Goal: Task Accomplishment & Management: Use online tool/utility

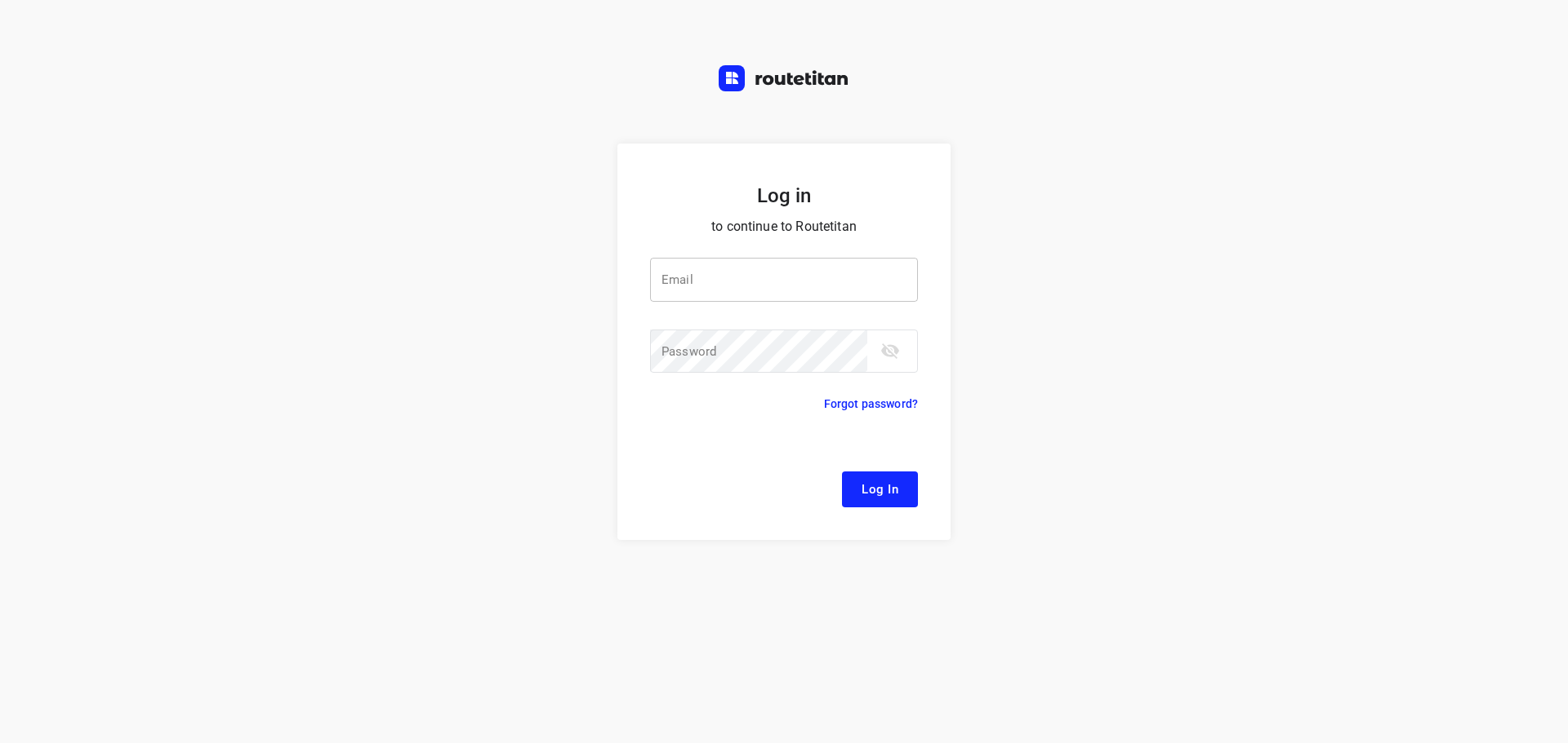
click at [756, 290] on input "email" at bounding box center [783, 279] width 268 height 44
type input "[EMAIL_ADDRESS][DOMAIN_NAME]"
click at [884, 494] on span "Log In" at bounding box center [879, 489] width 36 height 21
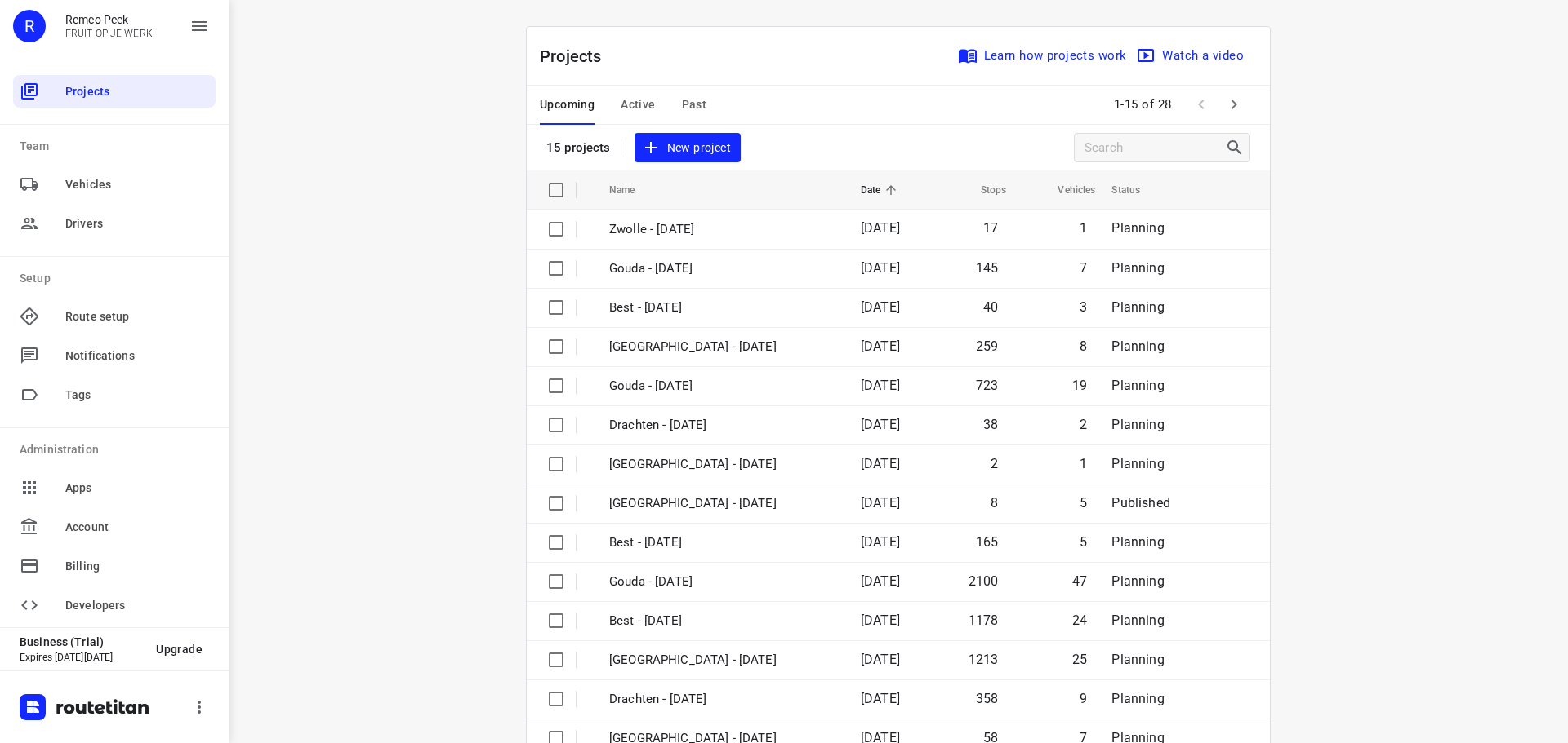
click at [635, 110] on span "Active" at bounding box center [638, 105] width 35 height 20
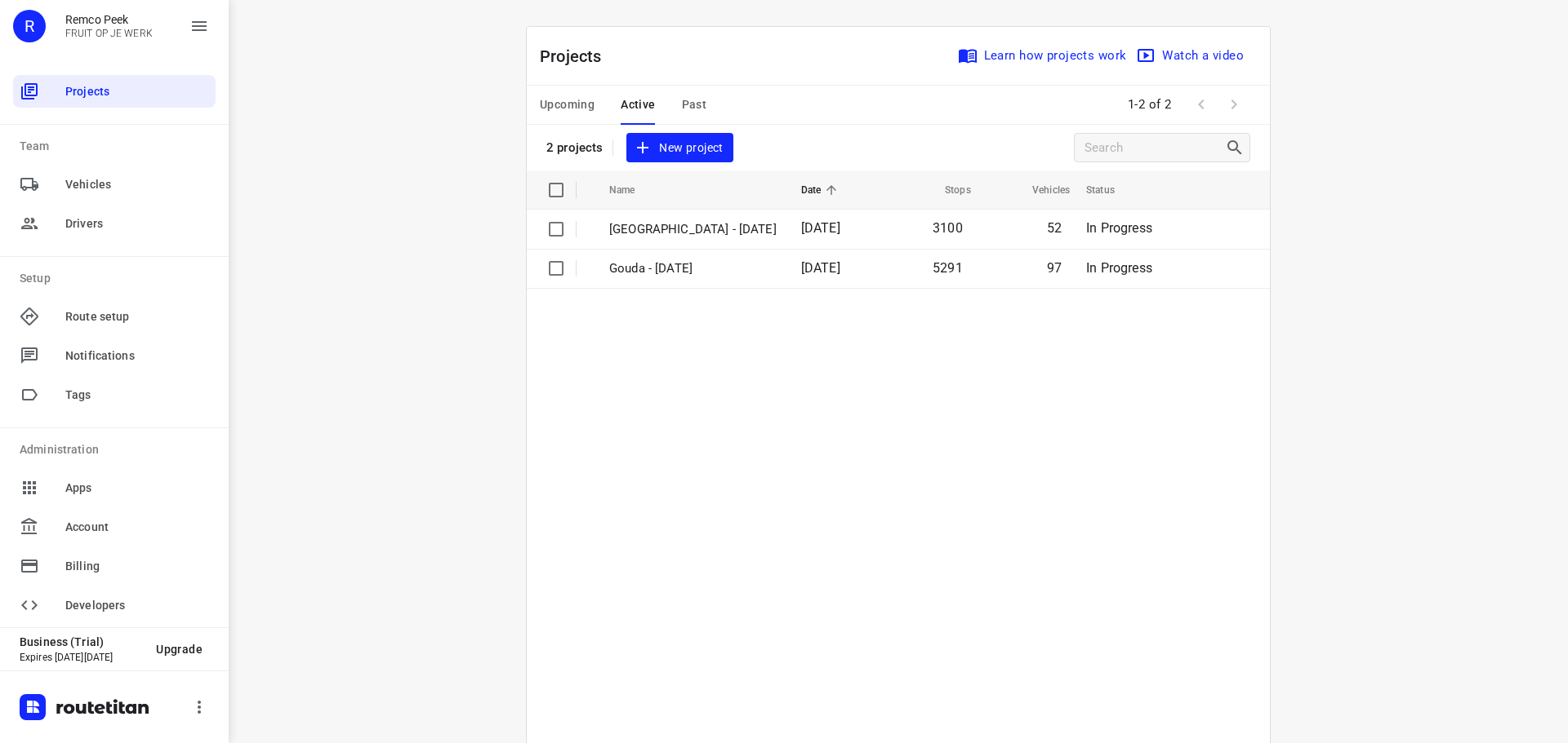
click at [564, 103] on span "Upcoming" at bounding box center [567, 105] width 55 height 20
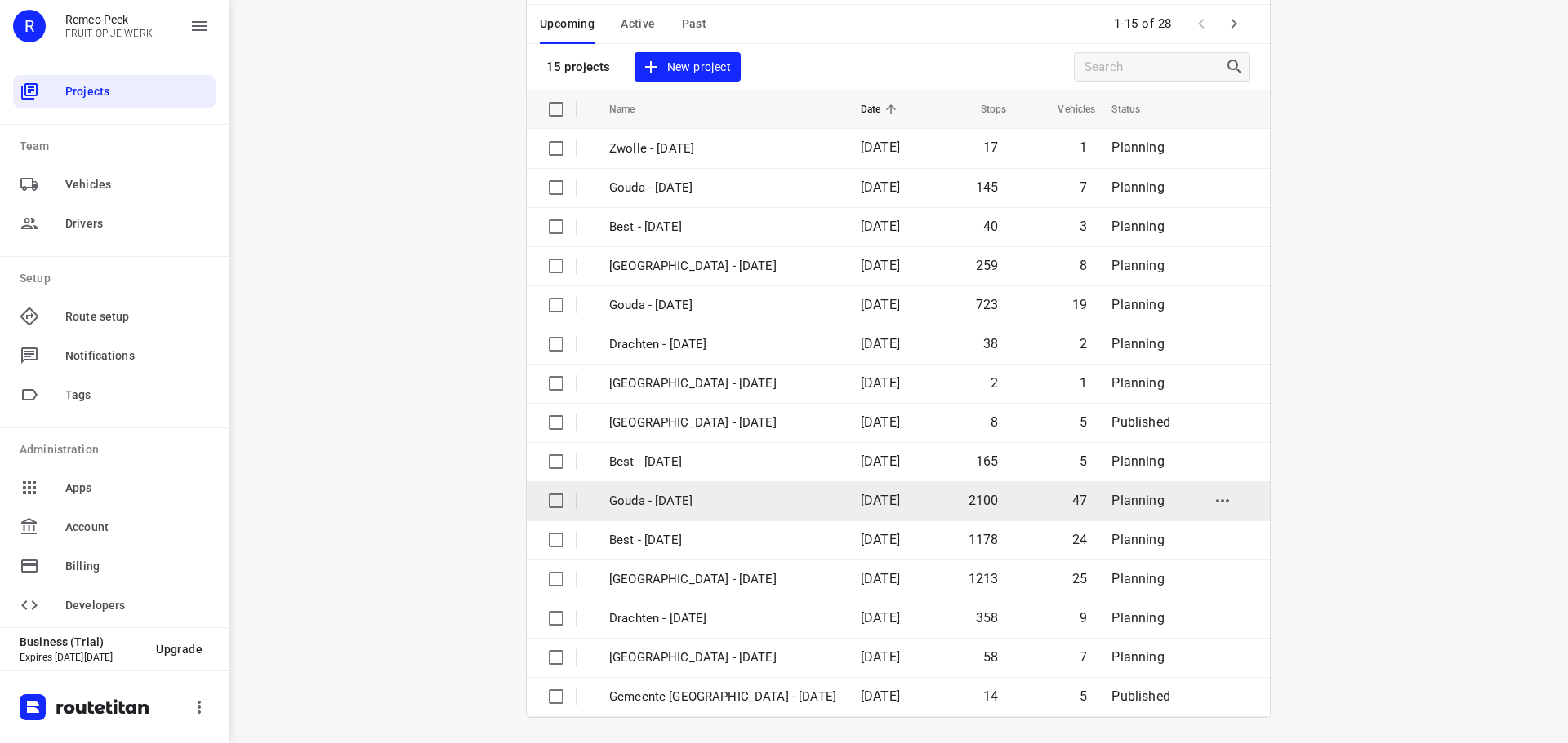
scroll to position [82, 0]
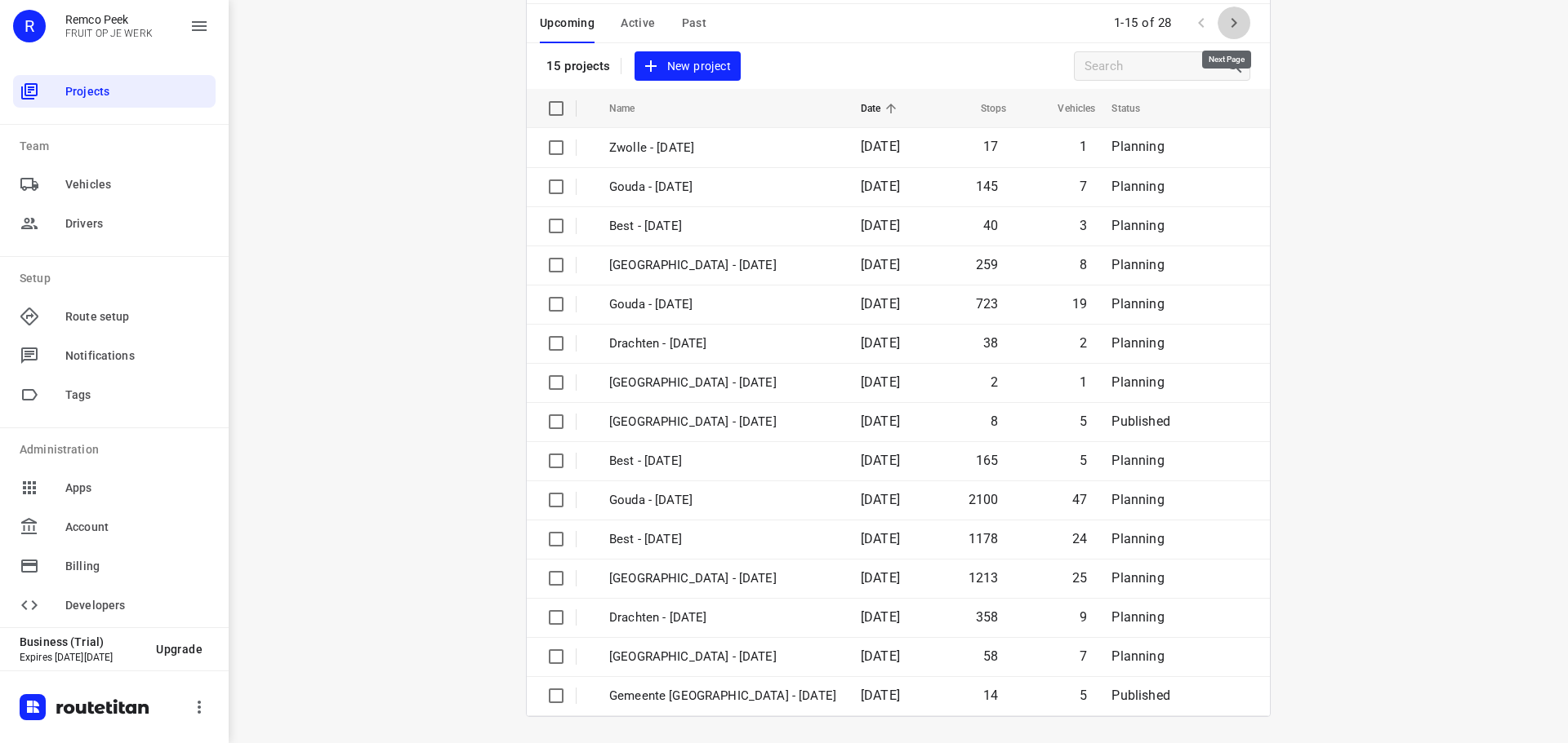
click at [1236, 20] on icon "button" at bounding box center [1233, 22] width 19 height 19
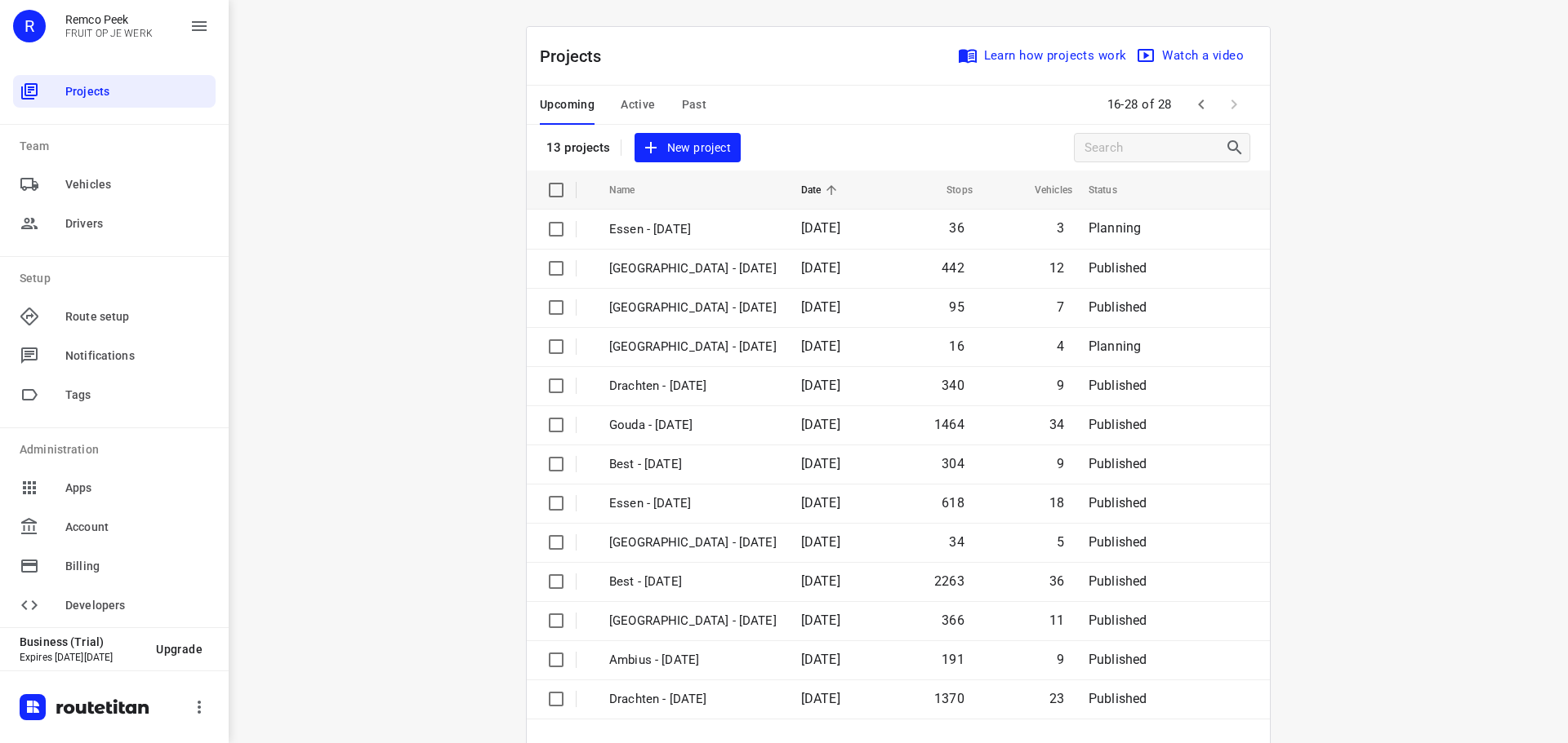
click at [1303, 191] on div "i © 2025 Routetitan , © Stadia Maps , © OpenMapTiles © OpenStreetMap contributo…" at bounding box center [898, 372] width 1339 height 743
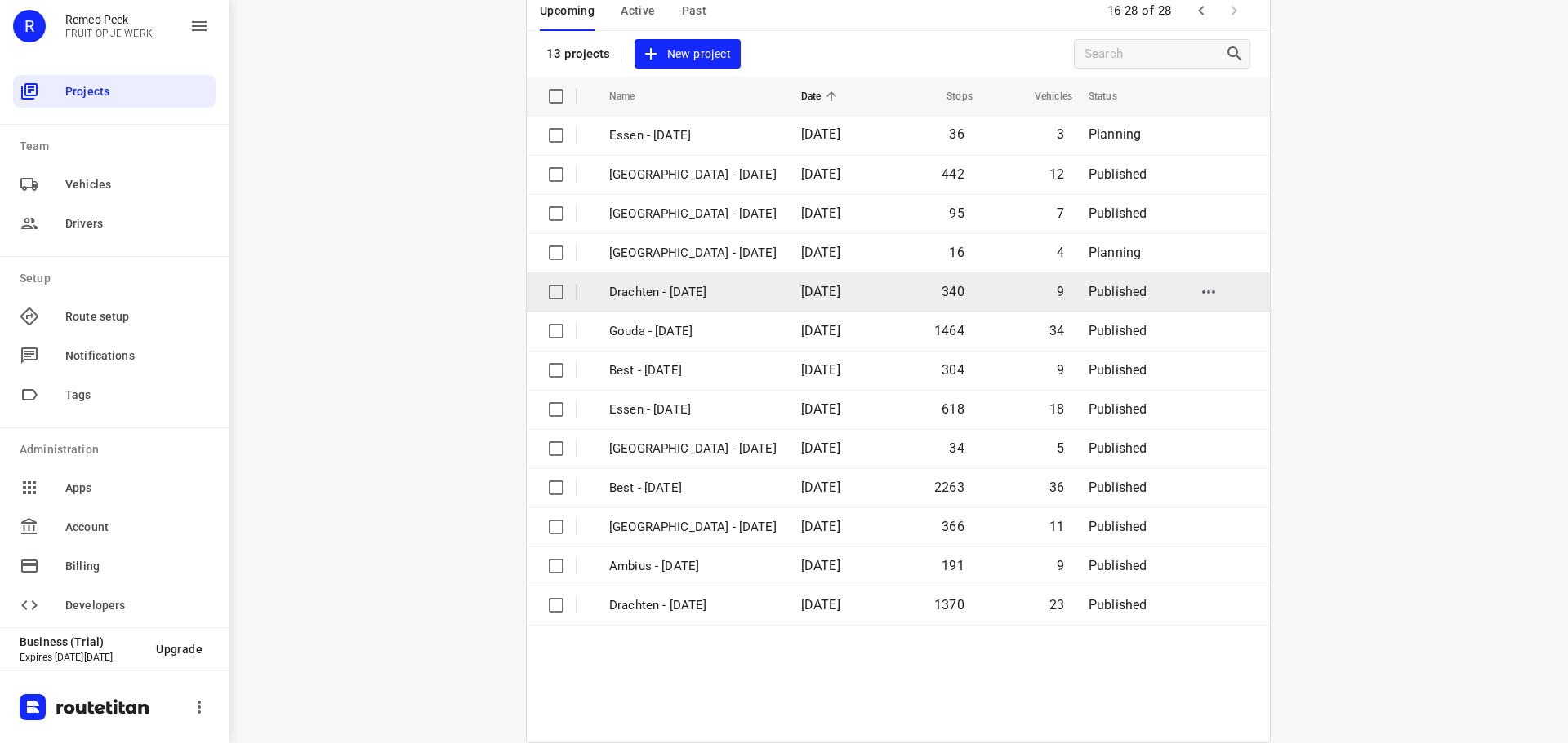
scroll to position [120, 0]
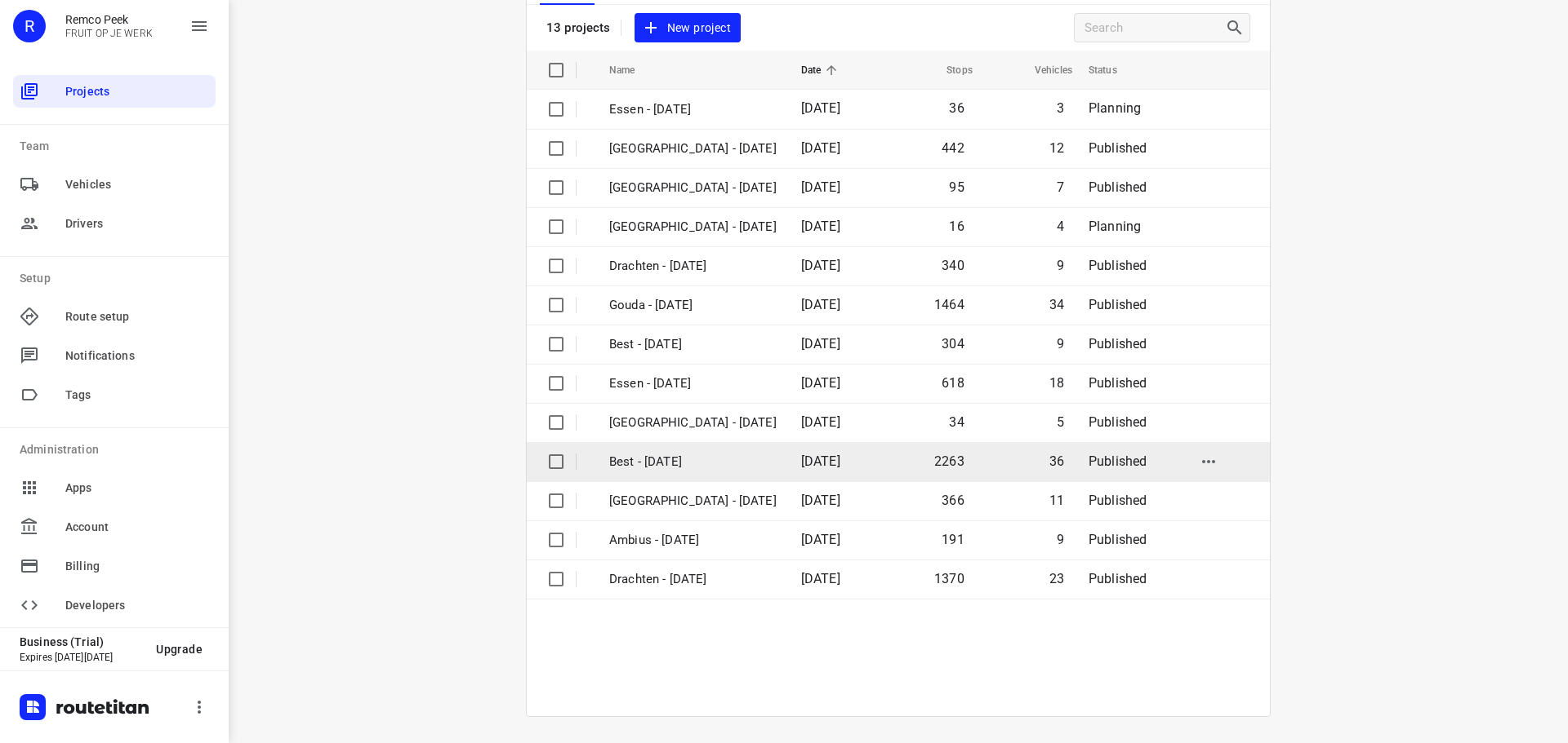
click at [778, 461] on td "Best - [DATE]" at bounding box center [690, 462] width 195 height 39
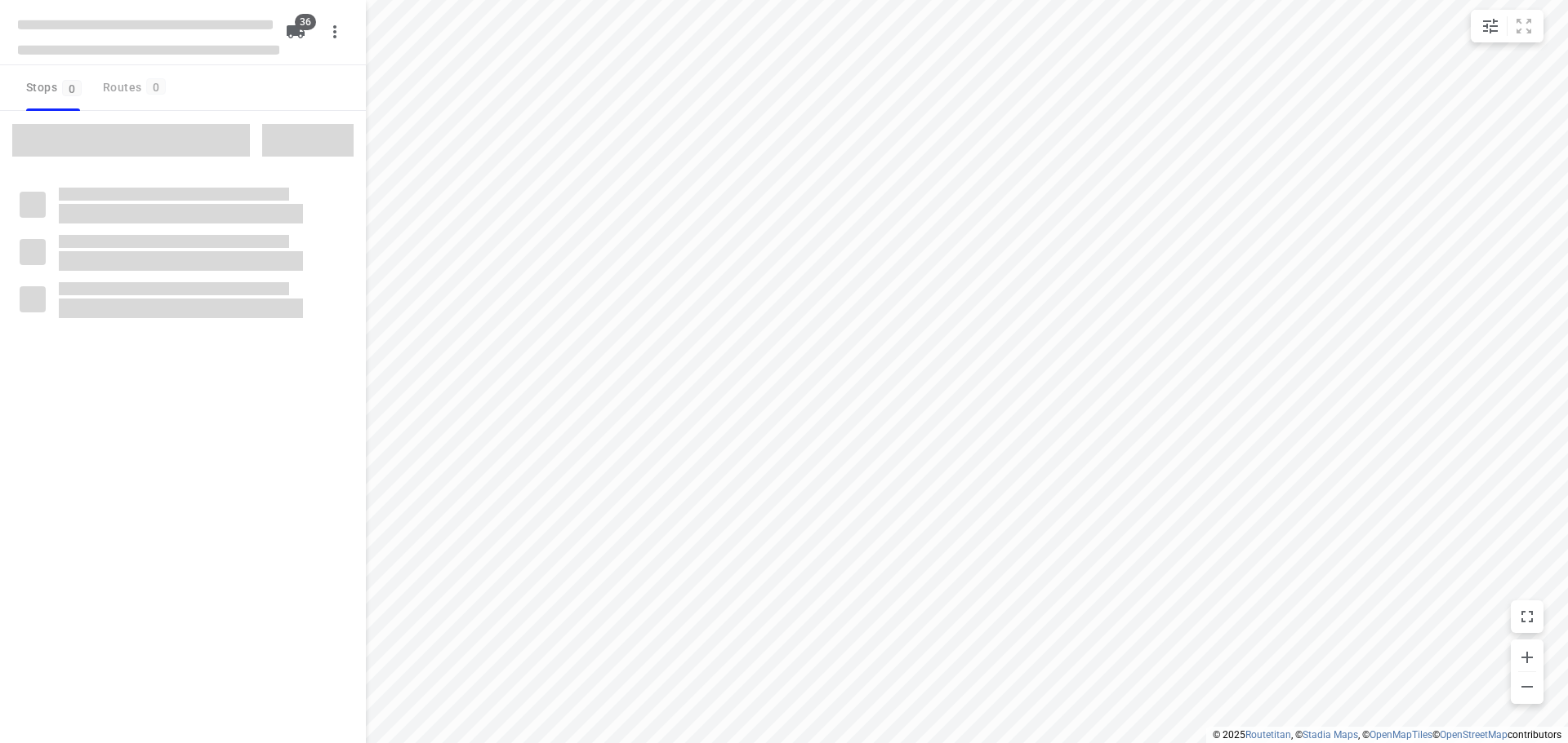
checkbox input "true"
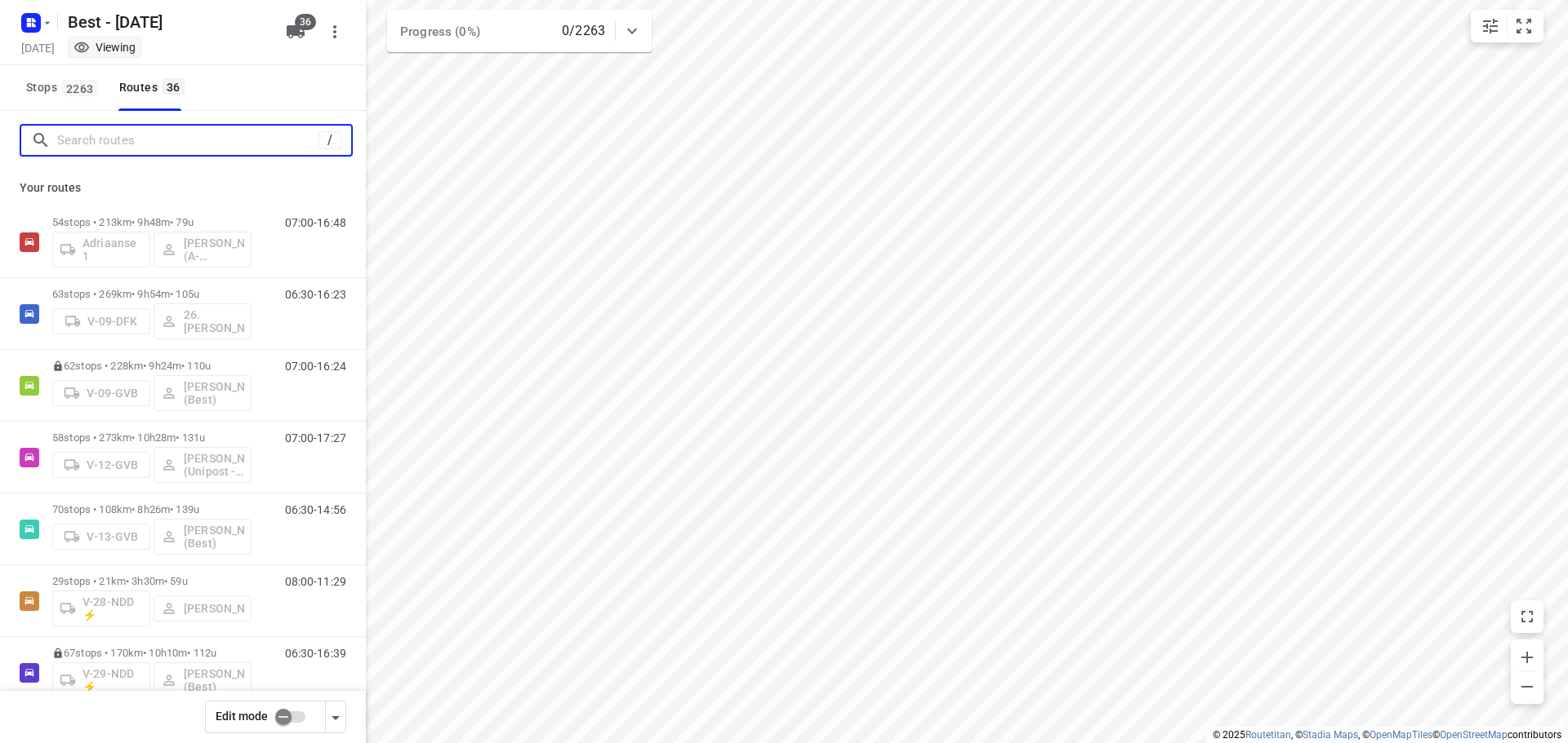
click at [290, 135] on input "Search routes" at bounding box center [188, 141] width 261 height 25
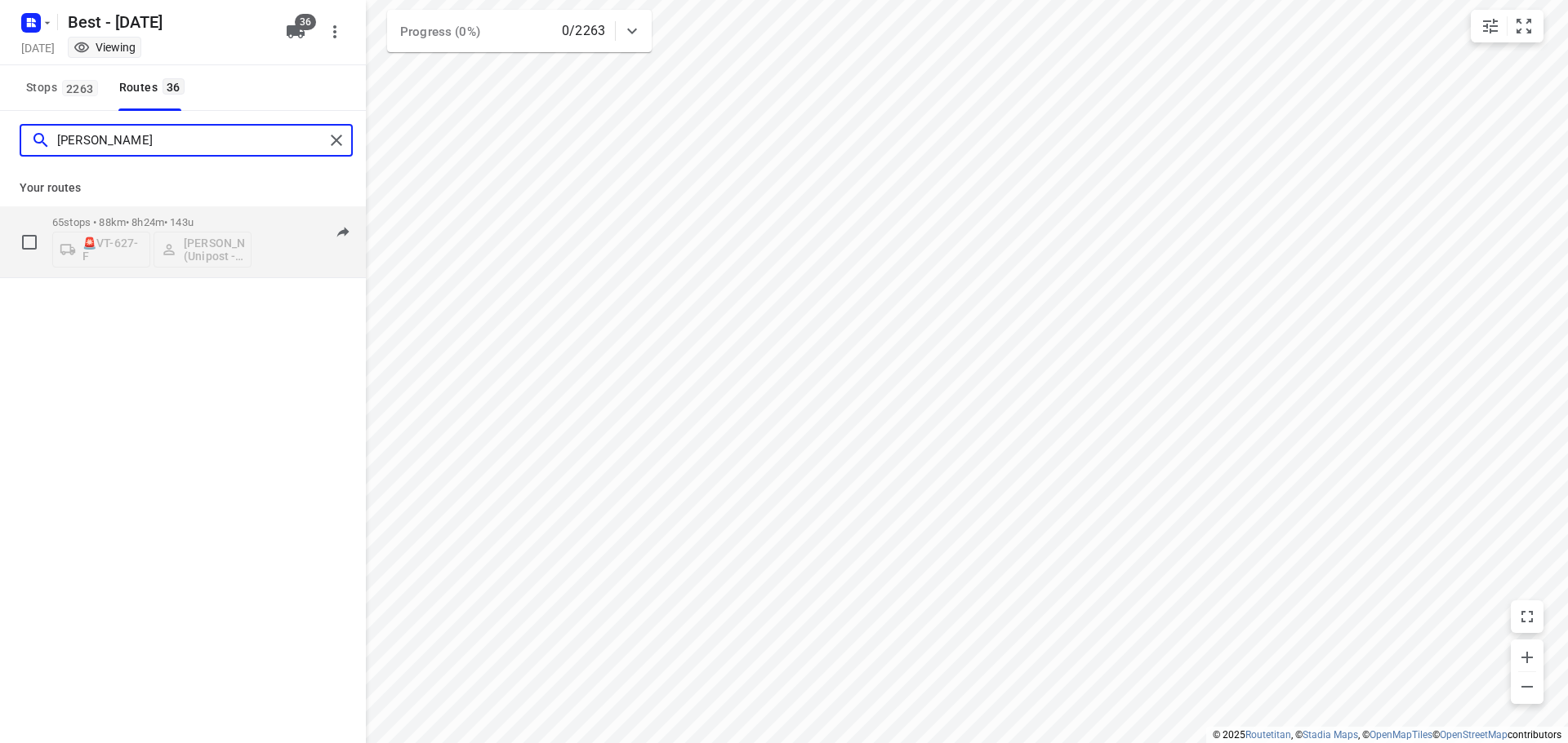
type input "[PERSON_NAME]"
click at [193, 210] on div "65 stops • 88km • 8h24m • 143u 🚨VT-627-F [PERSON_NAME] (Unipost - Best- ZZP)" at bounding box center [152, 241] width 199 height 68
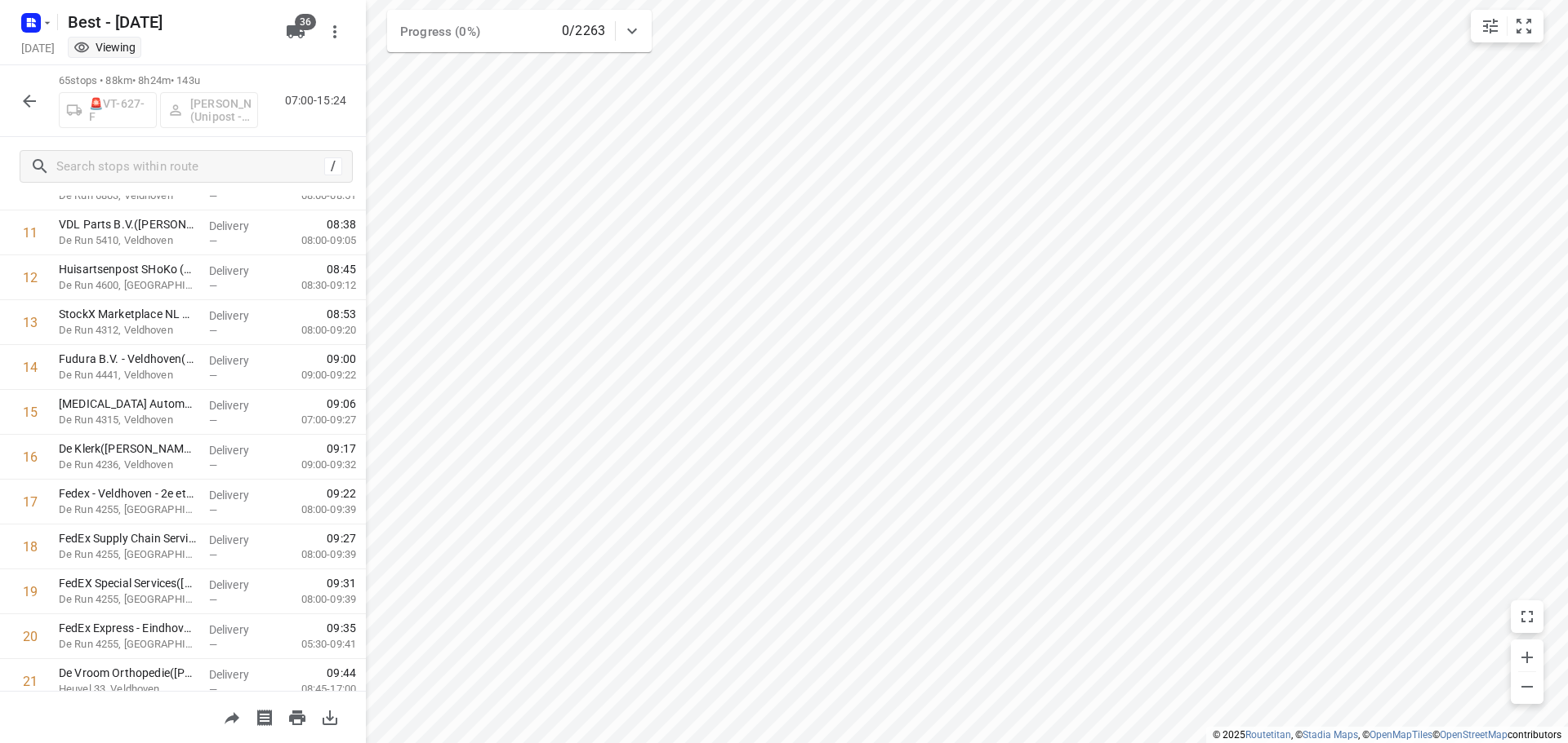
scroll to position [572, 0]
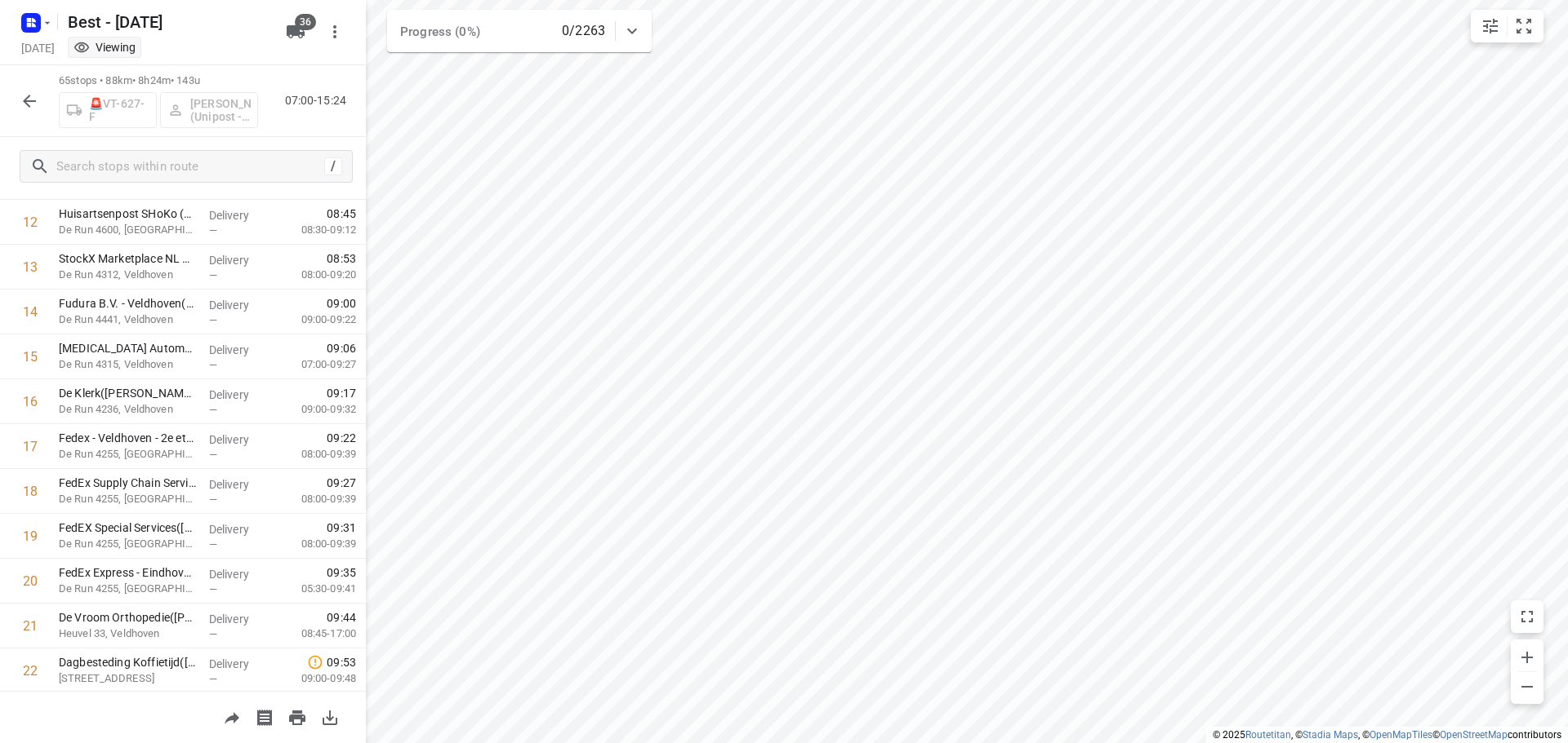
click at [42, 98] on button "button" at bounding box center [29, 101] width 33 height 33
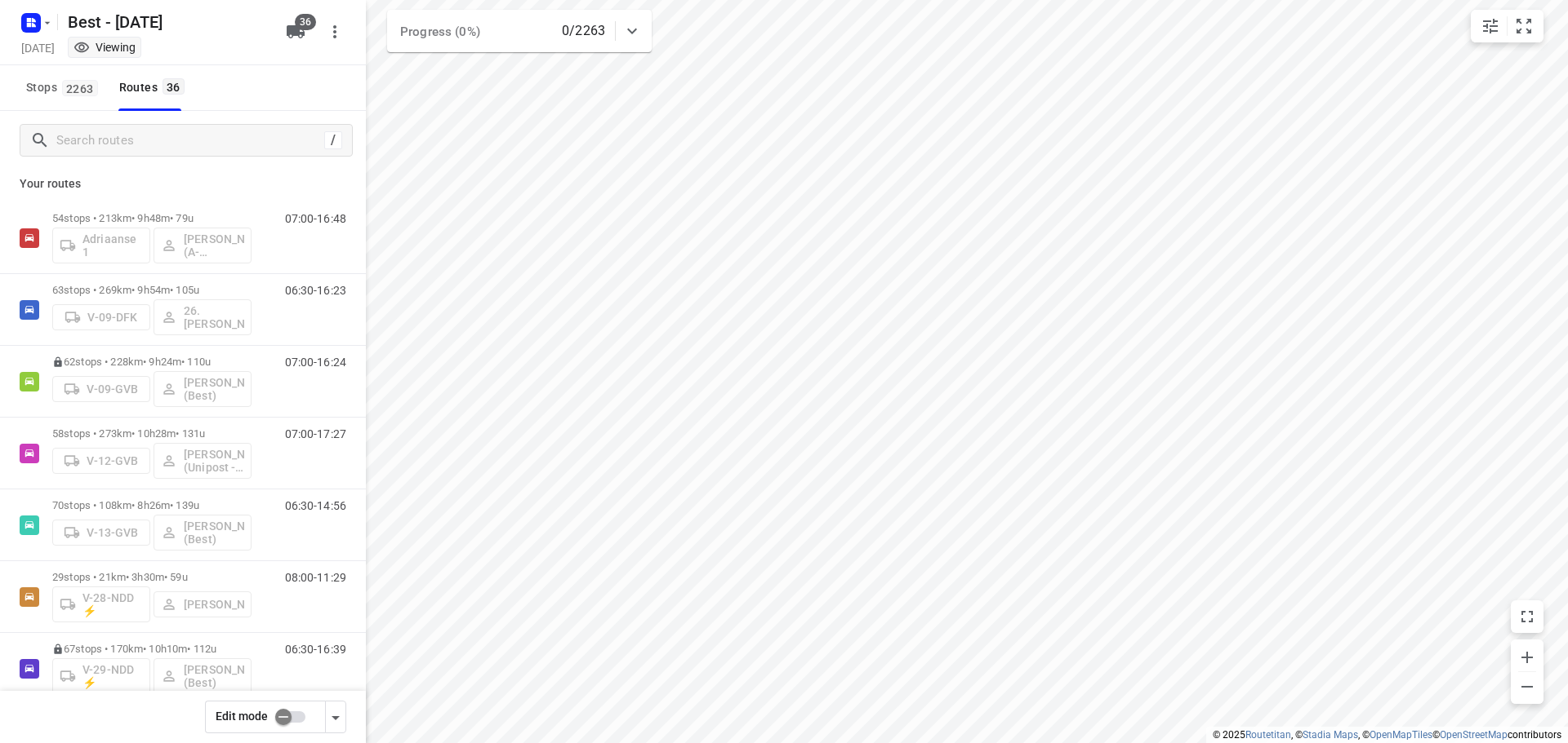
scroll to position [37, 0]
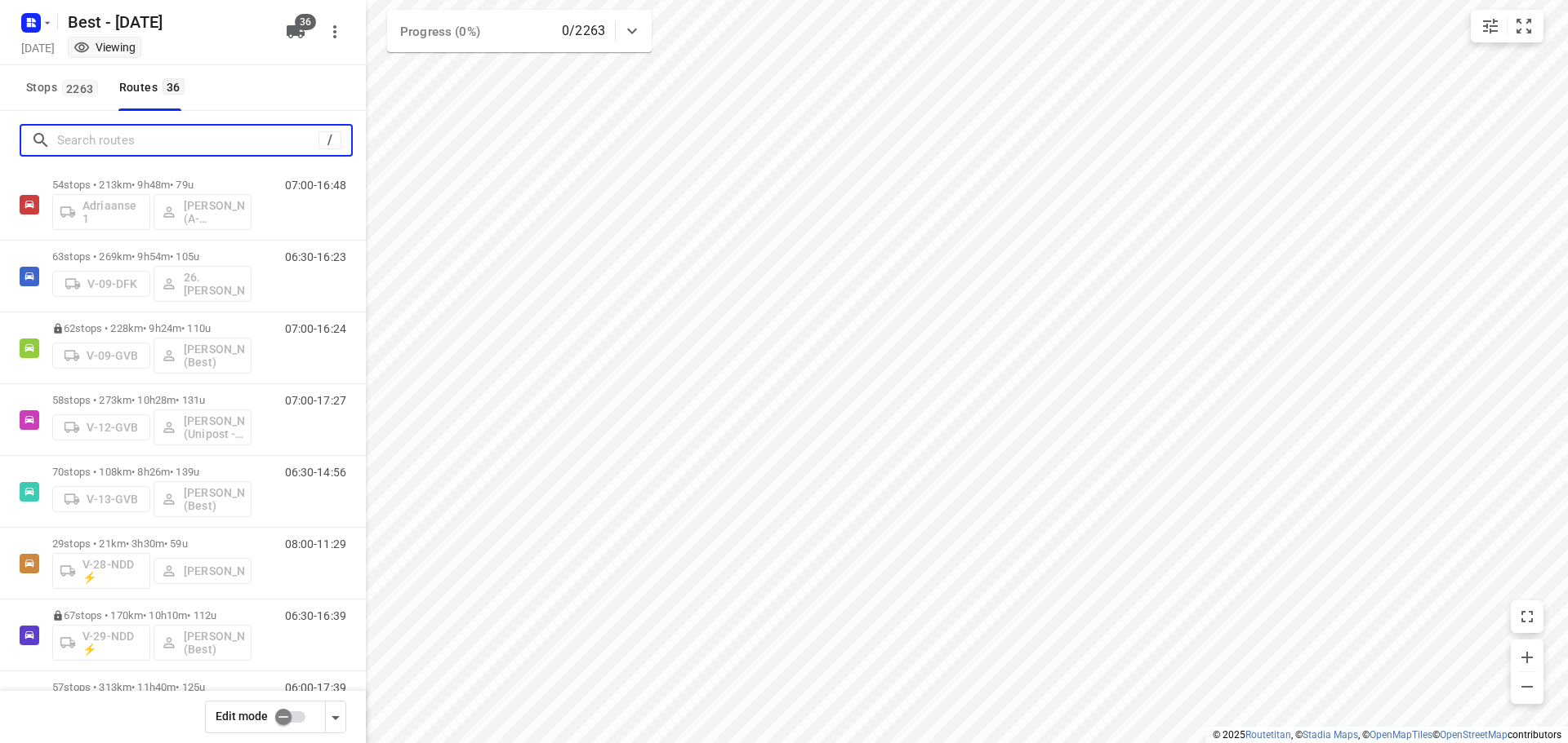
click at [237, 144] on input "Search routes" at bounding box center [188, 141] width 261 height 25
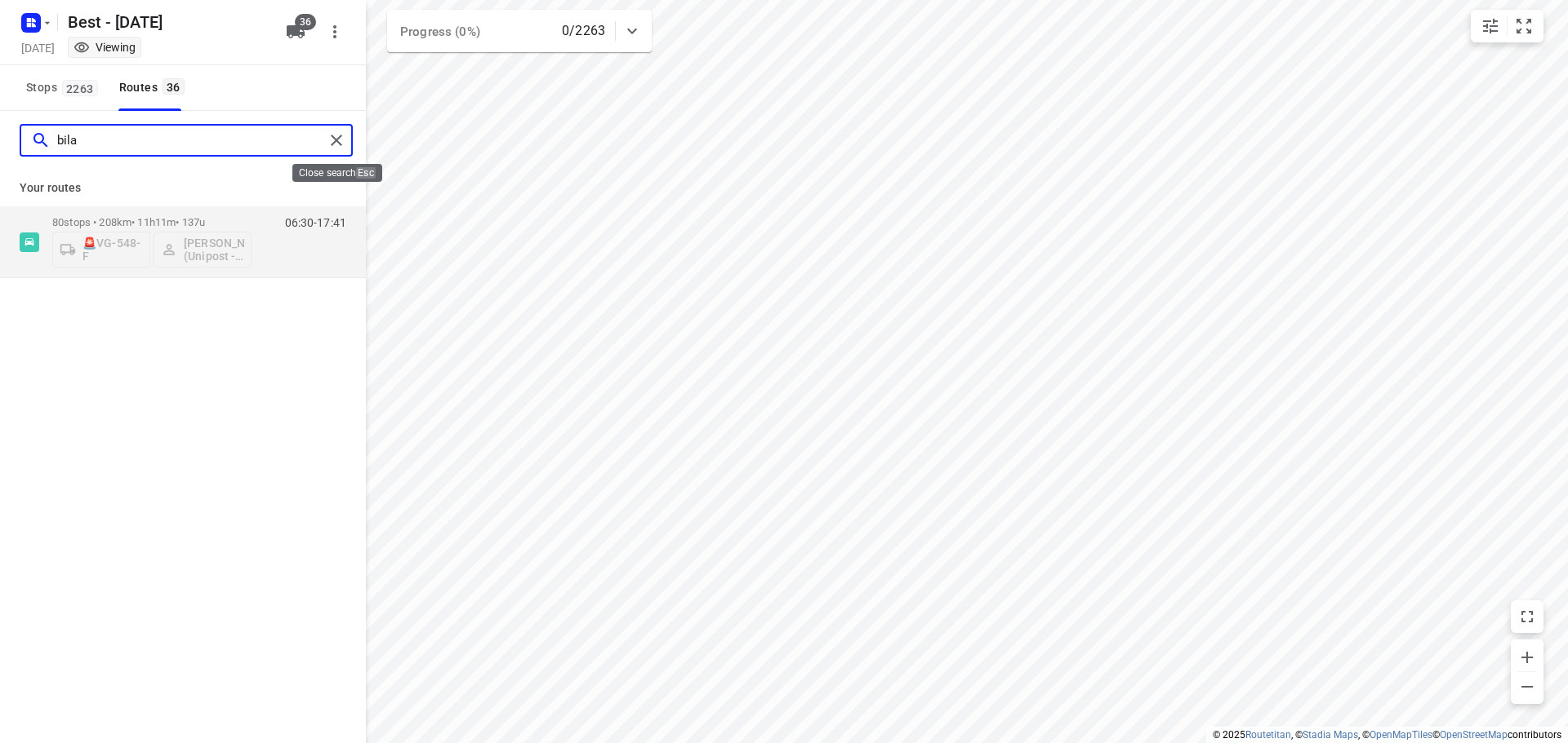
type input "bila"
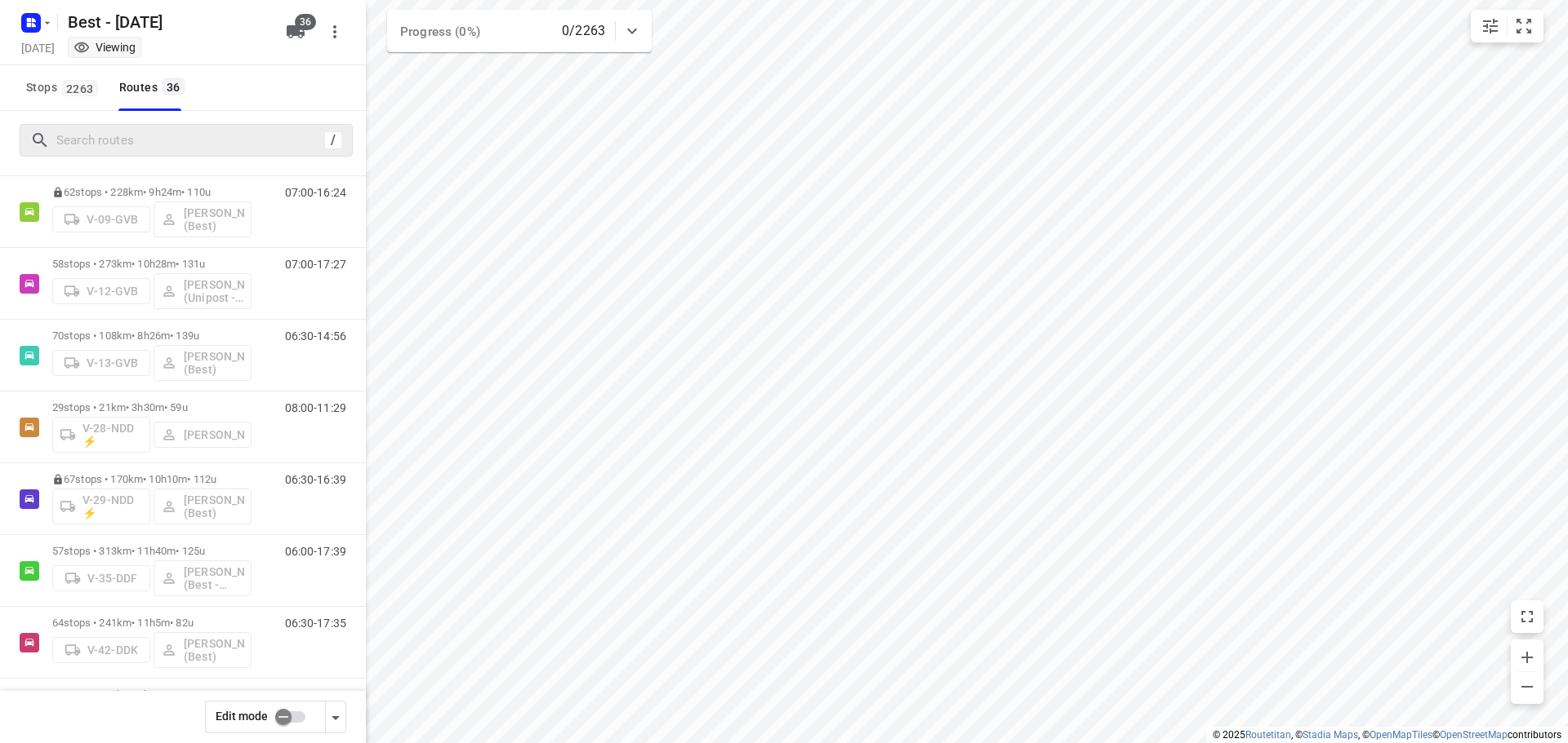
scroll to position [205, 0]
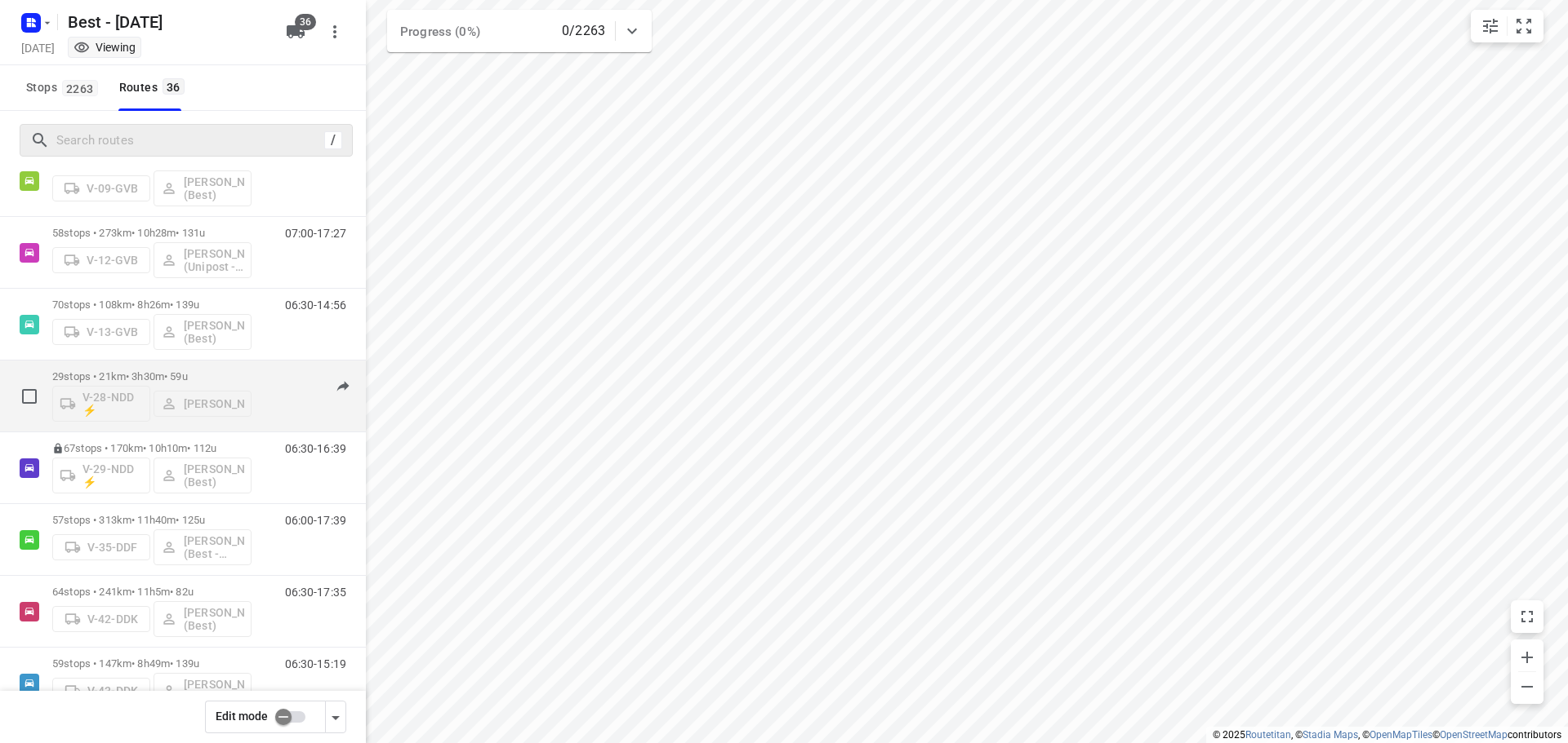
click at [218, 369] on div "29 stops • 21km • 3h30m • 59u V-28-NDD ⚡ [PERSON_NAME]" at bounding box center [152, 396] width 199 height 68
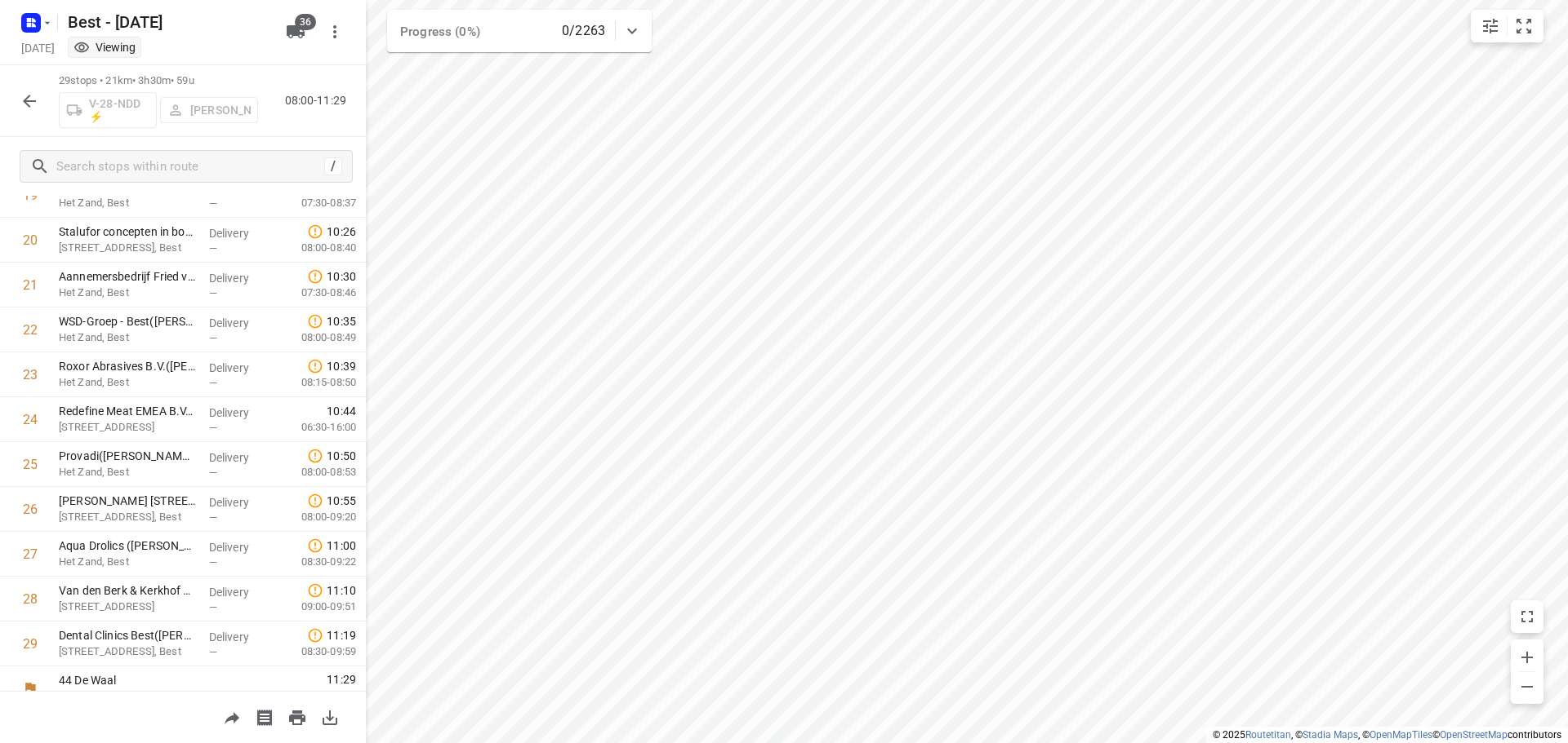
scroll to position [933, 0]
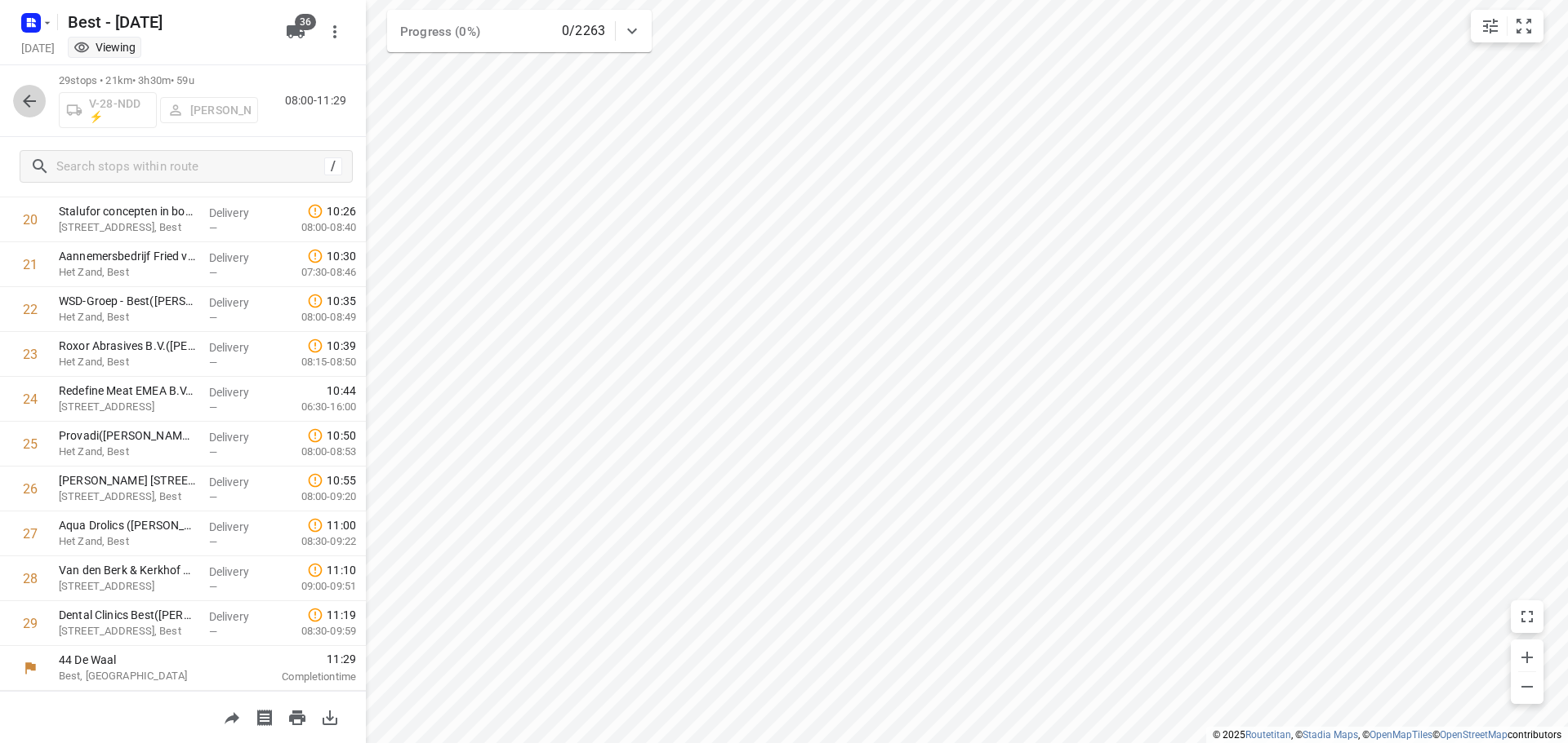
click at [14, 104] on button "button" at bounding box center [29, 101] width 33 height 33
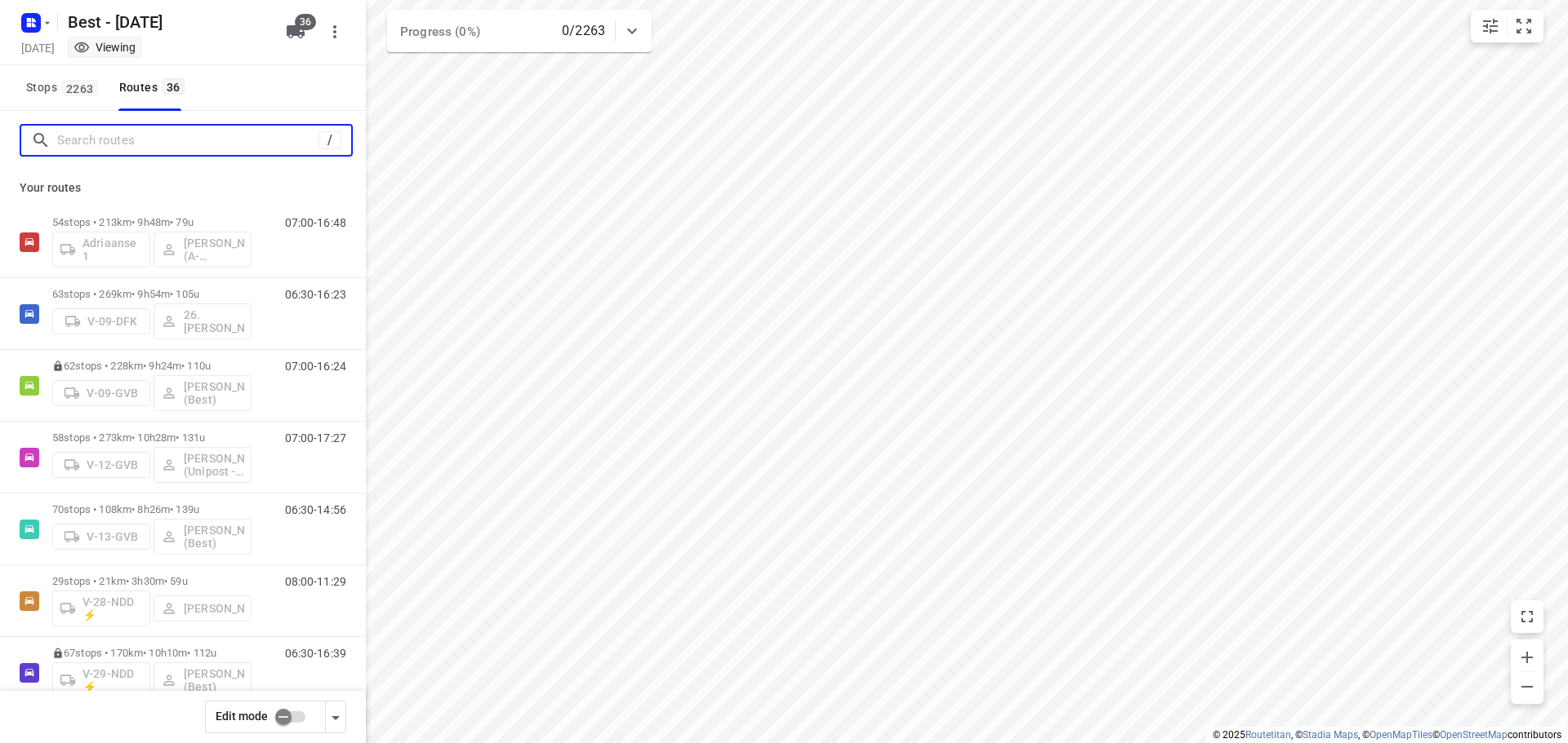
click at [229, 144] on input "Search routes" at bounding box center [188, 141] width 261 height 25
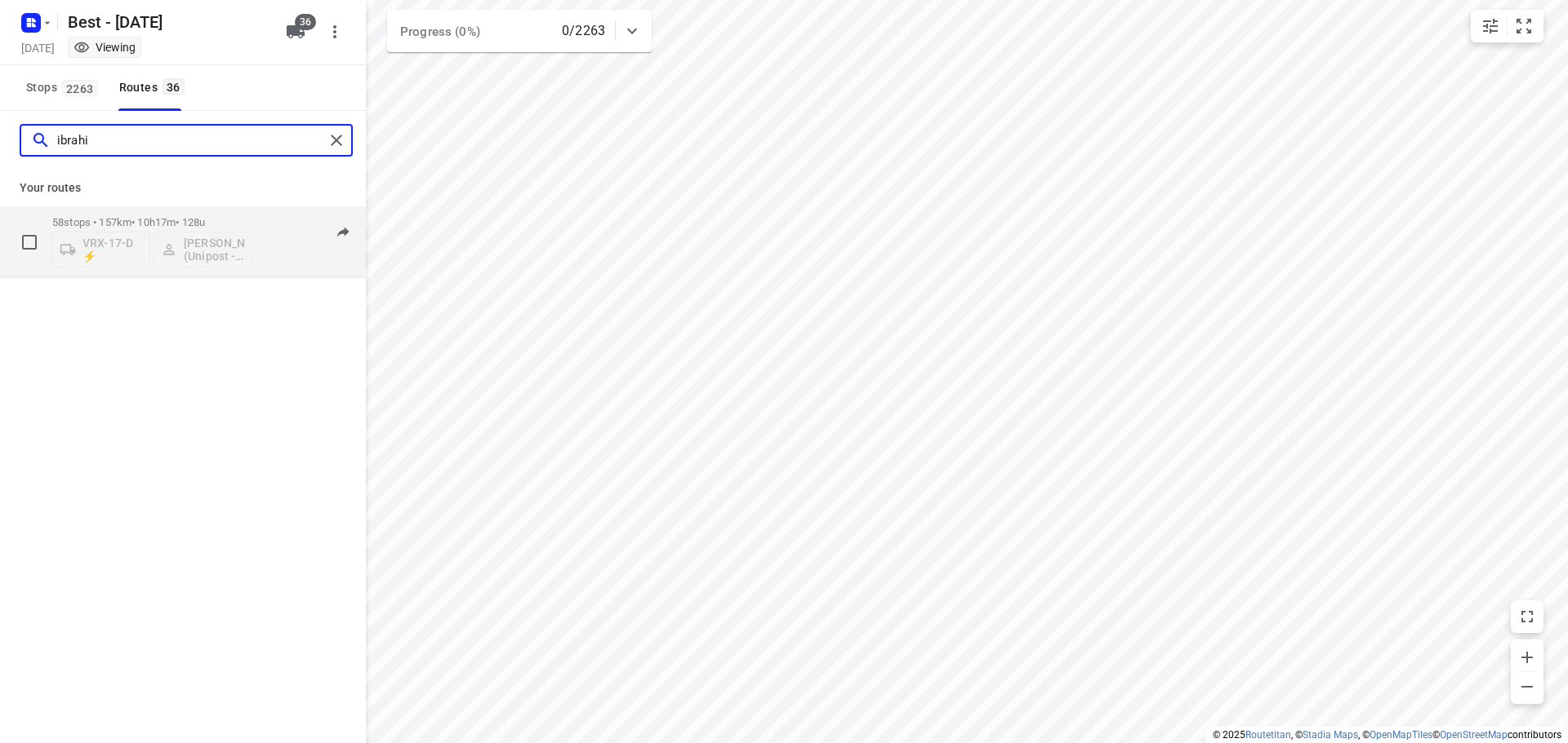
type input "ibrahi"
click at [207, 255] on div "VRX-17-D ⚡ [PERSON_NAME] (Unipost - ZZP - Berst)" at bounding box center [152, 248] width 199 height 39
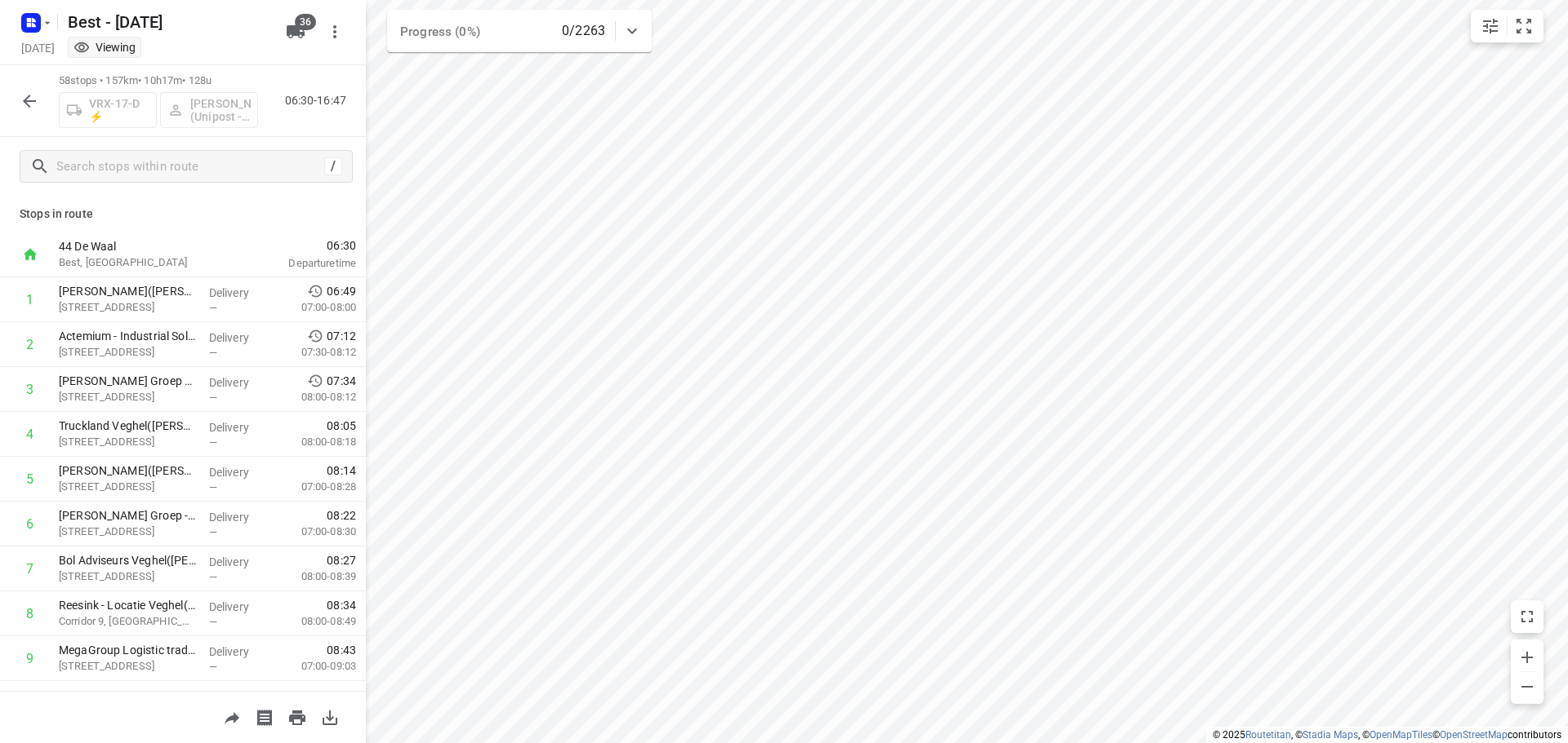
click at [27, 97] on icon "button" at bounding box center [29, 100] width 13 height 13
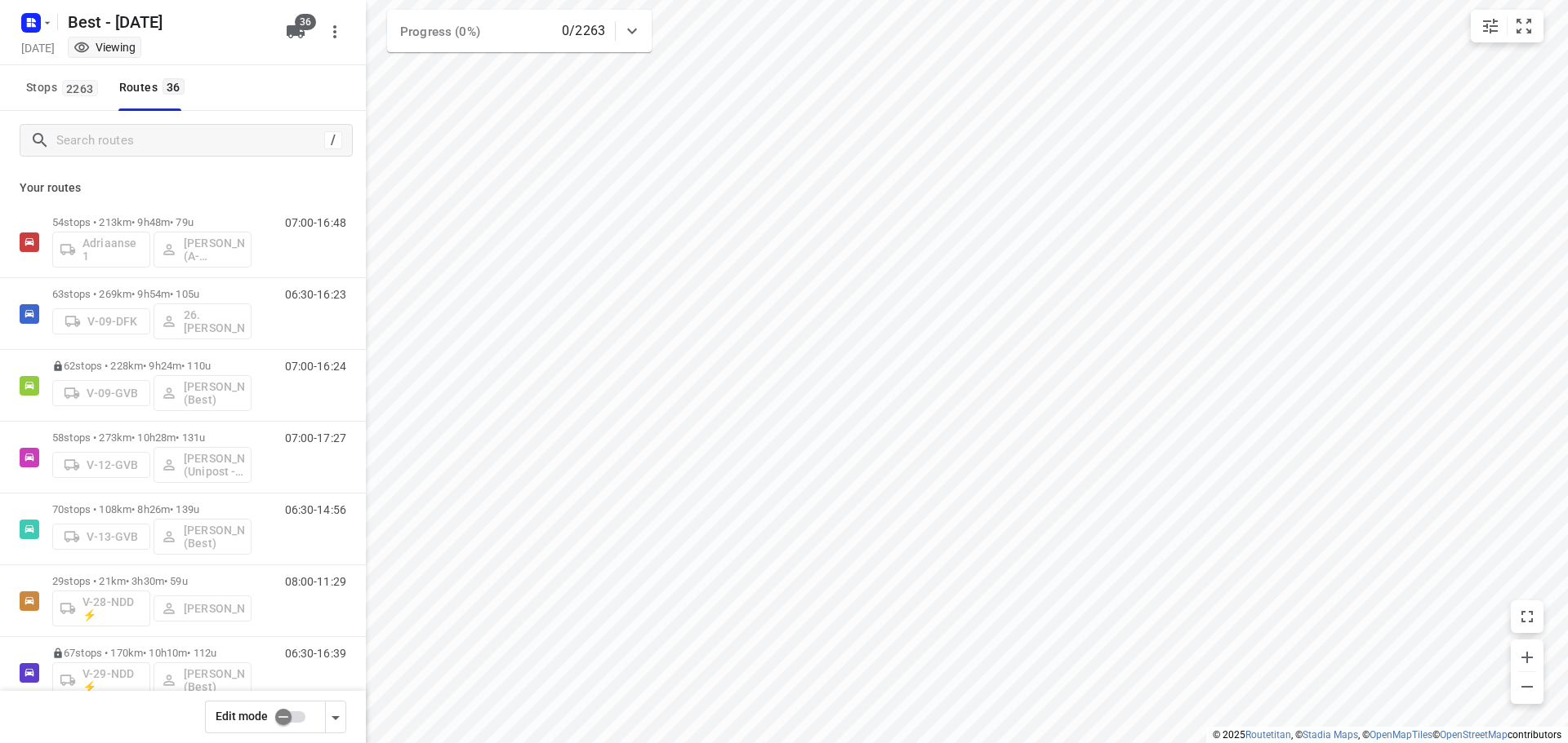
click at [291, 718] on input "checkbox" at bounding box center [283, 717] width 93 height 31
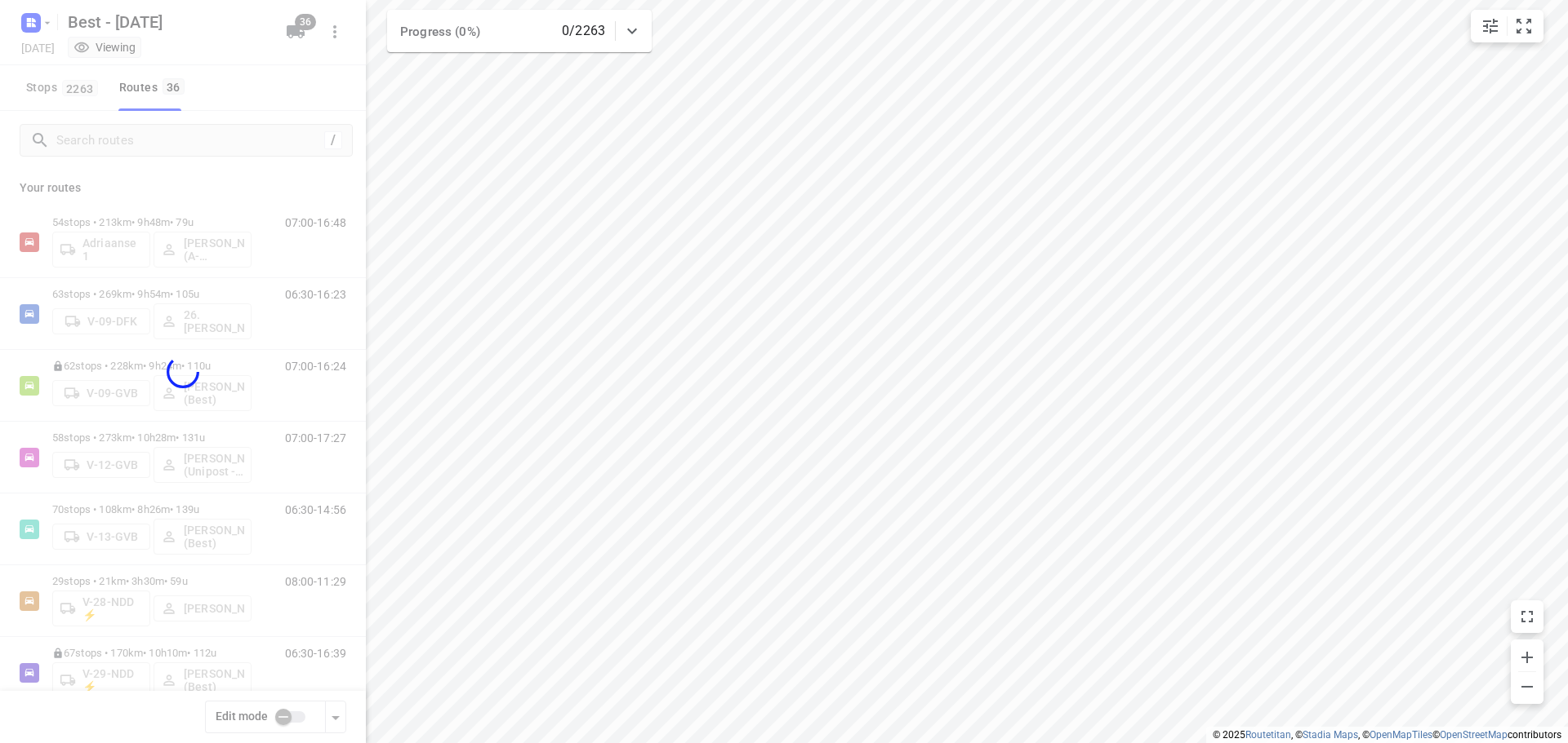
checkbox input "true"
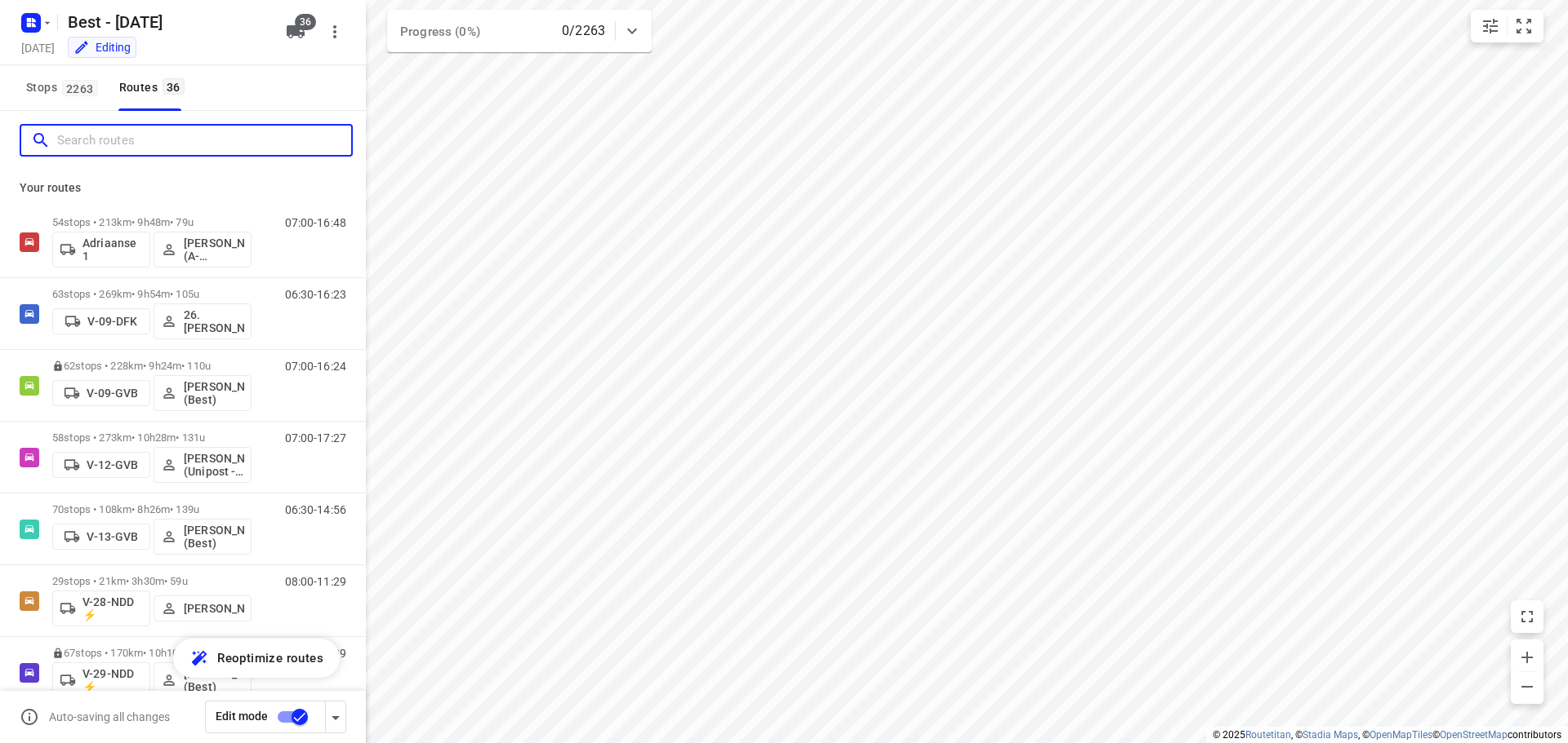
click at [193, 136] on input "Search routes" at bounding box center [204, 141] width 294 height 25
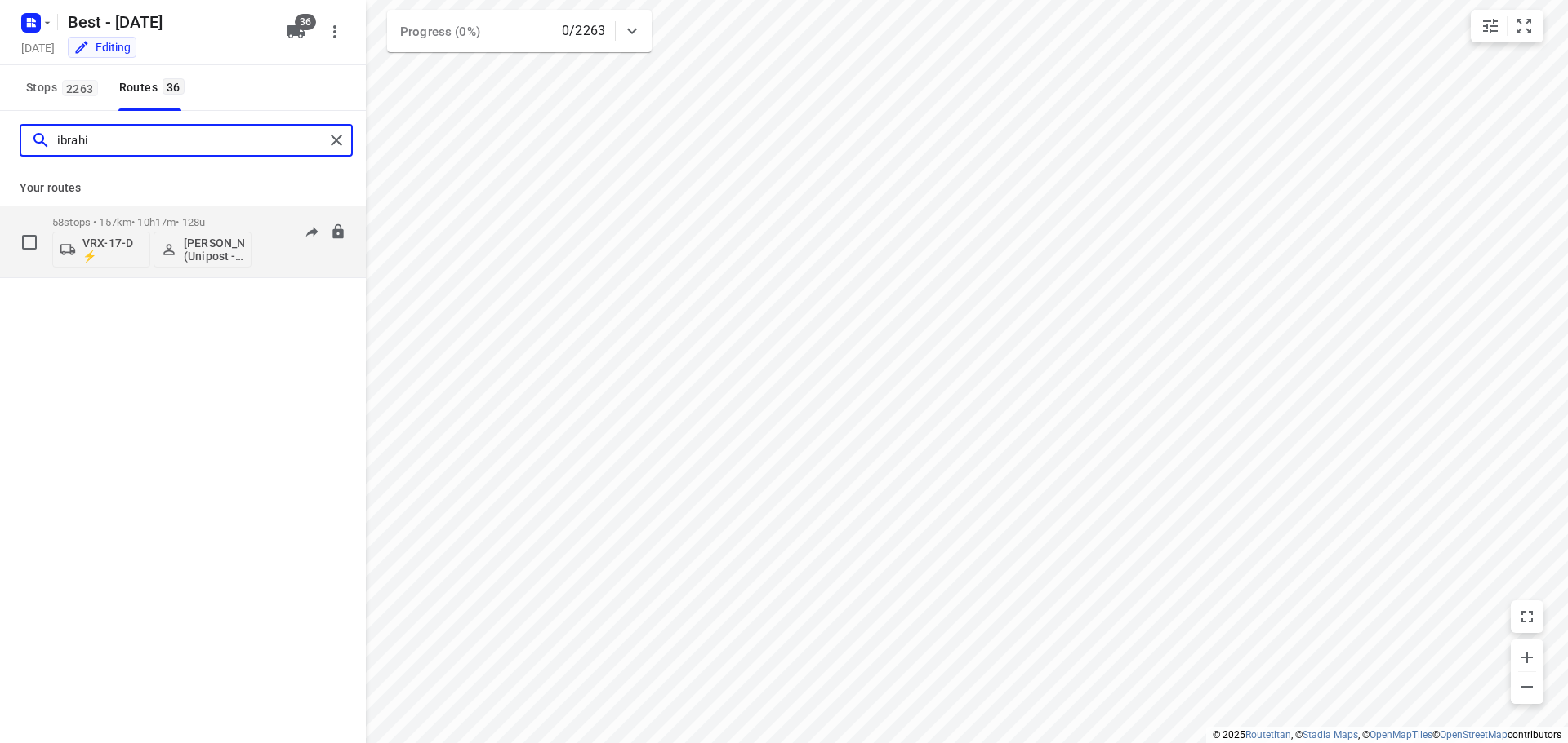
type input "ibrahi"
click at [209, 252] on p "[PERSON_NAME] (Unipost - ZZP - Berst)" at bounding box center [214, 249] width 61 height 26
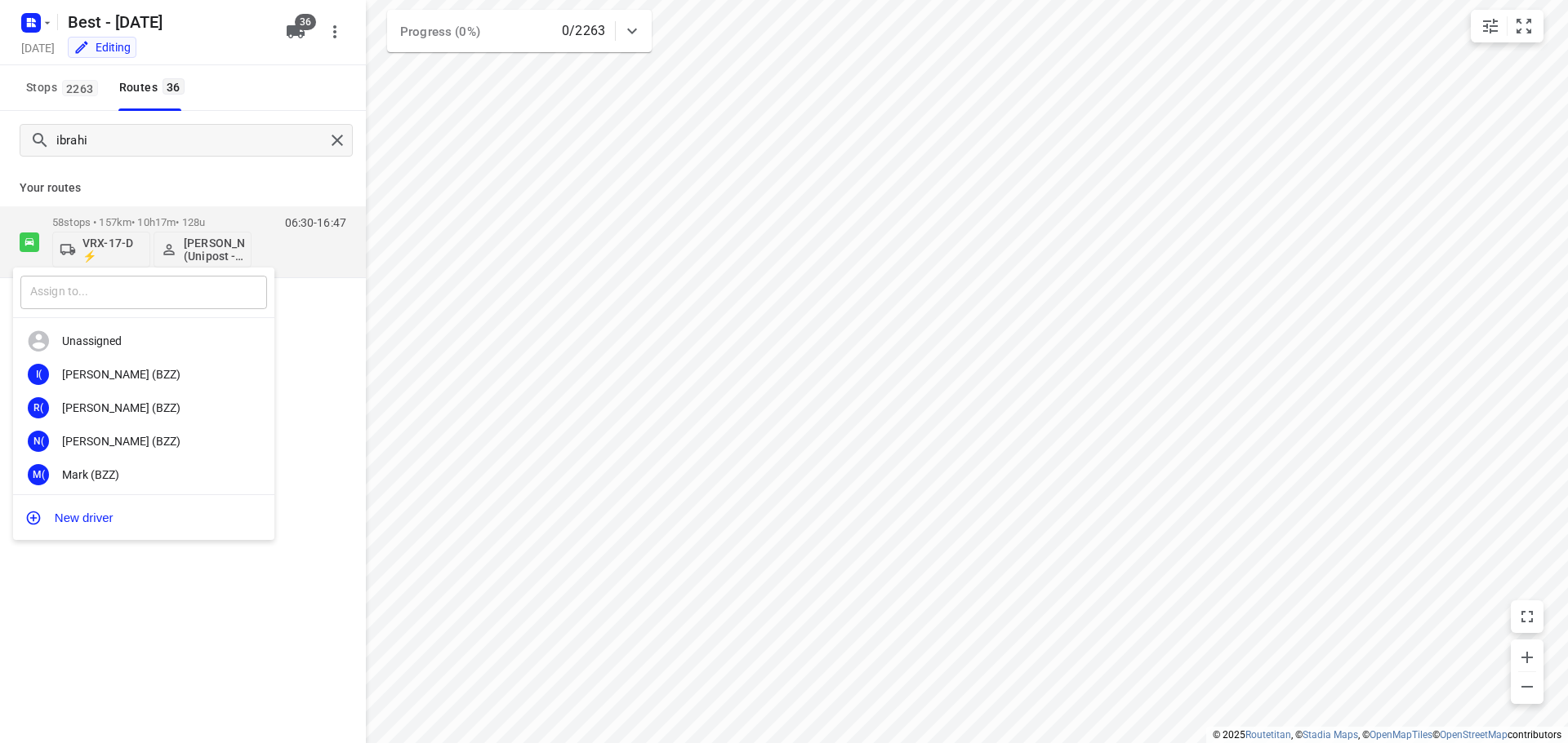
click at [196, 291] on input "text" at bounding box center [144, 293] width 247 height 34
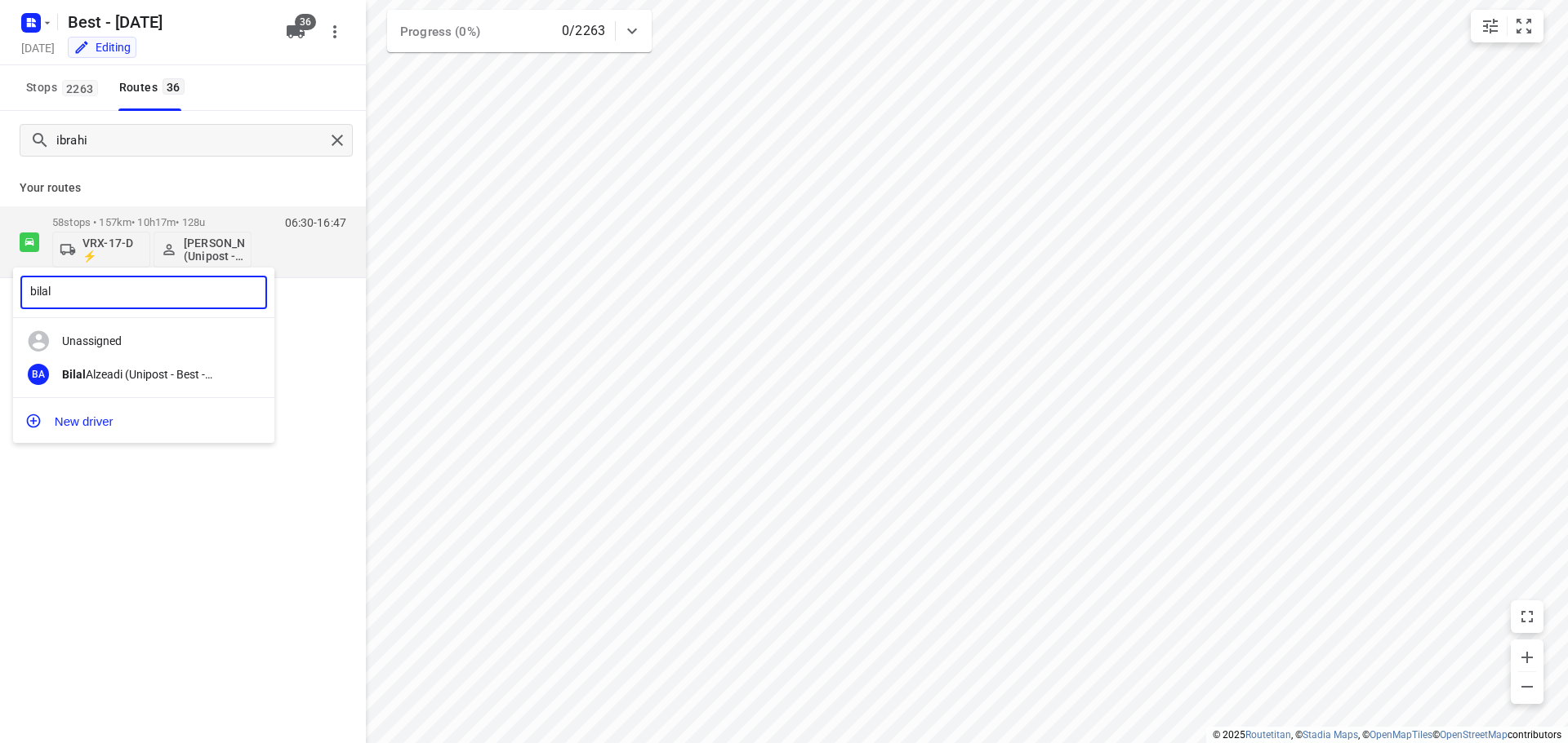
type input "bilal"
click at [315, 323] on div at bounding box center [784, 372] width 1568 height 743
click at [200, 223] on div "bilal ​ Unassigned BA Bilal Alzeadi (Unipost - Best - ZZP) New driver" at bounding box center [784, 372] width 1568 height 743
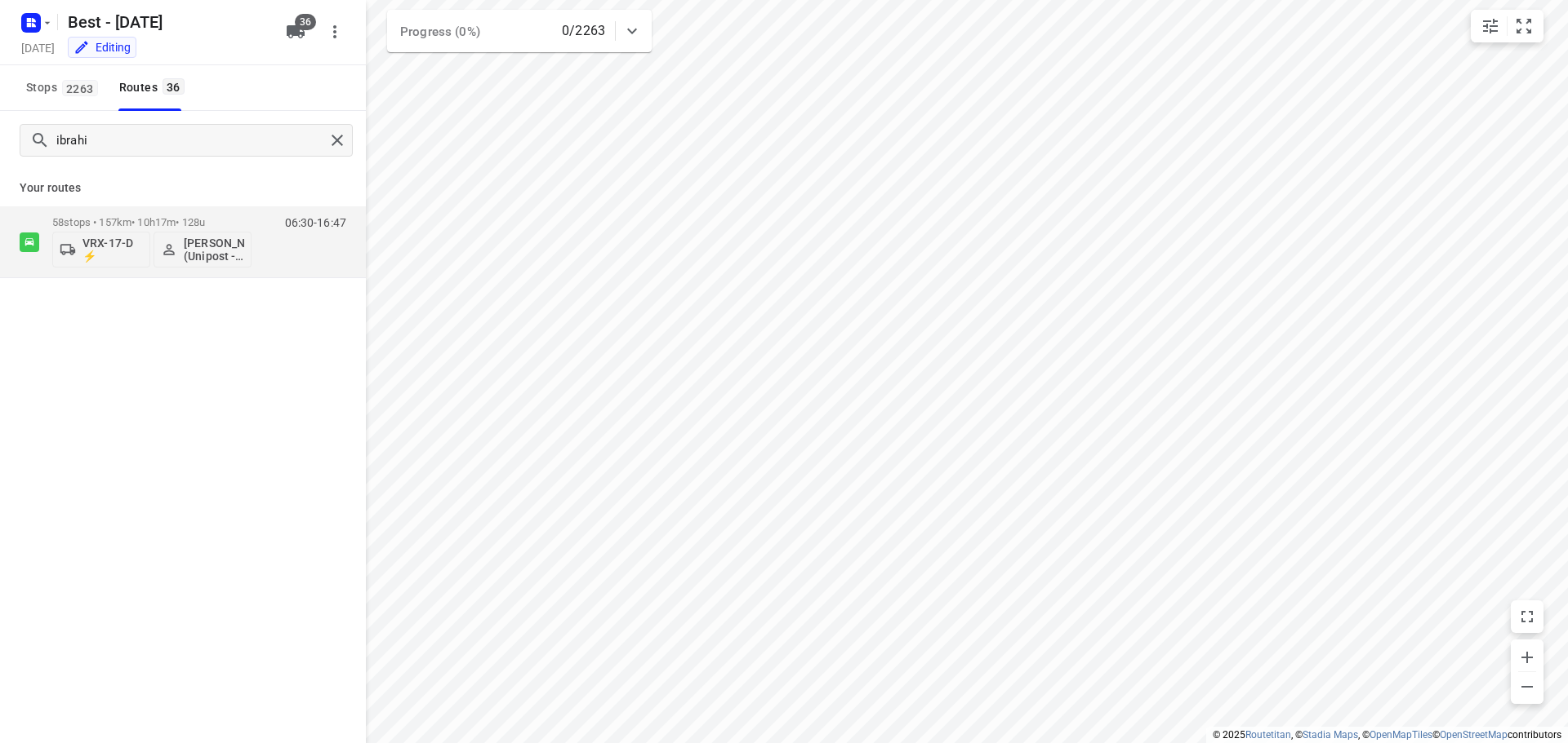
click at [200, 223] on p "58 stops • 157km • 10h17m • 128u" at bounding box center [152, 222] width 199 height 12
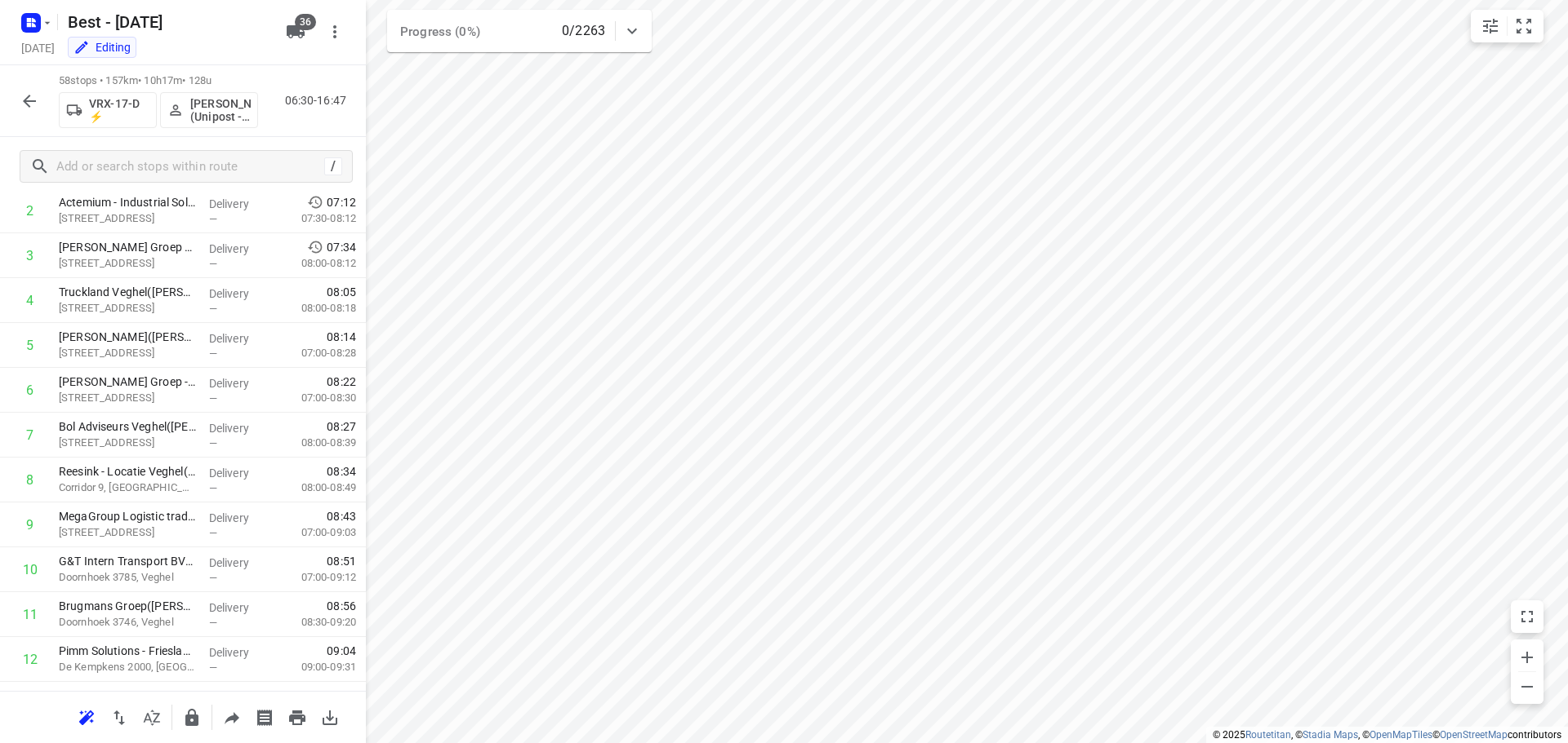
scroll to position [0, 0]
click at [1, 95] on div "58 stops • 157km • 10h17m • 128u VRX-17-D ⚡ [PERSON_NAME] (Unipost - ZZP - Bers…" at bounding box center [182, 100] width 366 height 72
click at [18, 100] on button "button" at bounding box center [29, 101] width 33 height 33
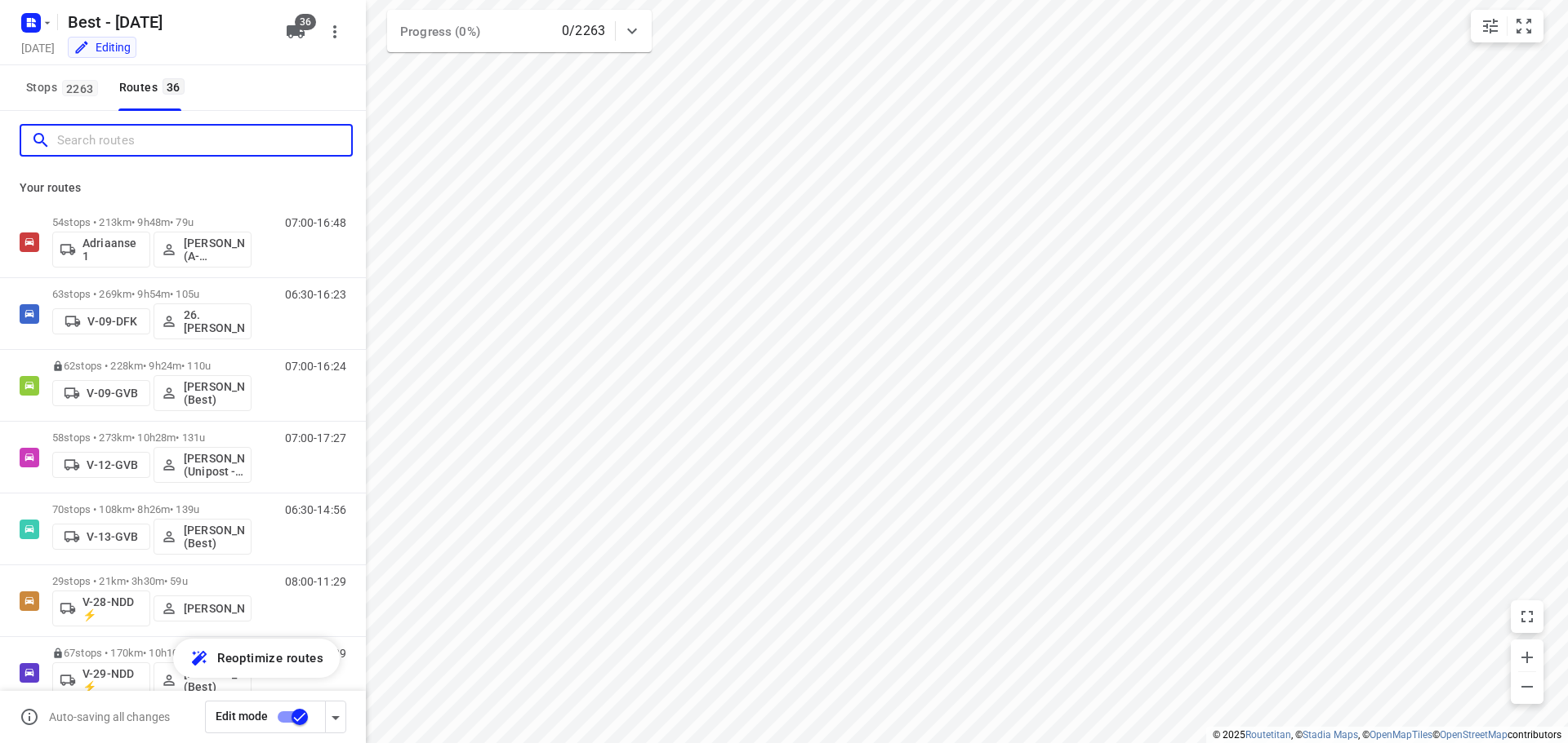
click at [231, 137] on input "Search routes" at bounding box center [204, 141] width 294 height 25
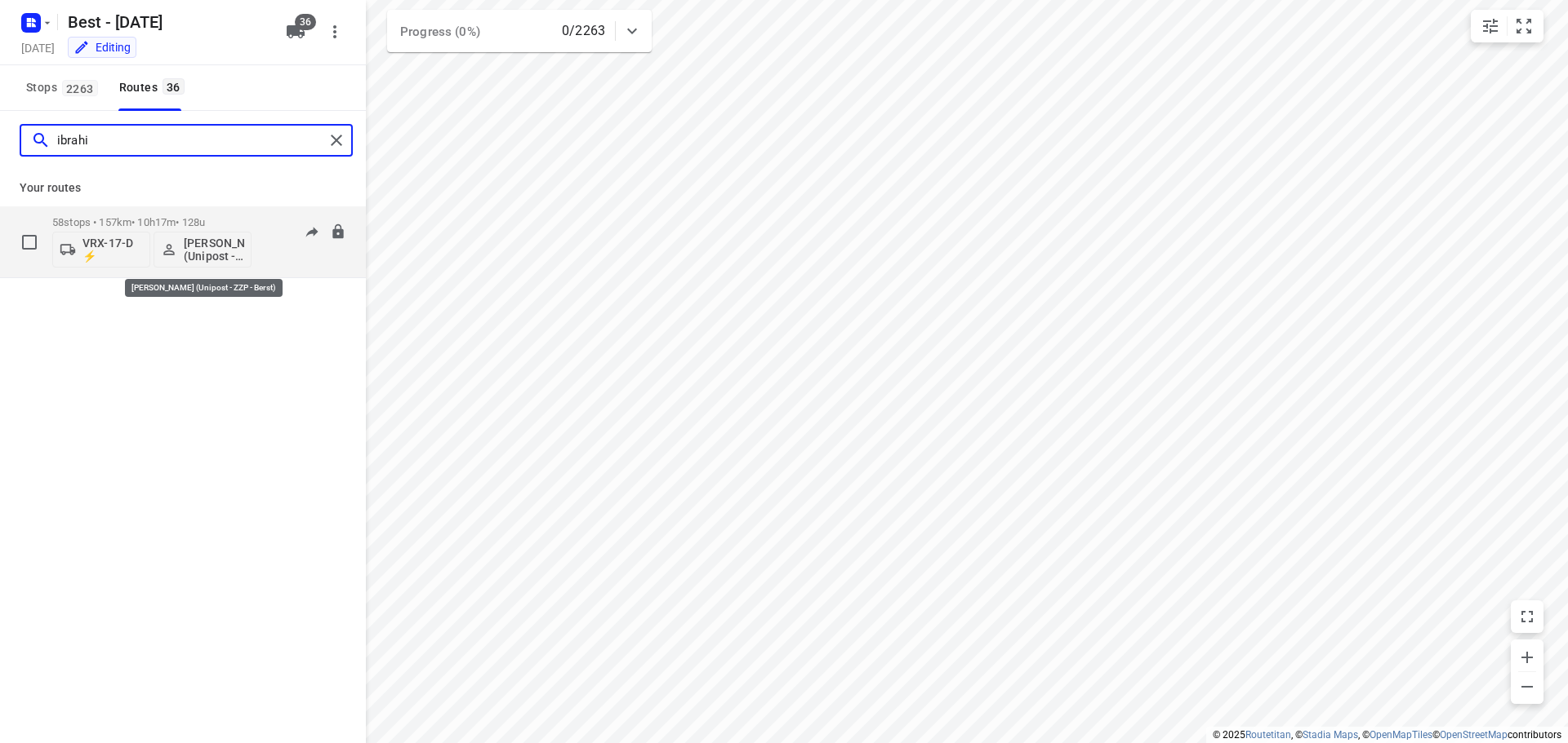
type input "ibrahi"
click at [204, 253] on p "[PERSON_NAME] (Unipost - ZZP - Berst)" at bounding box center [214, 249] width 61 height 26
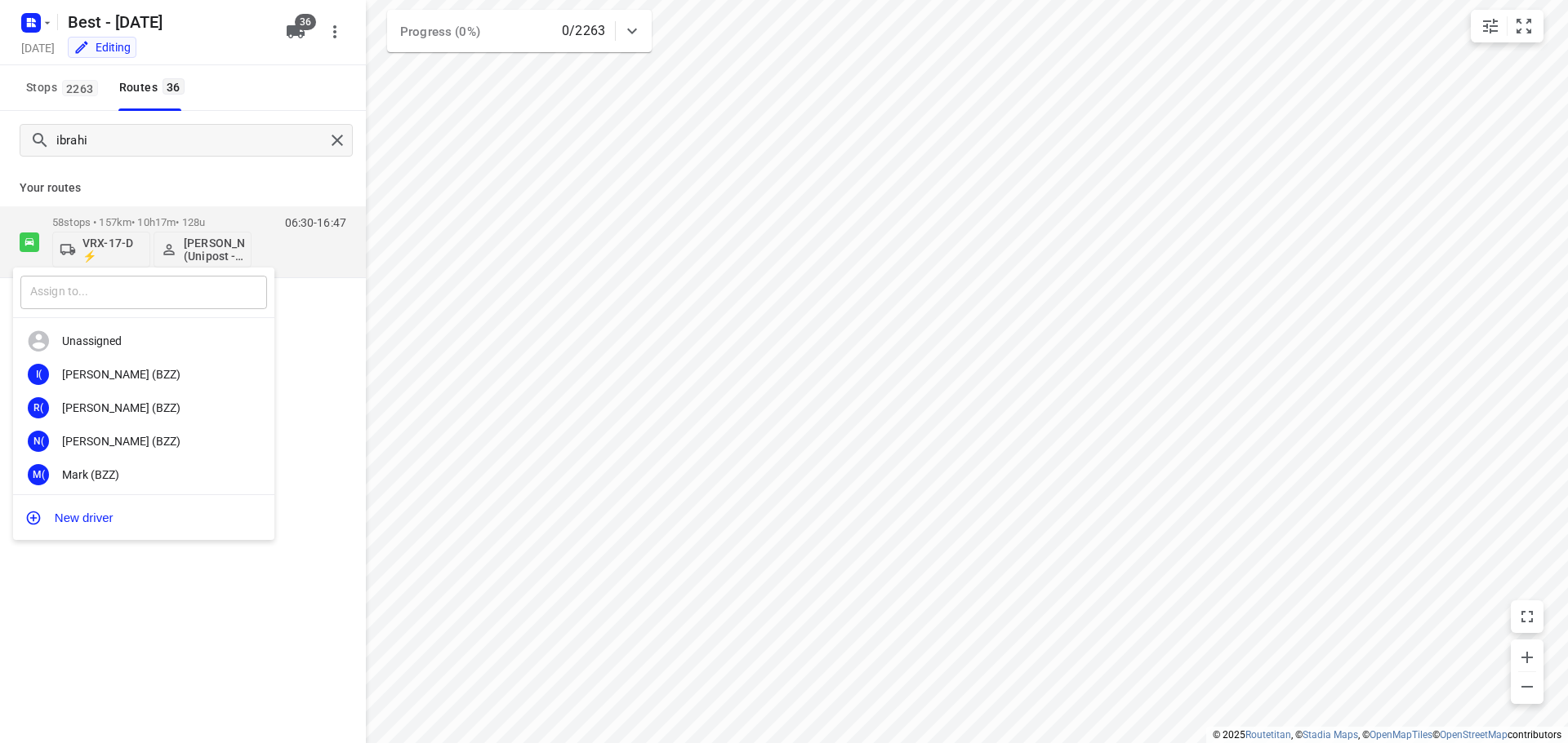
click at [144, 290] on input "text" at bounding box center [144, 293] width 247 height 34
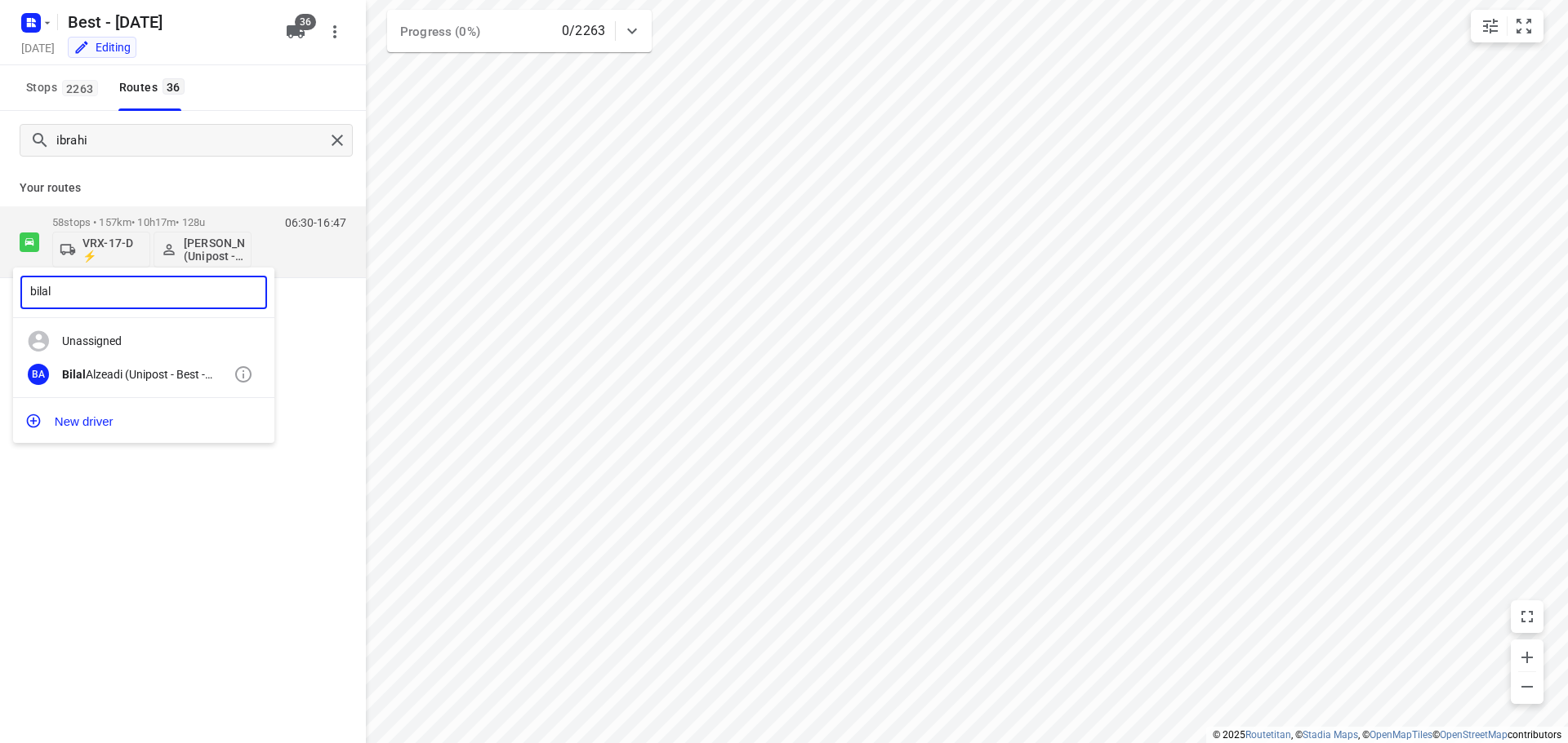
type input "bilal"
click at [133, 378] on div "[PERSON_NAME] (Unipost - Best - ZZP)" at bounding box center [147, 374] width 172 height 13
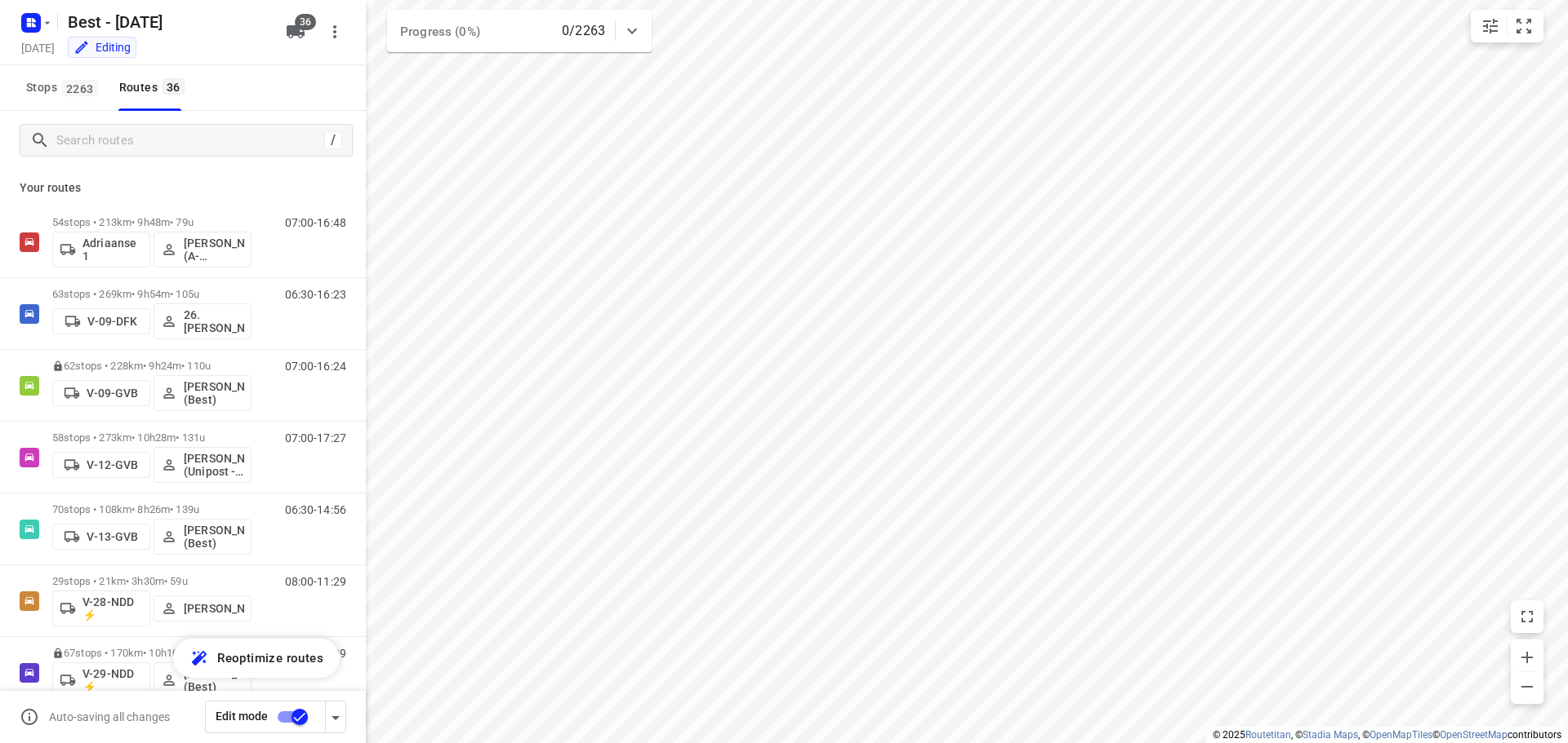
click at [221, 122] on div "/" at bounding box center [182, 140] width 366 height 59
click at [229, 138] on input "Search routes" at bounding box center [204, 141] width 294 height 25
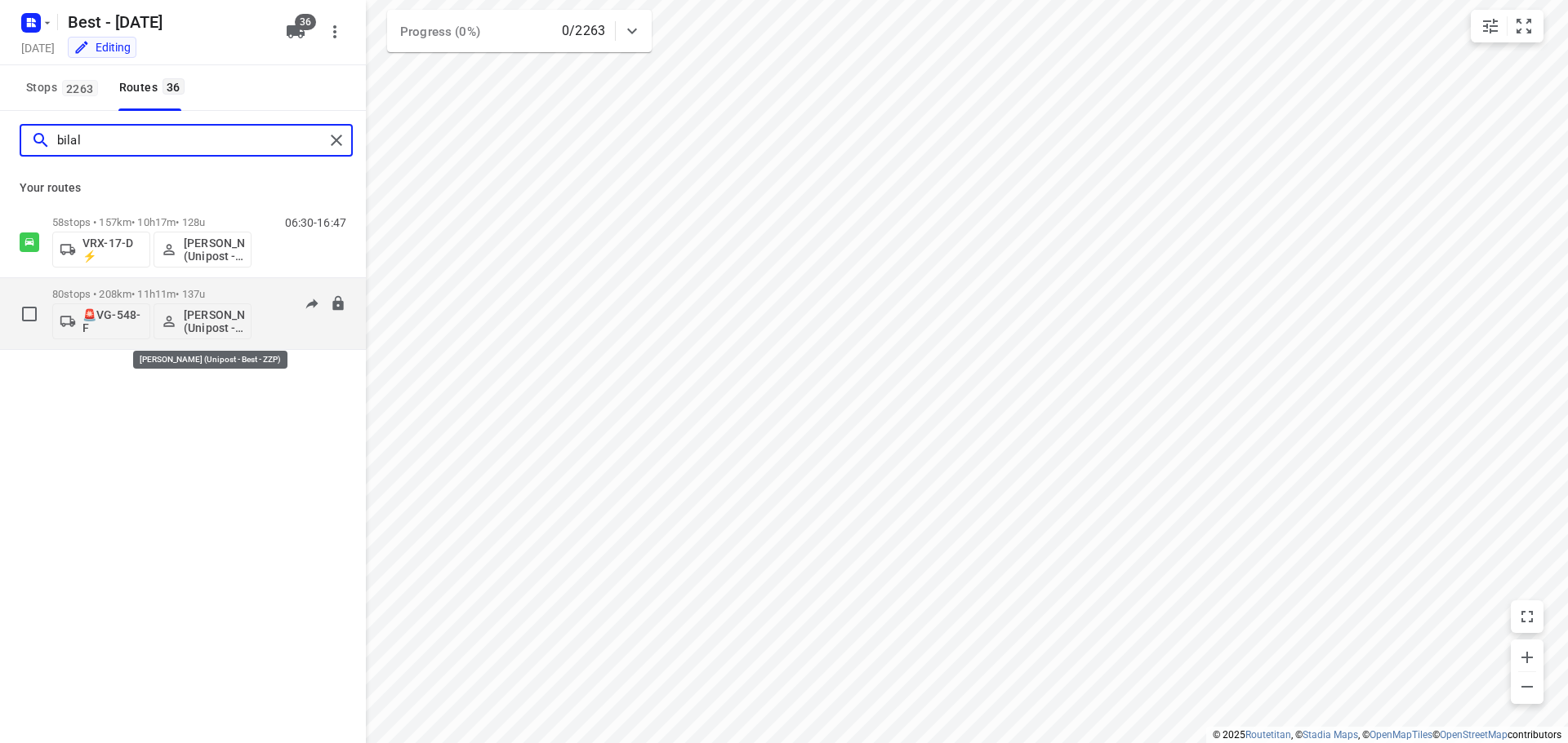
type input "bilal"
click at [215, 323] on p "[PERSON_NAME] (Unipost - Best - ZZP)" at bounding box center [214, 321] width 61 height 26
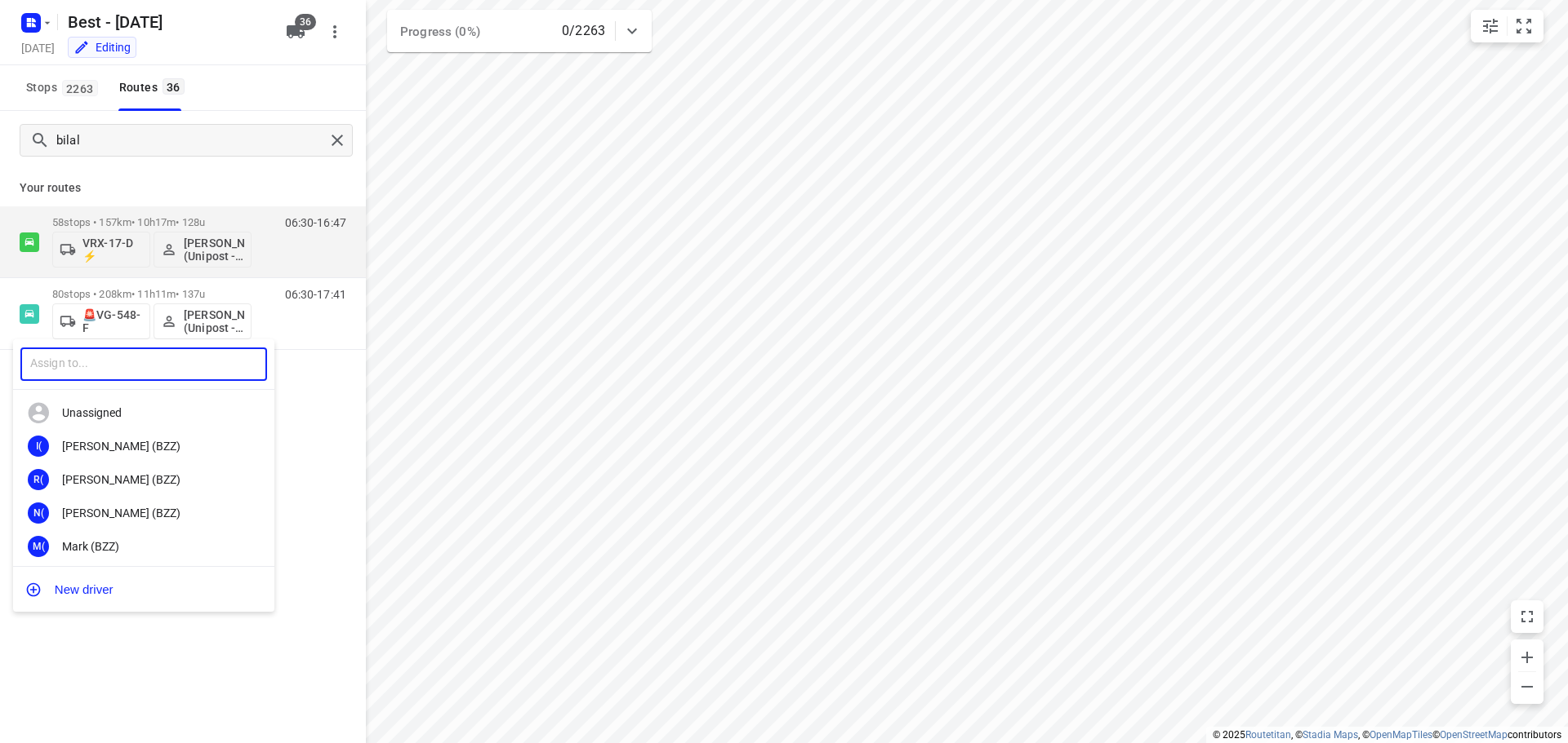
click at [188, 356] on input "text" at bounding box center [144, 365] width 247 height 34
type input "ibrahi"
click at [131, 441] on div "Ibrahi m Alobaid (Unipost - ZZP - Berst)" at bounding box center [147, 446] width 172 height 13
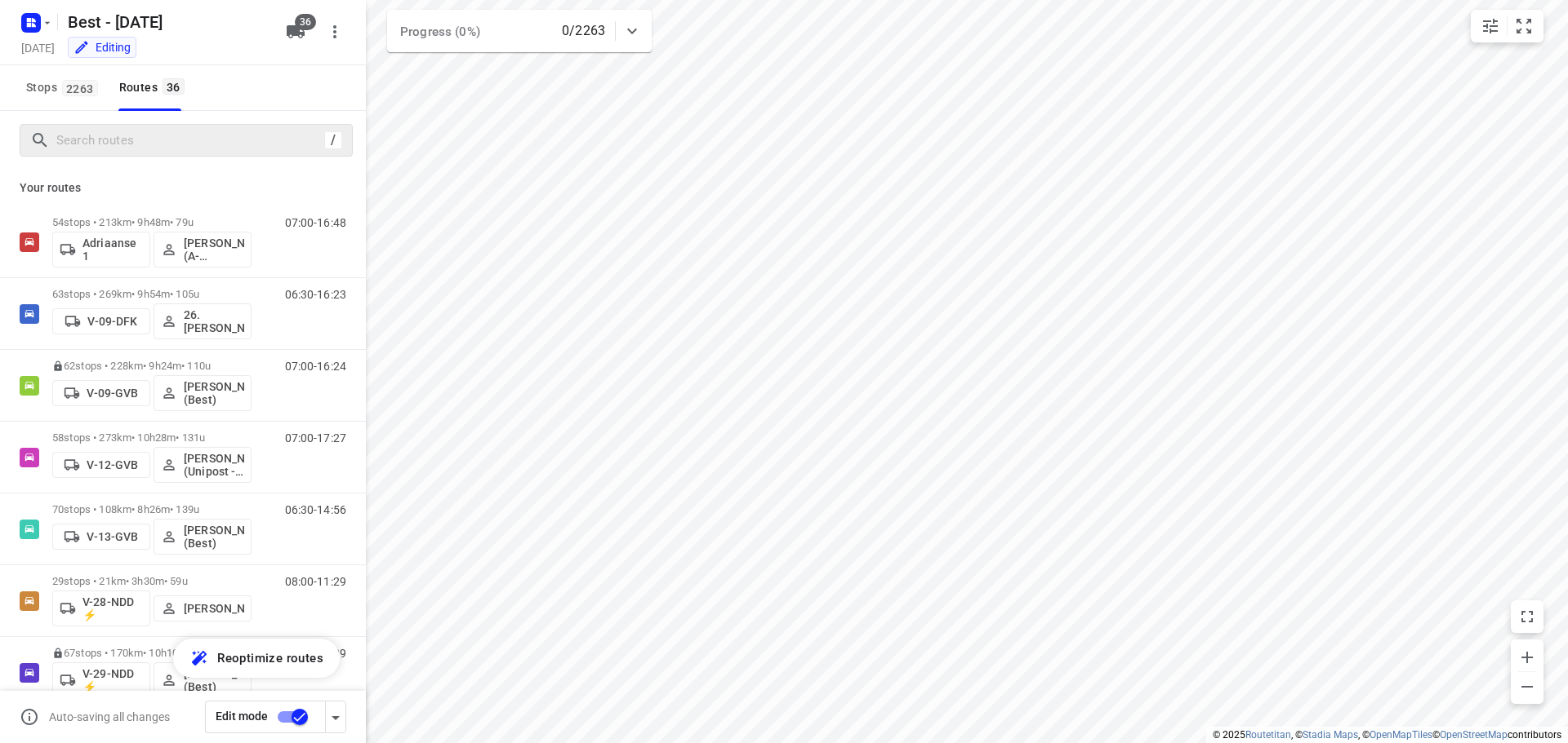
click at [303, 717] on input "checkbox" at bounding box center [300, 717] width 93 height 31
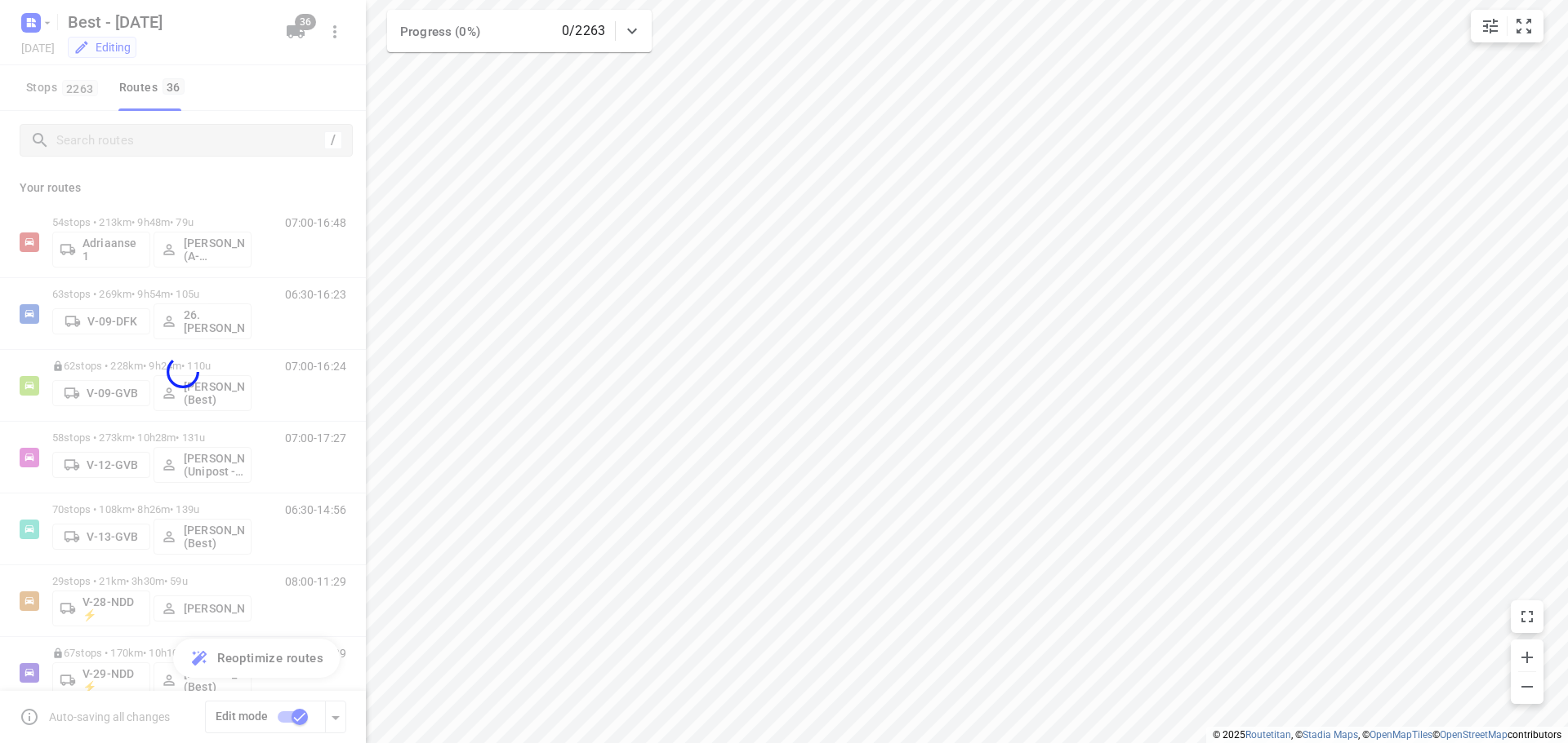
checkbox input "false"
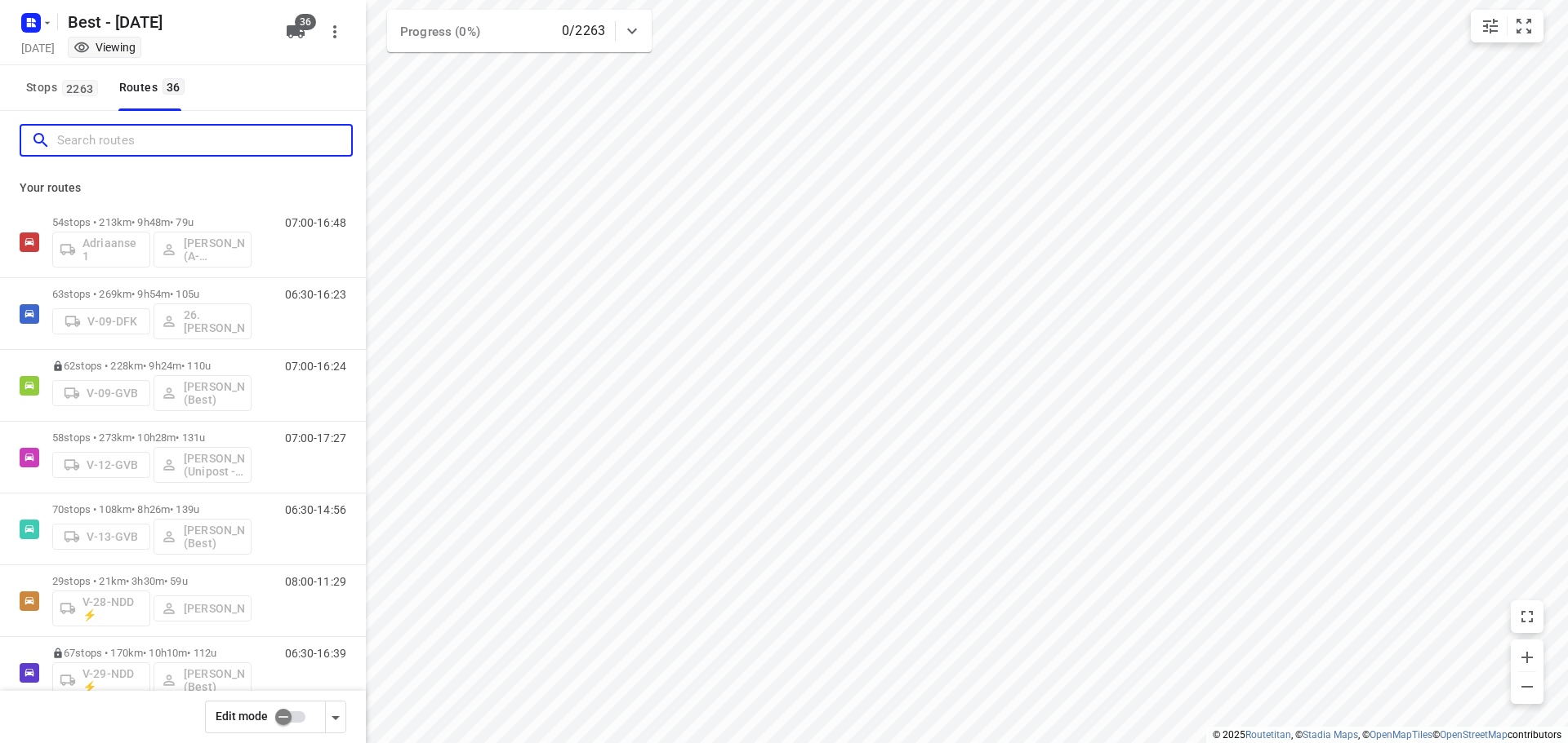
click at [243, 145] on input "Search routes" at bounding box center [204, 141] width 294 height 25
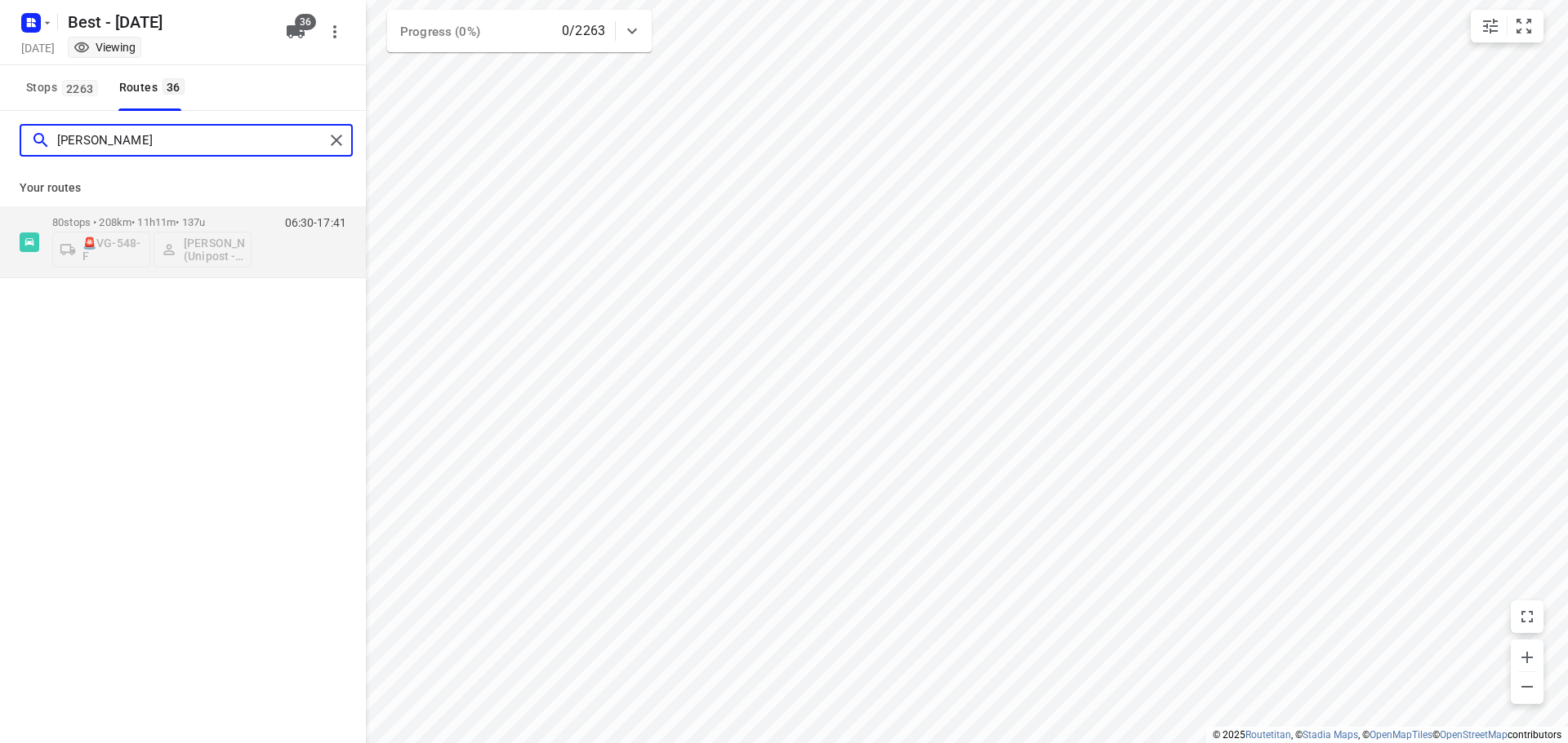
click at [126, 143] on input "[PERSON_NAME]" at bounding box center [191, 141] width 267 height 25
type input "r"
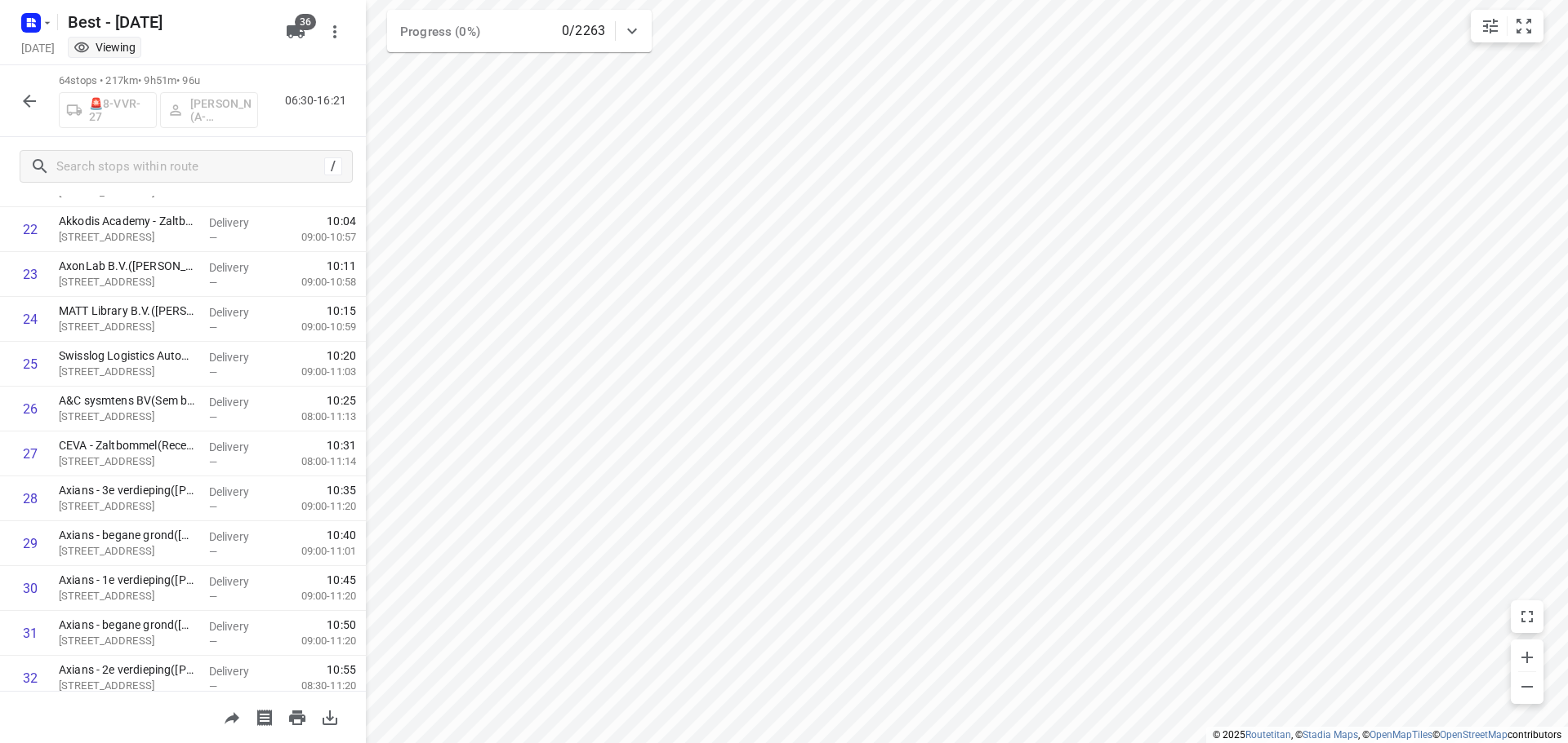
scroll to position [2503, 0]
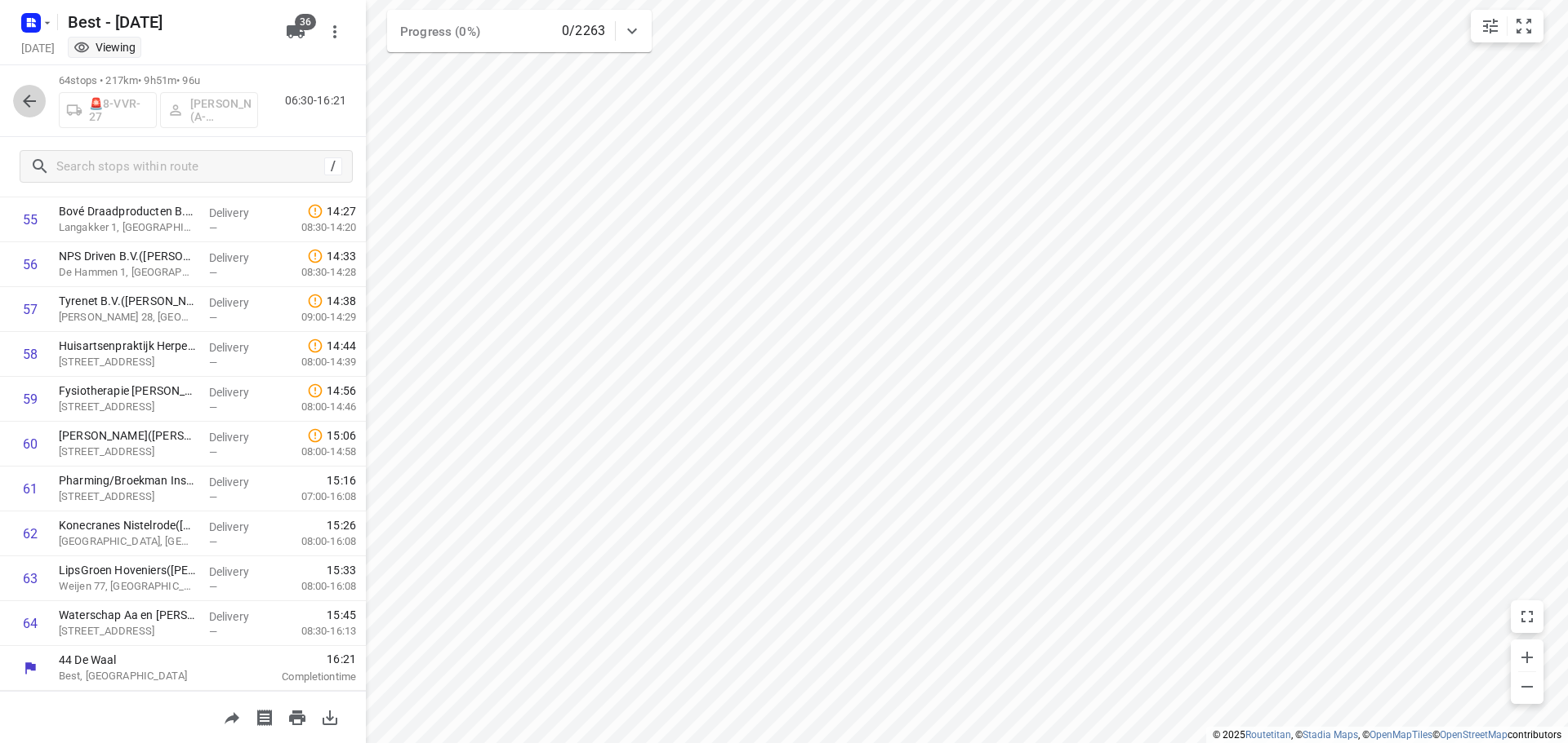
click at [30, 107] on icon "button" at bounding box center [29, 100] width 19 height 19
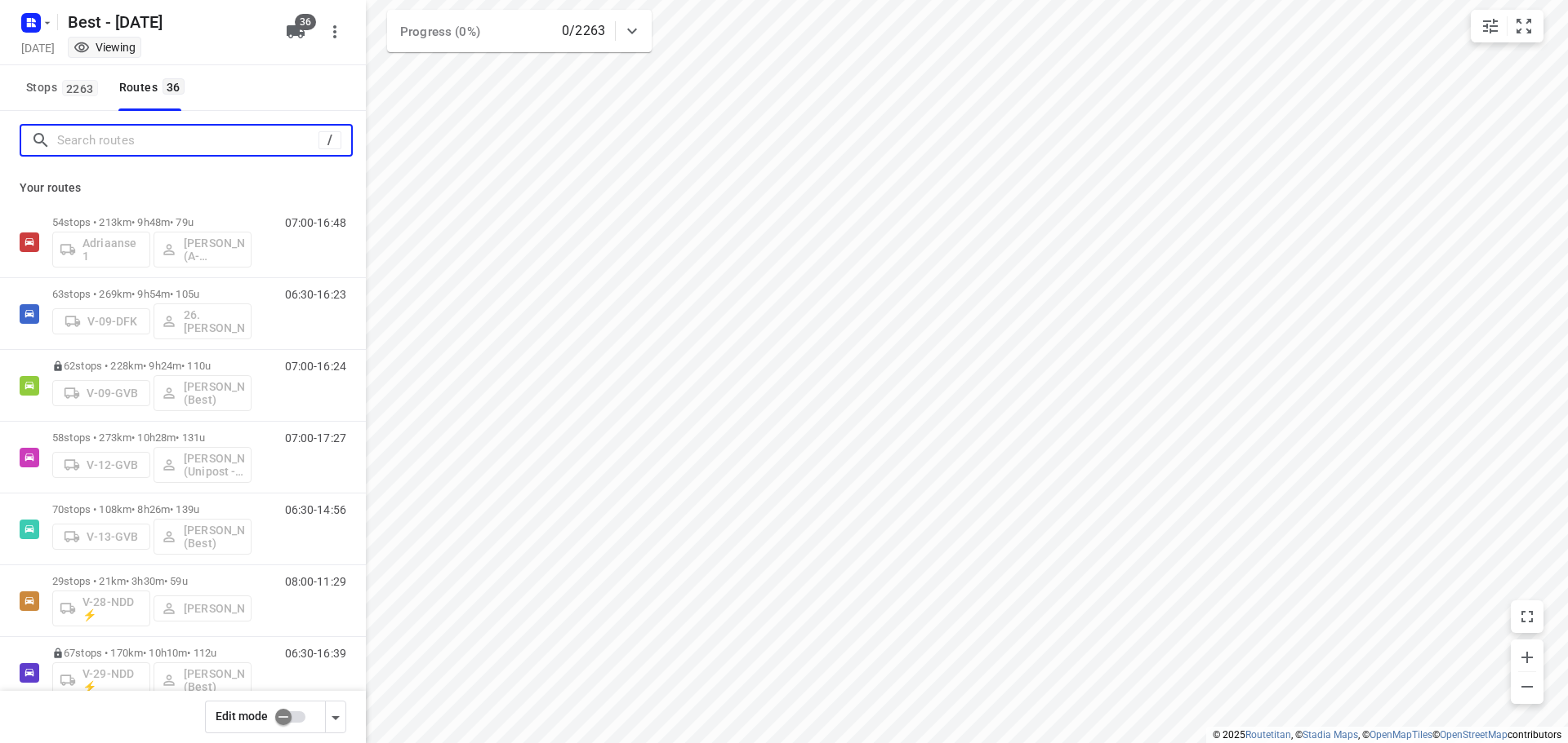
click at [215, 149] on input "Search routes" at bounding box center [188, 141] width 261 height 25
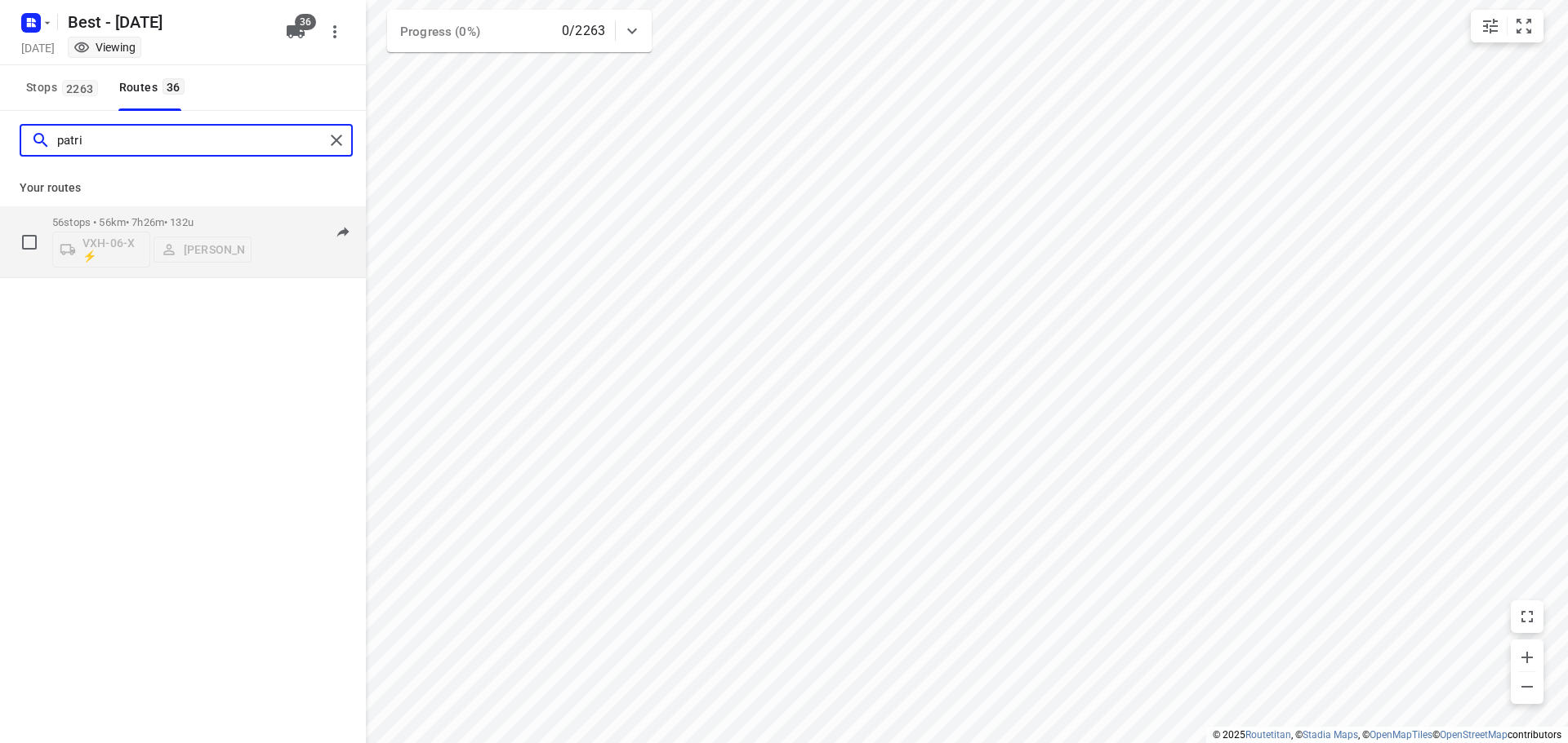
type input "patri"
click at [172, 223] on p "56 stops • 56km • 7h26m • 132u" at bounding box center [152, 222] width 199 height 12
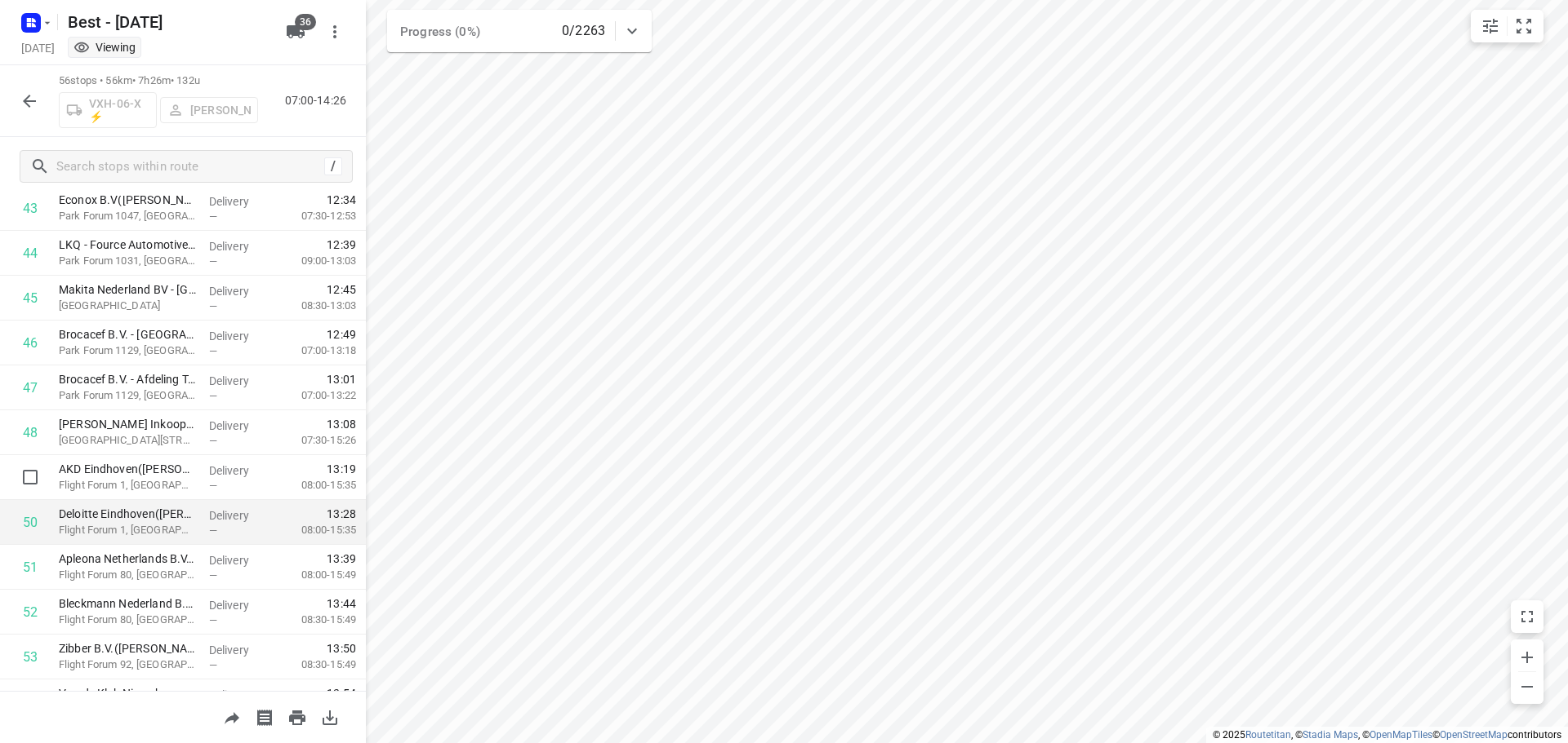
scroll to position [2145, 0]
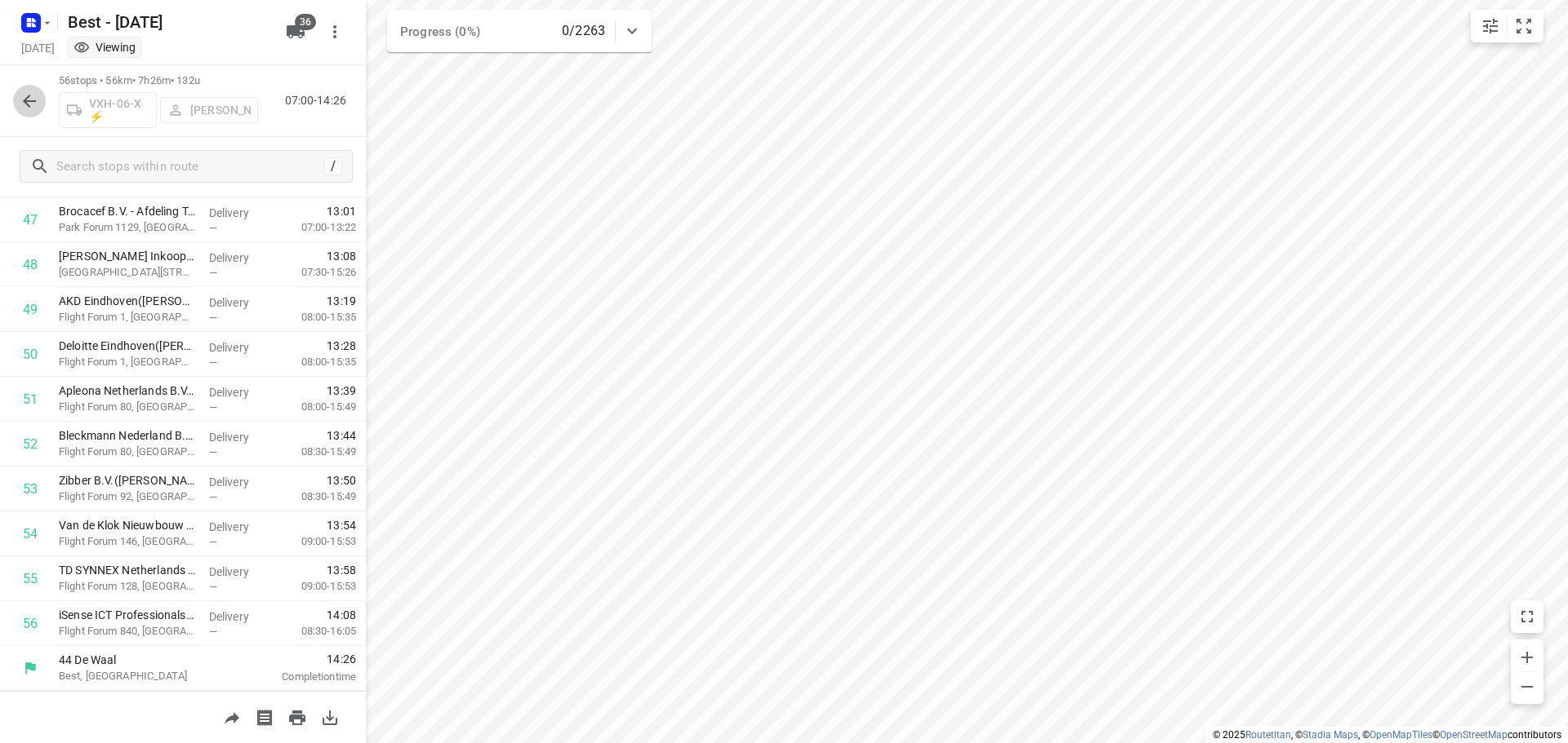
click at [30, 110] on icon "button" at bounding box center [29, 100] width 19 height 19
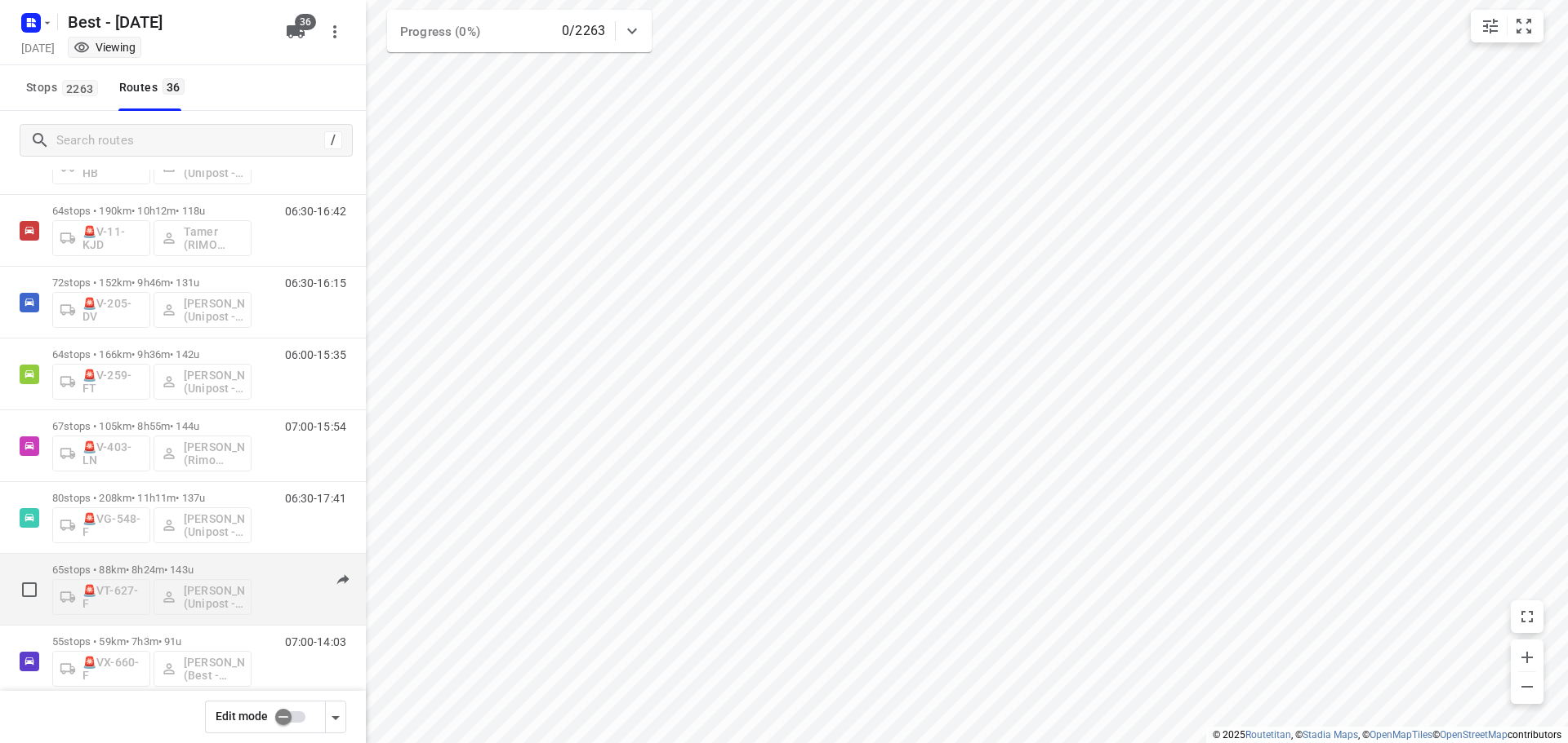
scroll to position [2026, 0]
click at [242, 564] on p "65 stops • 88km • 8h24m • 143u" at bounding box center [152, 566] width 199 height 12
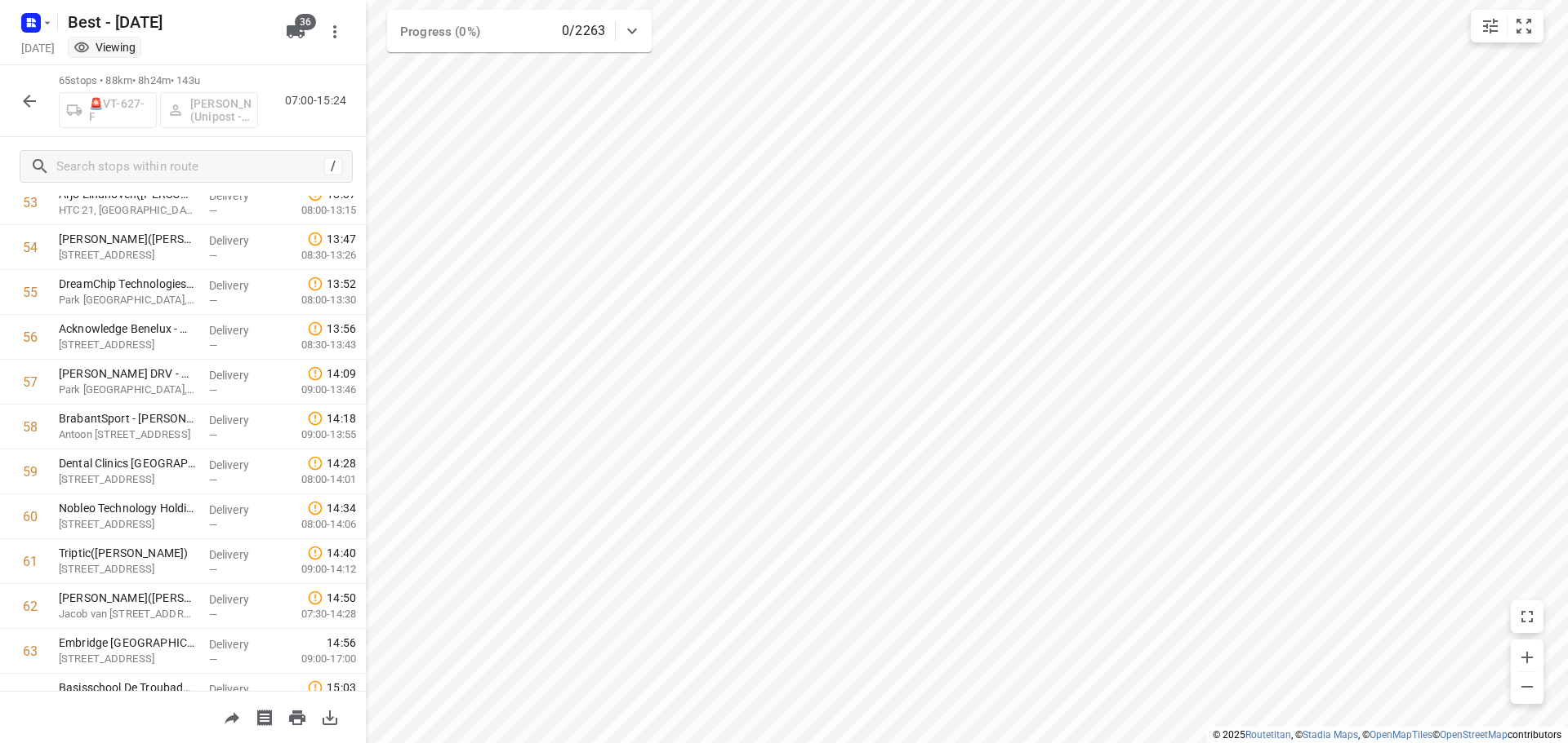
scroll to position [2548, 0]
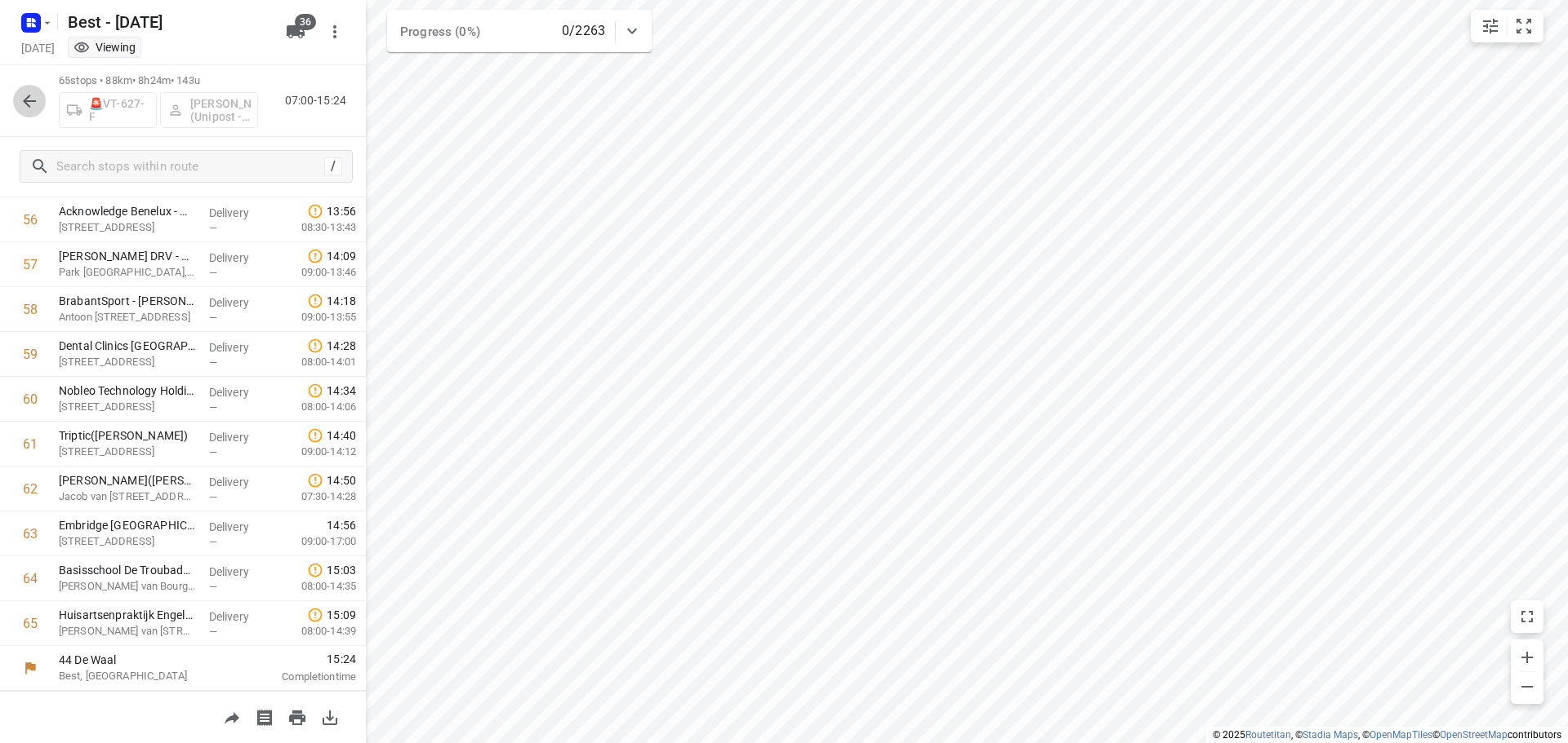
click at [38, 102] on icon "button" at bounding box center [29, 100] width 19 height 19
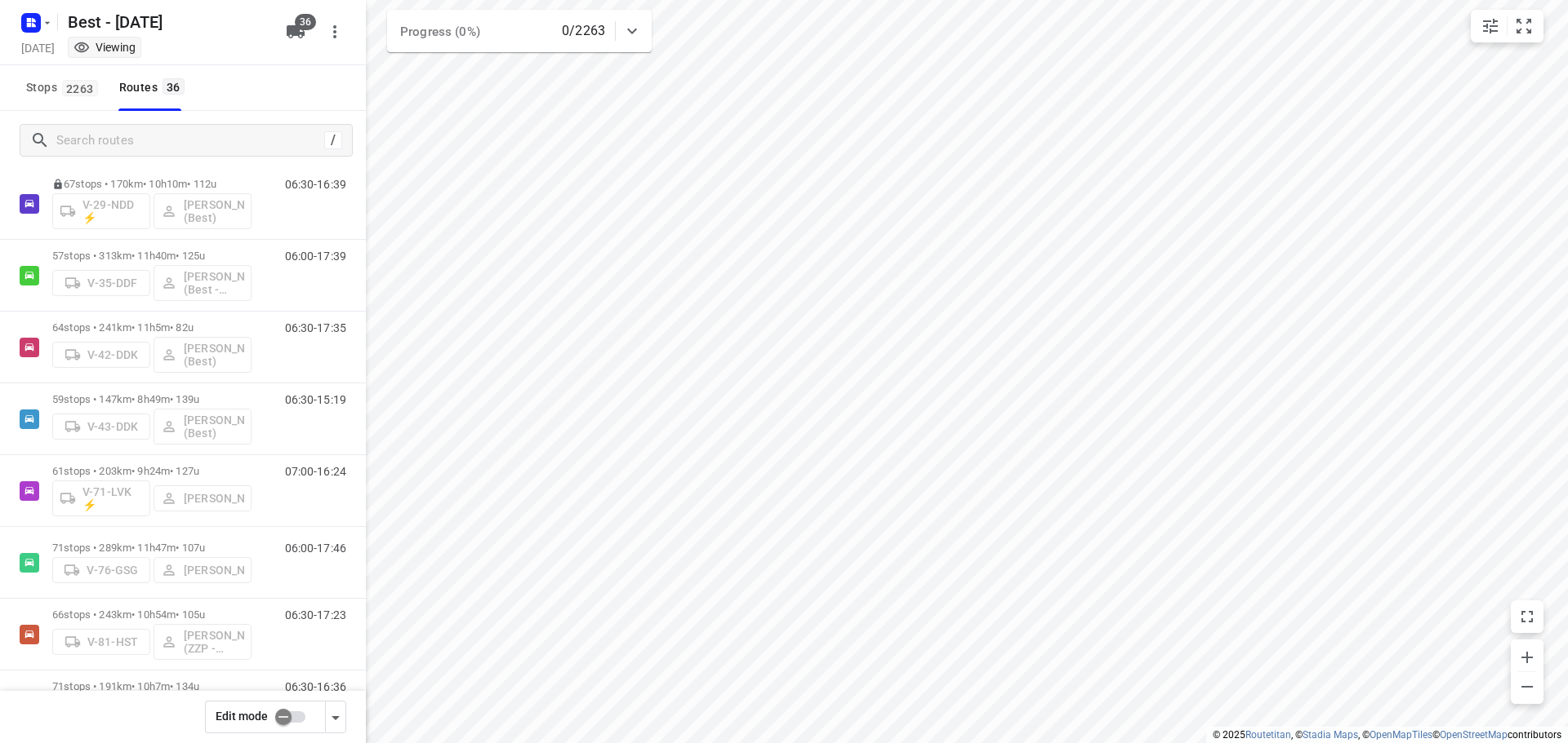
scroll to position [474, 0]
click at [295, 726] on input "checkbox" at bounding box center [283, 717] width 93 height 31
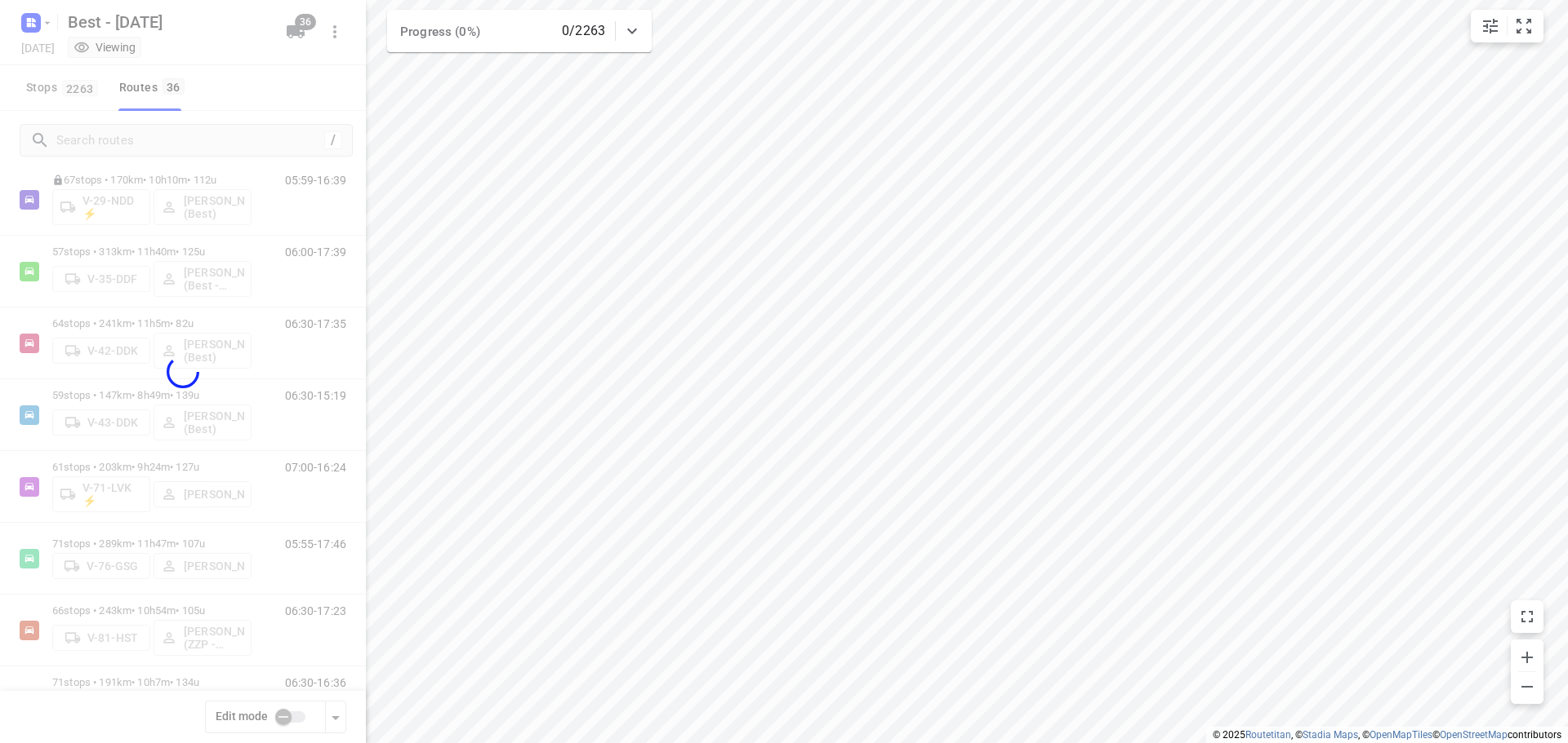
checkbox input "true"
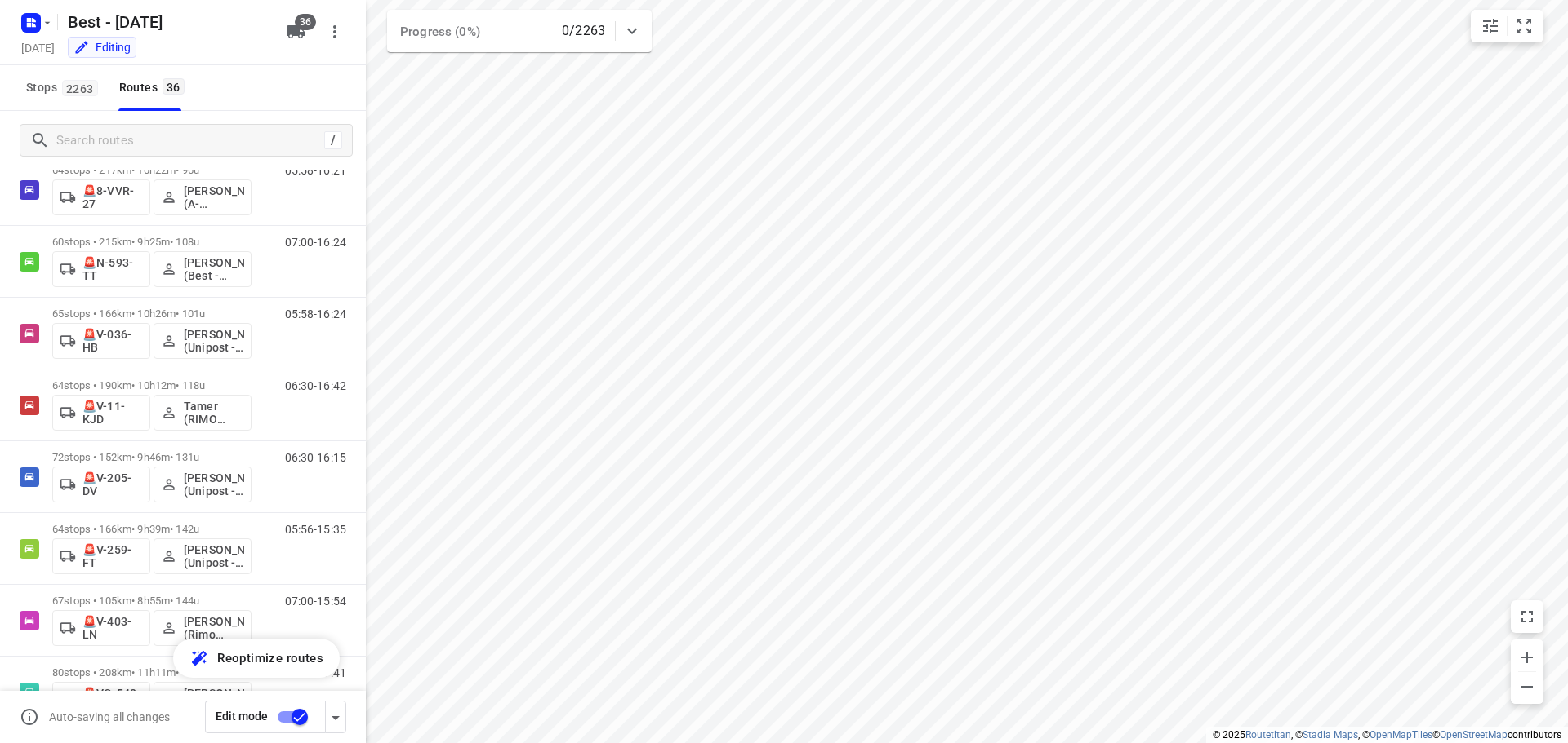
scroll to position [1861, 0]
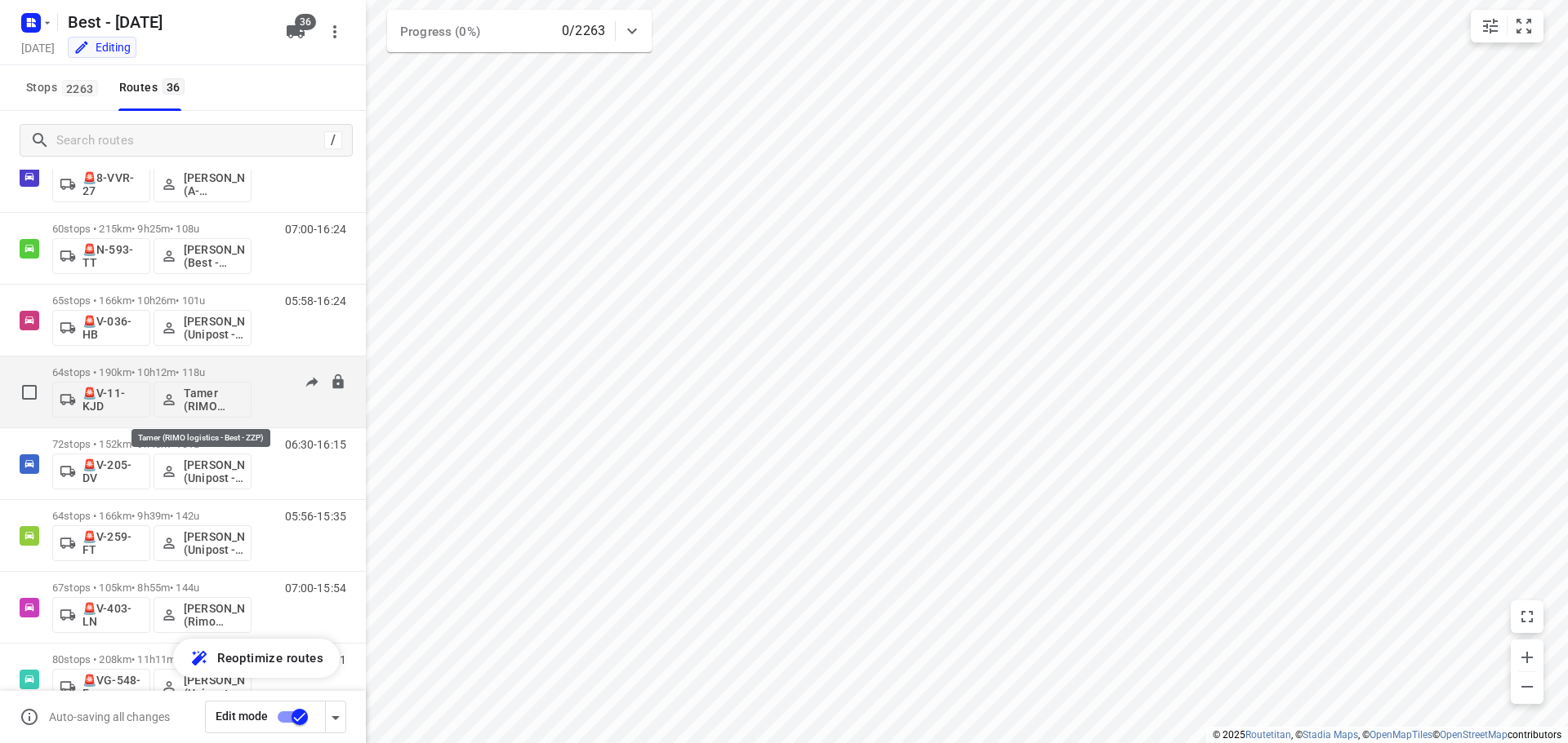
click at [210, 401] on p "Tamer (RIMO logistics - Best - ZZP)" at bounding box center [214, 399] width 61 height 26
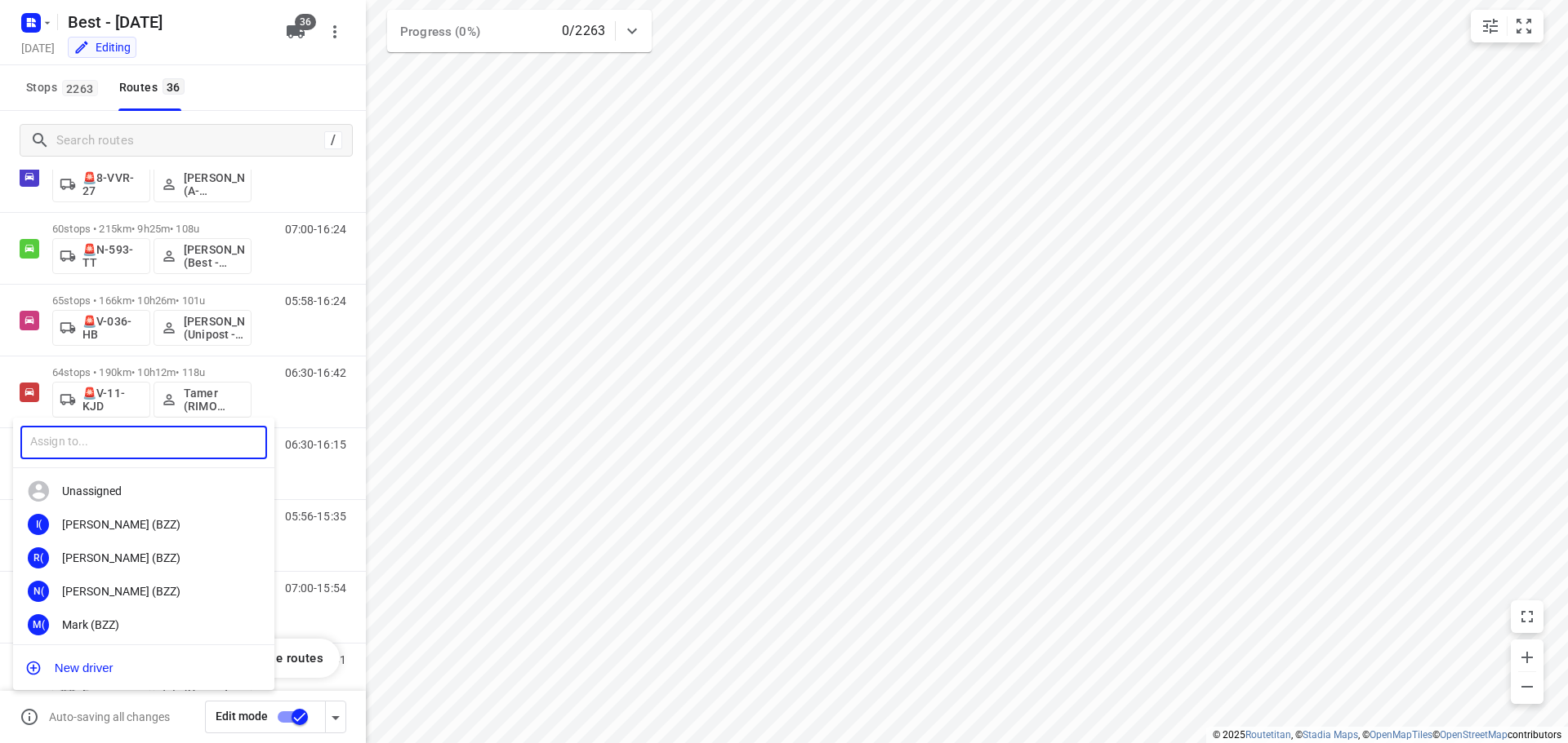
click at [197, 443] on input "text" at bounding box center [144, 442] width 247 height 34
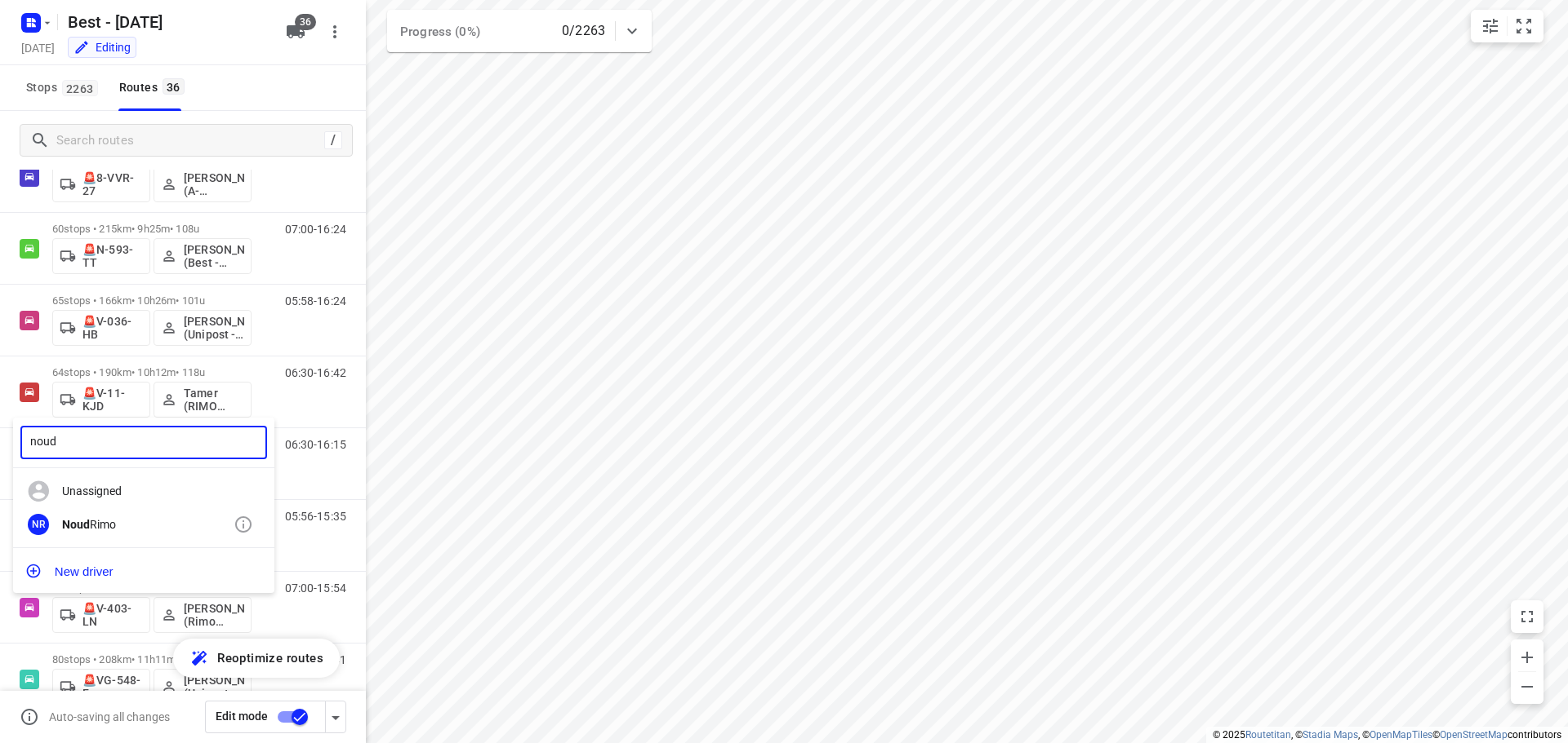
type input "noud"
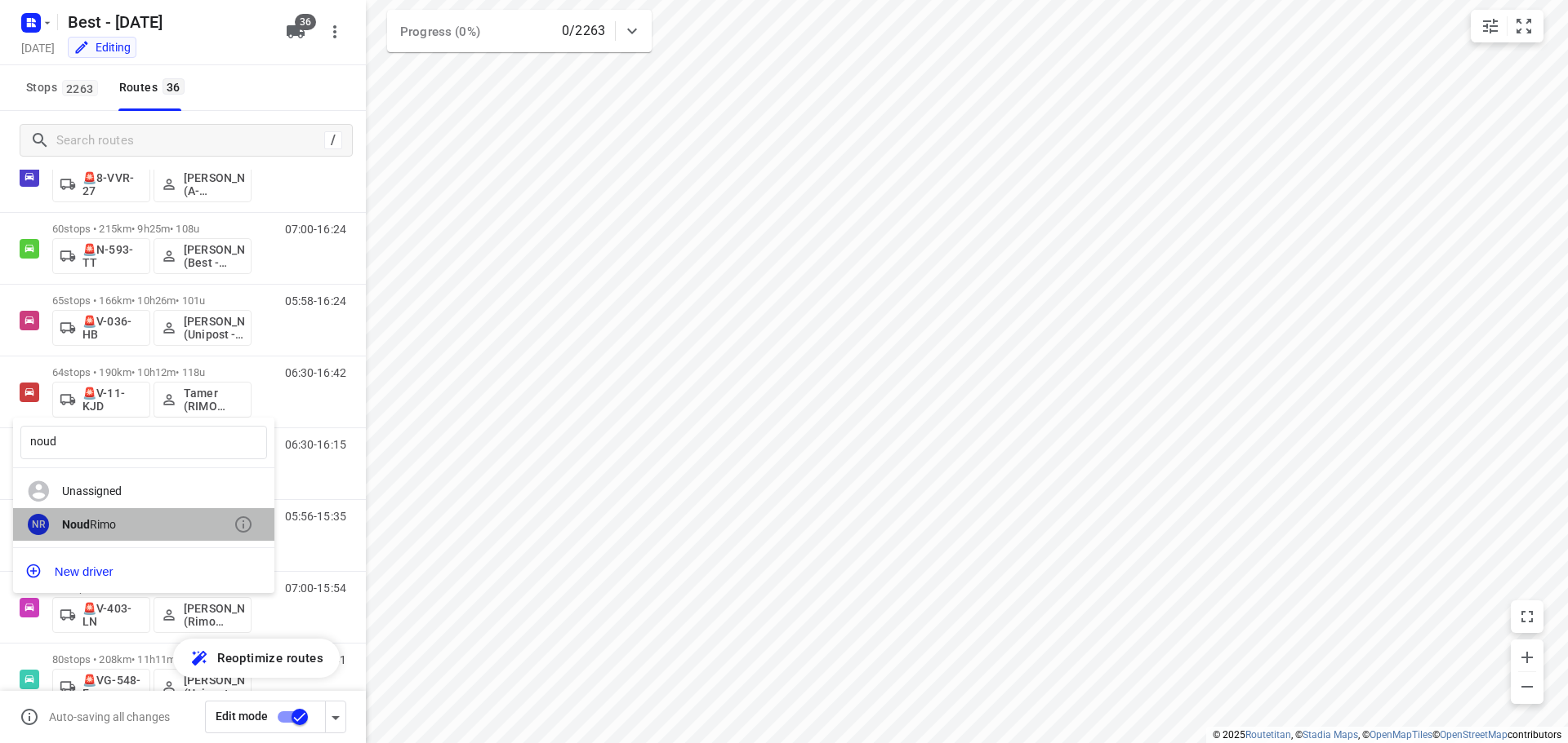
click at [129, 520] on div "Noud Rimo" at bounding box center [147, 524] width 172 height 13
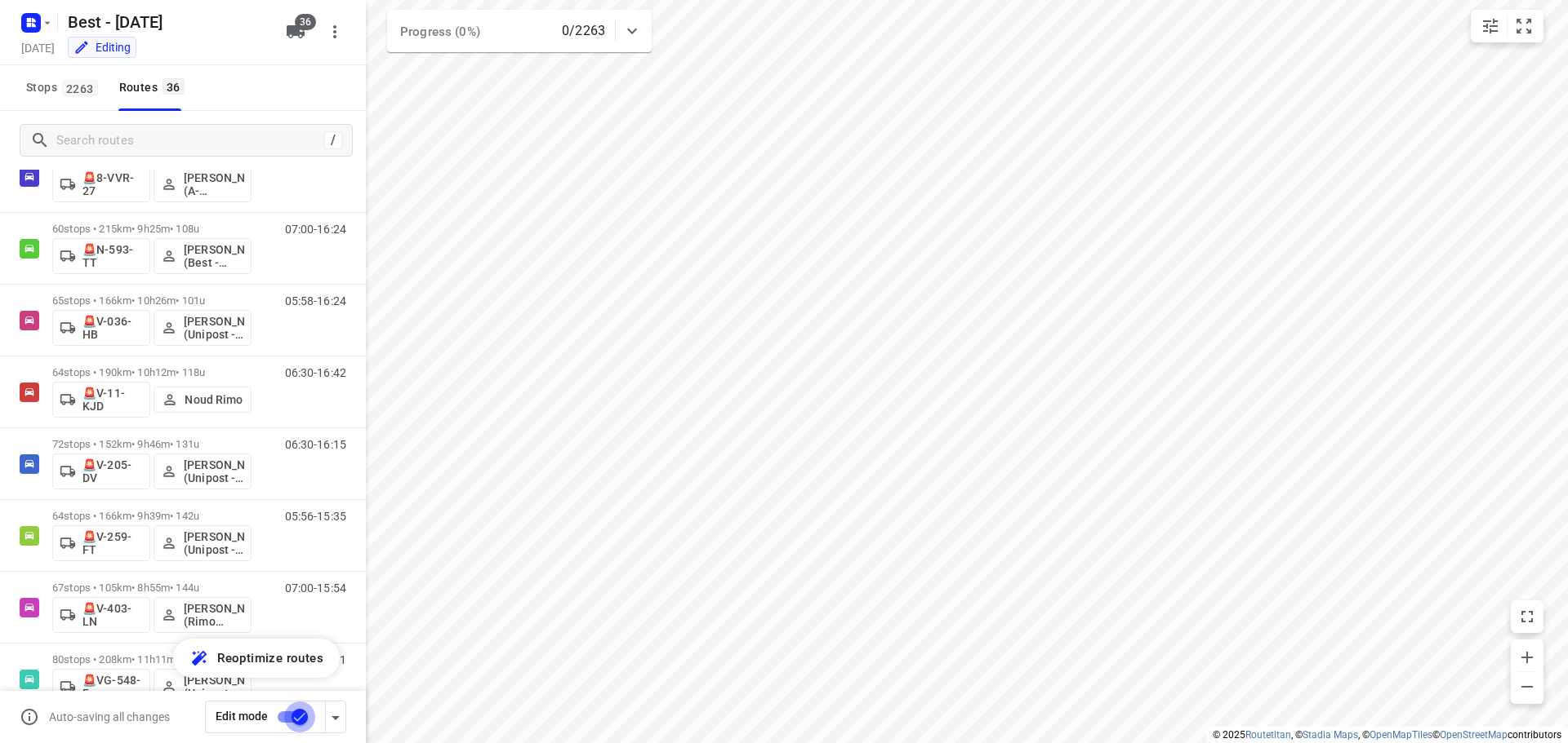
click at [292, 711] on input "checkbox" at bounding box center [300, 717] width 93 height 31
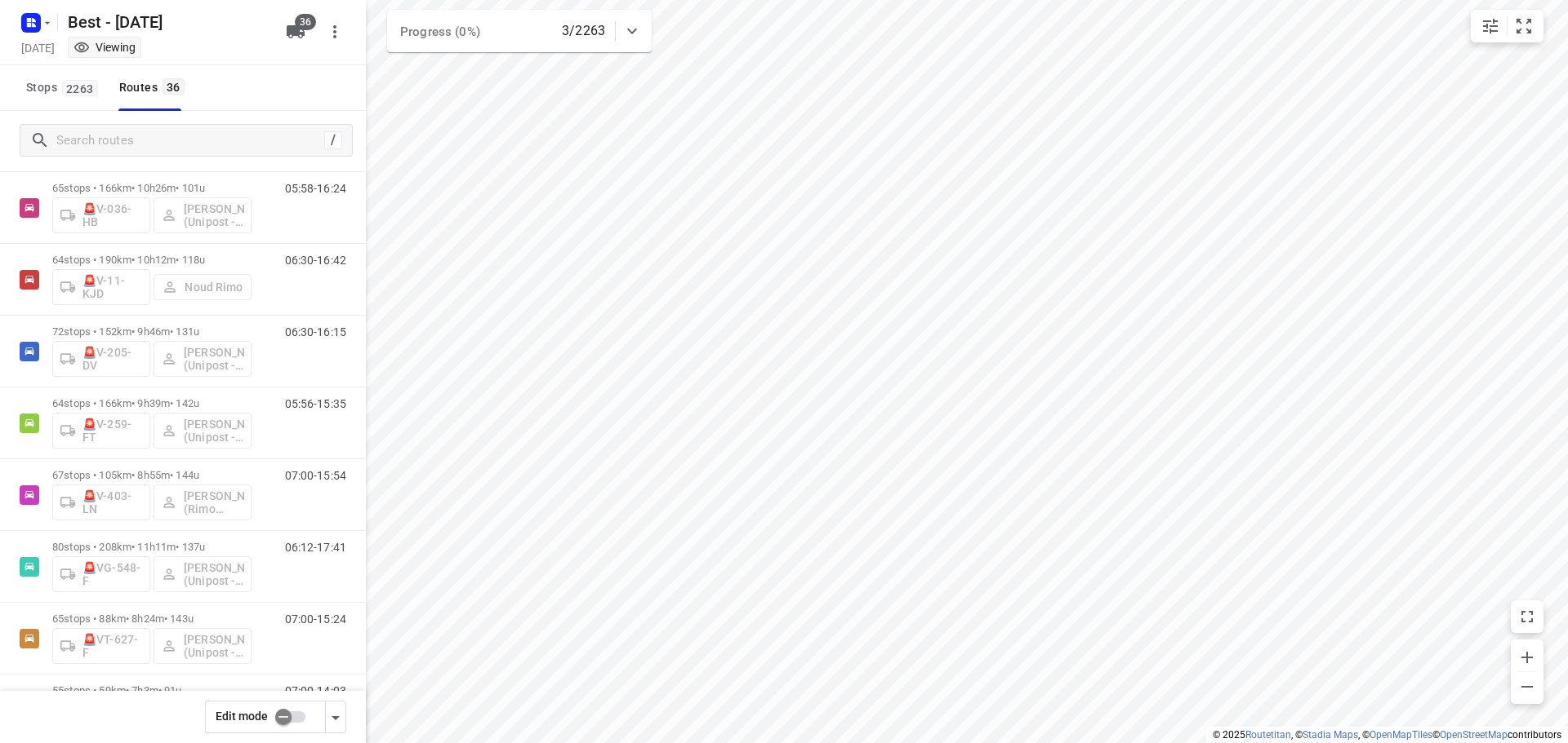
scroll to position [1961, 0]
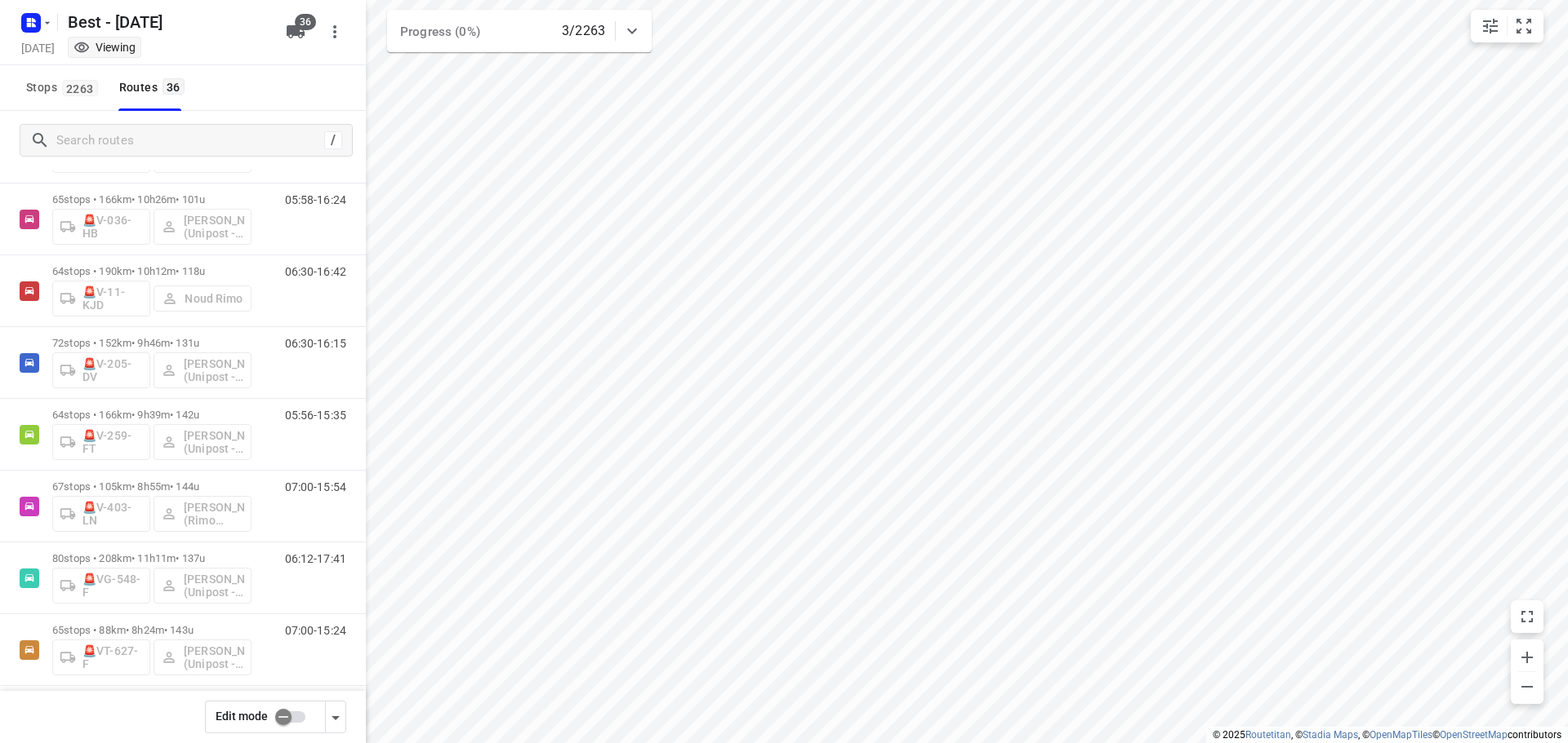
click at [286, 718] on input "checkbox" at bounding box center [283, 717] width 93 height 31
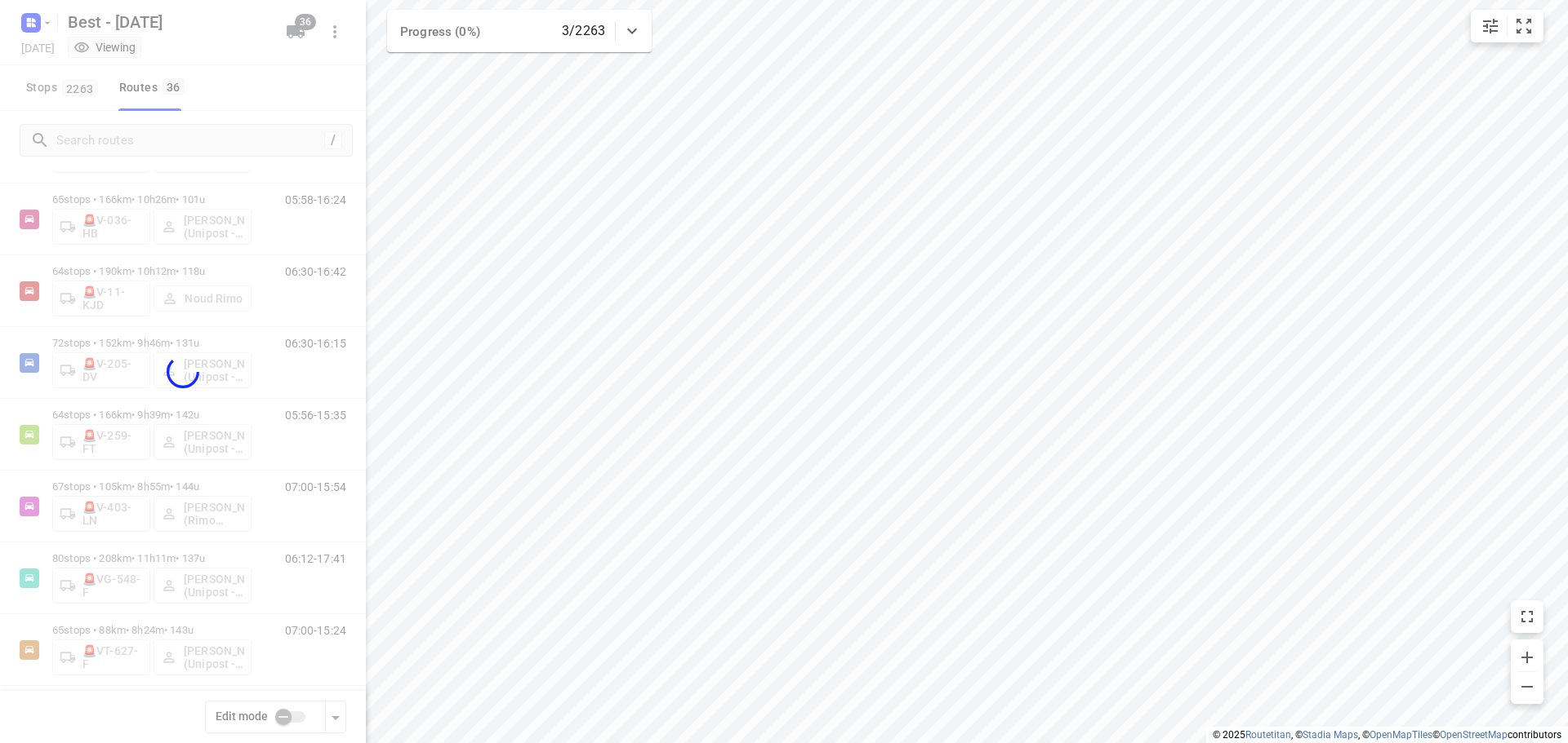
checkbox input "true"
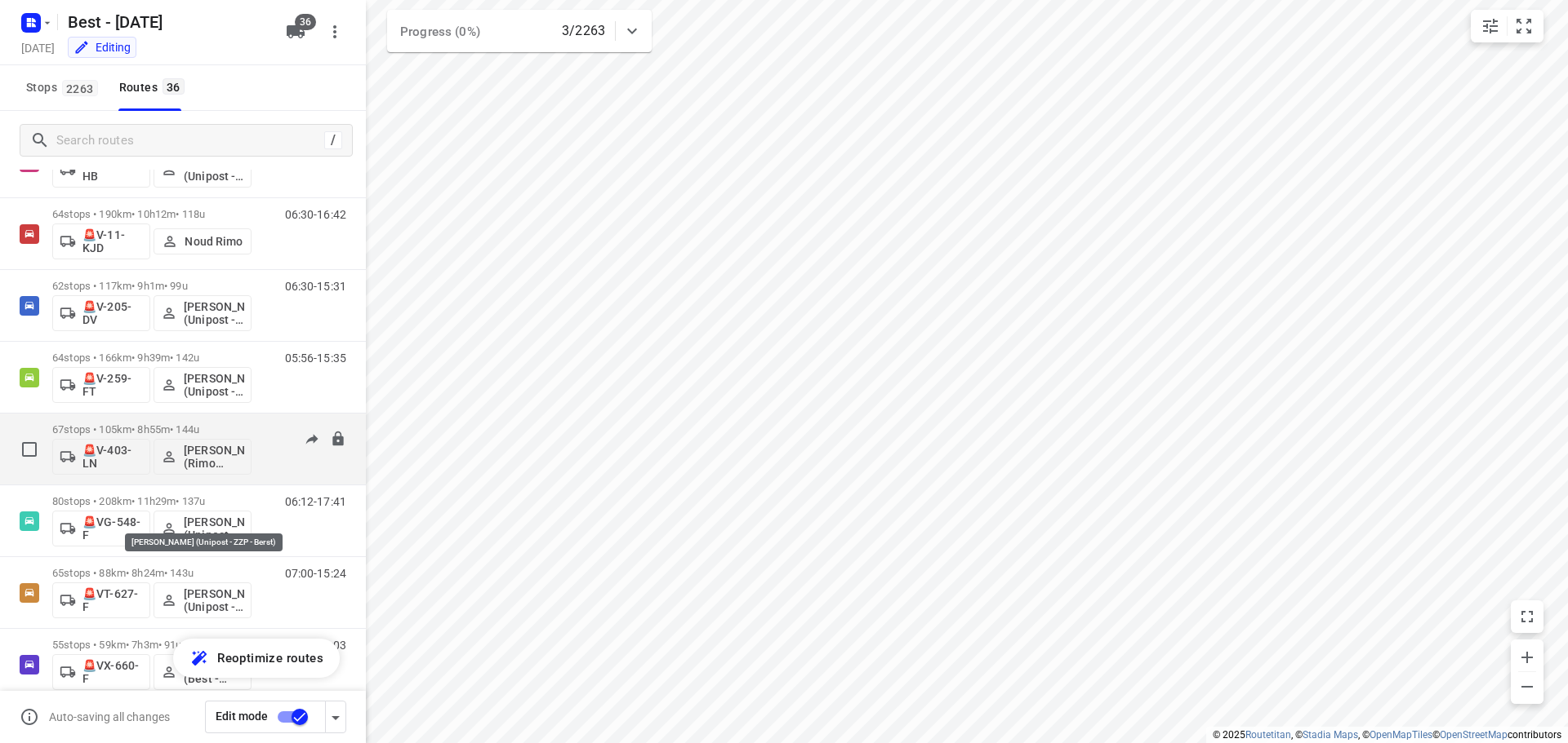
scroll to position [2043, 0]
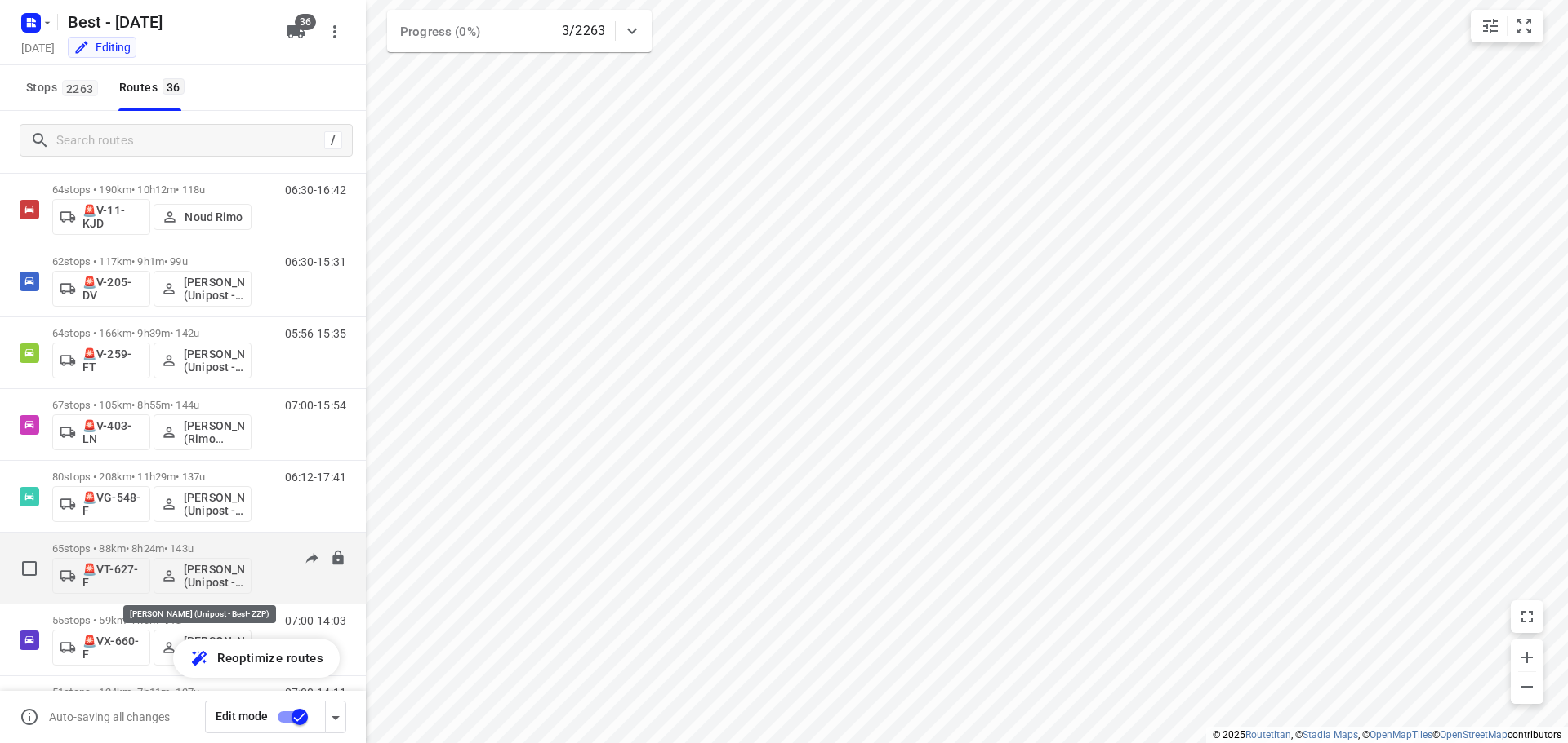
click at [220, 574] on p "[PERSON_NAME] (Unipost - Best- ZZP)" at bounding box center [214, 576] width 61 height 26
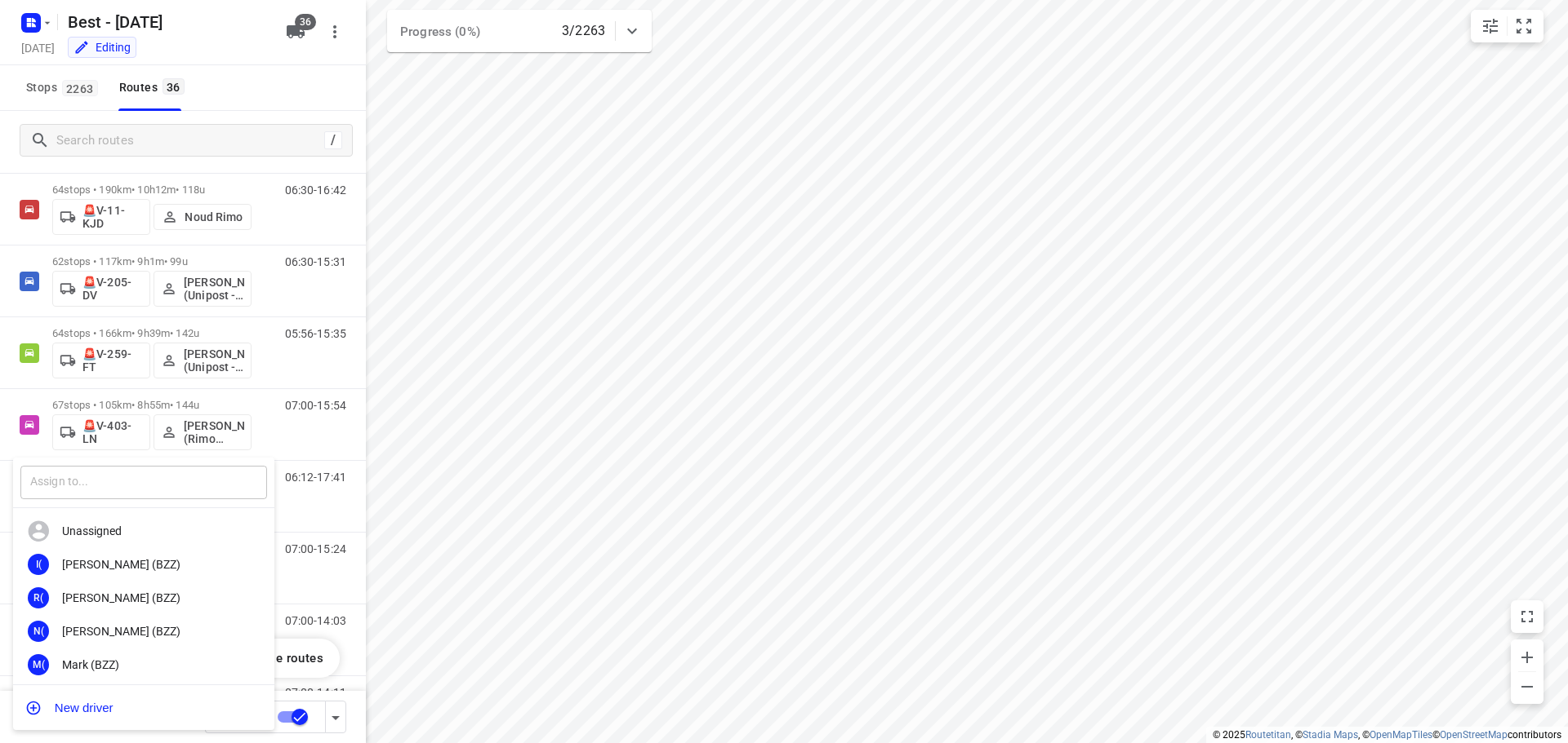
click at [135, 475] on input "text" at bounding box center [144, 483] width 247 height 34
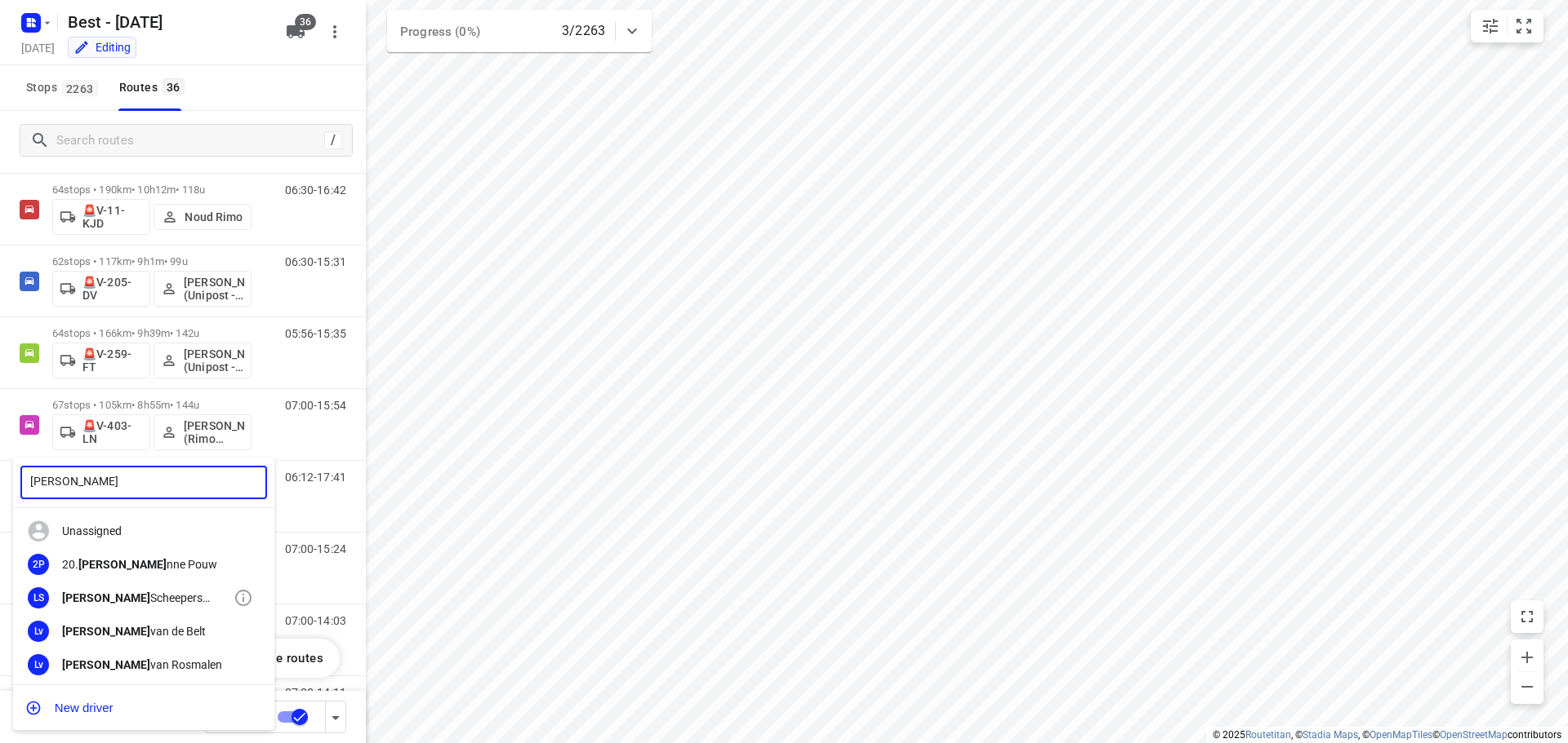
scroll to position [3, 0]
type input "[PERSON_NAME]"
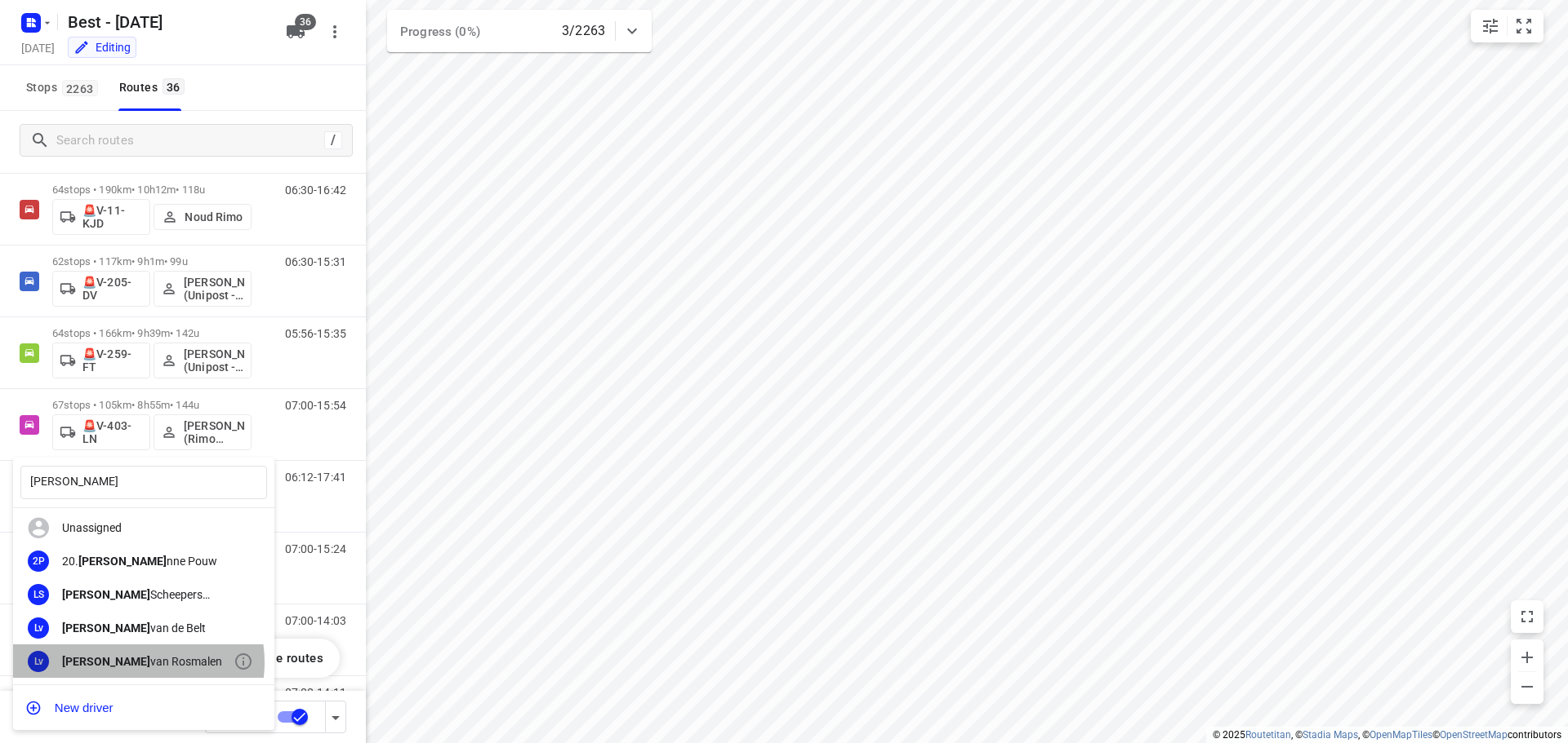
click at [136, 663] on div "[PERSON_NAME]" at bounding box center [147, 661] width 172 height 13
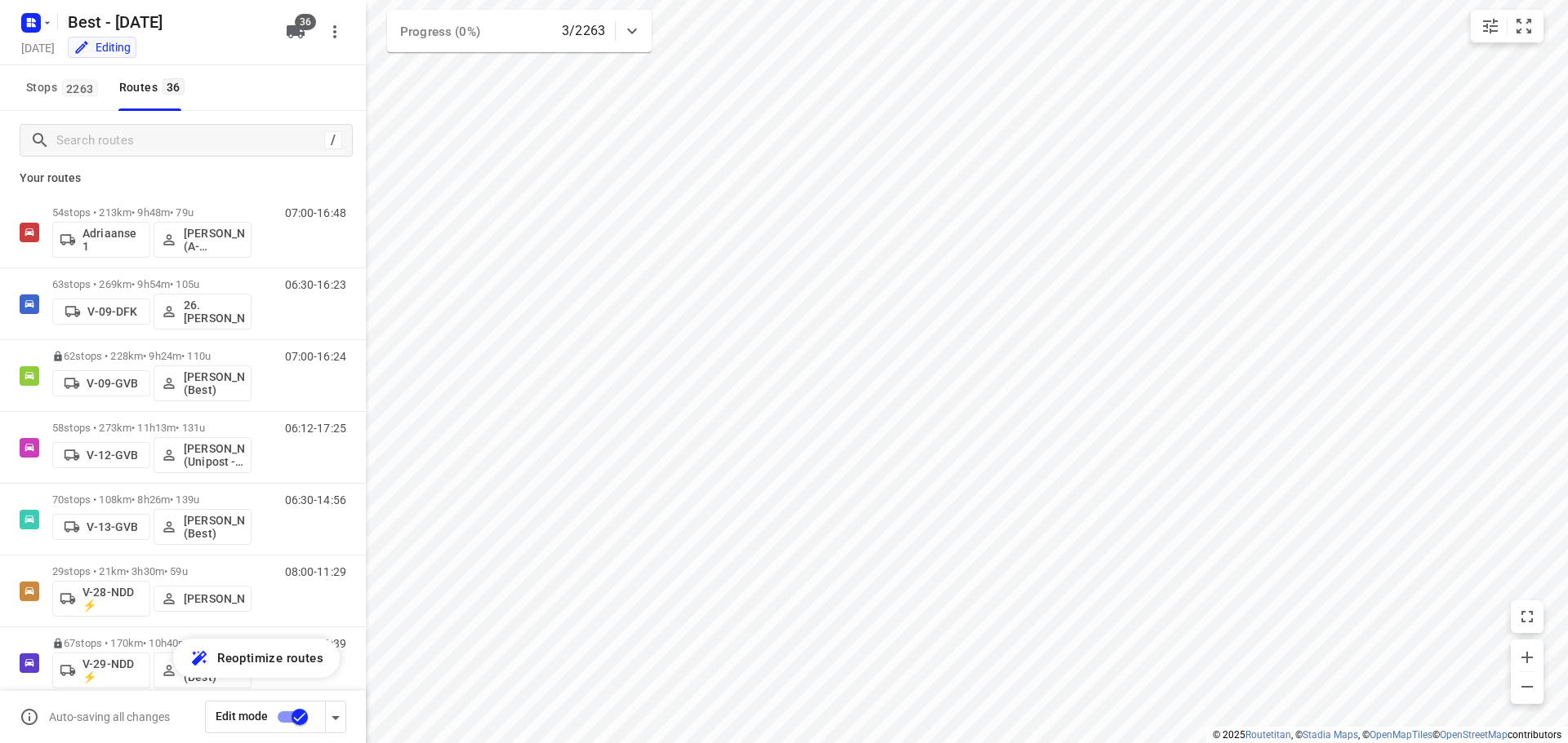
scroll to position [0, 0]
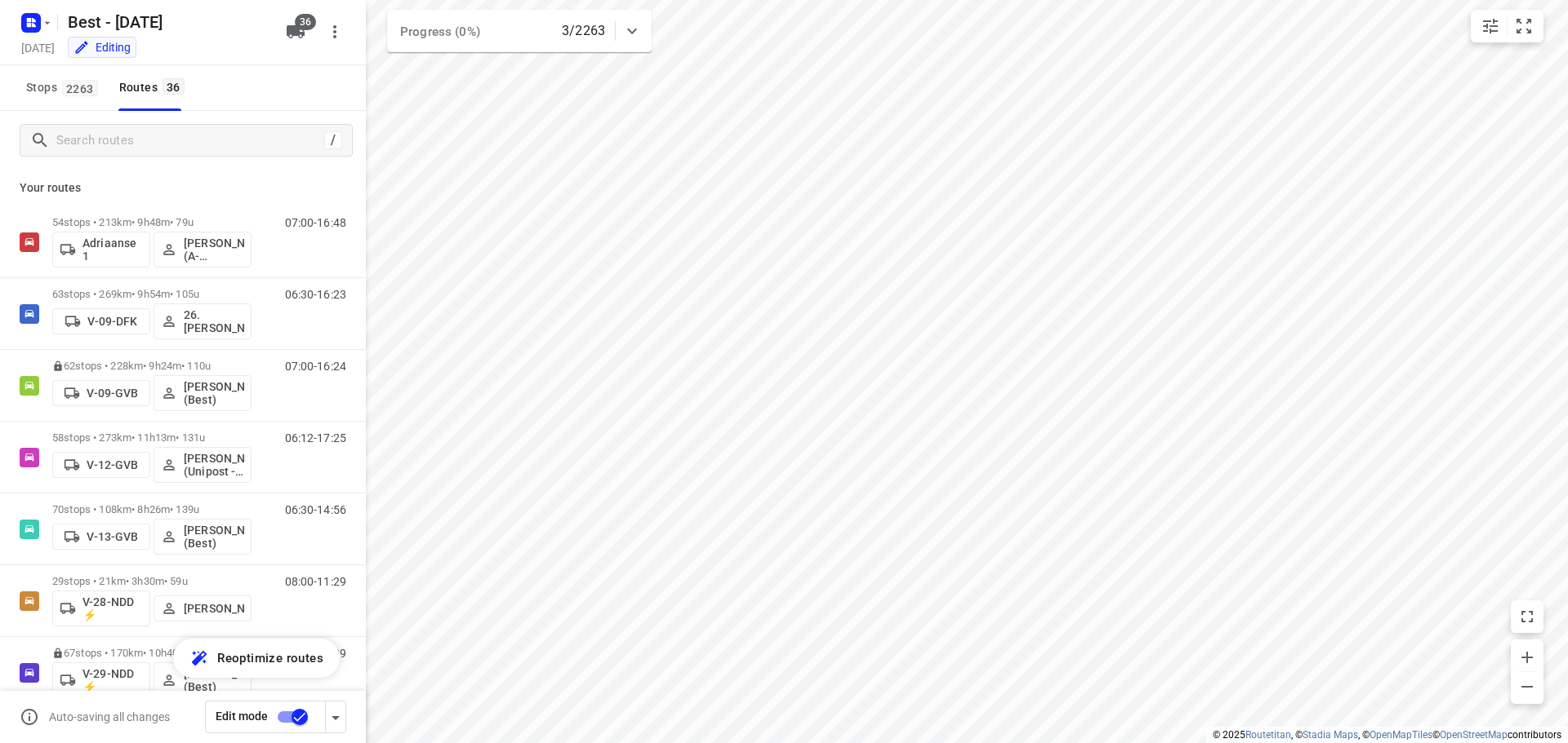
click at [302, 720] on input "checkbox" at bounding box center [300, 717] width 93 height 31
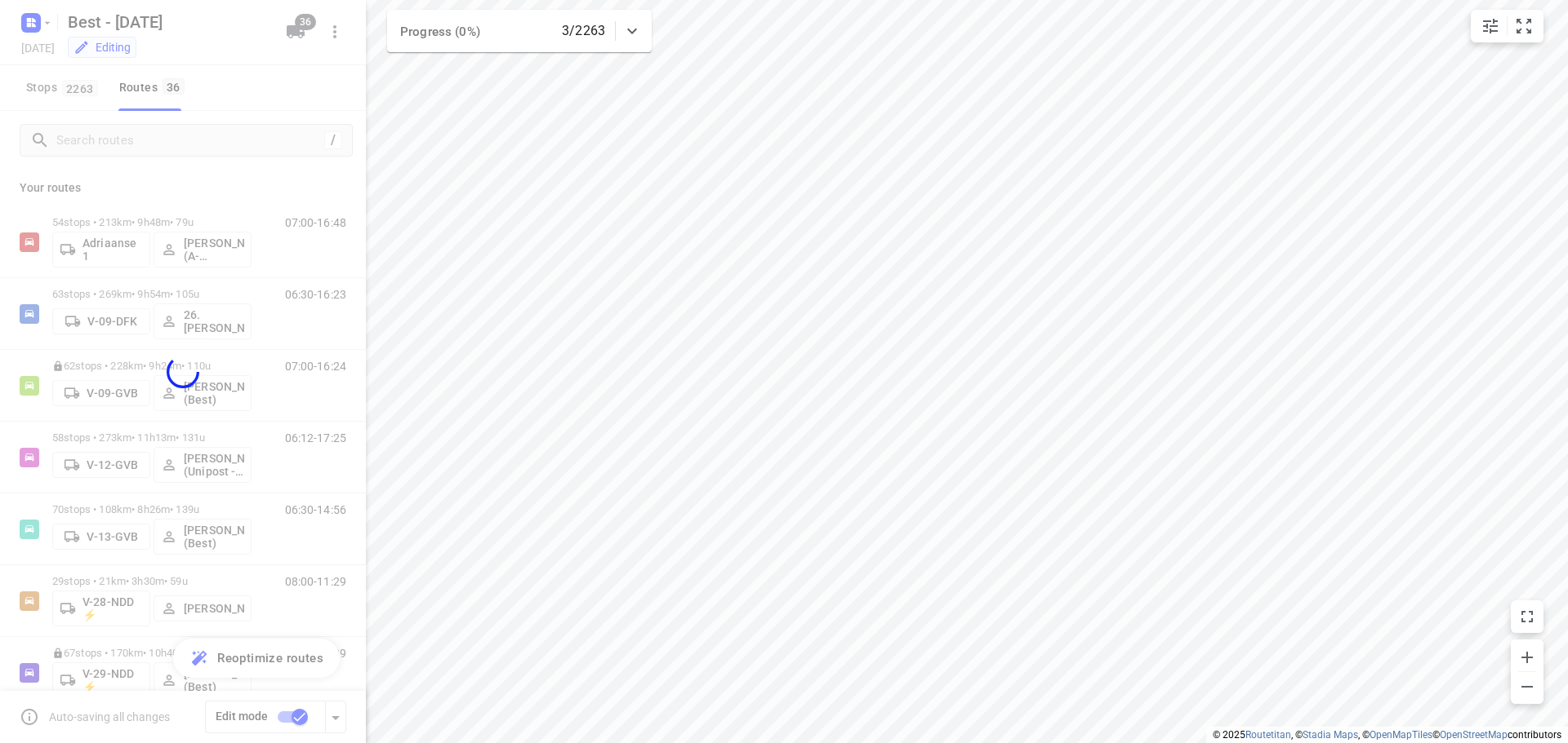
click at [206, 142] on div at bounding box center [182, 372] width 366 height 743
checkbox input "false"
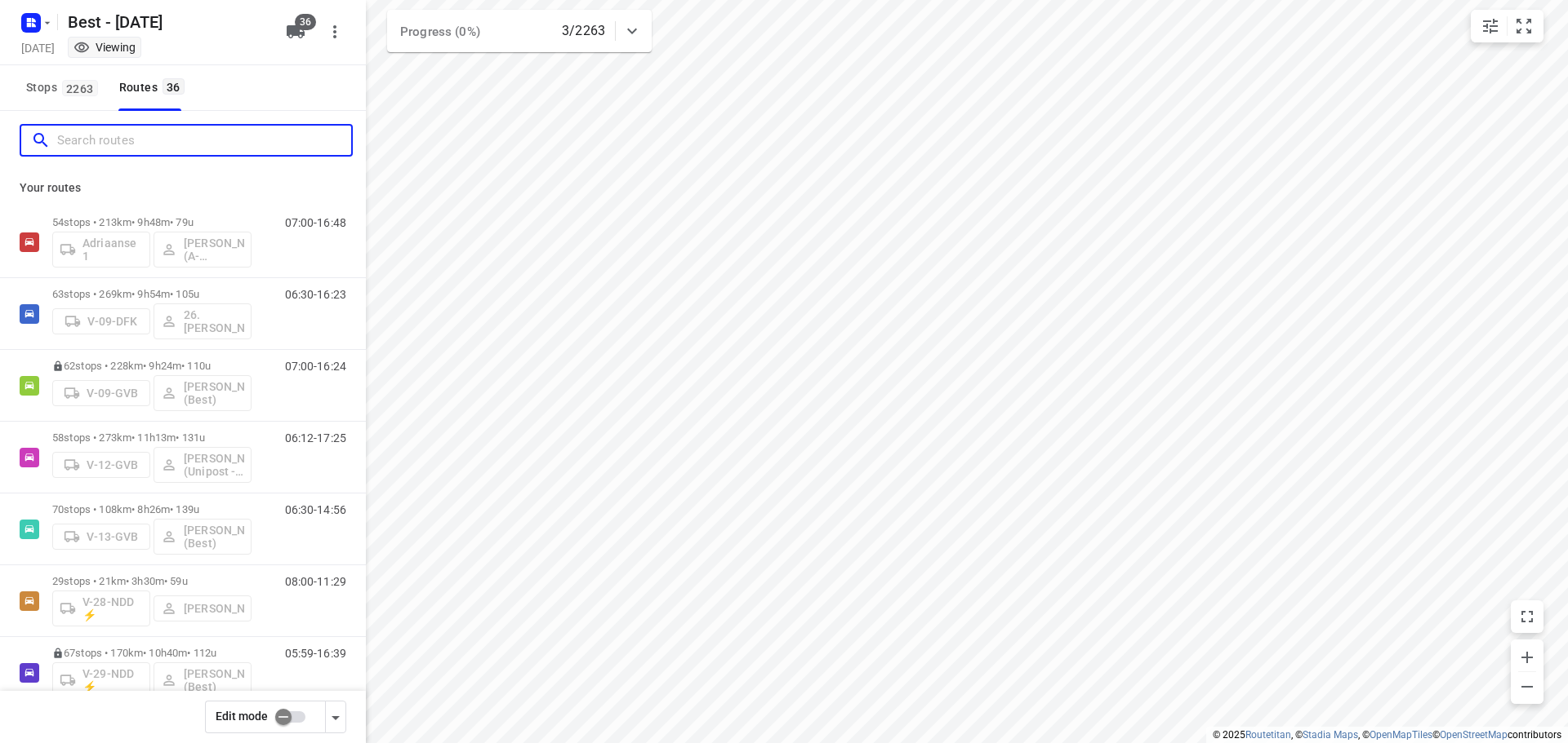
click at [206, 142] on input "Search routes" at bounding box center [204, 141] width 294 height 25
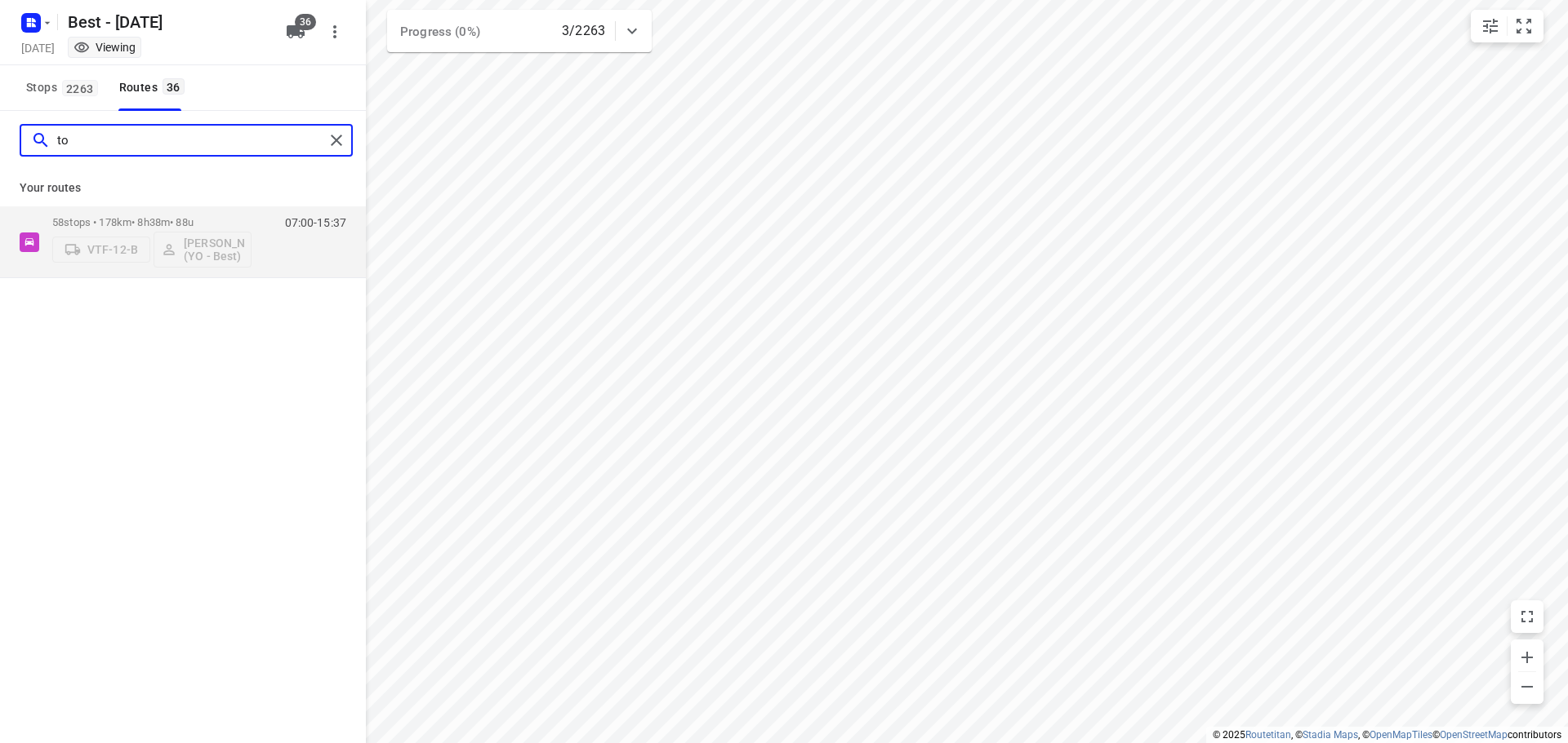
type input "t"
type input "stef"
click at [237, 221] on p "73 stops • 243km • 11h5m • 125u" at bounding box center [152, 227] width 199 height 12
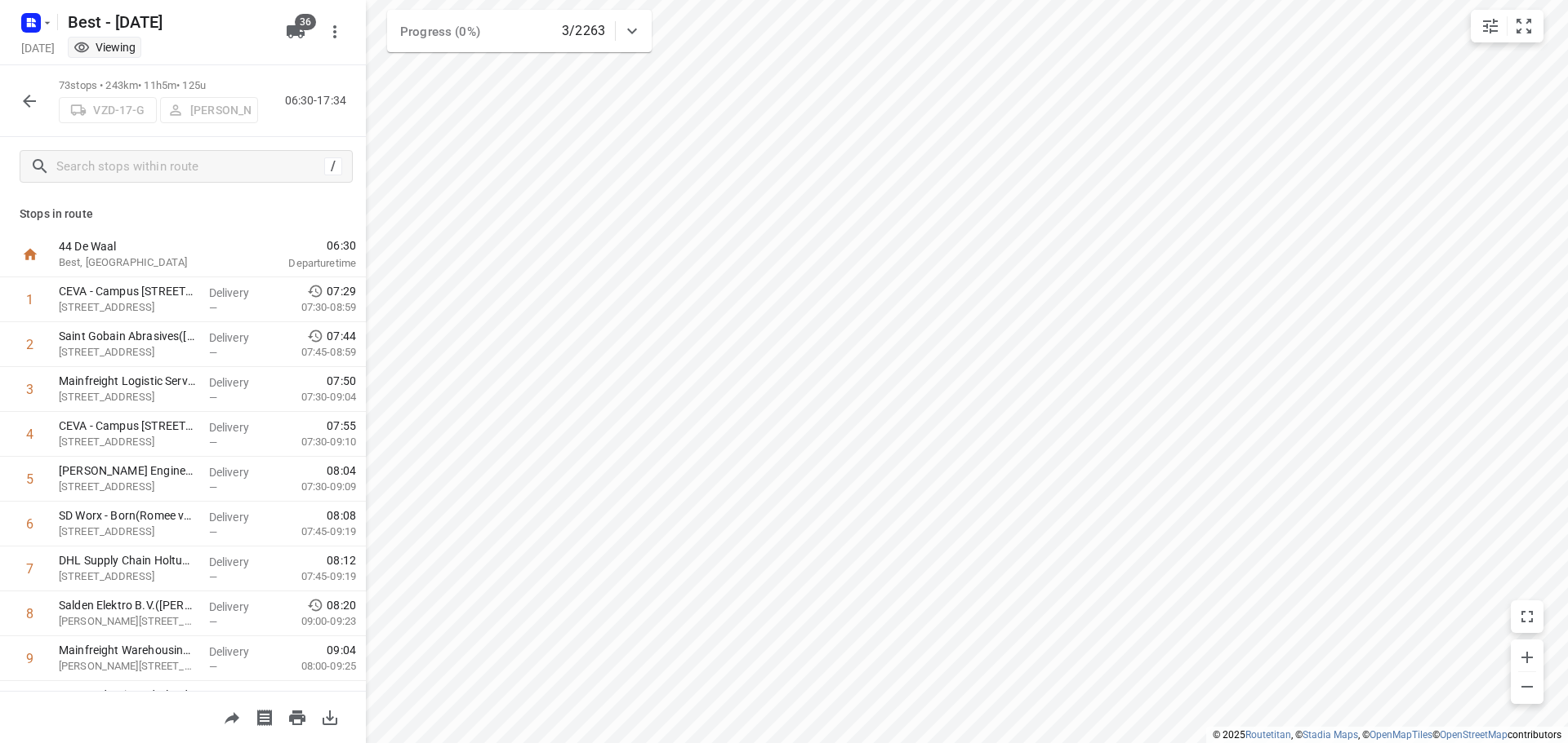
click at [34, 106] on icon "button" at bounding box center [29, 100] width 19 height 19
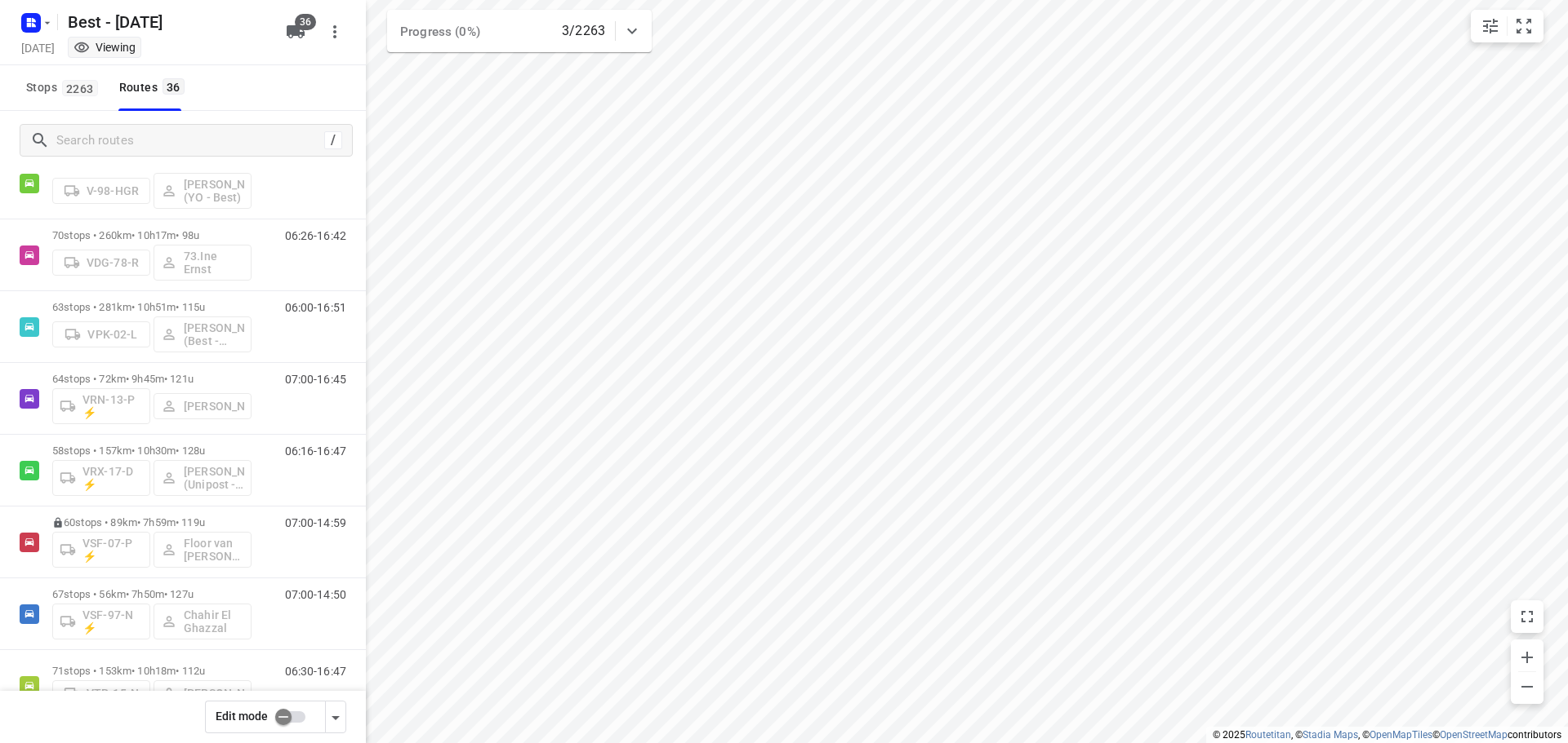
scroll to position [1027, 0]
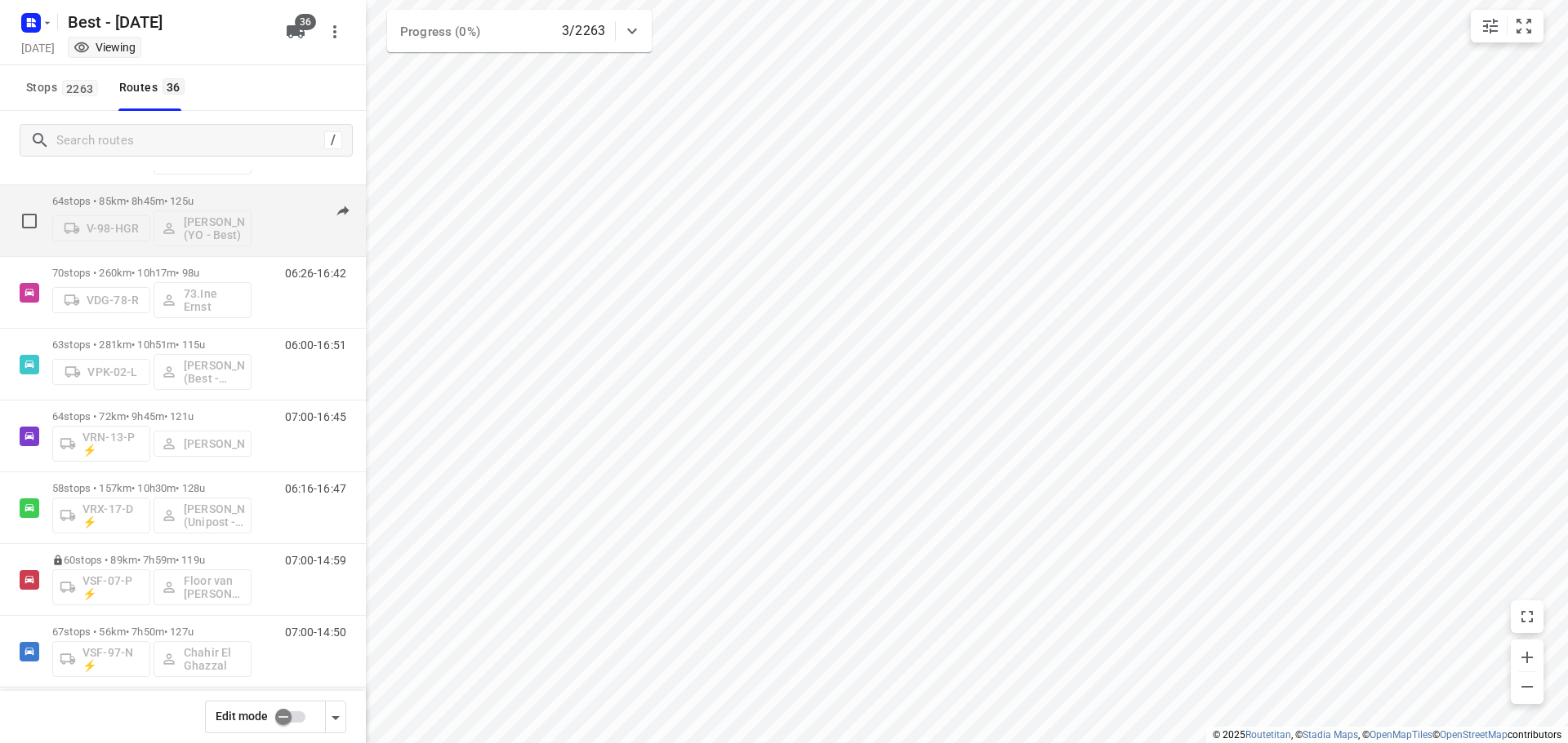
click at [228, 205] on p "64 stops • 85km • 8h45m • 125u" at bounding box center [152, 201] width 199 height 12
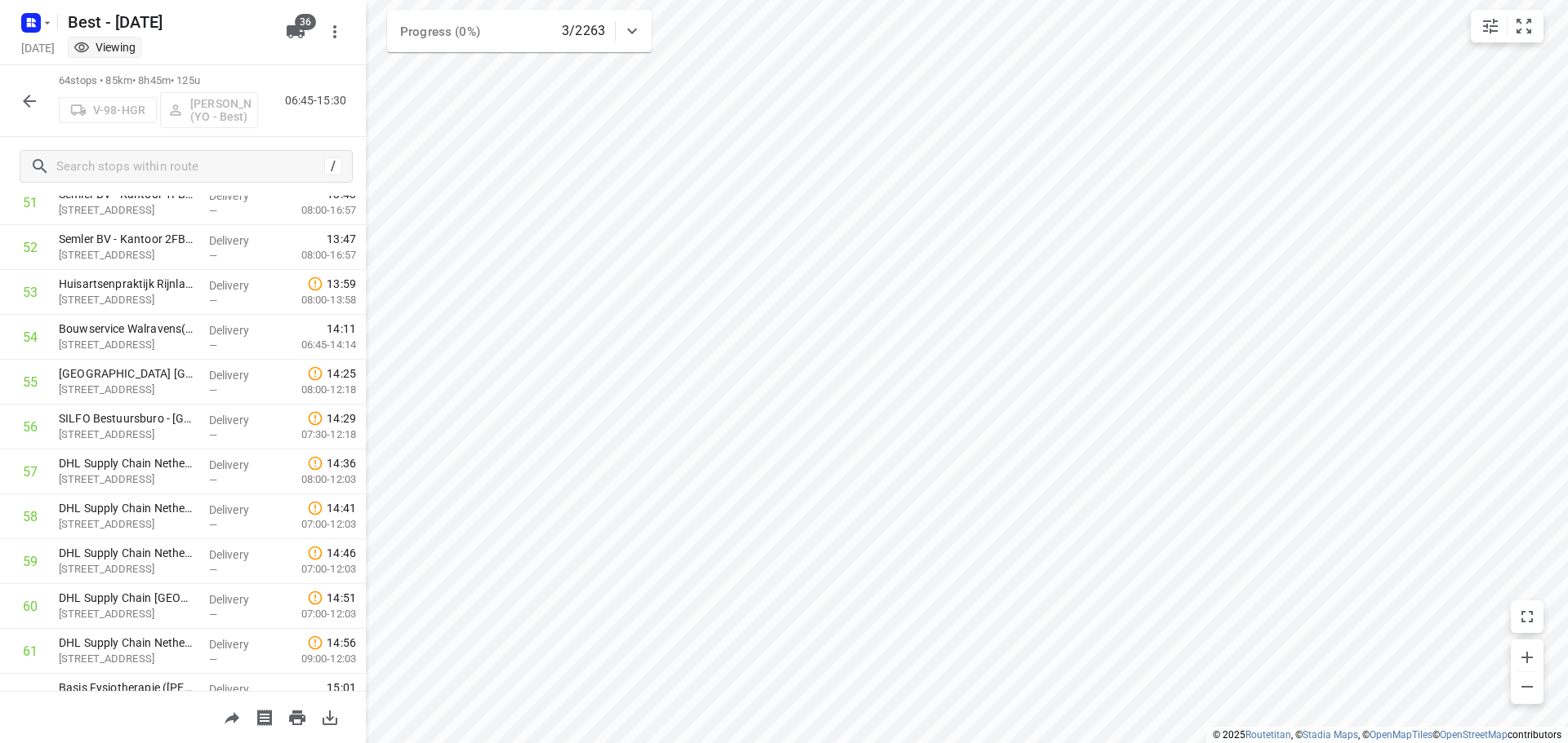
scroll to position [2503, 0]
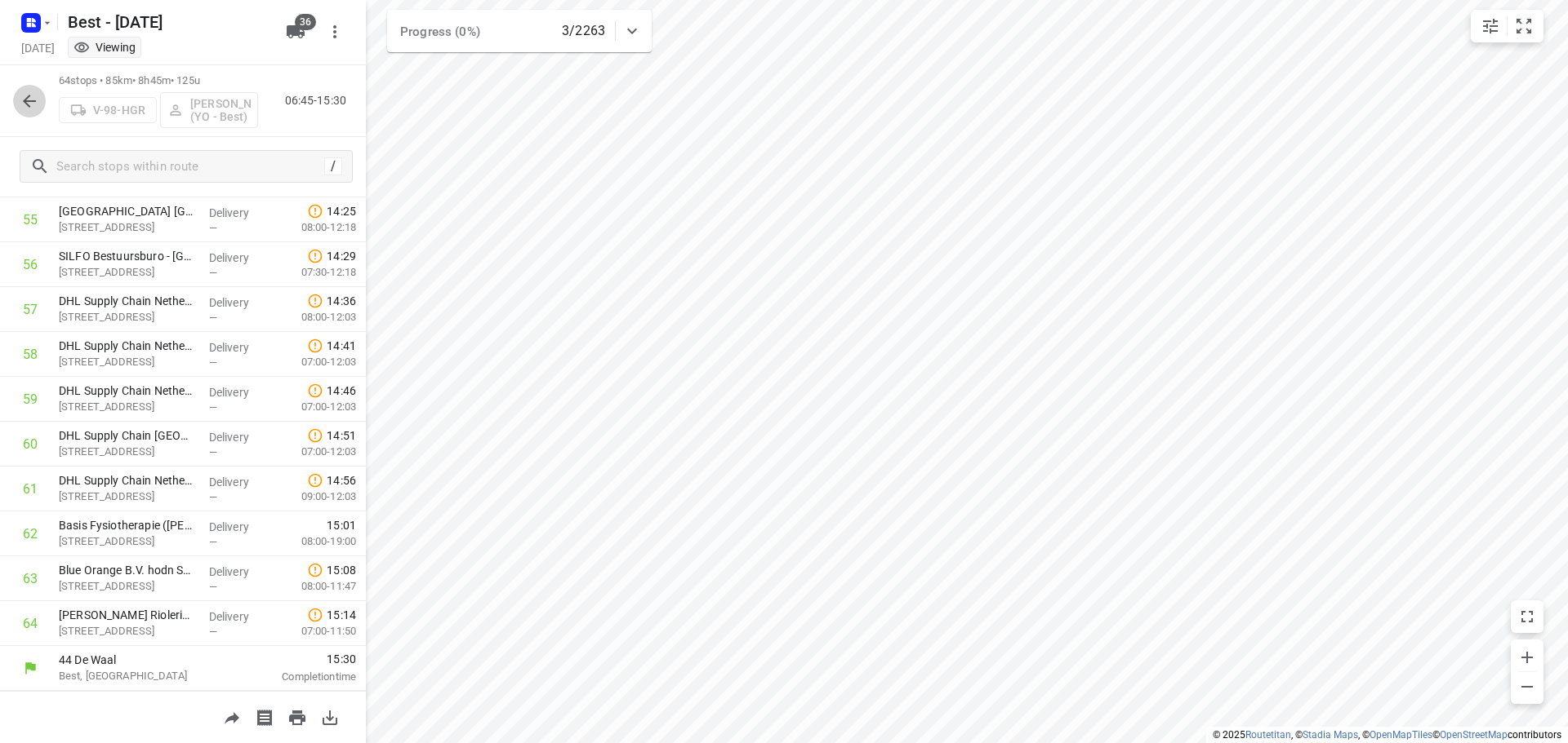
click at [25, 105] on icon "button" at bounding box center [29, 100] width 19 height 19
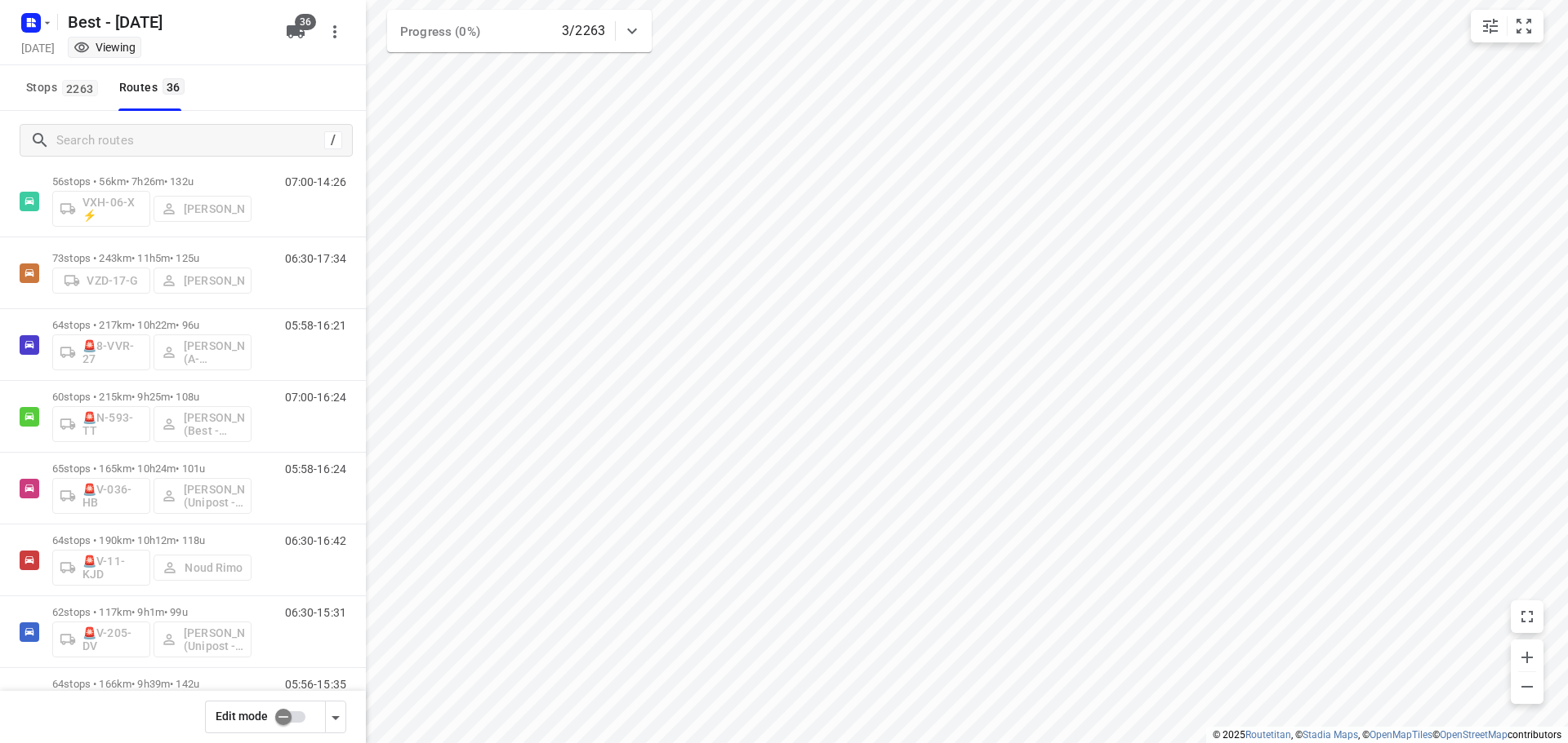
scroll to position [1946, 0]
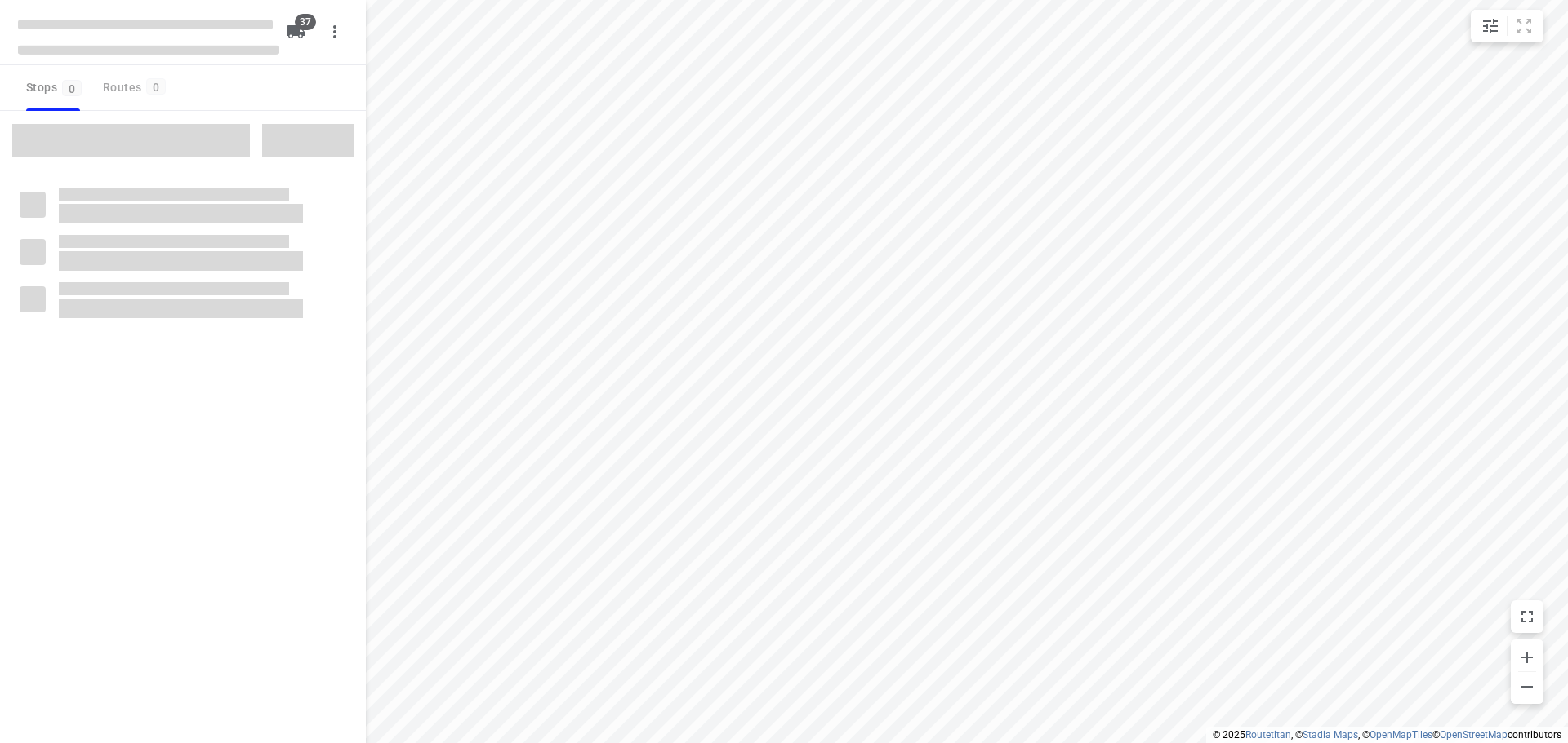
checkbox input "true"
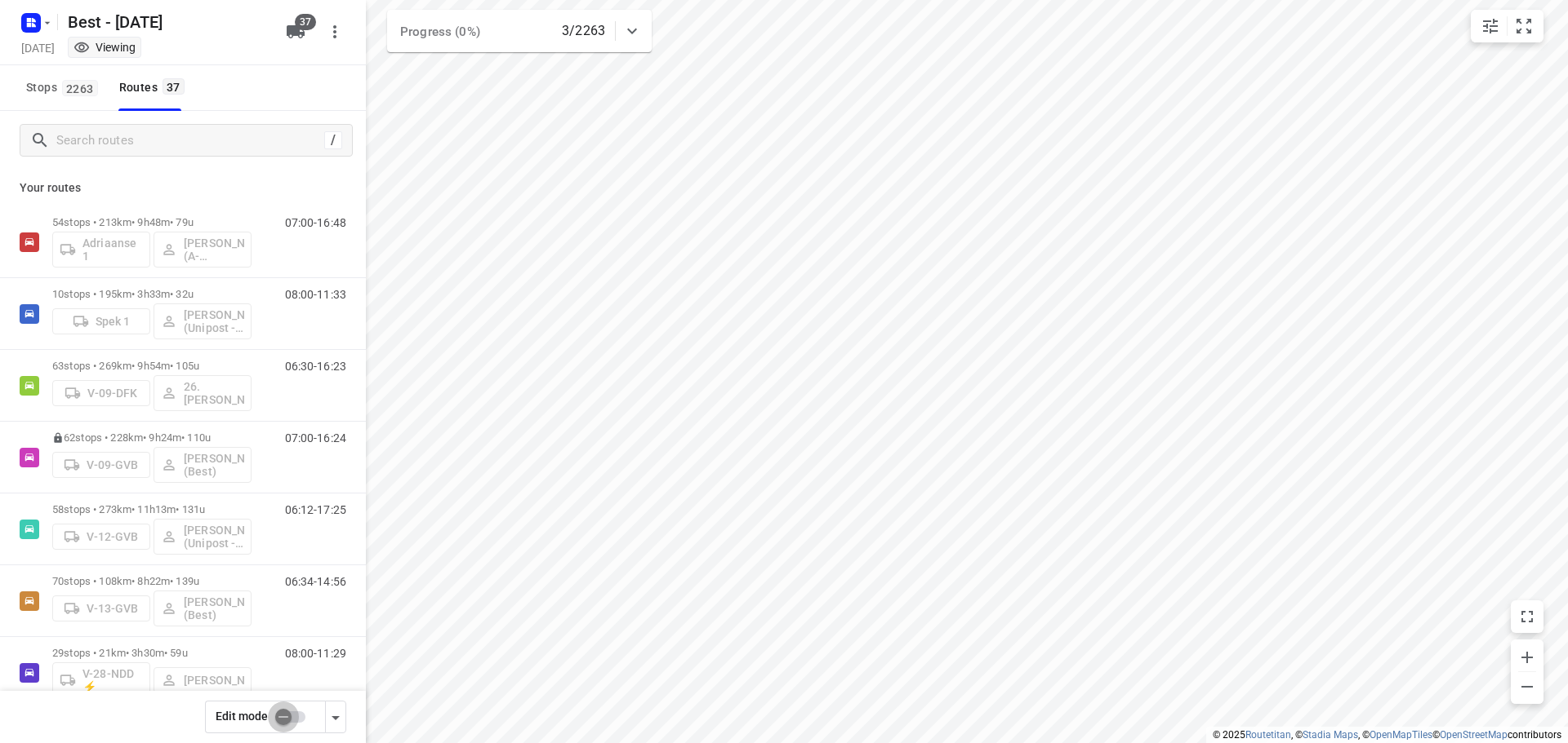
click at [292, 715] on input "checkbox" at bounding box center [283, 717] width 93 height 31
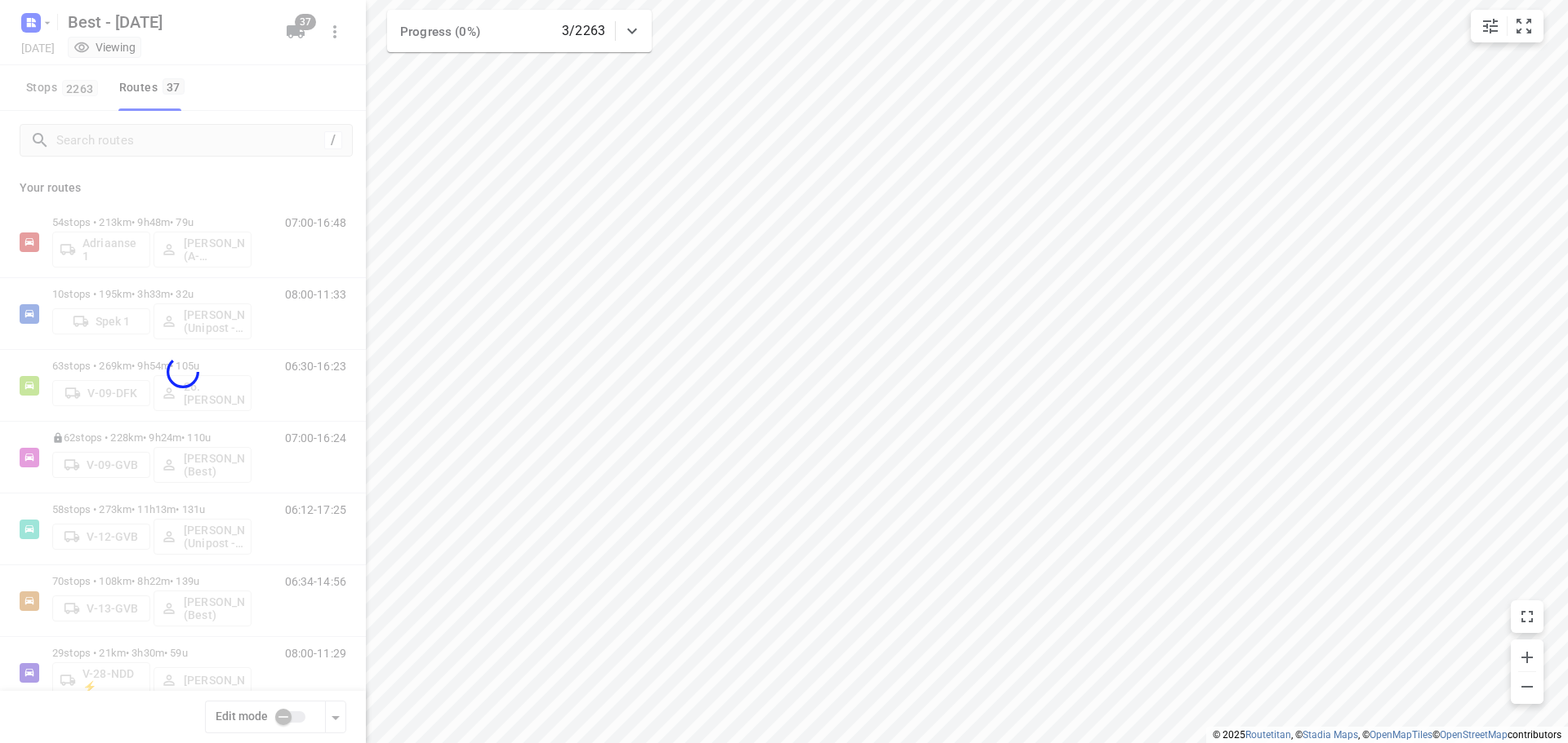
checkbox input "true"
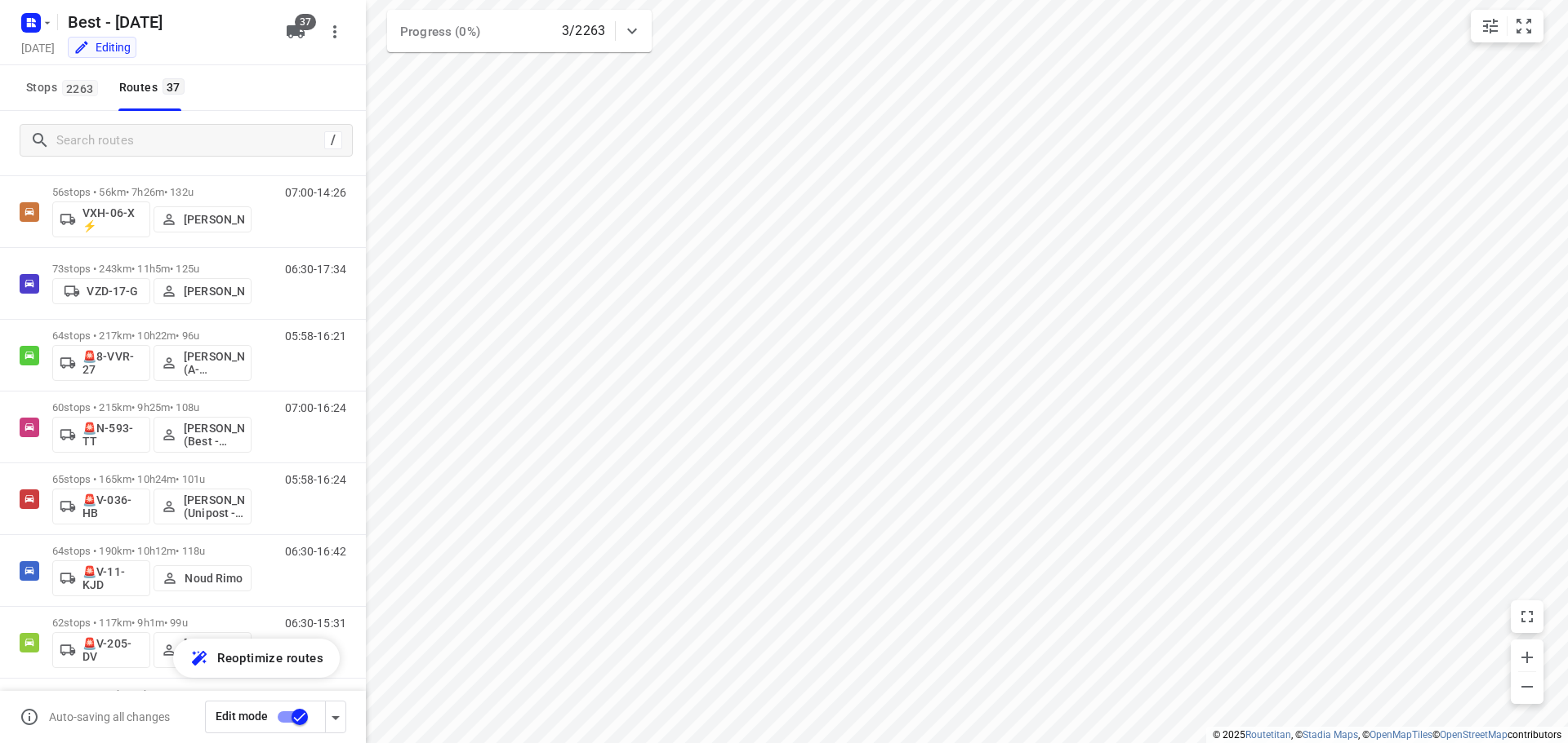
scroll to position [1684, 0]
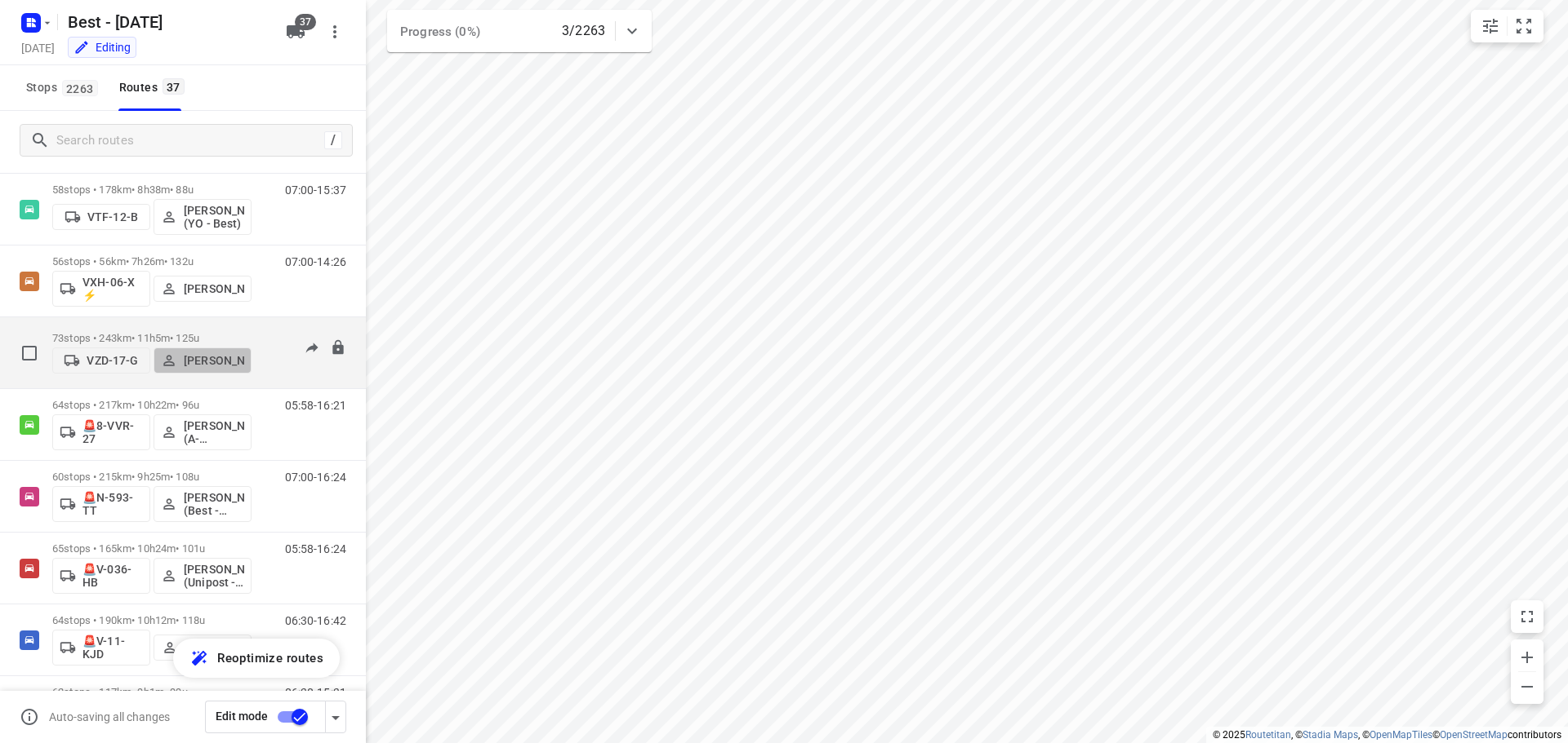
click at [230, 361] on p "[PERSON_NAME]" at bounding box center [214, 360] width 61 height 13
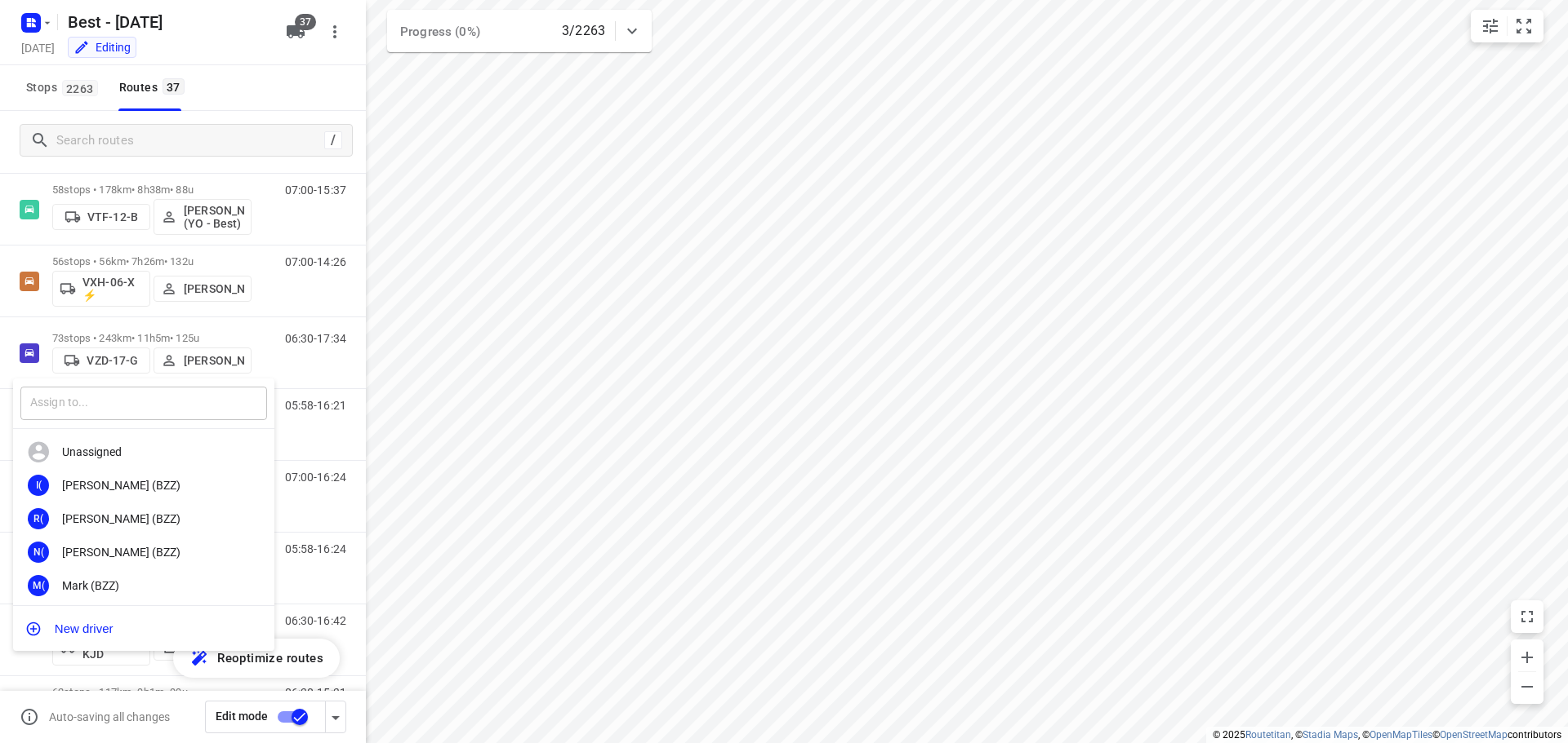
click at [162, 384] on div "​" at bounding box center [143, 404] width 261 height 51
click at [166, 405] on input "text" at bounding box center [144, 404] width 247 height 34
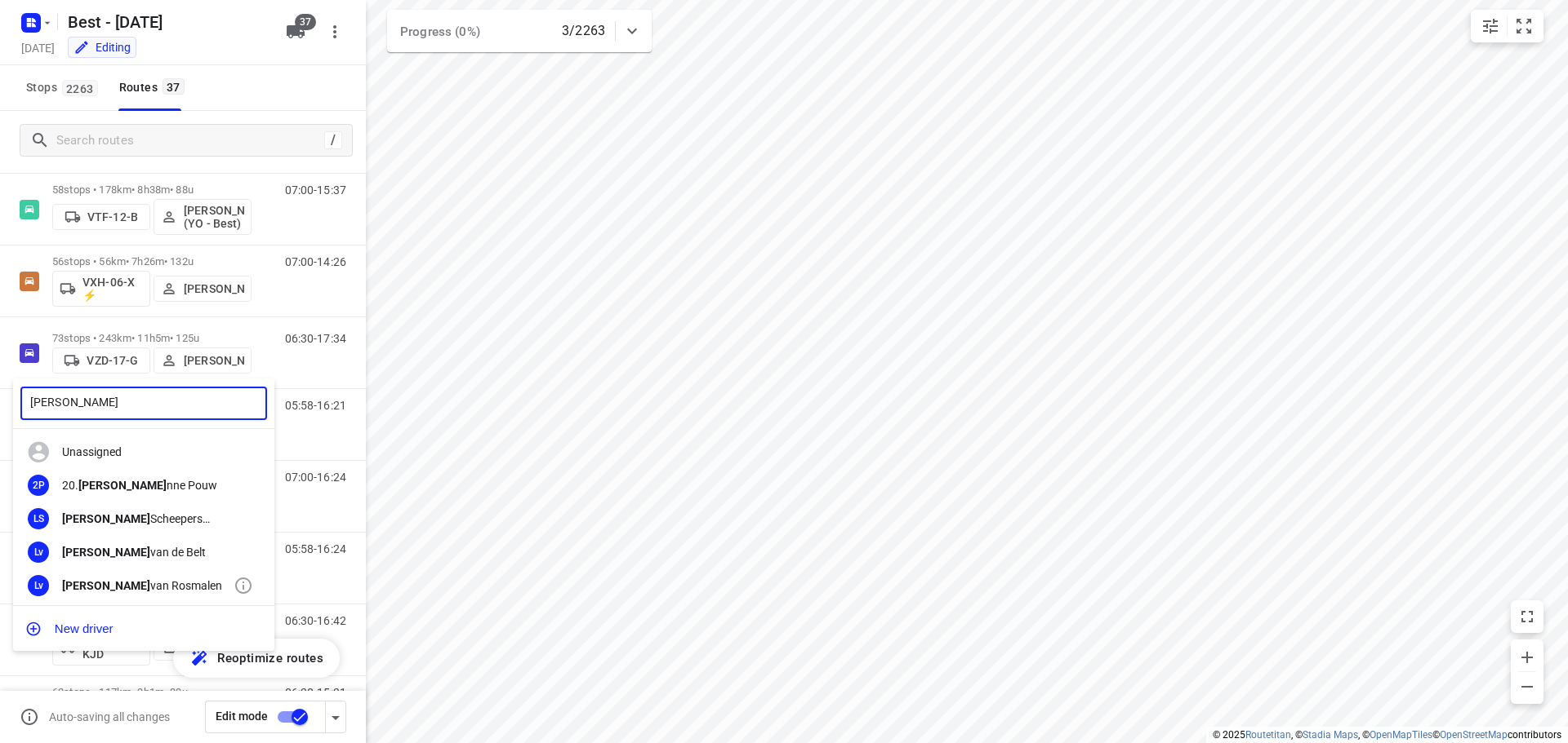
type input "[PERSON_NAME]"
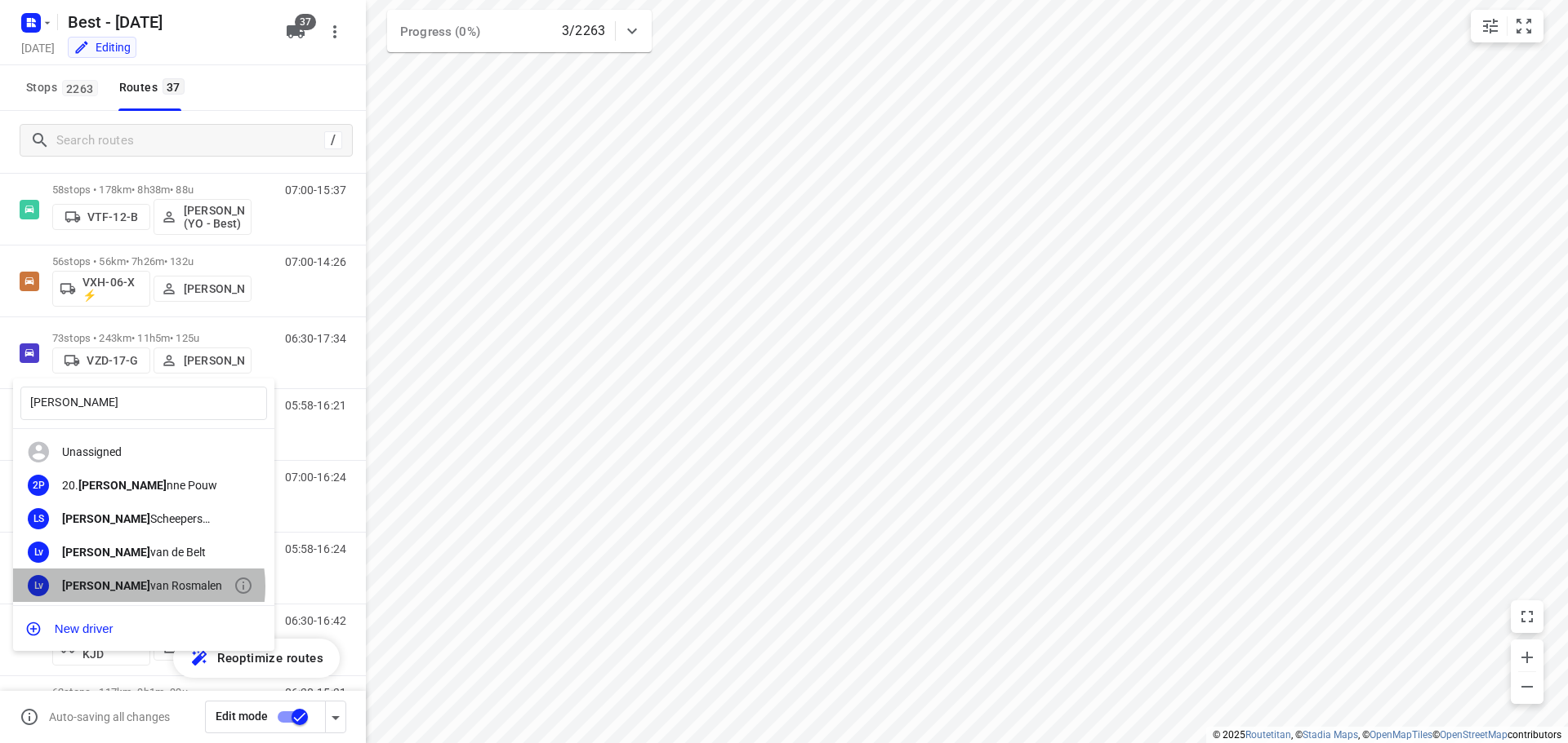
click at [138, 587] on div "[PERSON_NAME]" at bounding box center [147, 585] width 172 height 13
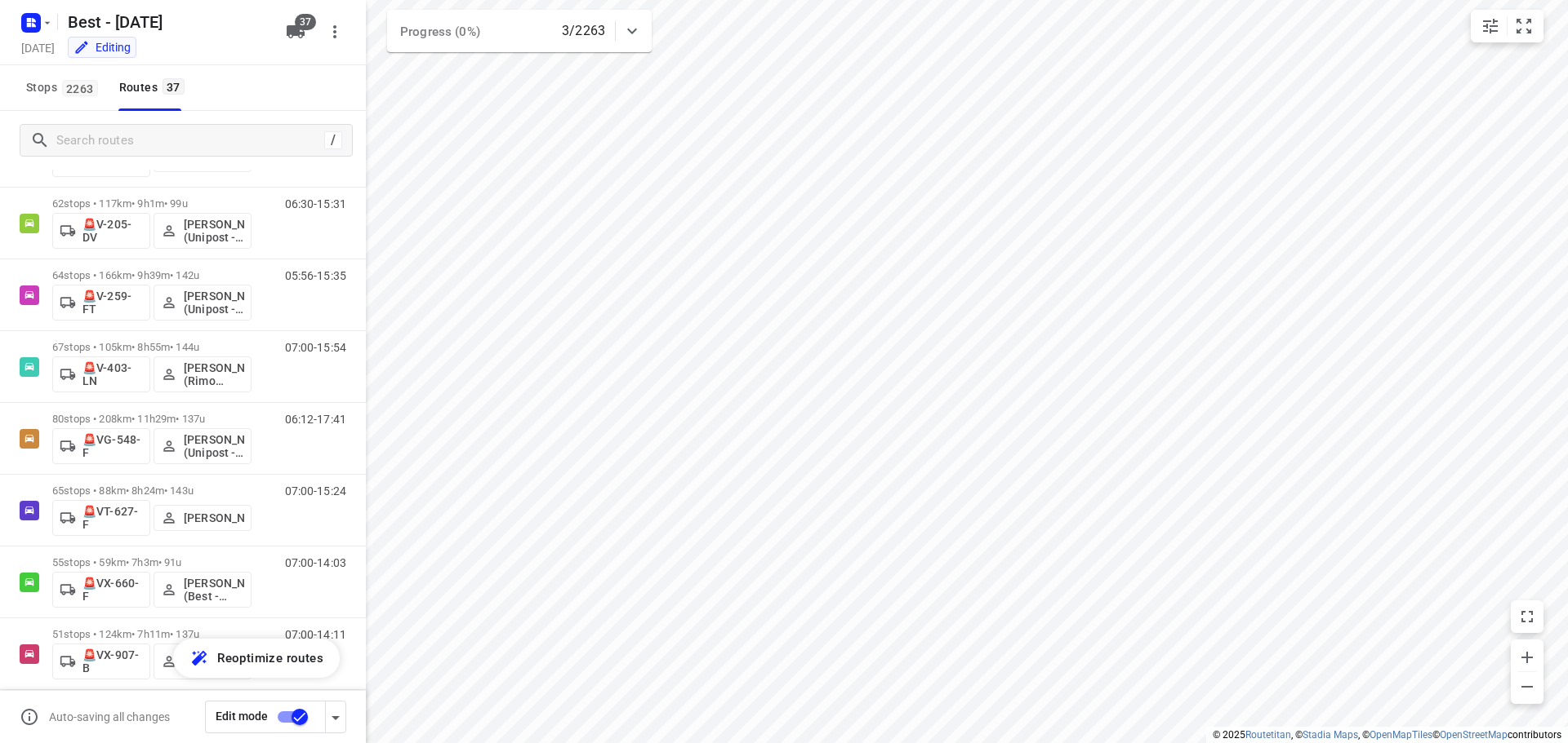
scroll to position [2188, 0]
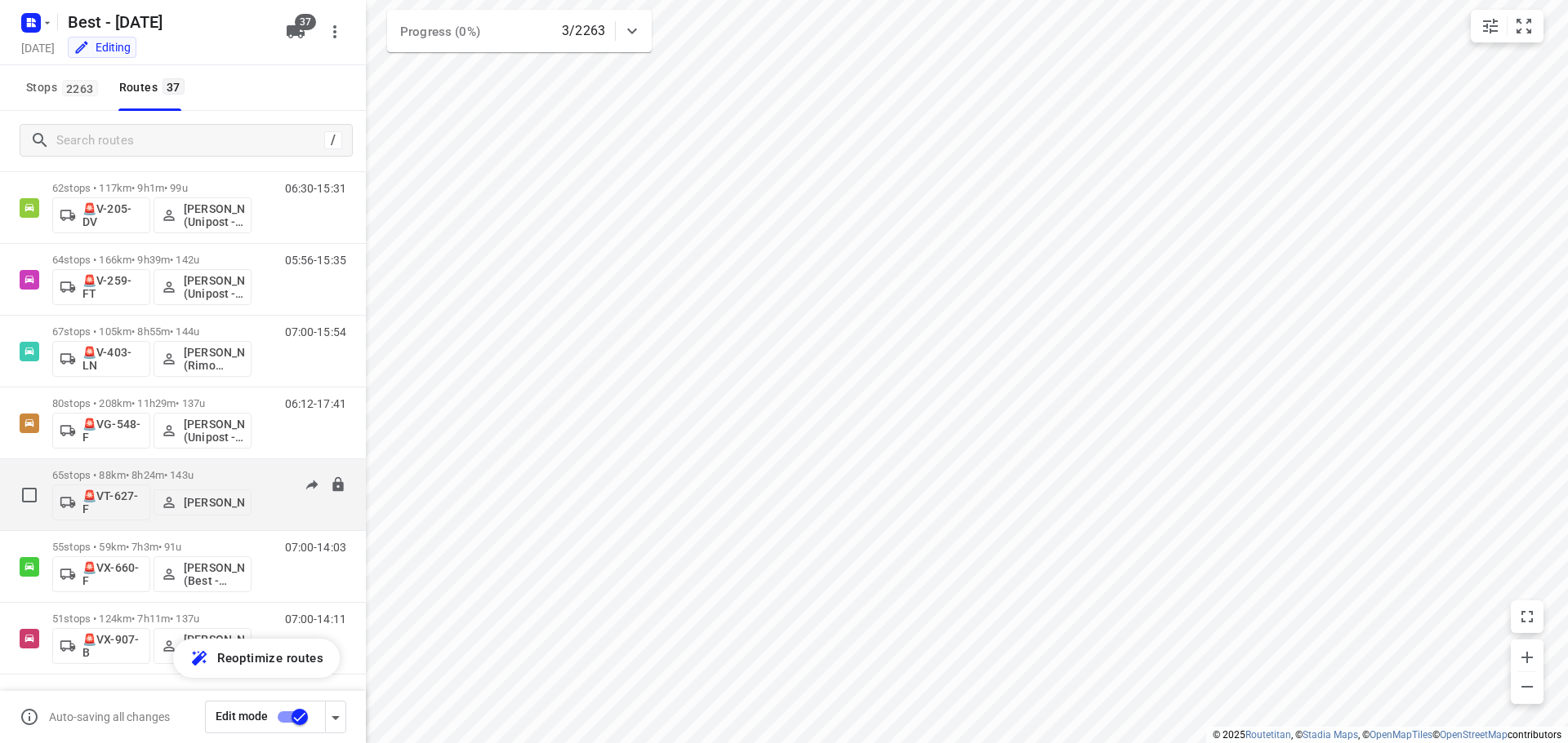
click at [211, 509] on p "[PERSON_NAME]" at bounding box center [214, 502] width 61 height 13
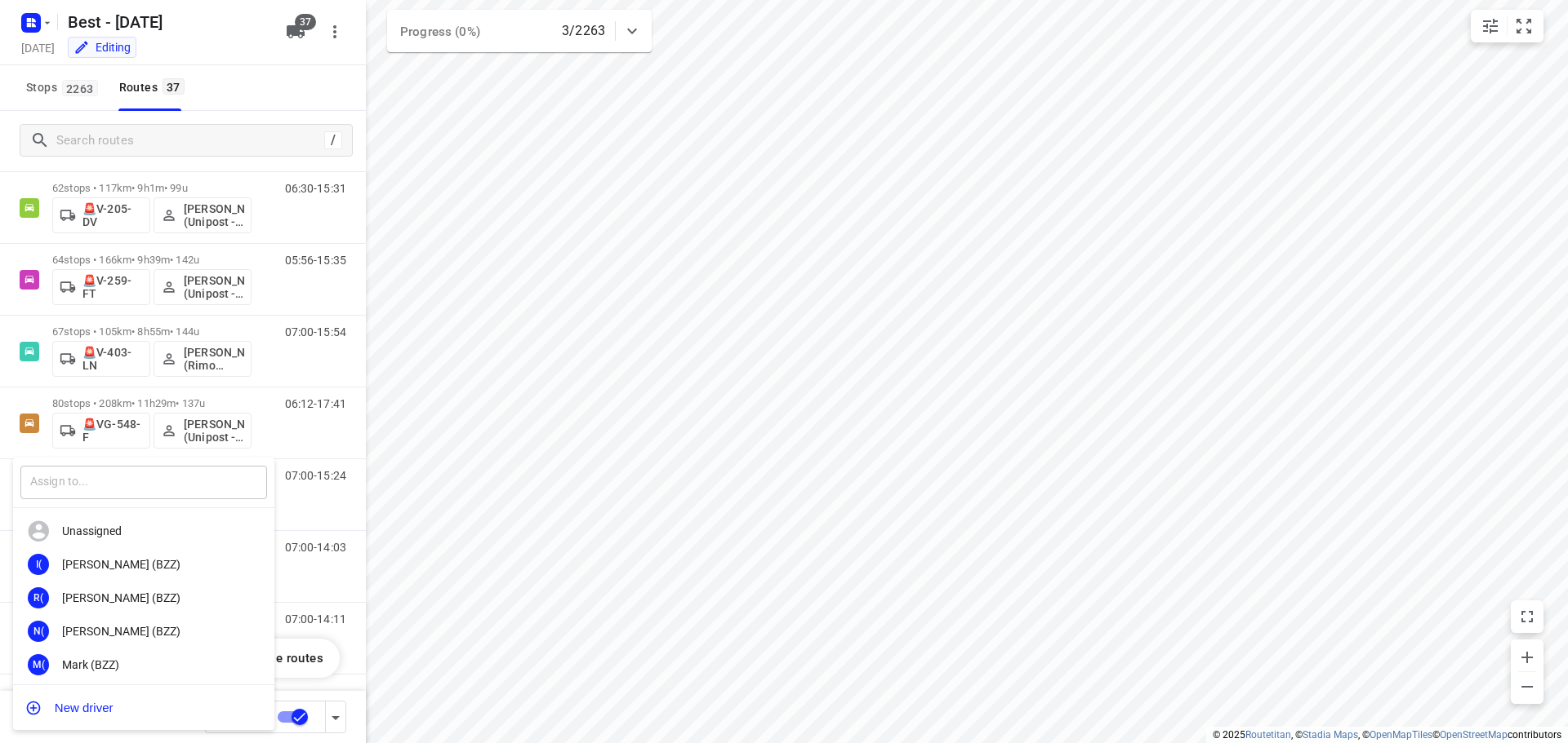
click at [208, 478] on input "text" at bounding box center [144, 483] width 247 height 34
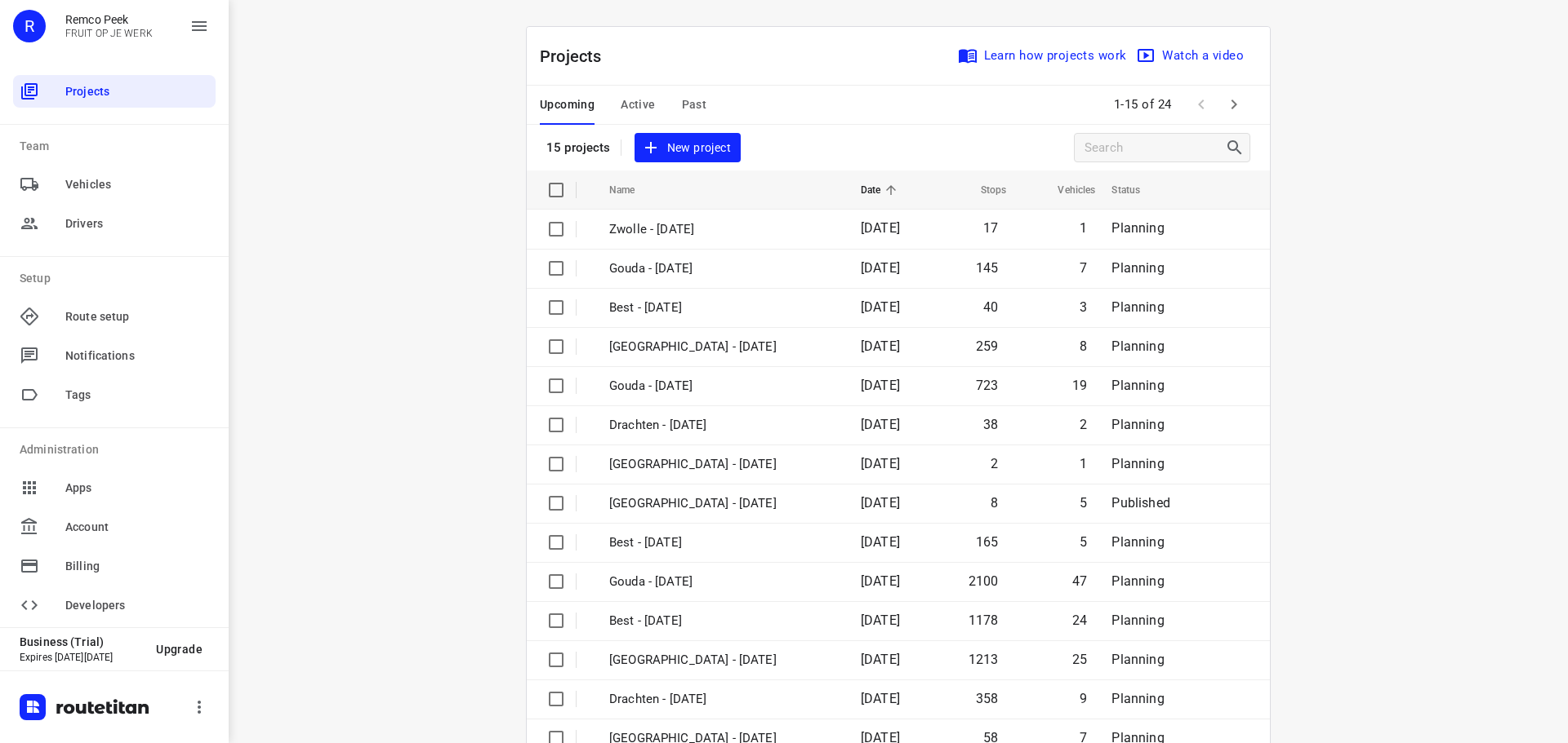
click at [634, 95] on span "Active" at bounding box center [638, 105] width 35 height 20
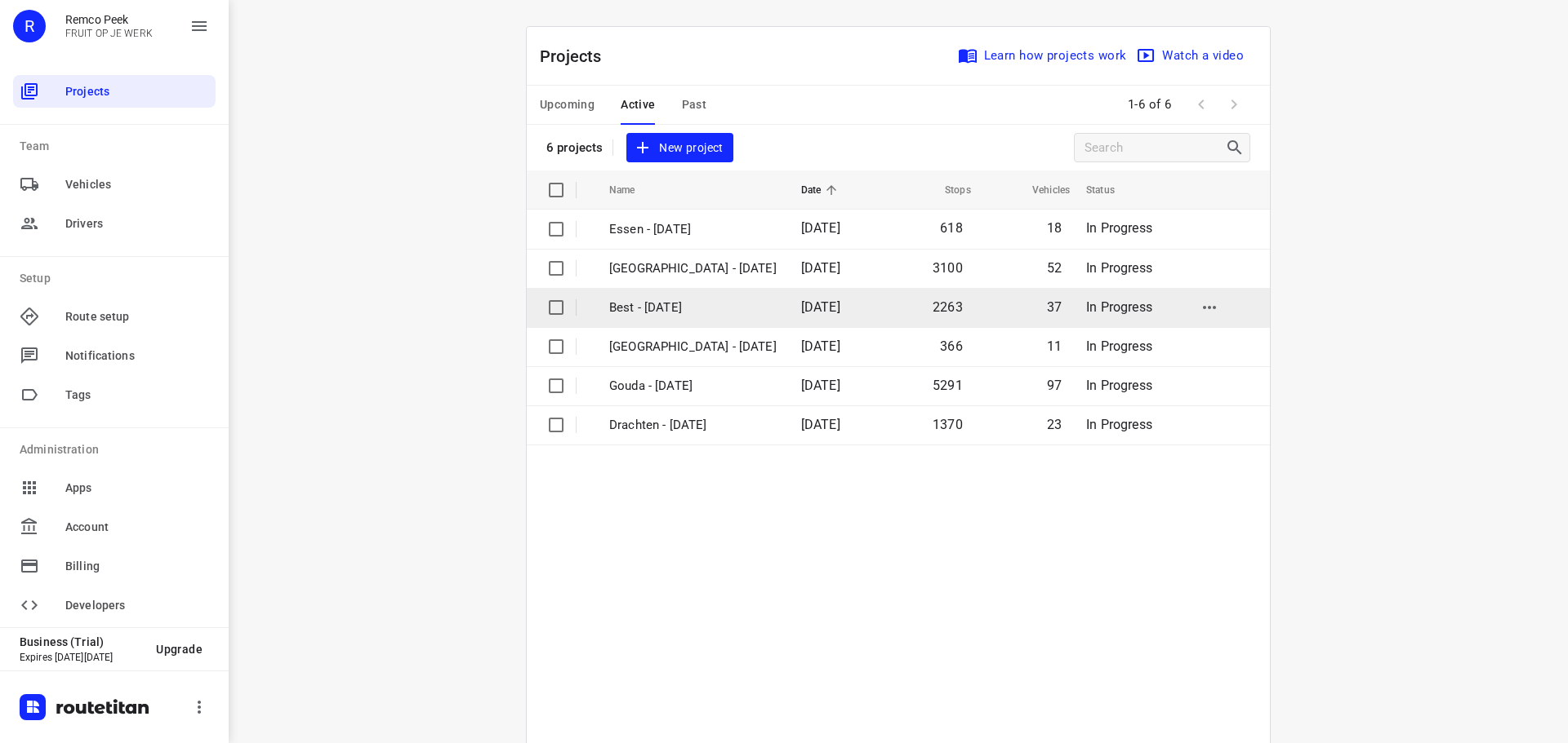
click at [668, 313] on p "Best - [DATE]" at bounding box center [693, 308] width 167 height 19
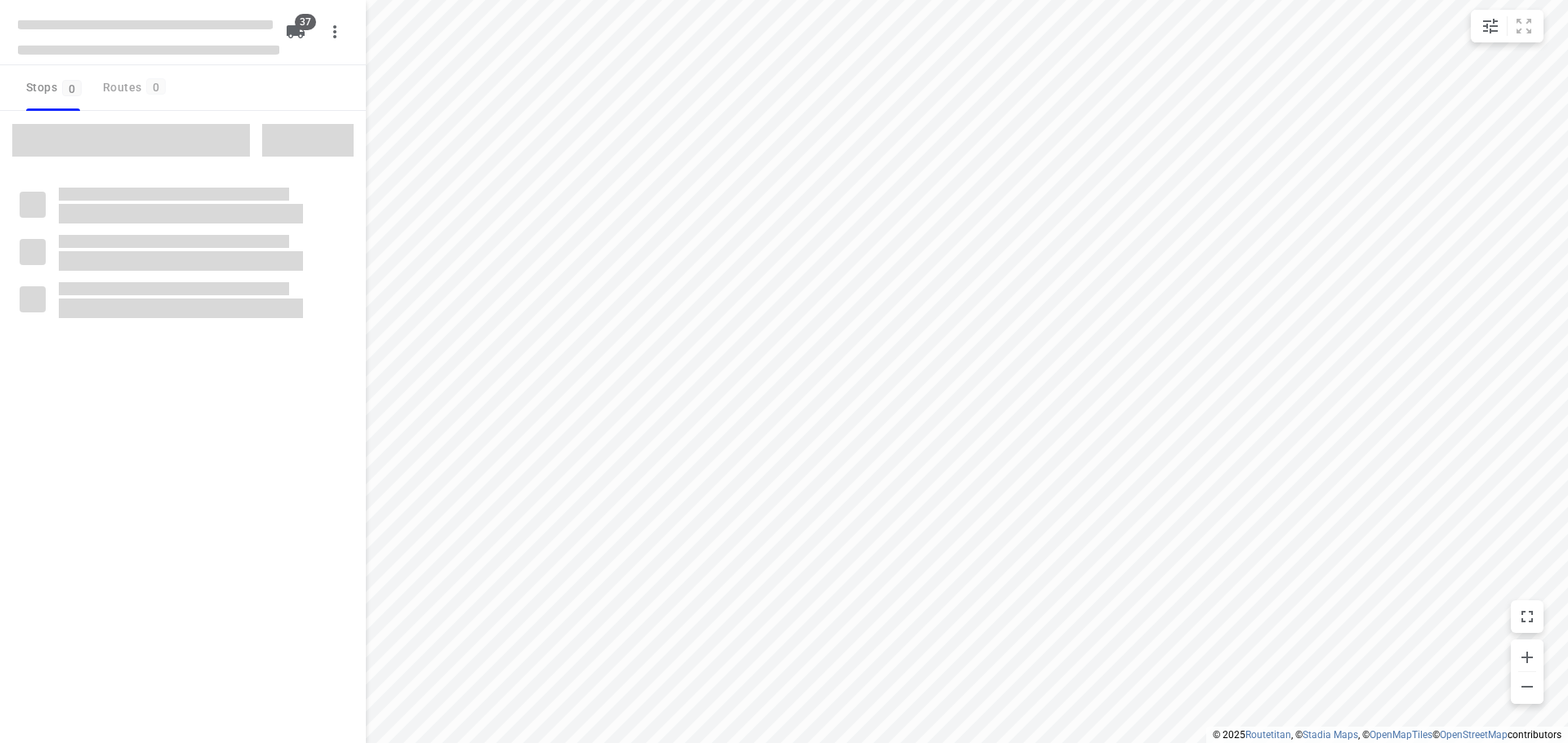
checkbox input "true"
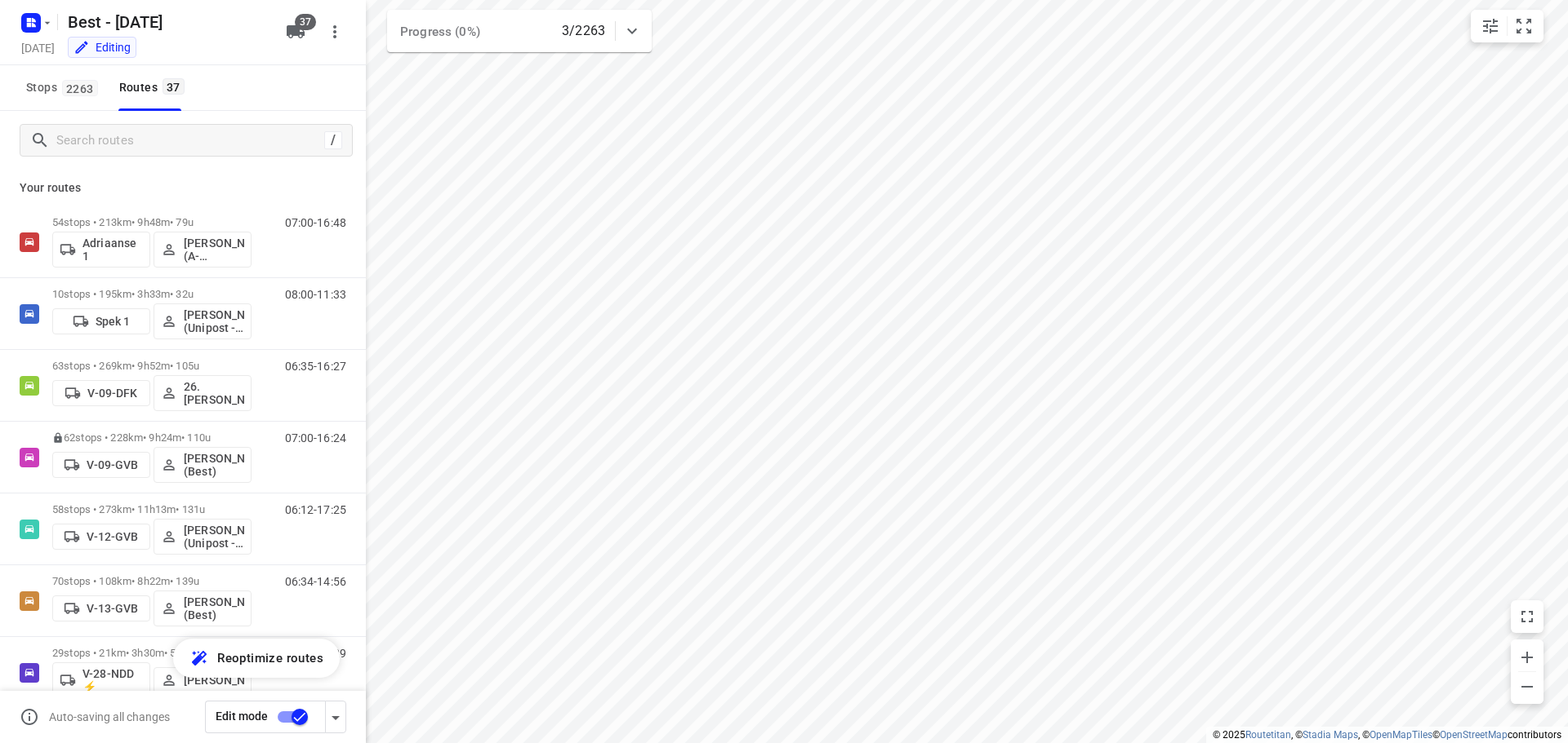
scroll to position [42, 0]
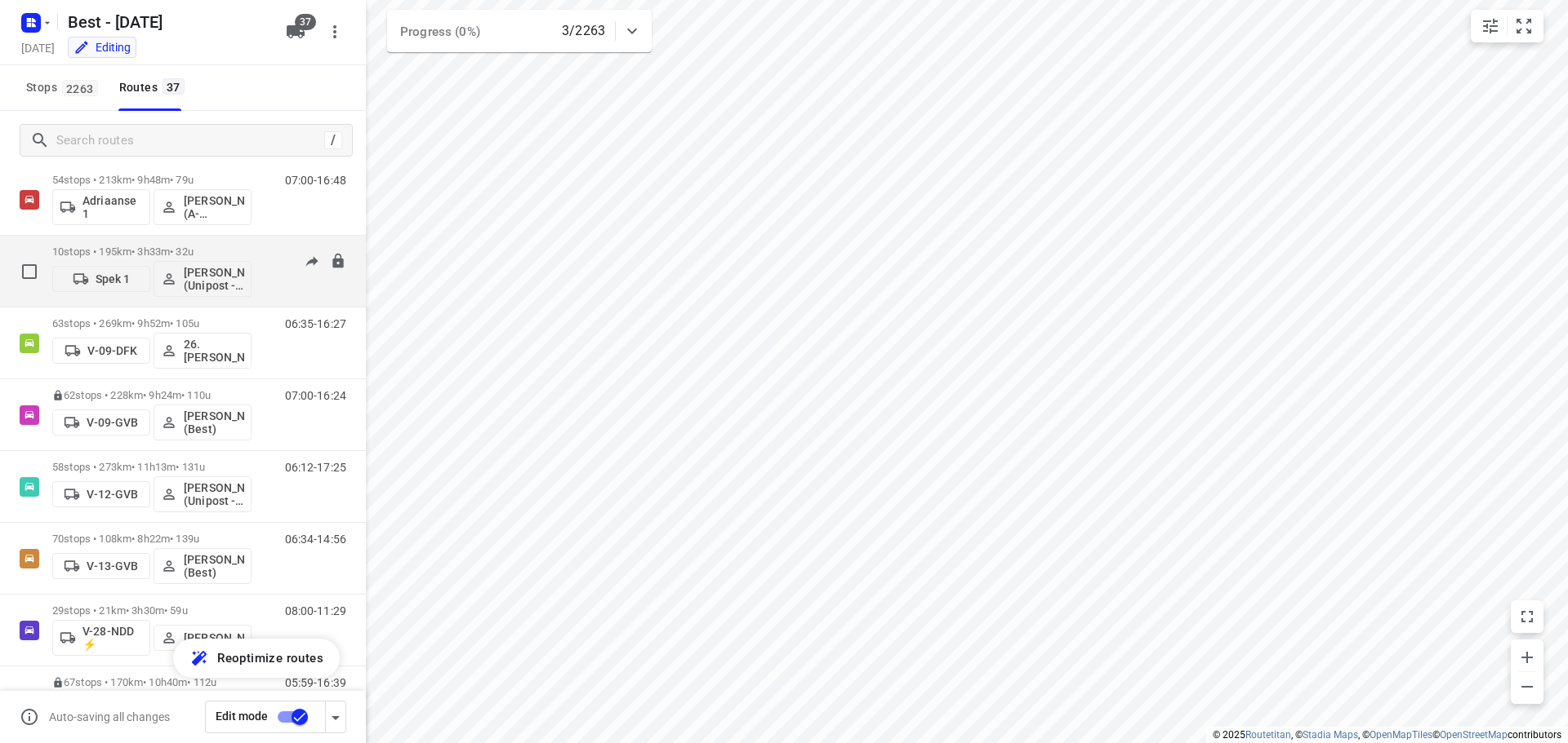
click at [131, 242] on div "10 stops • 195km • 3h33m • 32u Spek 1 Aidin Kerimov (Unipost - Best - ZZP)" at bounding box center [152, 271] width 199 height 68
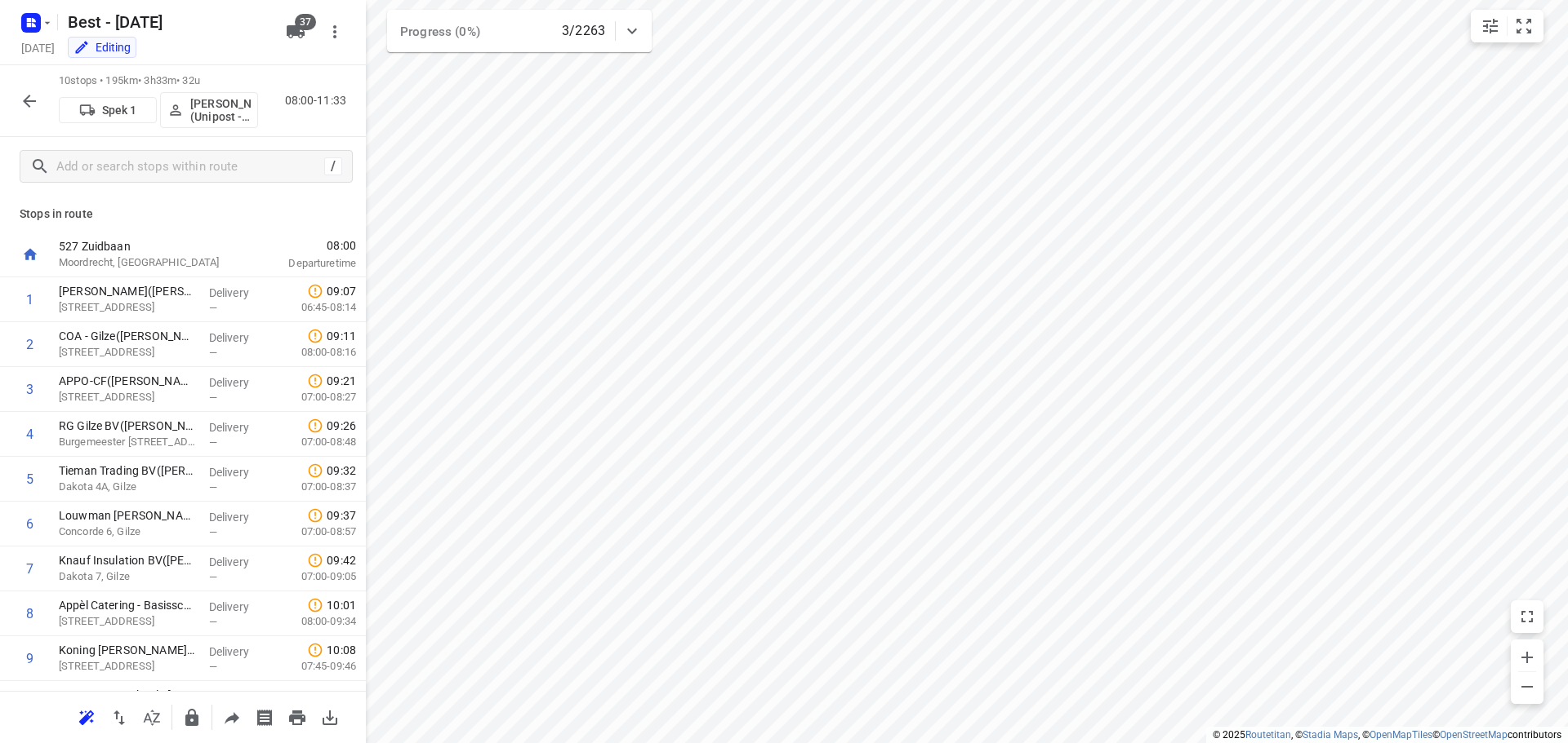
scroll to position [80, 0]
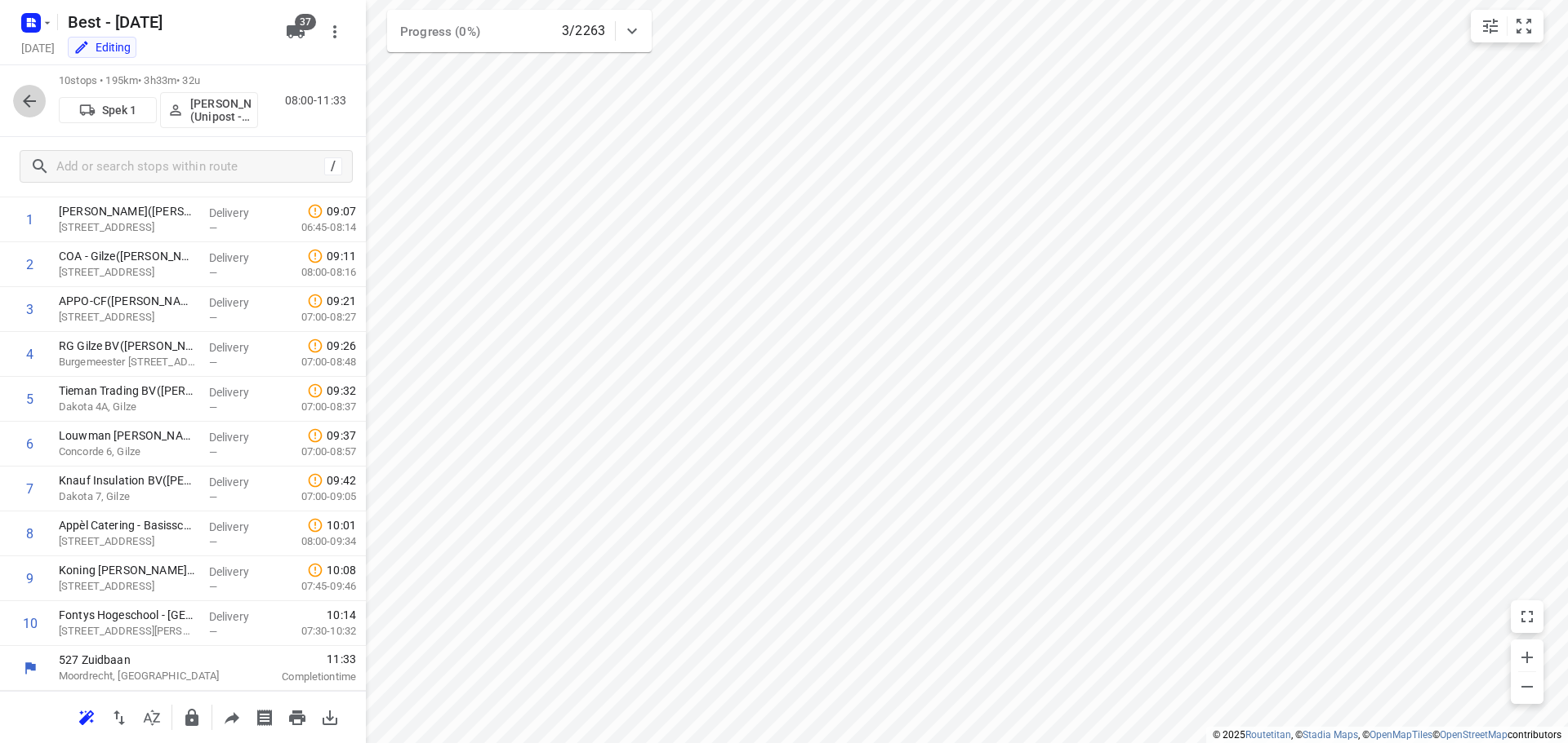
click at [30, 95] on icon "button" at bounding box center [29, 100] width 13 height 13
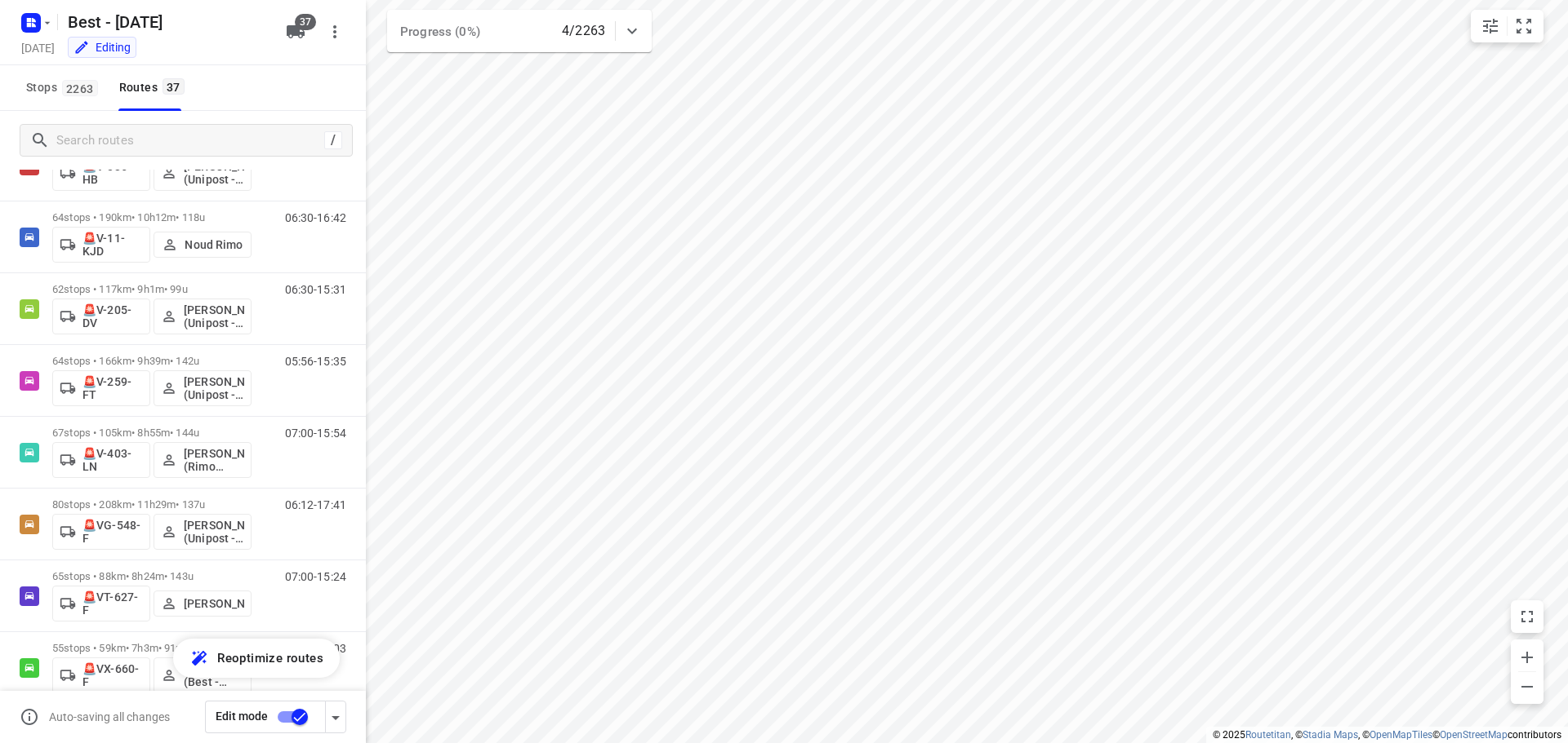
scroll to position [2169, 0]
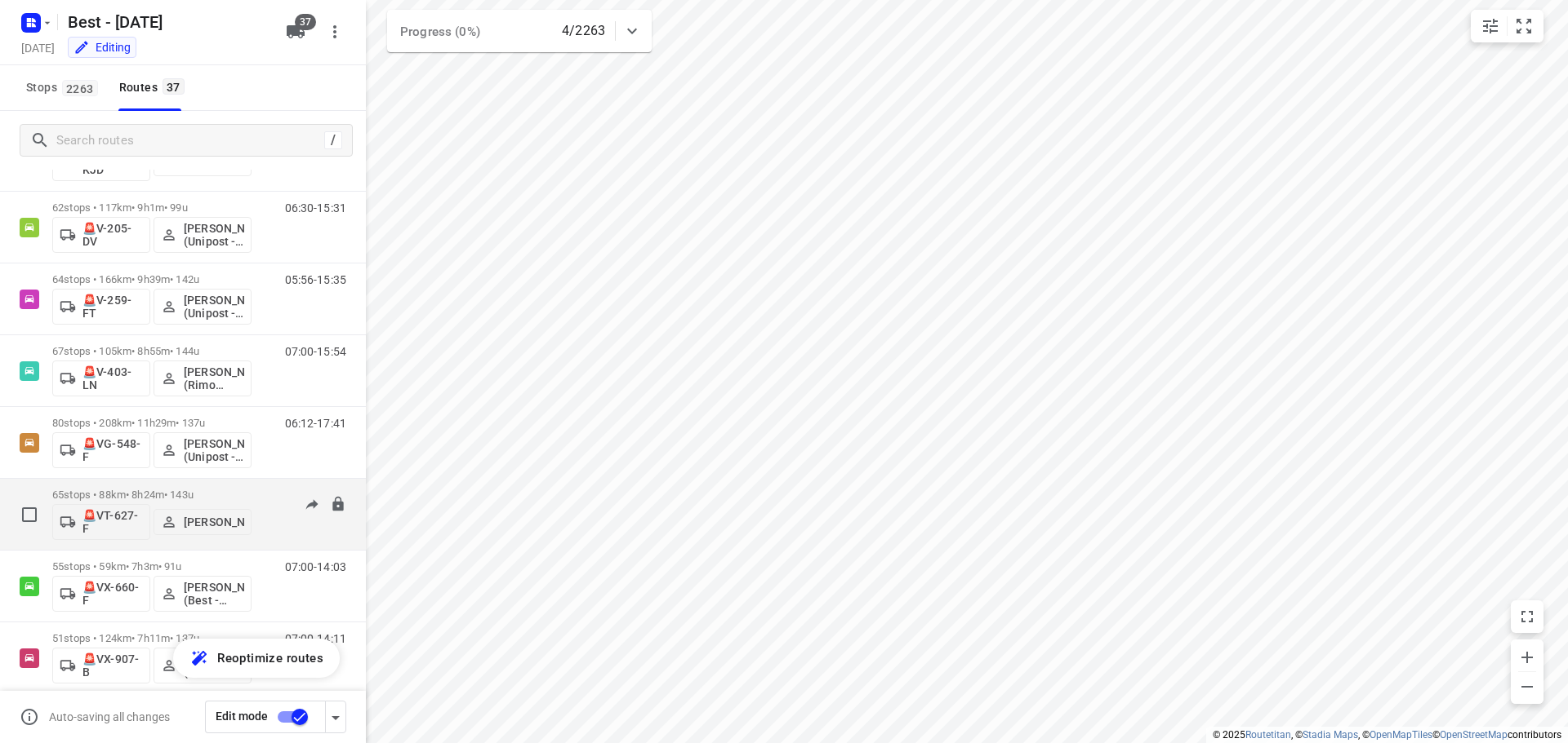
click at [231, 524] on p "[PERSON_NAME]" at bounding box center [214, 522] width 61 height 13
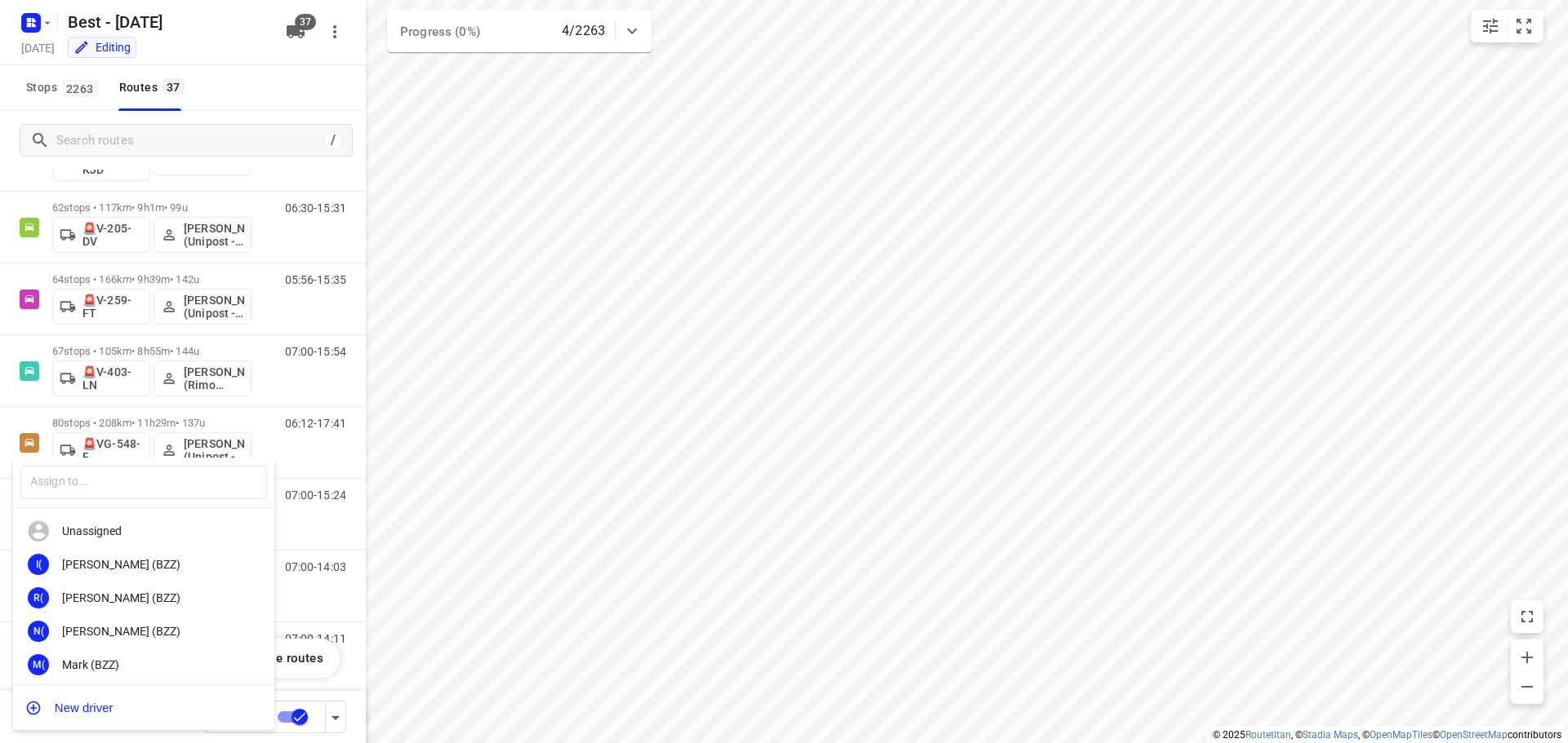
click at [332, 519] on div at bounding box center [784, 372] width 1568 height 743
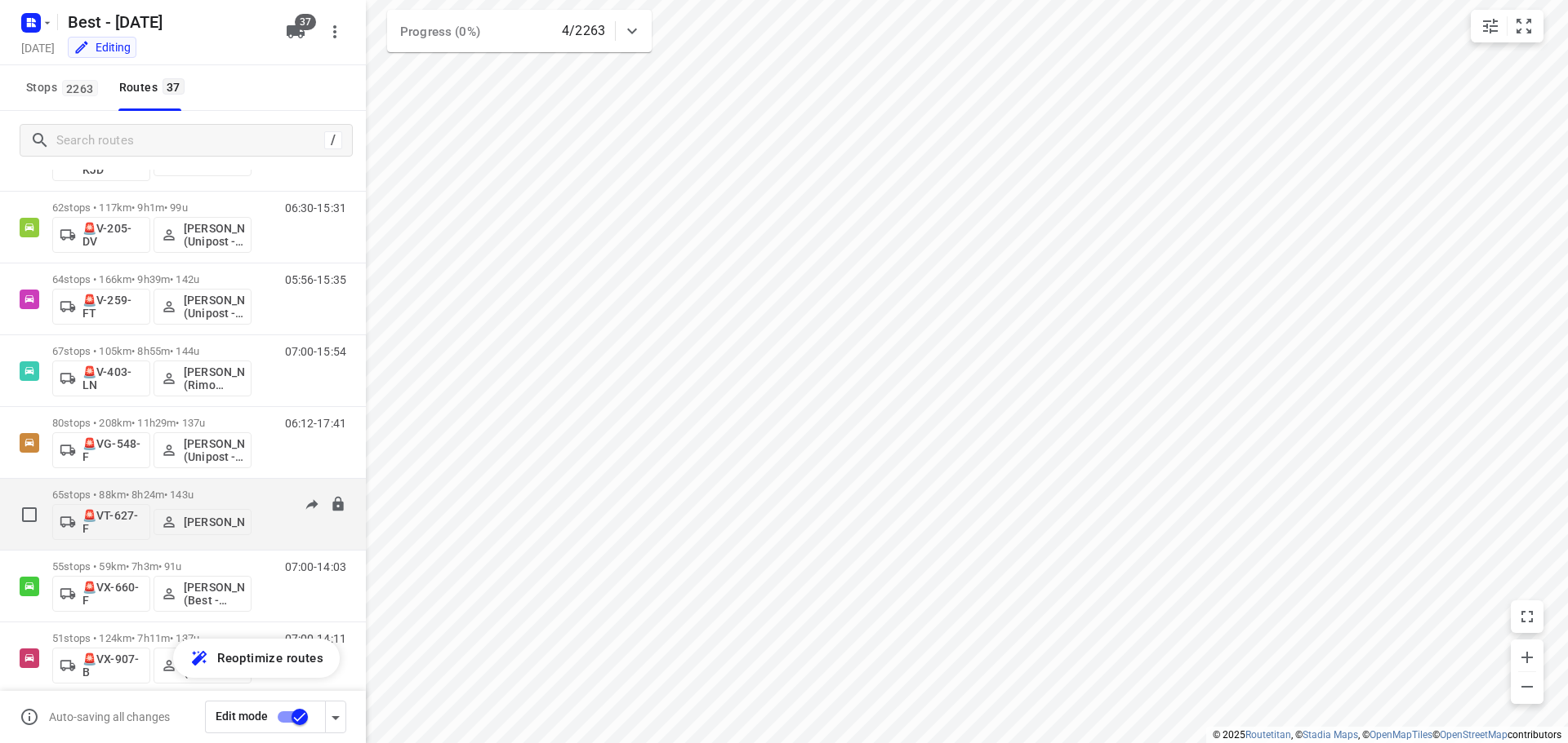
click at [177, 496] on p "65 stops • 88km • 8h24m • 143u" at bounding box center [152, 495] width 199 height 12
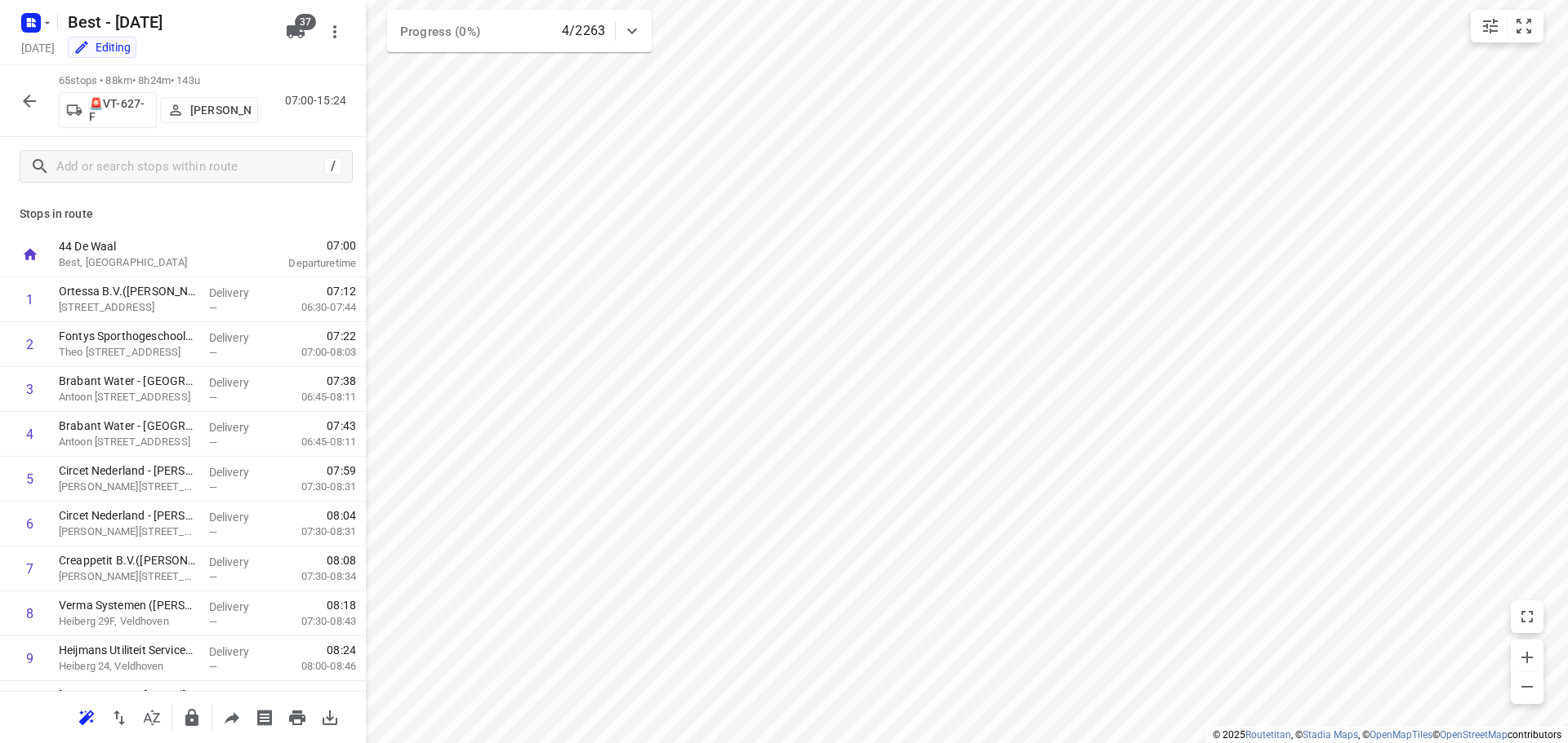
click at [22, 96] on icon "button" at bounding box center [29, 100] width 19 height 19
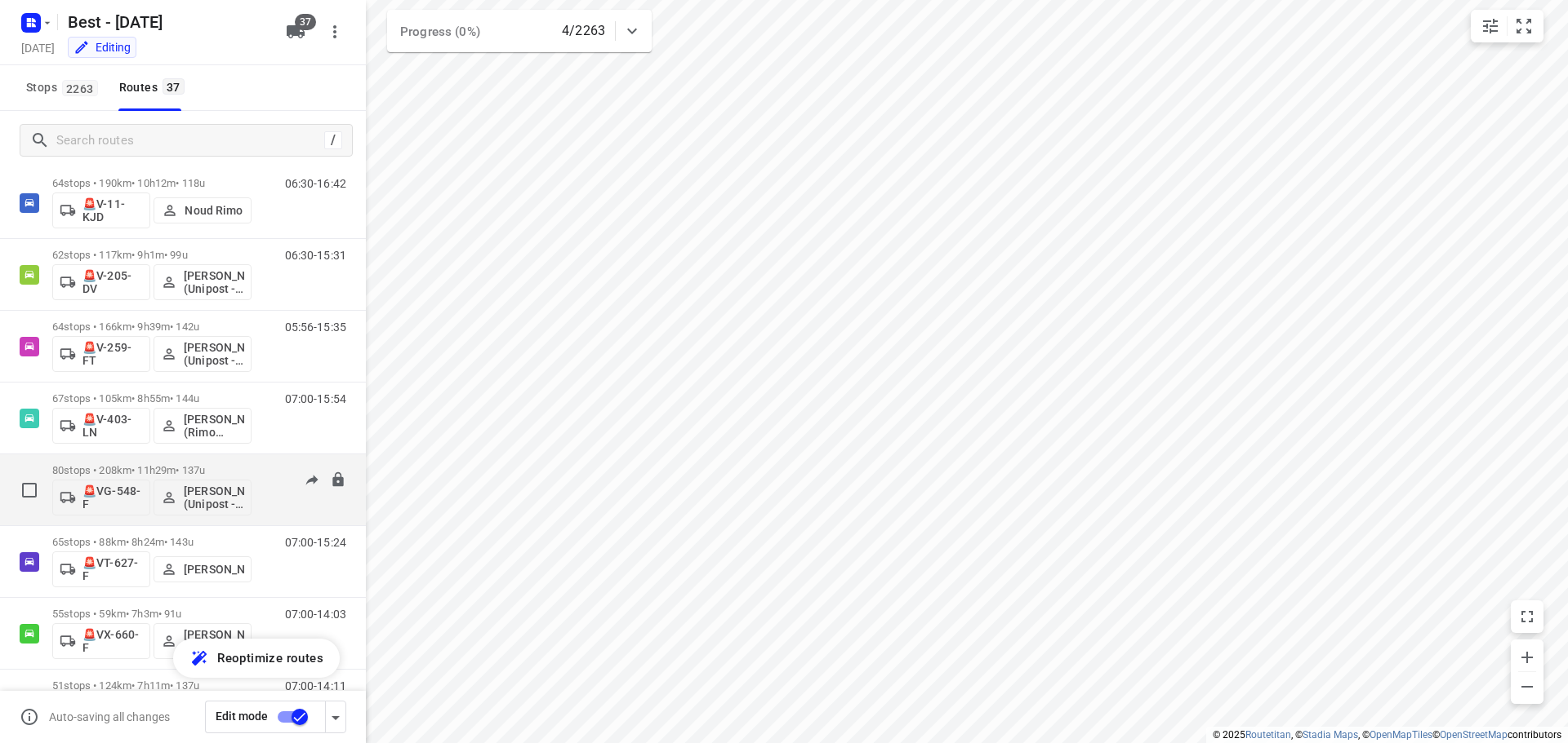
scroll to position [2188, 0]
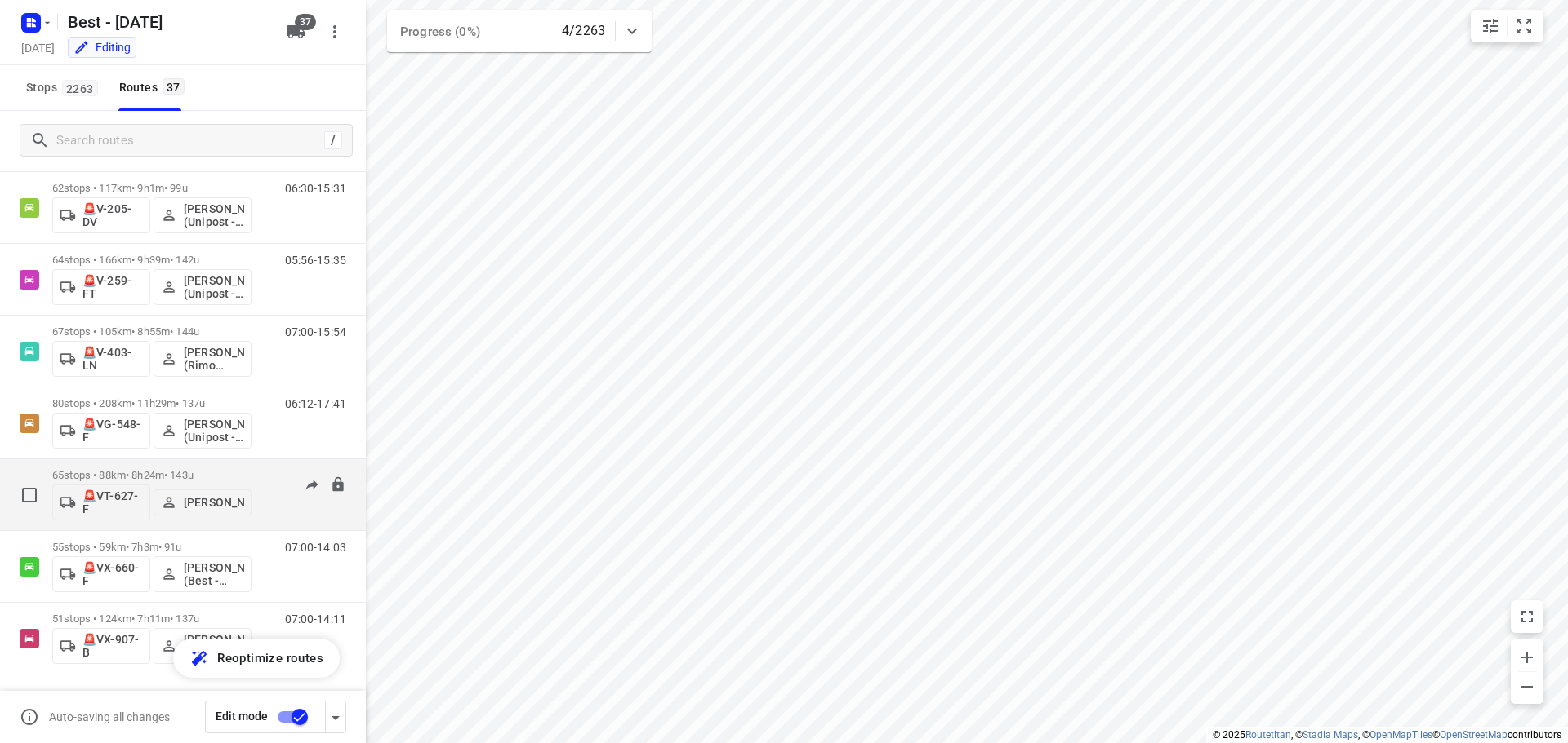
click at [219, 501] on p "[PERSON_NAME]" at bounding box center [214, 502] width 61 height 13
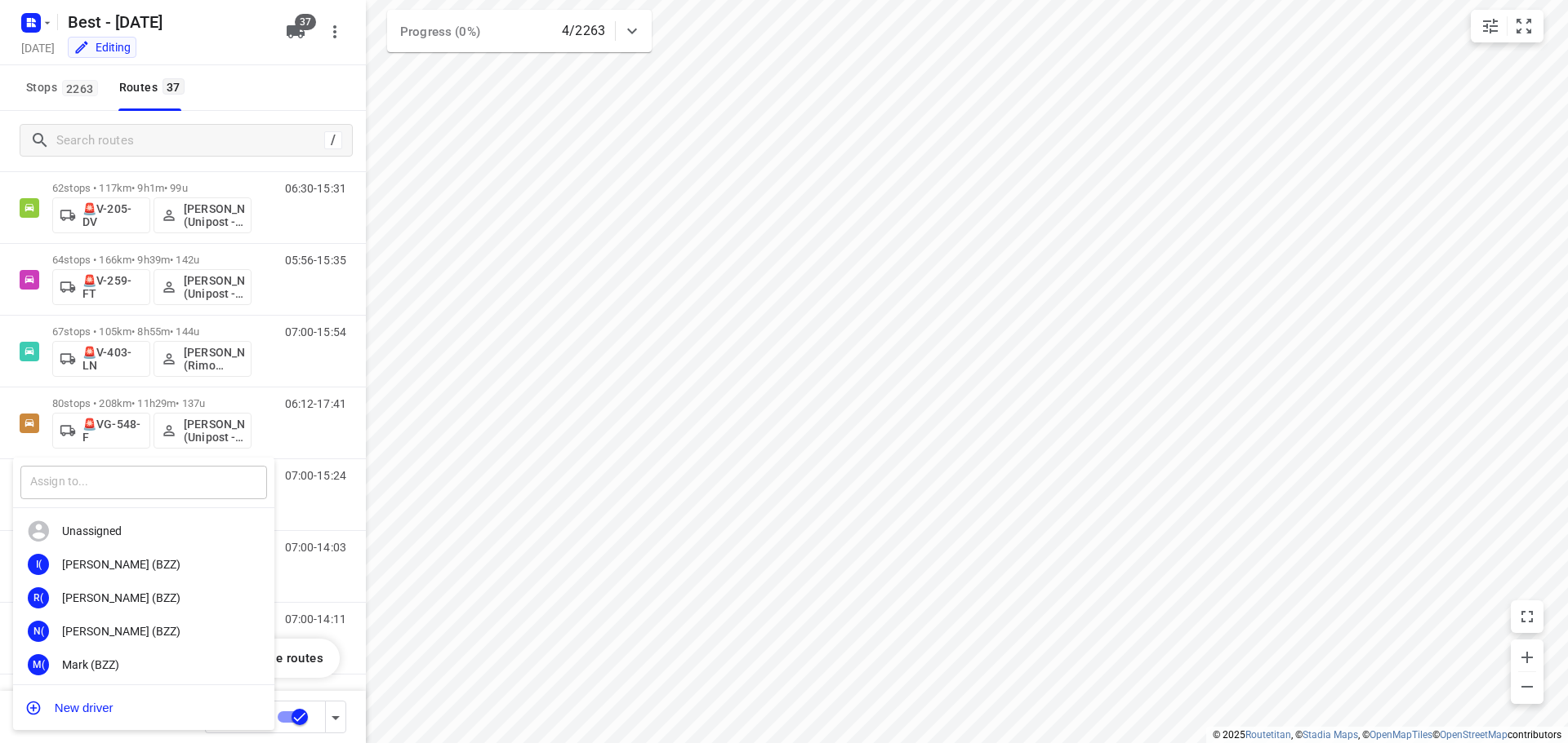
click at [180, 482] on input "text" at bounding box center [144, 483] width 247 height 34
type input "lenna"
click at [150, 600] on div "Lenna rt Moons" at bounding box center [147, 598] width 172 height 13
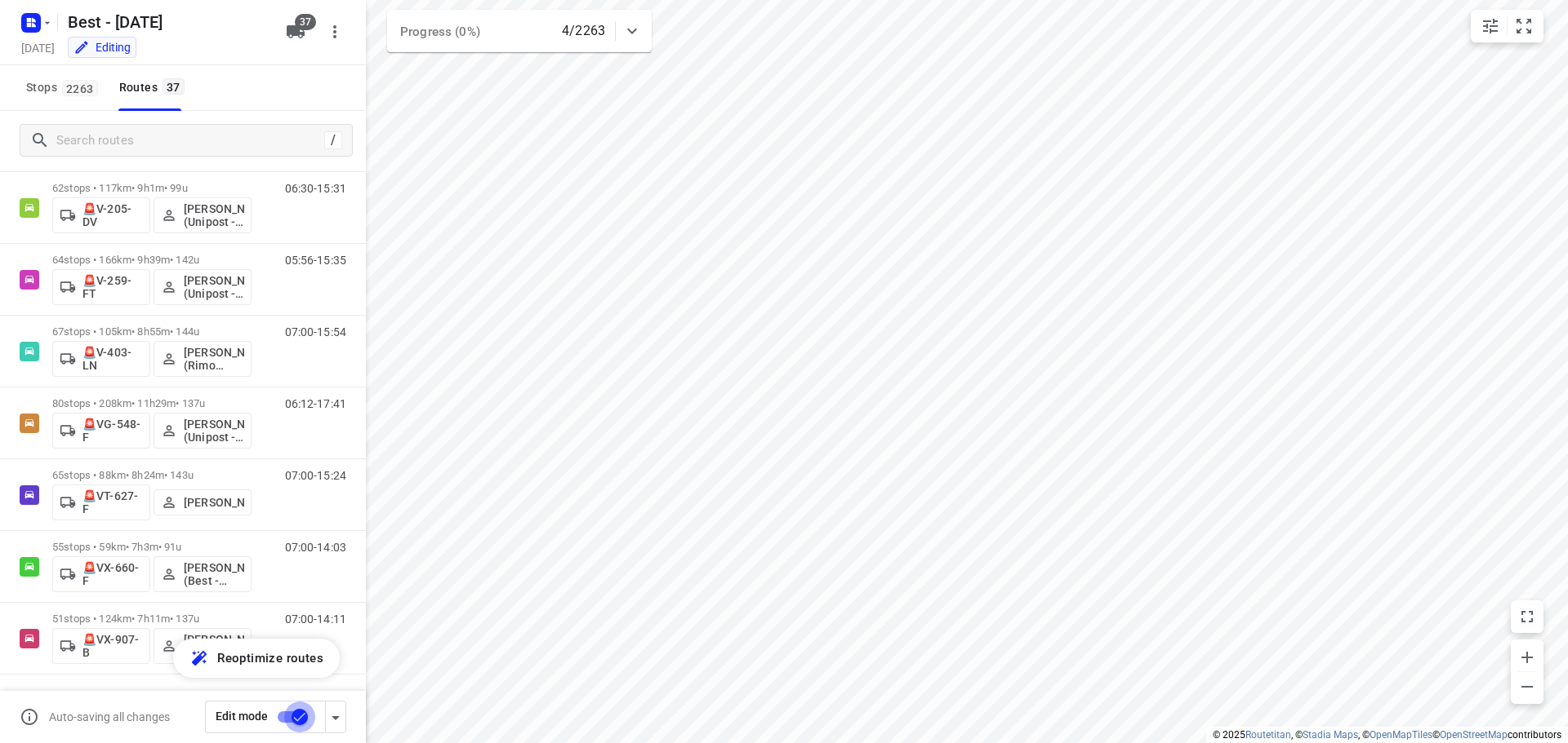
click at [281, 718] on input "checkbox" at bounding box center [300, 717] width 93 height 31
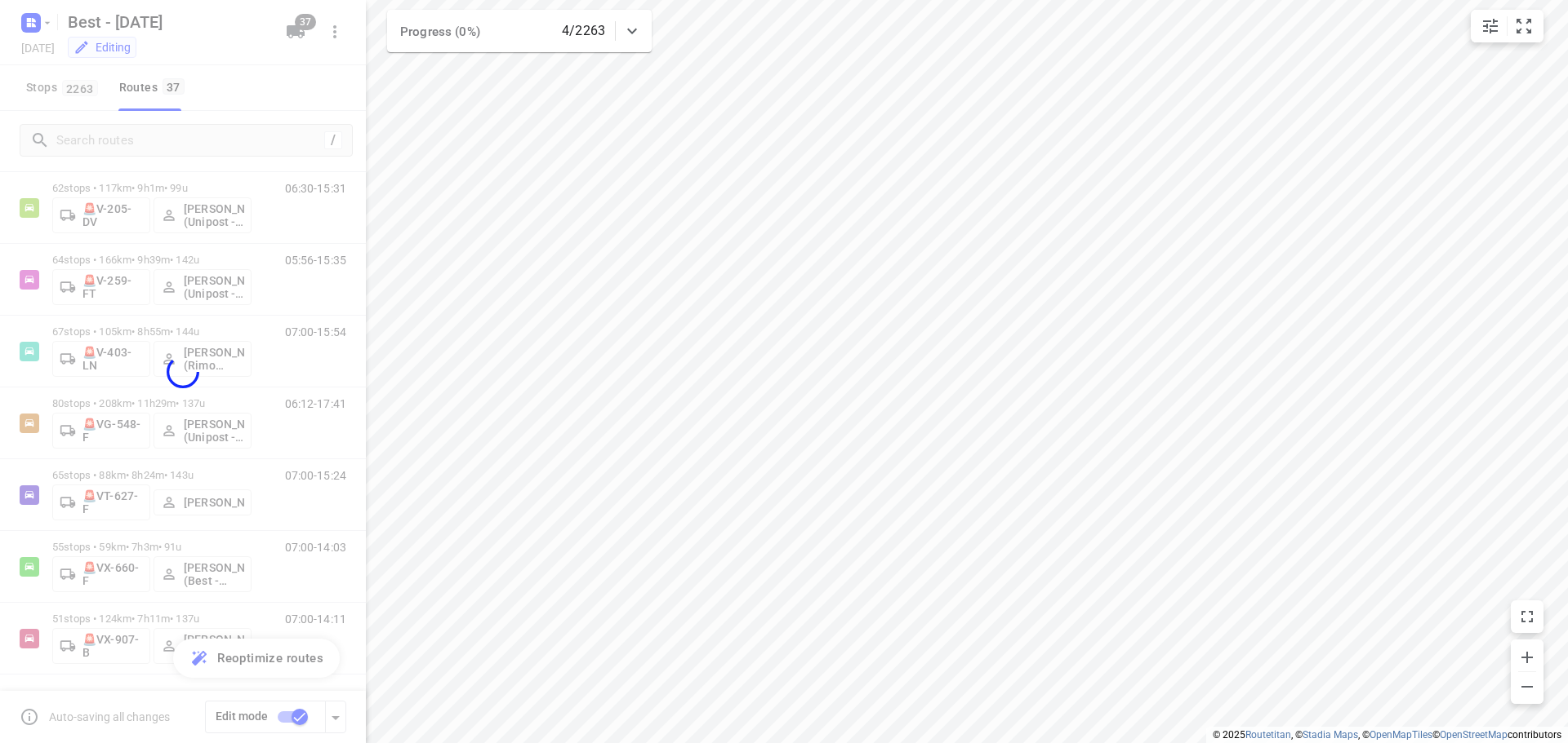
checkbox input "false"
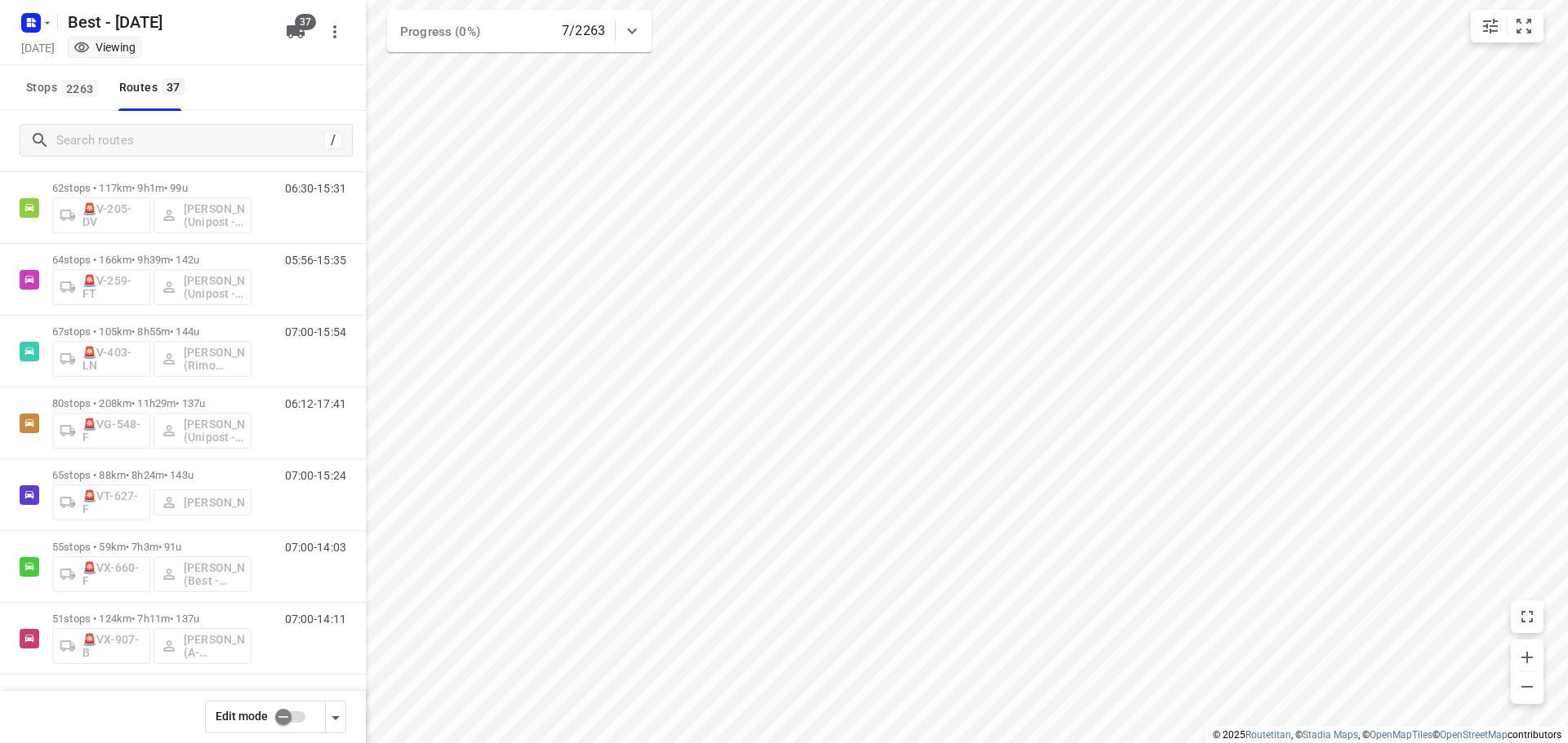
click at [308, 108] on div "Stops 2263 Routes 37" at bounding box center [182, 88] width 366 height 46
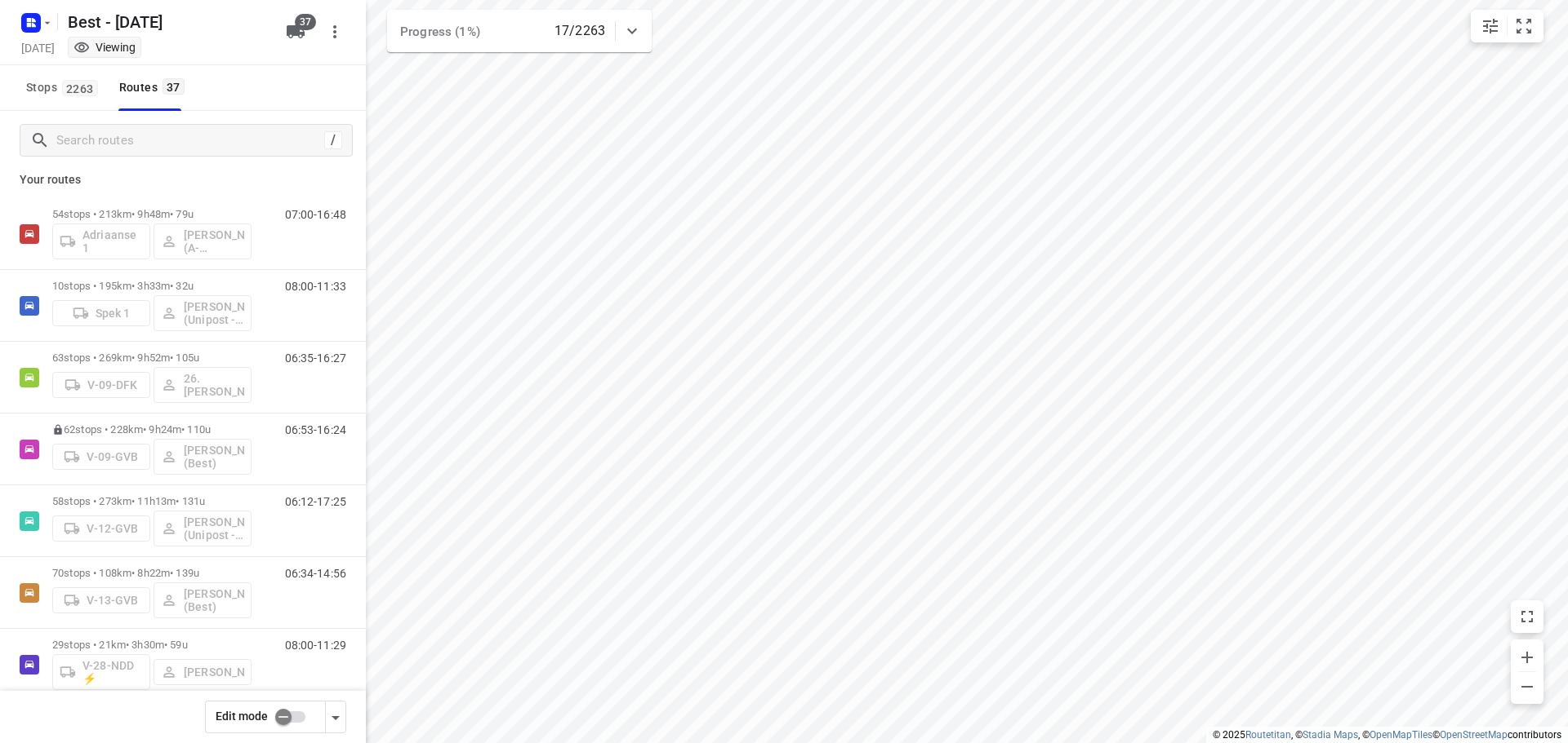
scroll to position [0, 0]
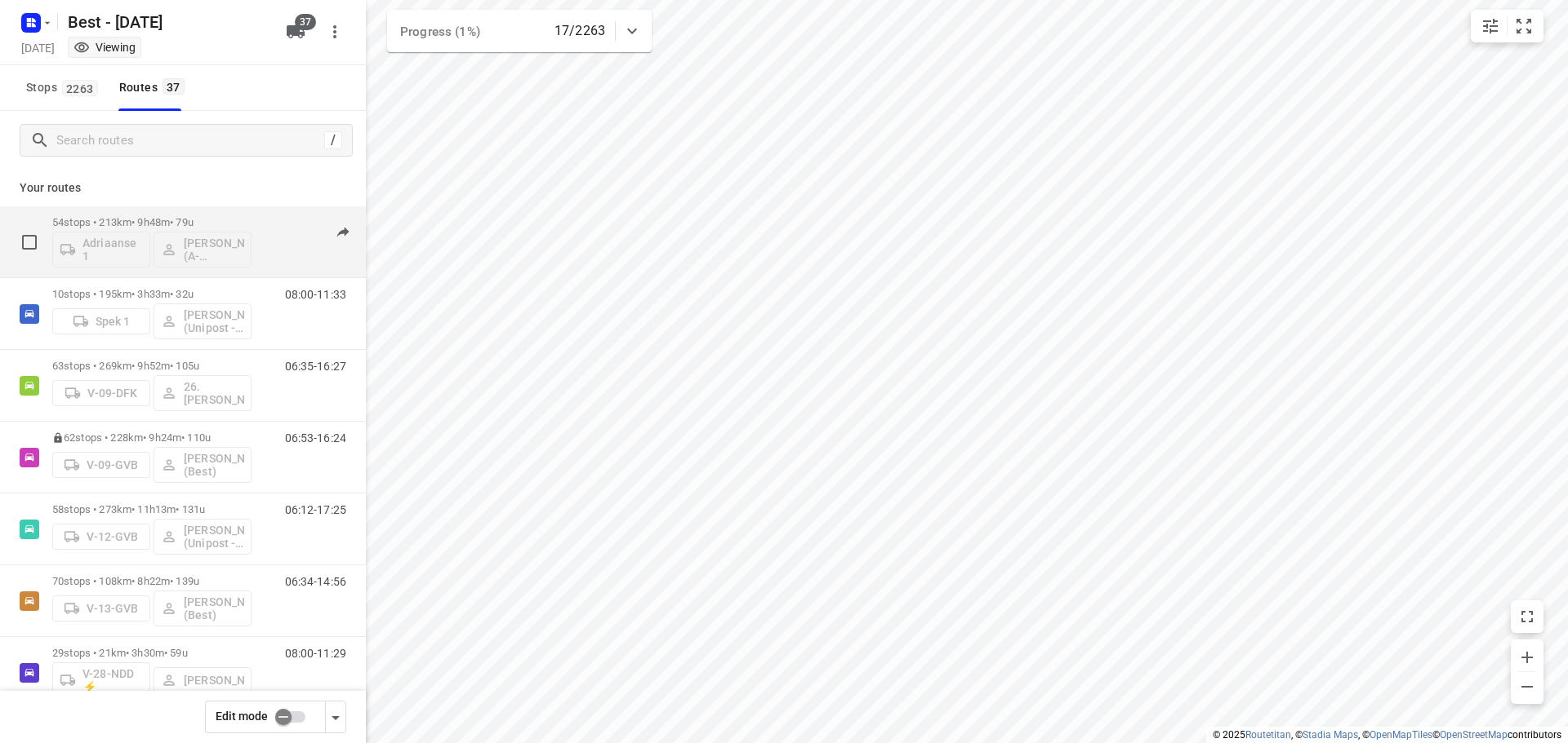
click at [230, 214] on div "54 stops • 213km • 9h48m • 79u Adriaanse 1 Souliman Aoussar (A-flexibleservice …" at bounding box center [152, 241] width 199 height 68
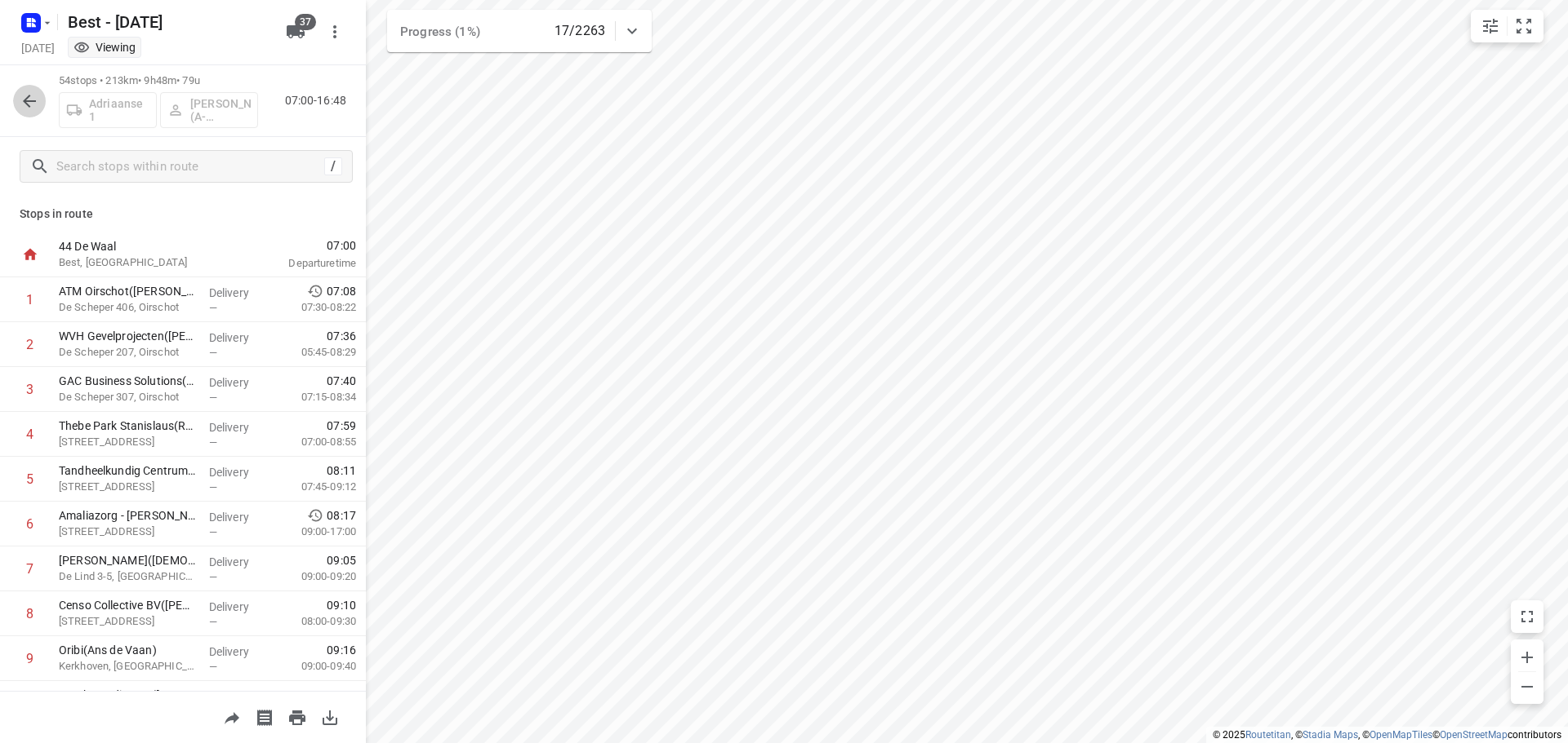
click at [38, 100] on icon "button" at bounding box center [29, 100] width 19 height 19
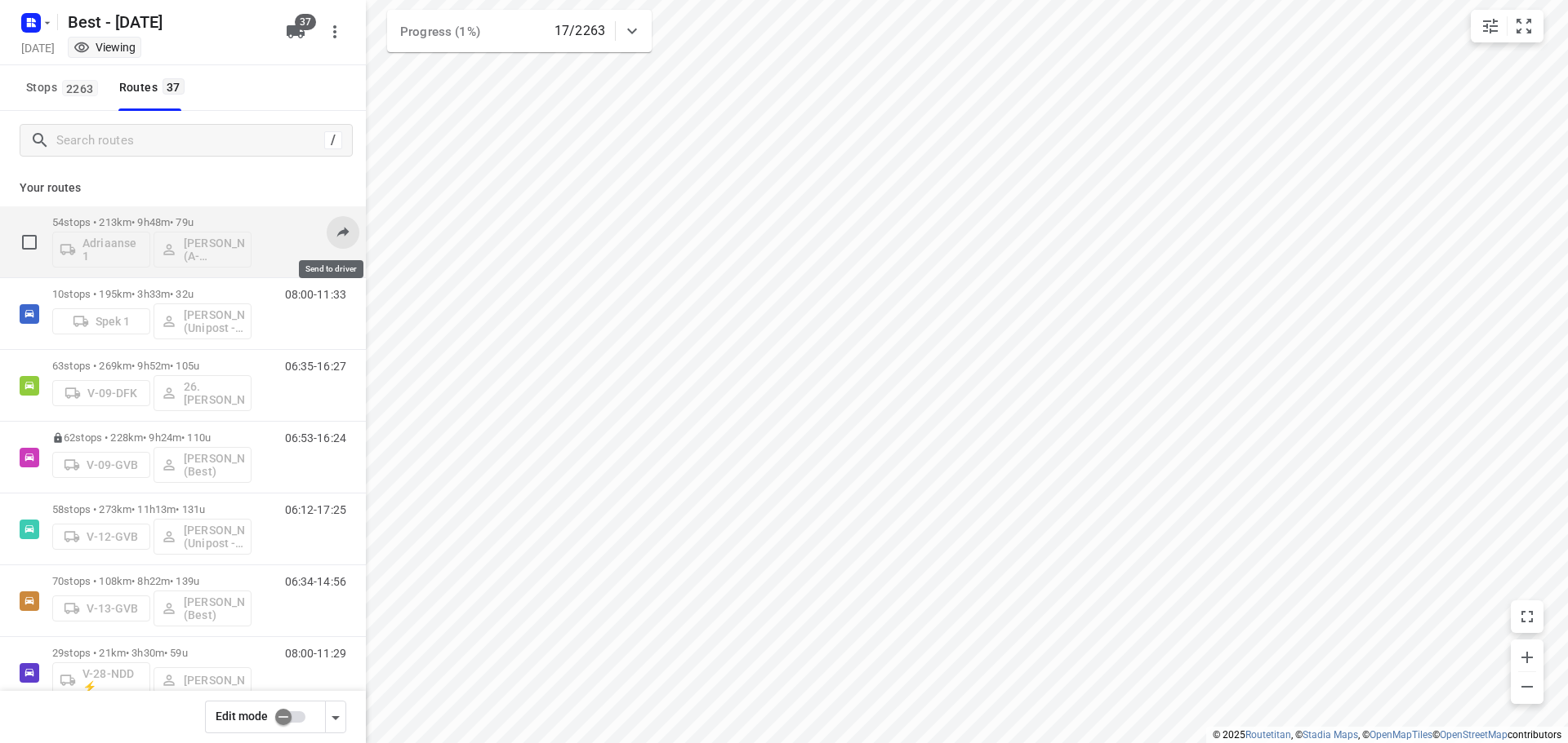
click at [337, 231] on icon at bounding box center [343, 232] width 12 height 11
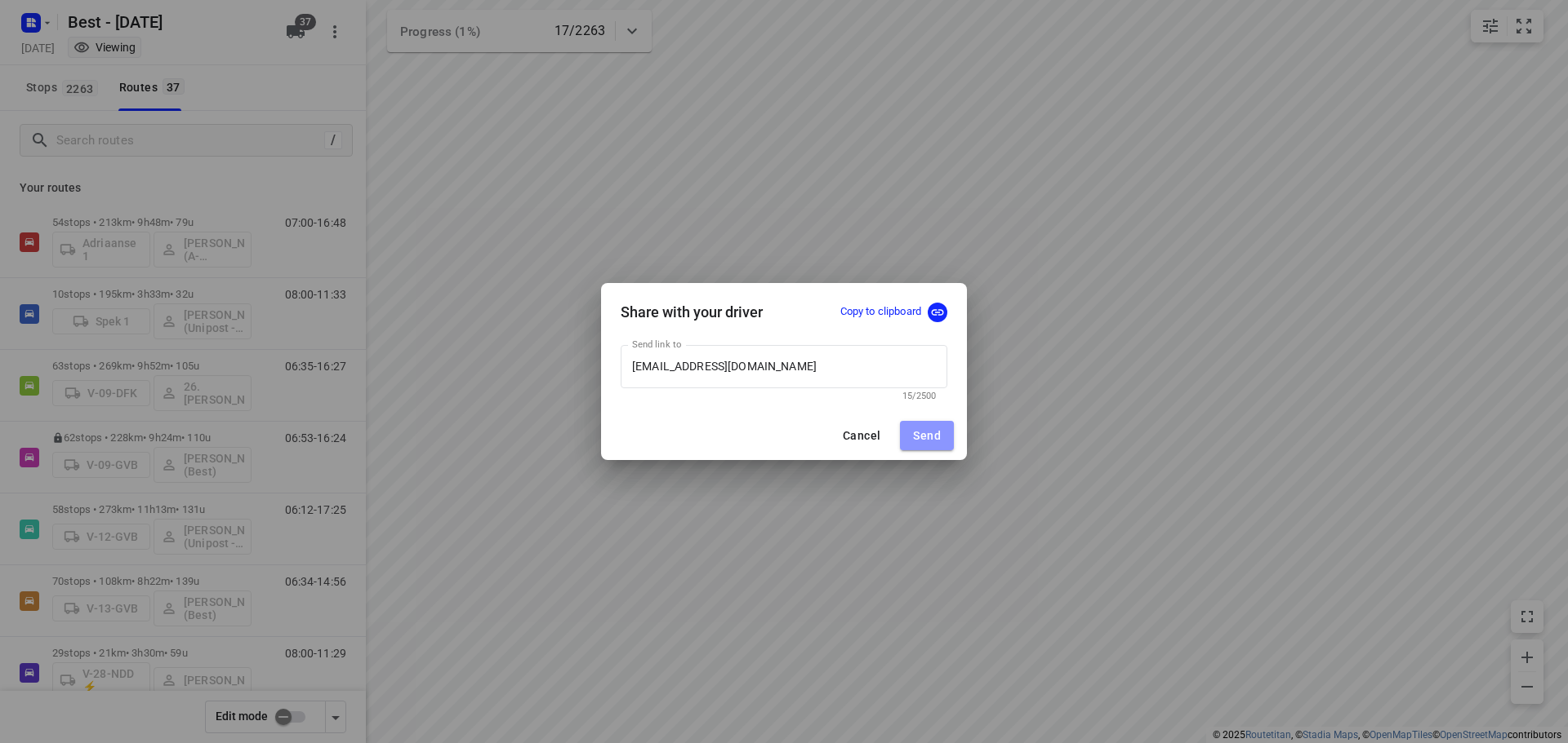
click at [914, 425] on button "Send" at bounding box center [927, 436] width 54 height 30
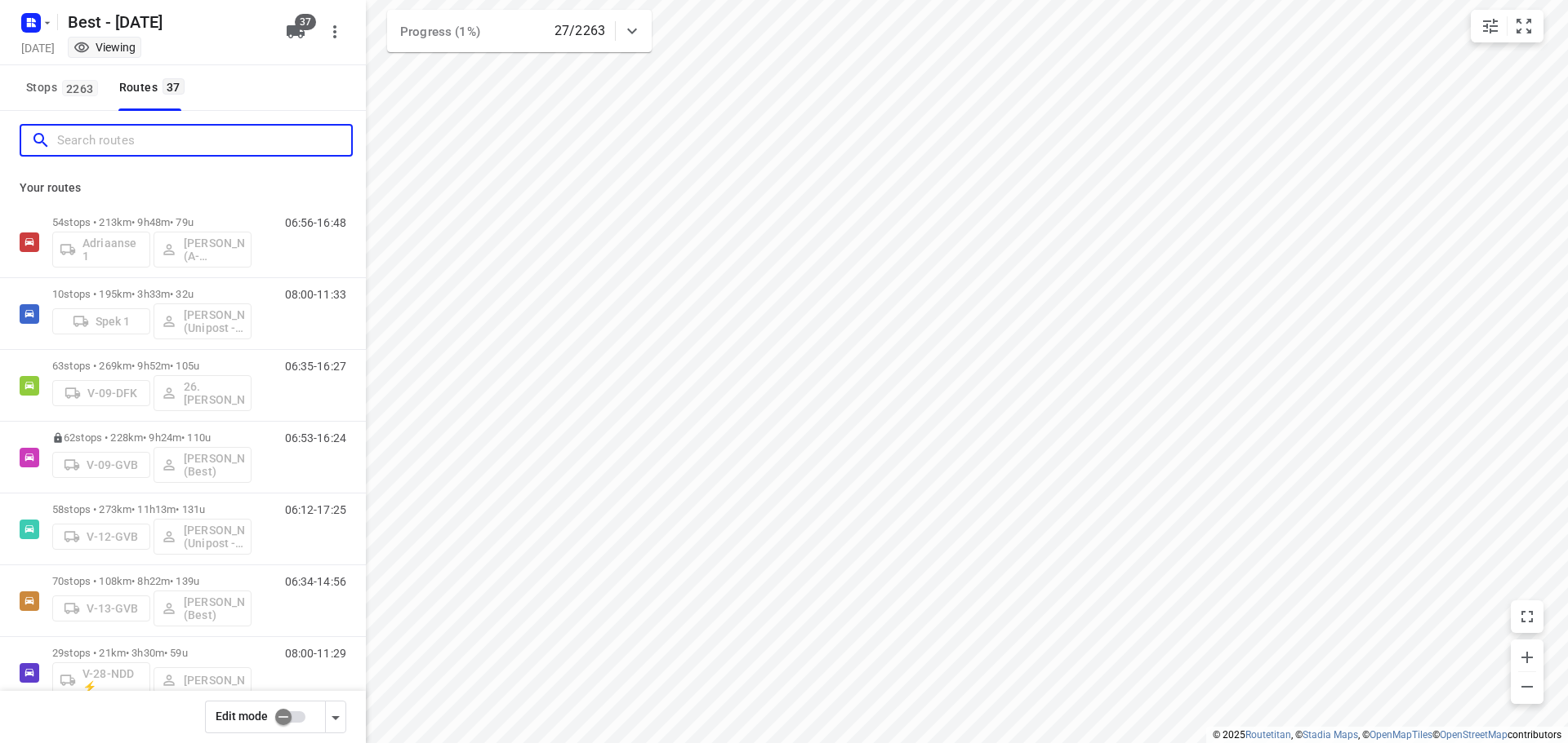
click at [251, 150] on input "Search routes" at bounding box center [204, 141] width 294 height 25
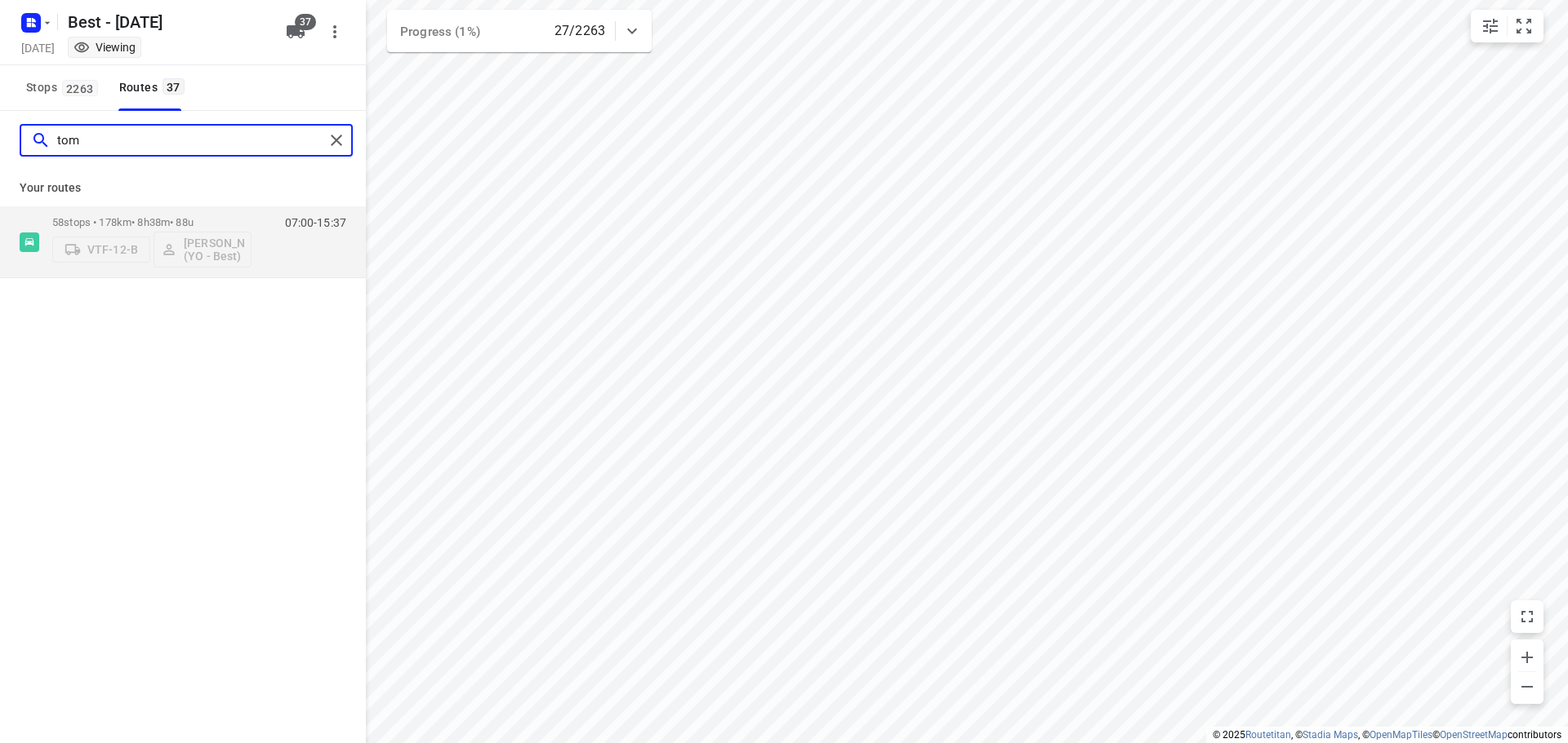
type input "tom"
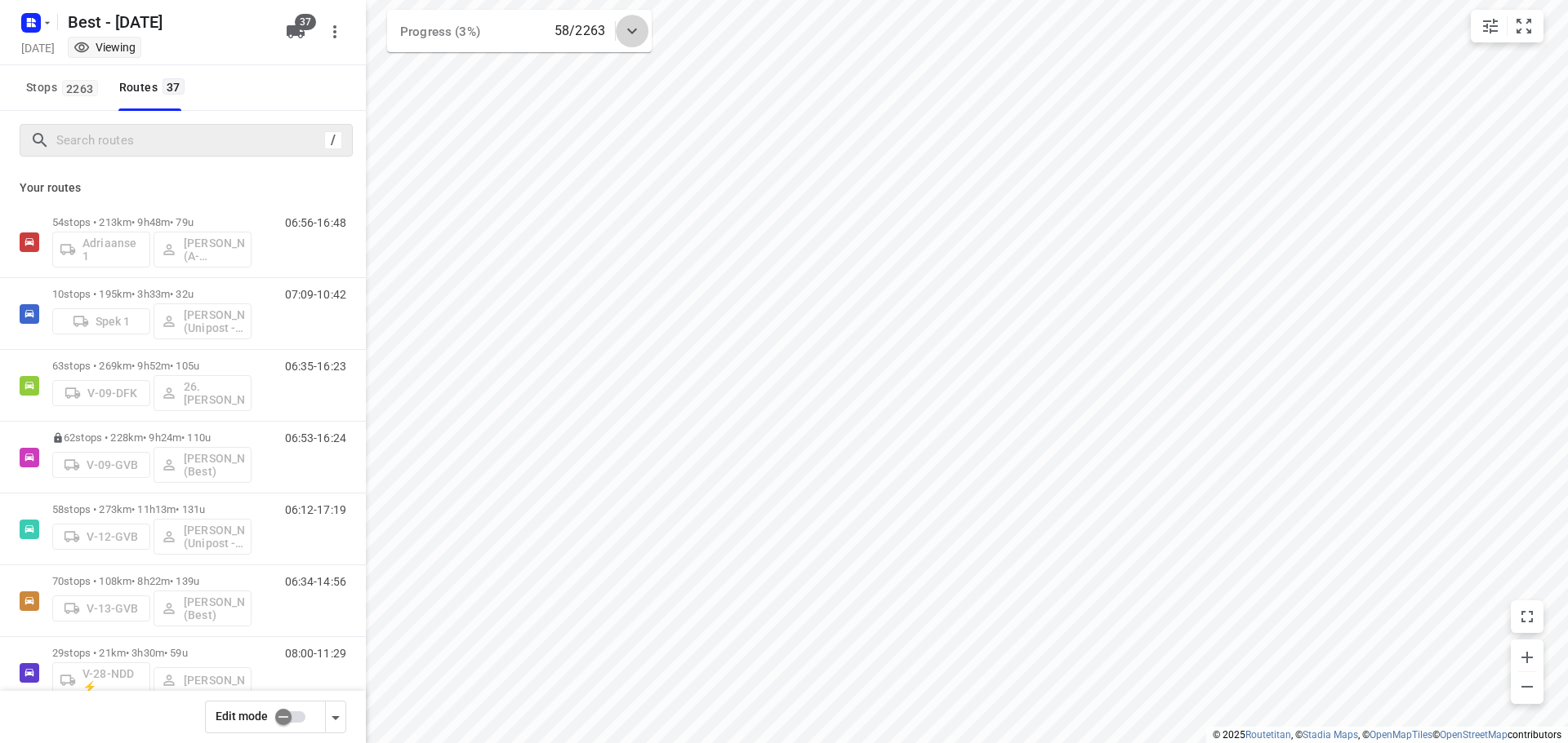
click at [645, 35] on div at bounding box center [632, 30] width 33 height 33
click at [645, 35] on div at bounding box center [632, 37] width 33 height 33
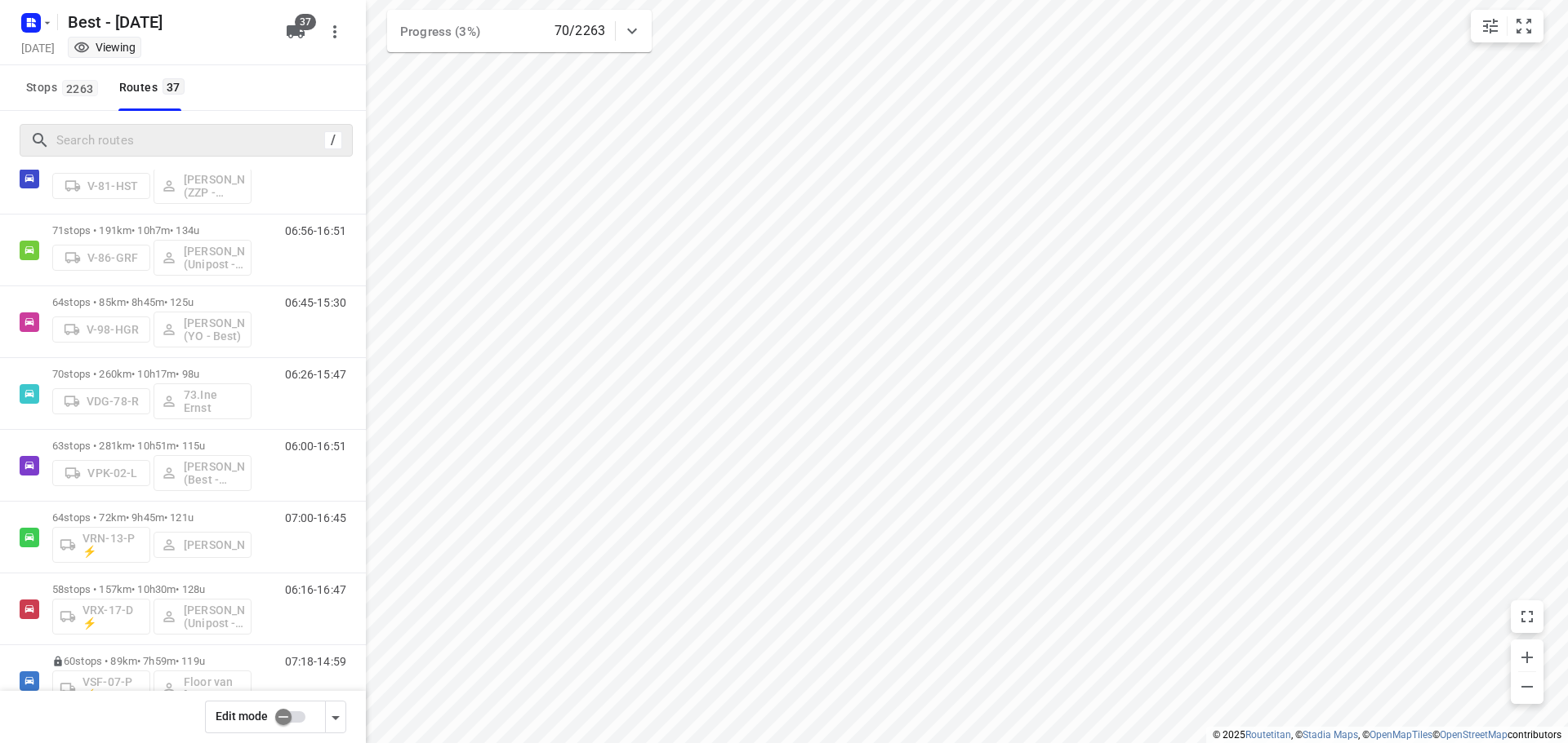
scroll to position [1001, 0]
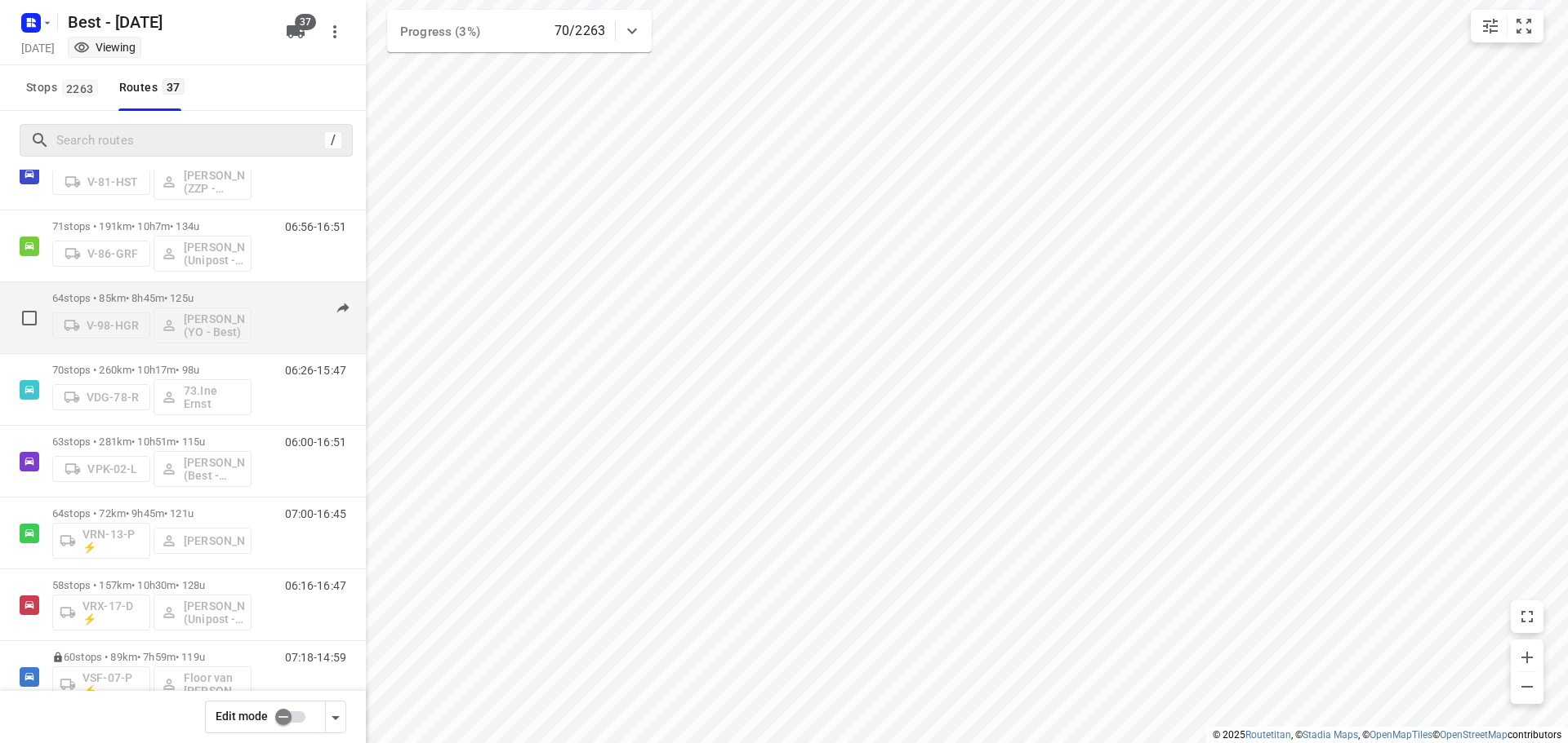
click at [166, 295] on p "64 stops • 85km • 8h45m • 125u" at bounding box center [152, 298] width 199 height 12
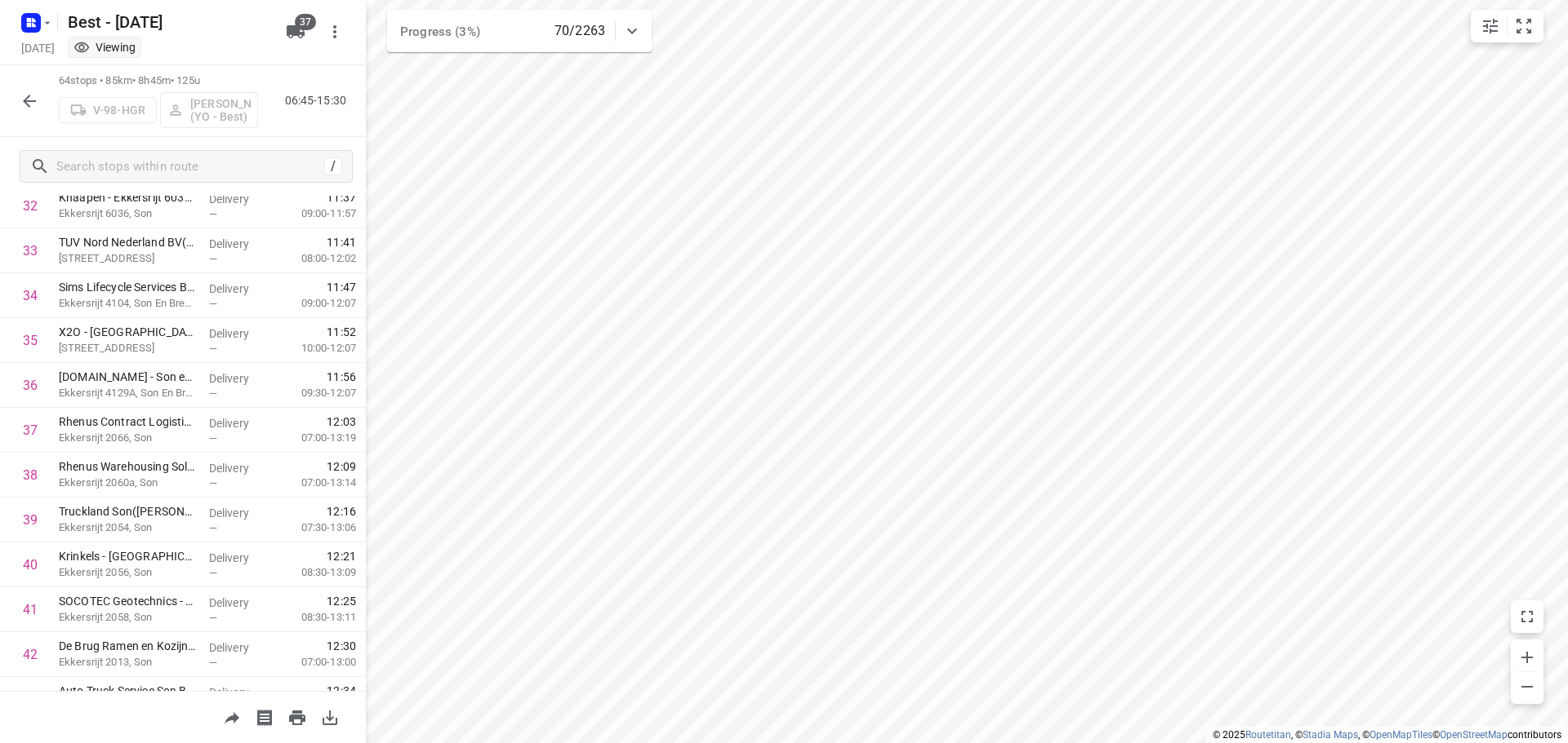
scroll to position [2503, 0]
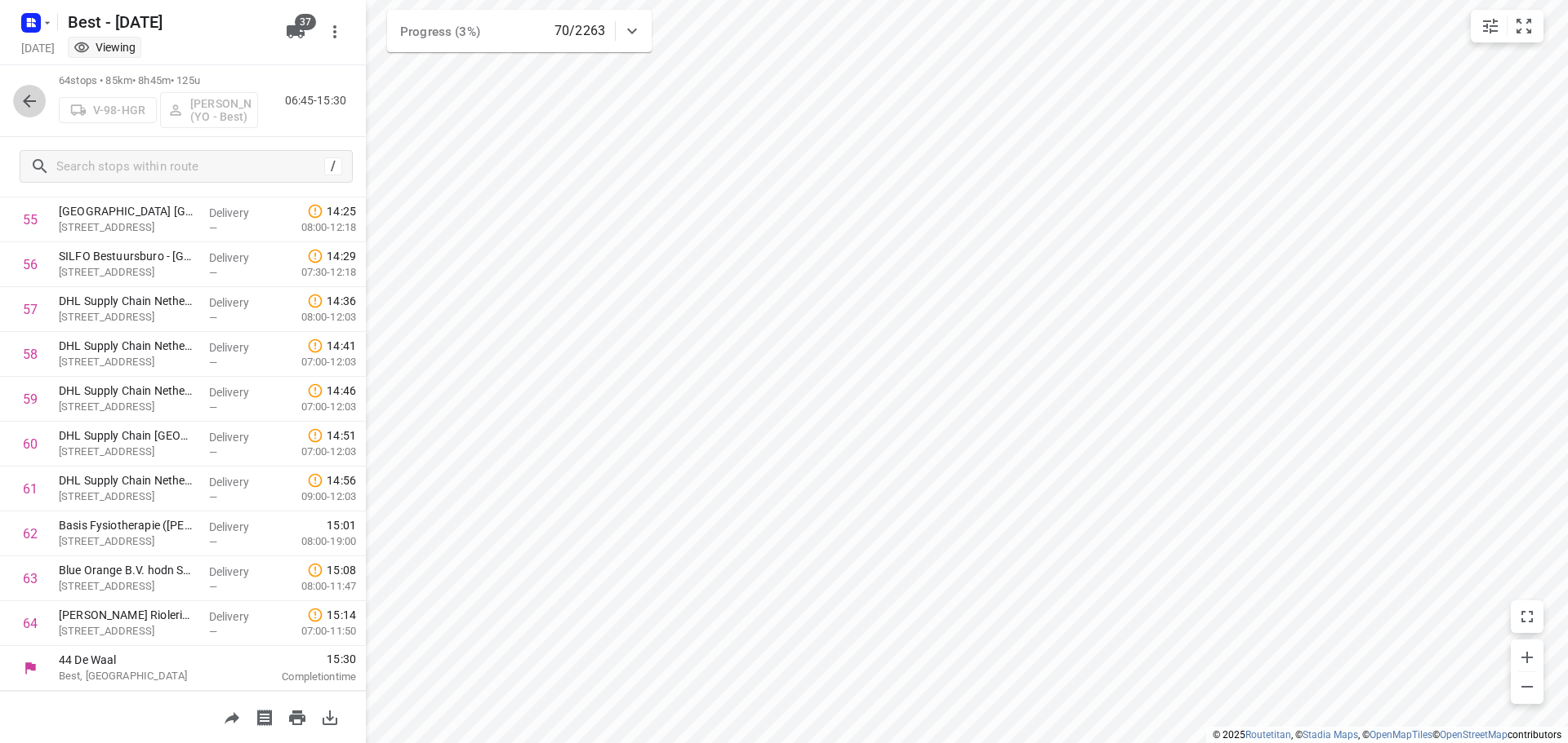
click at [36, 91] on icon "button" at bounding box center [29, 100] width 19 height 19
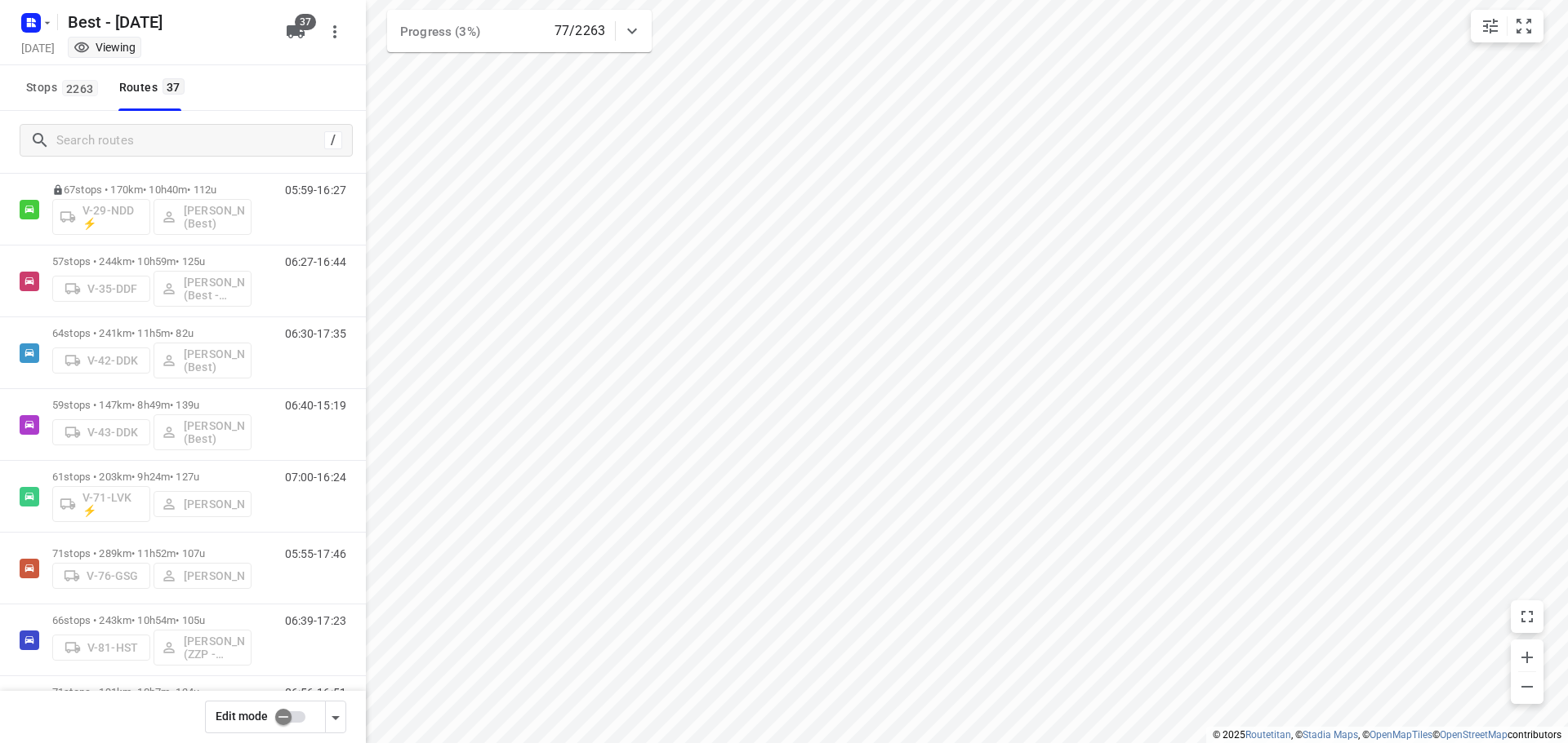
scroll to position [540, 0]
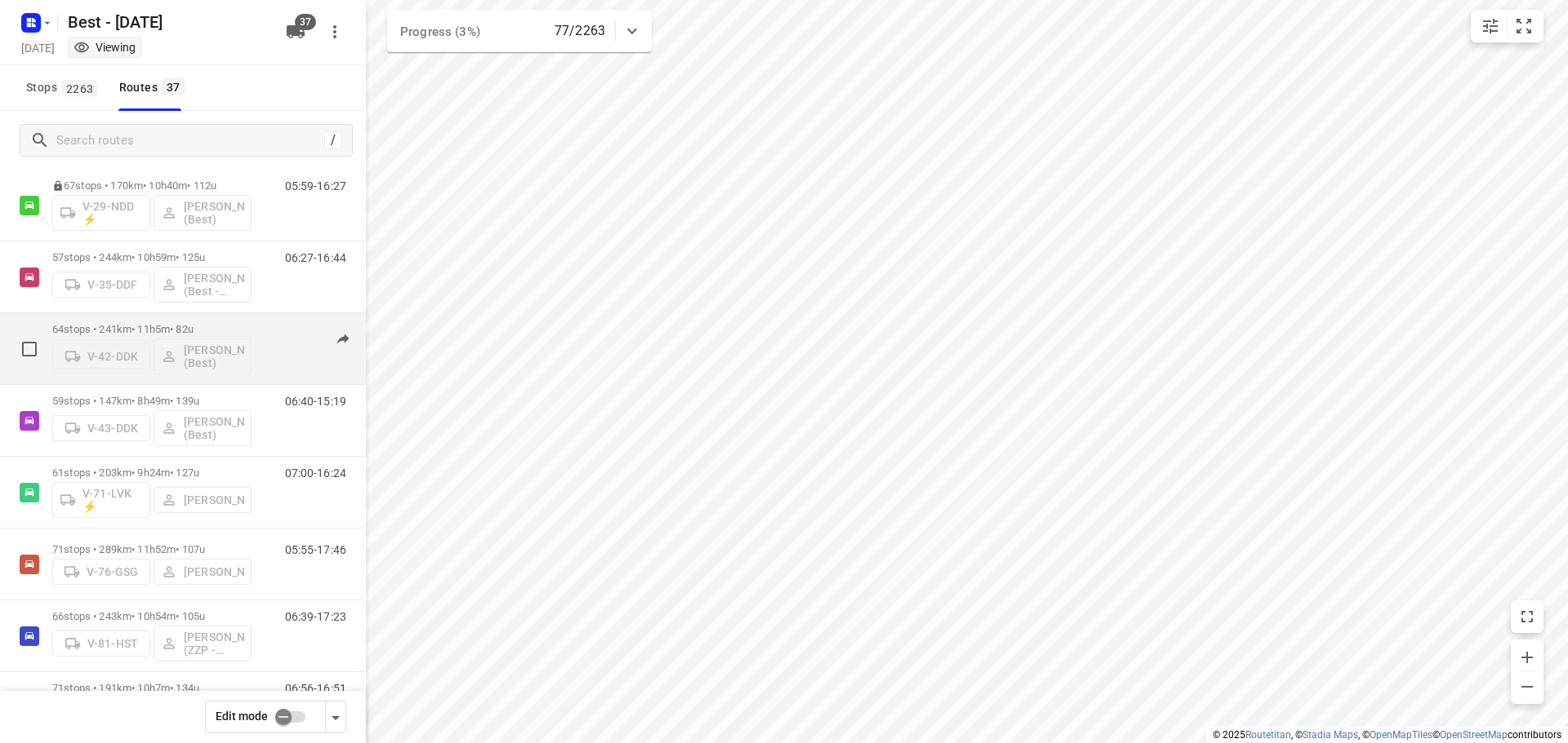
click at [204, 323] on div "64 stops • 241km • 11h5m • 82u V-42-DDK Niels Swinkels (Best)" at bounding box center [152, 349] width 199 height 68
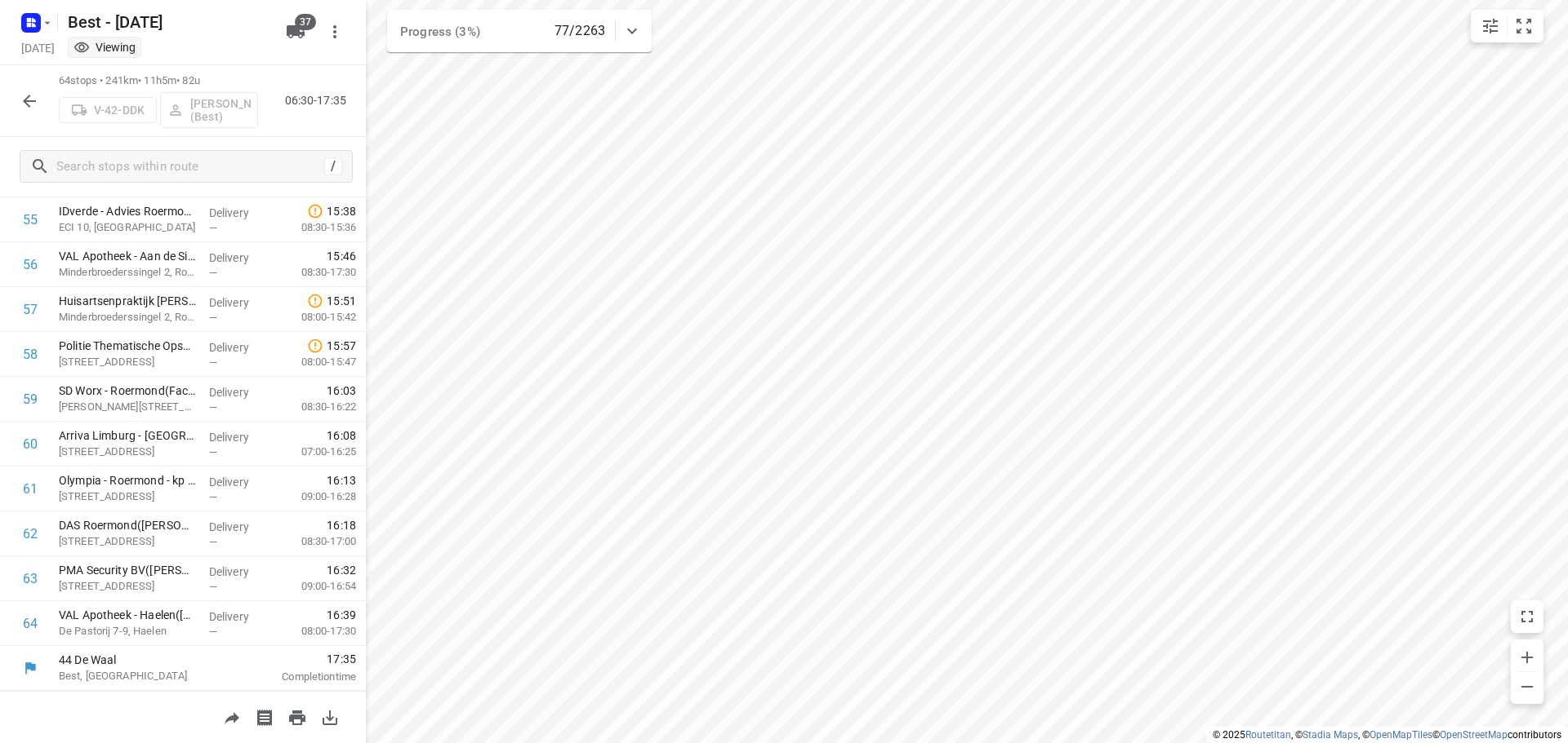
scroll to position [0, 0]
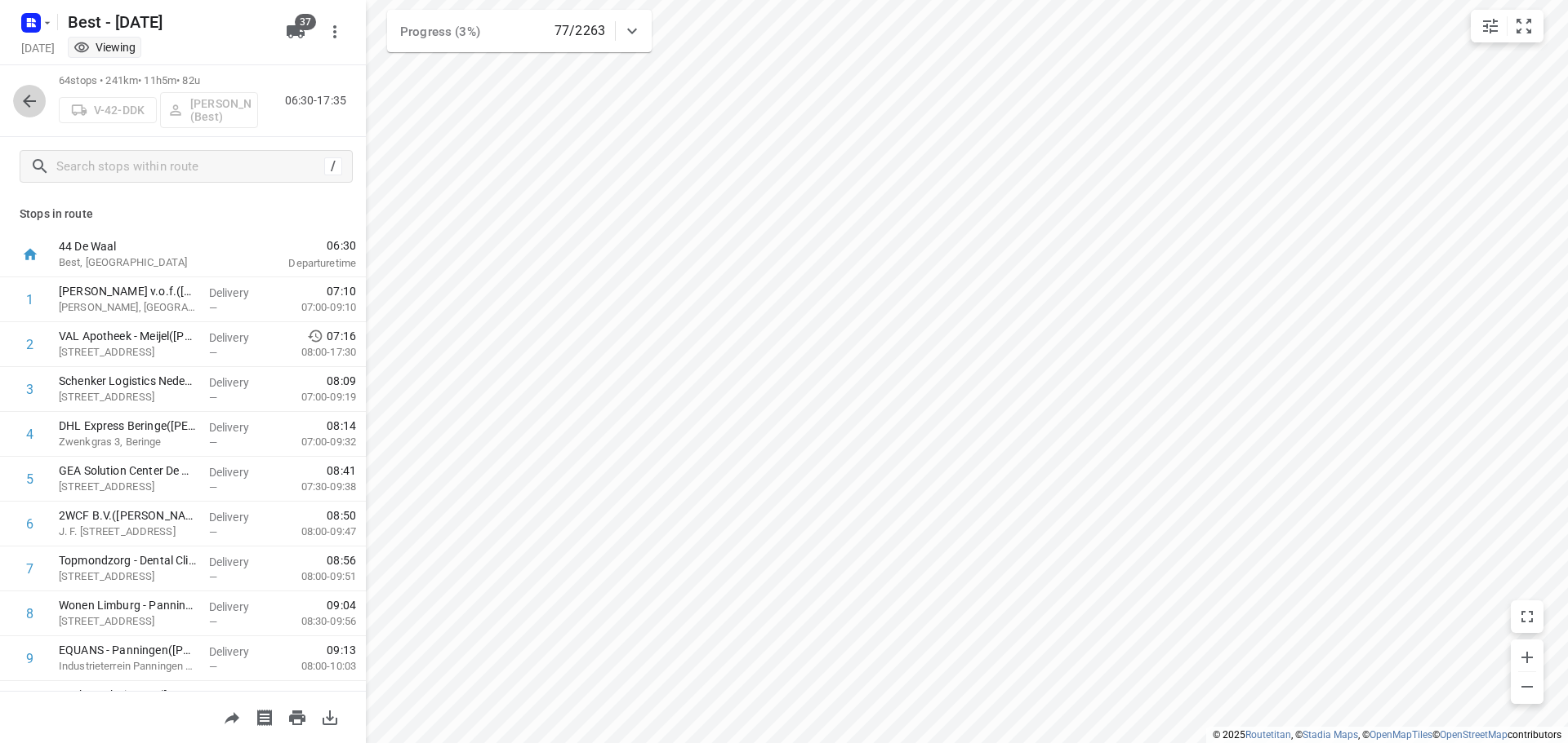
click at [20, 103] on icon "button" at bounding box center [29, 100] width 19 height 19
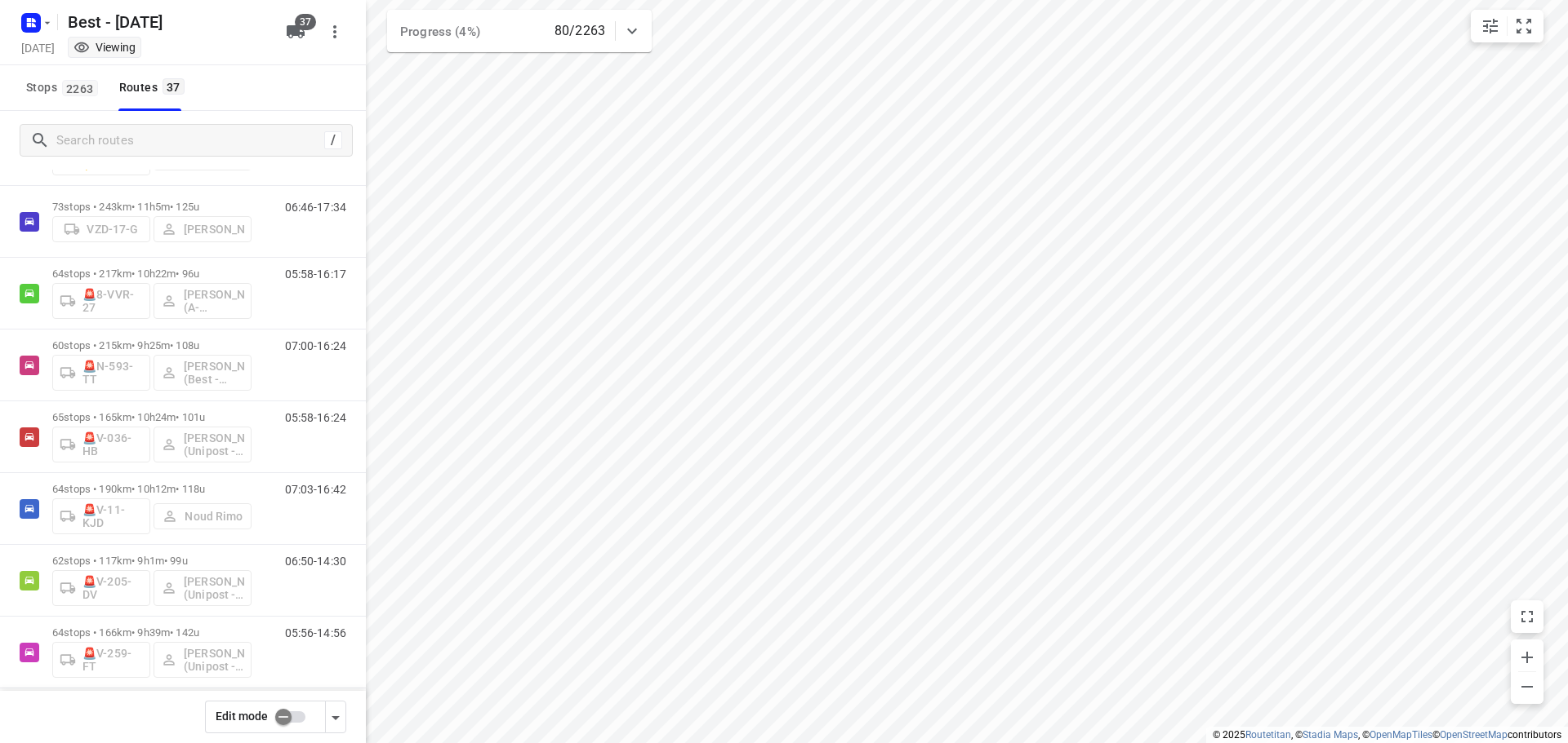
scroll to position [1782, 0]
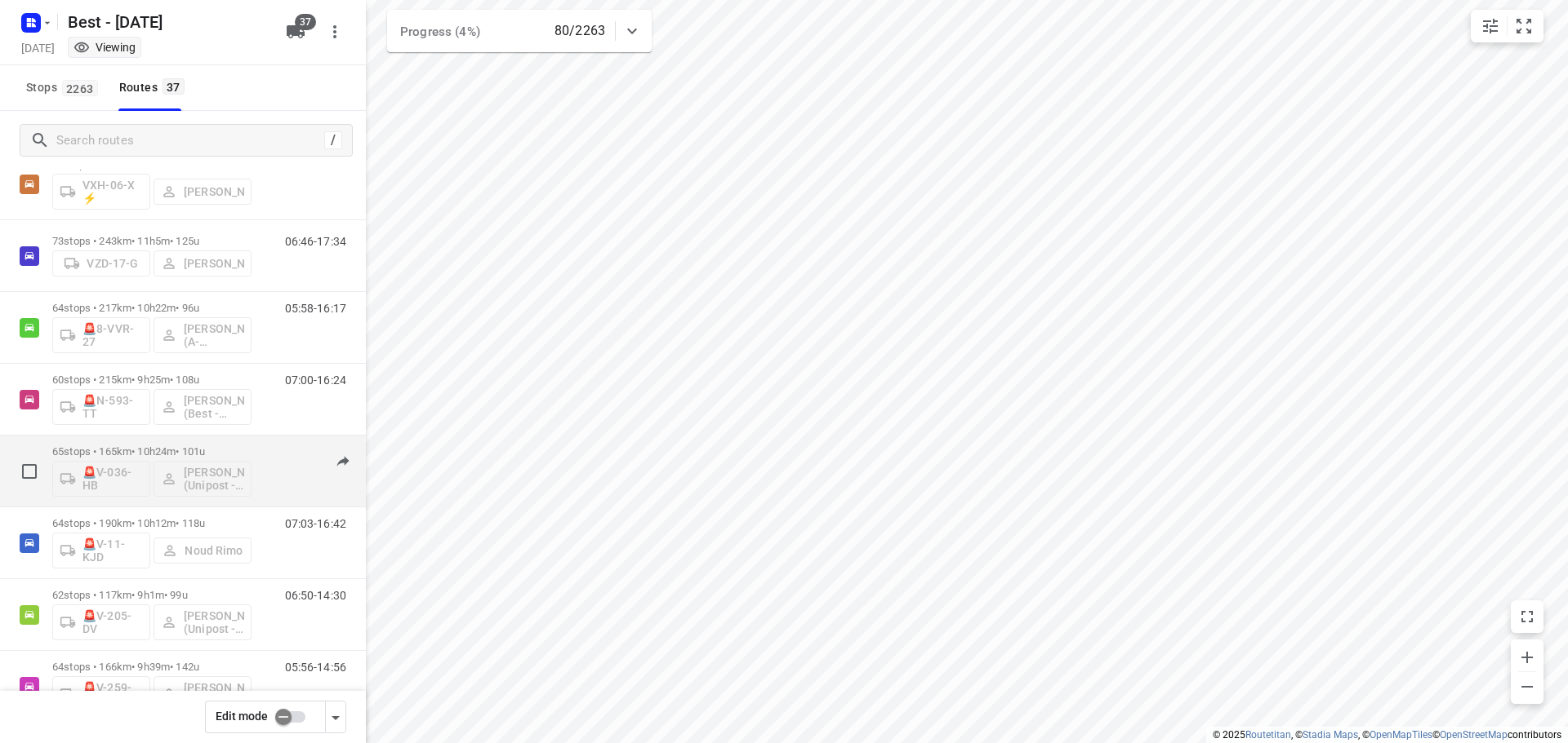
click at [148, 450] on p "65 stops • 165km • 10h24m • 101u" at bounding box center [152, 452] width 199 height 12
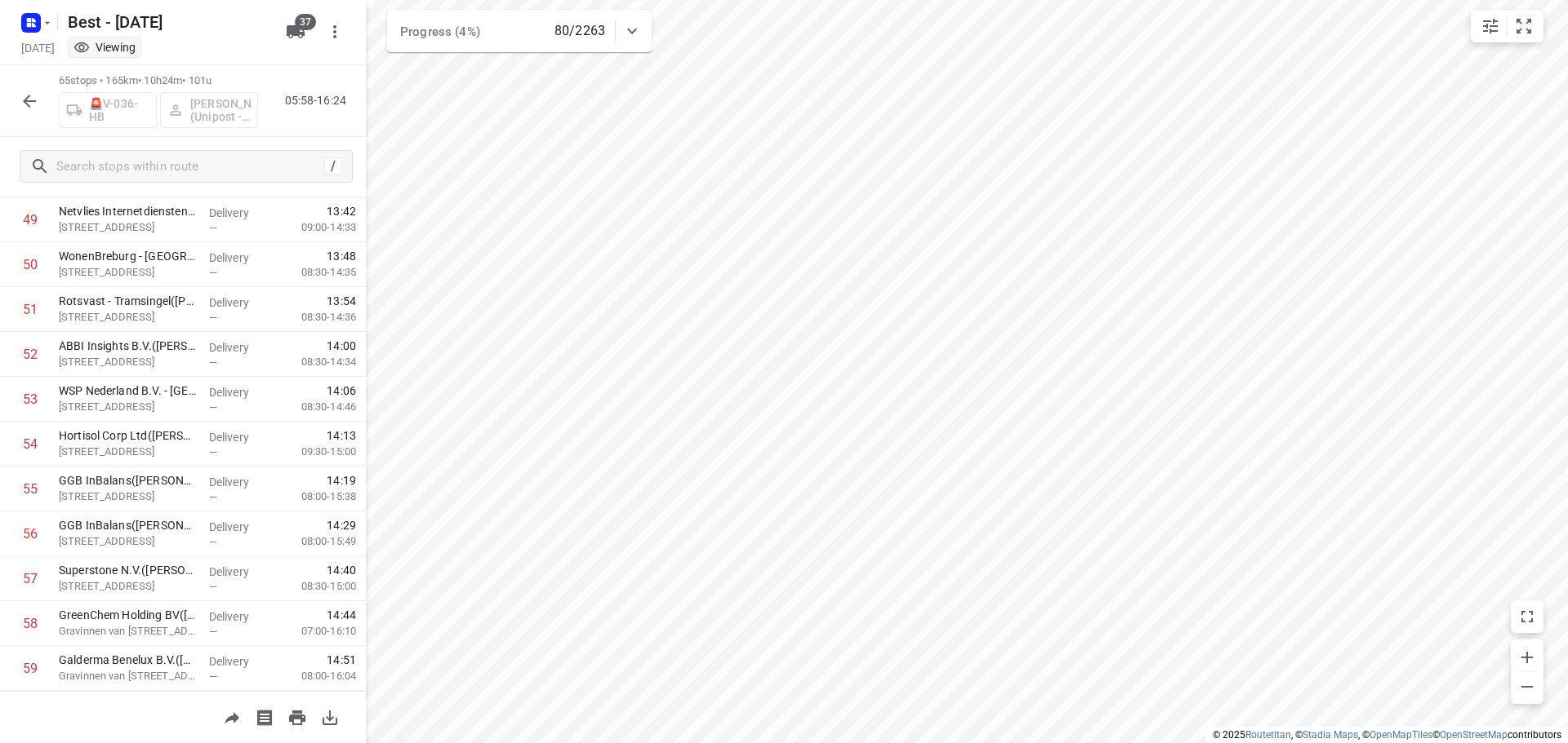
scroll to position [2548, 0]
click at [32, 102] on icon "button" at bounding box center [29, 100] width 19 height 19
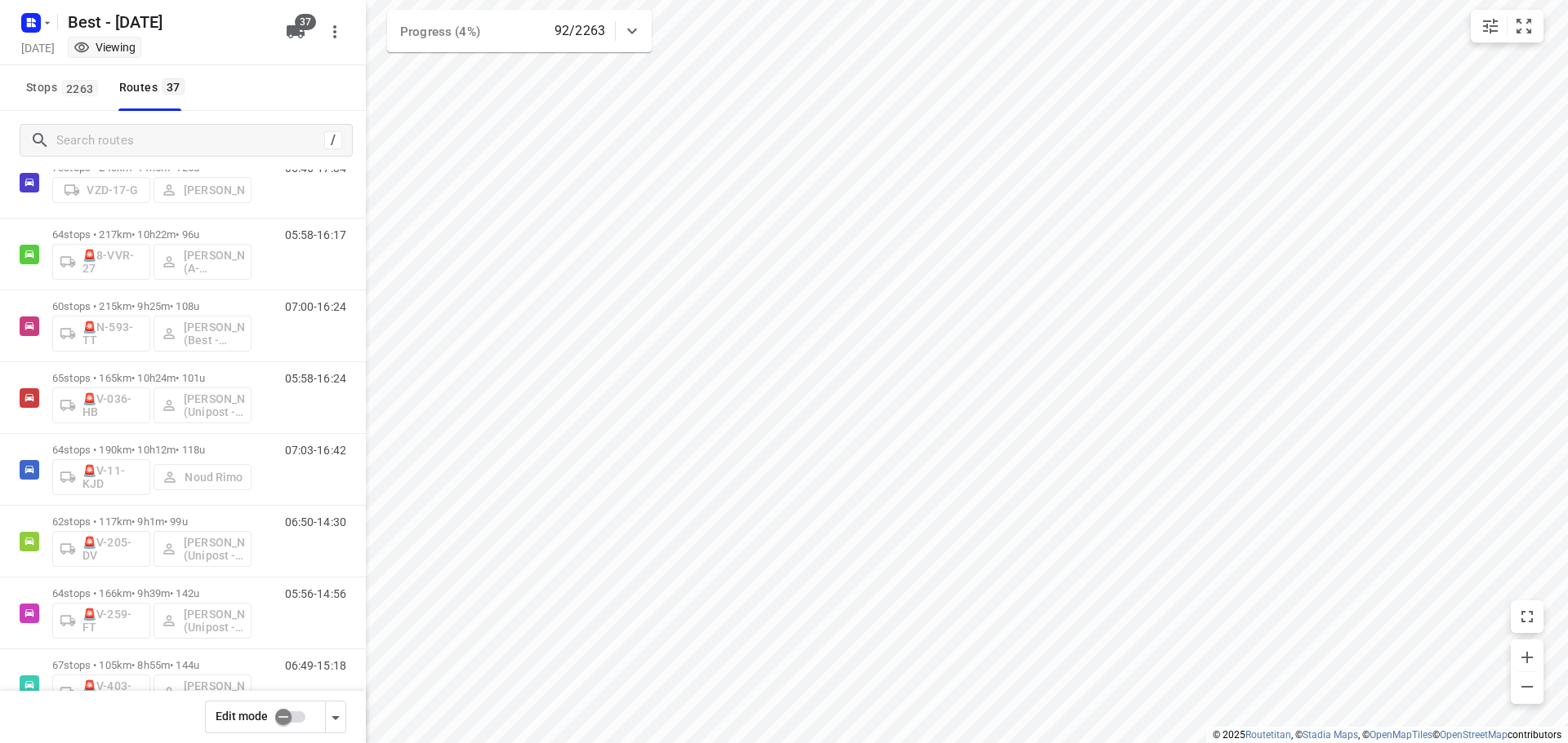
scroll to position [1906, 0]
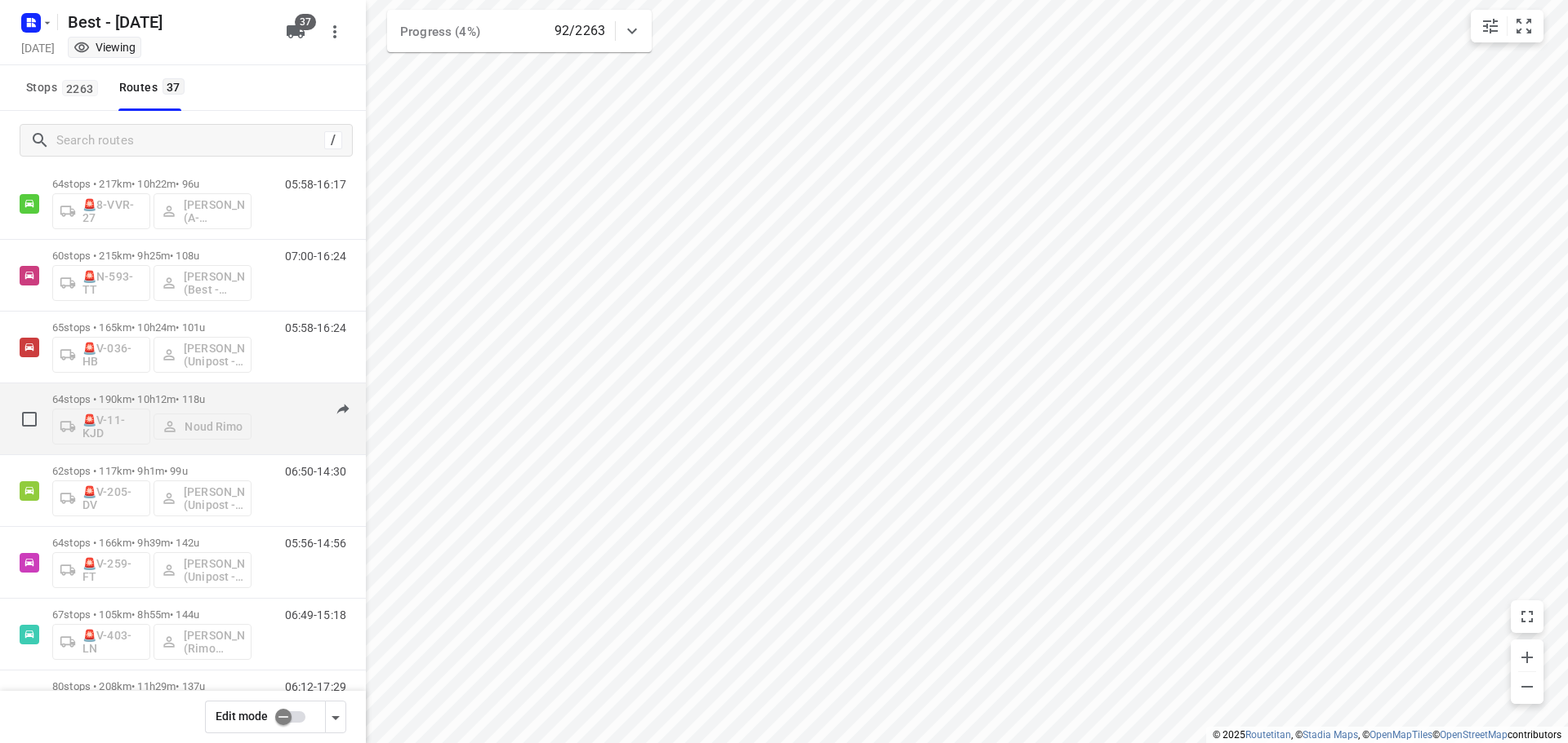
click at [218, 395] on p "64 stops • 190km • 10h12m • 118u" at bounding box center [152, 399] width 199 height 12
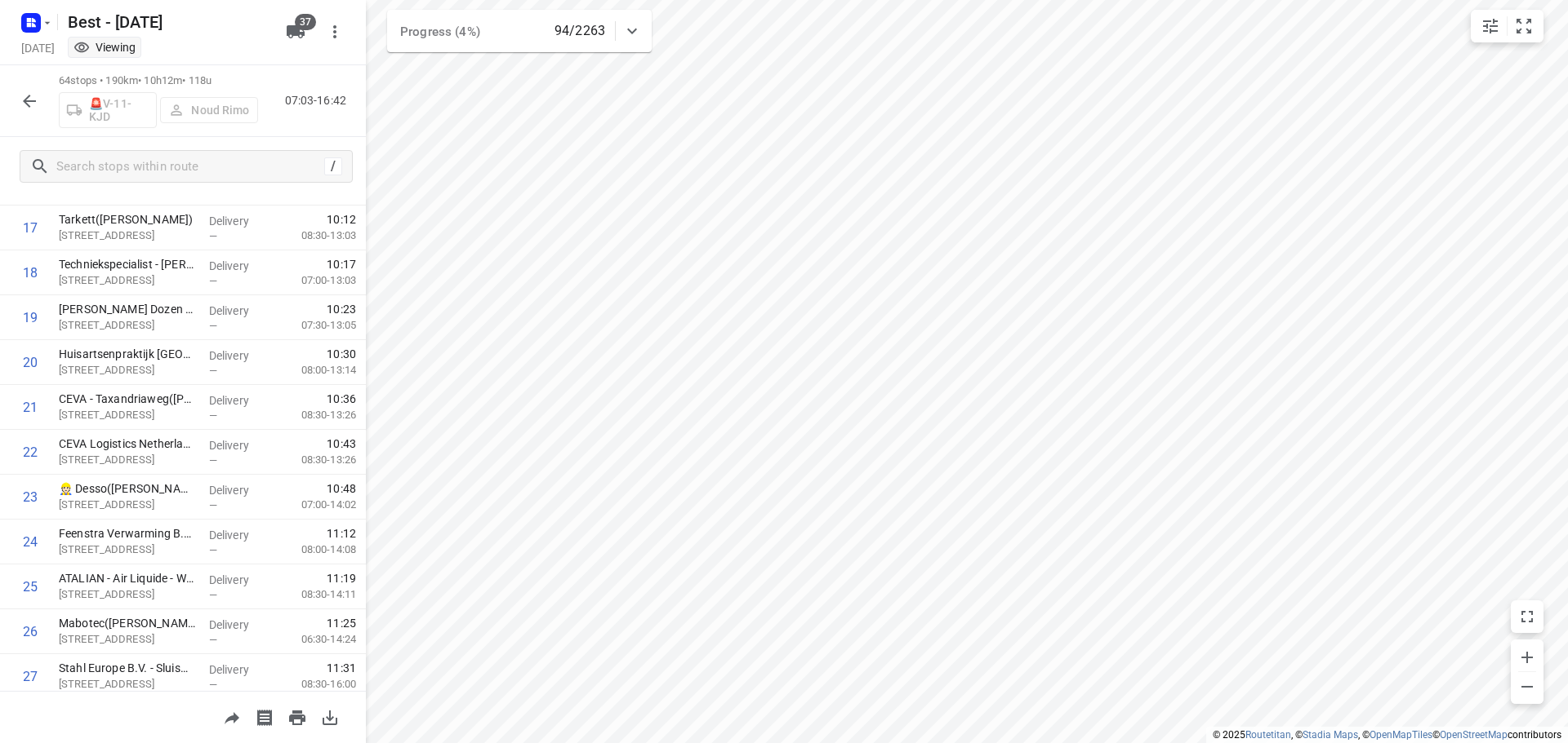
scroll to position [0, 0]
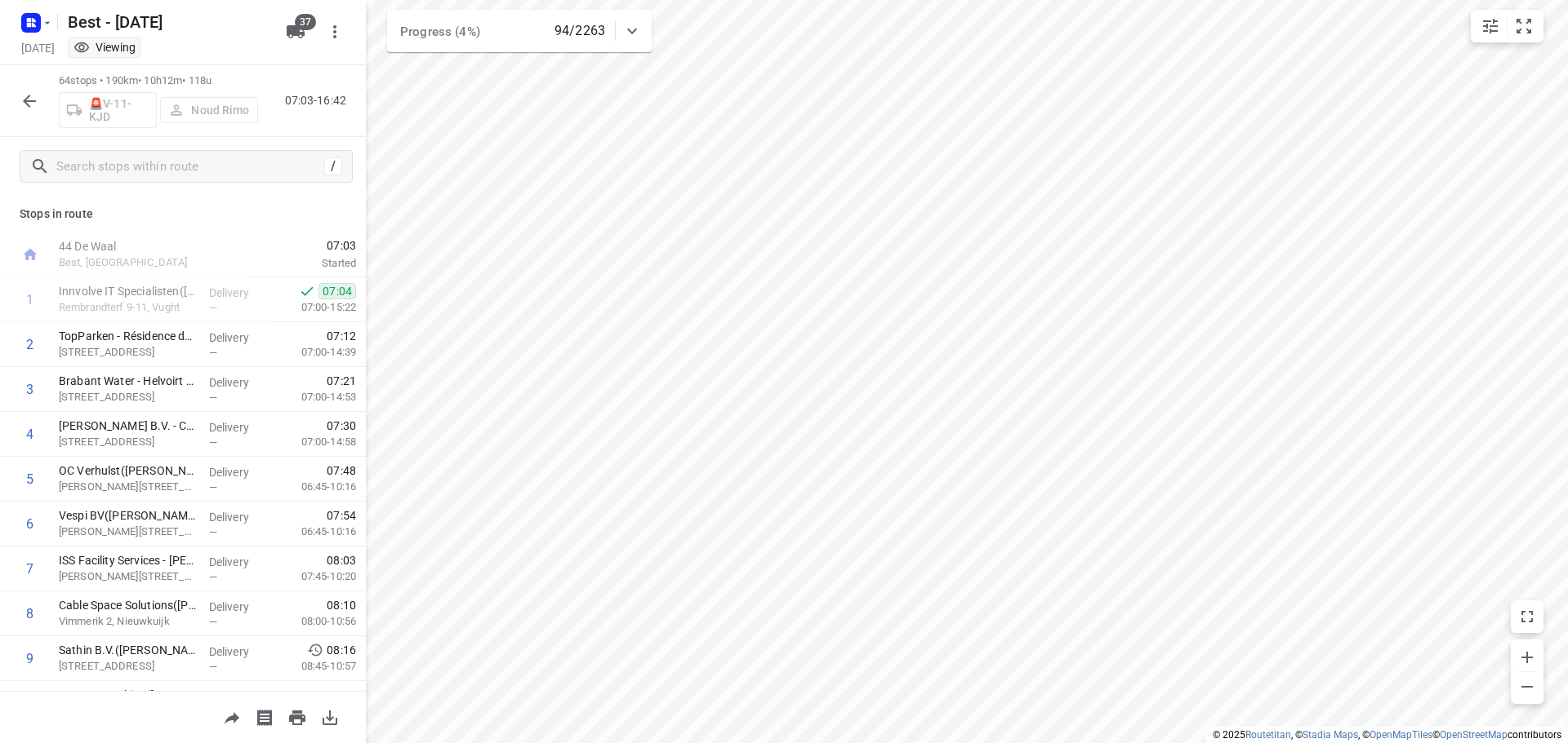
click at [29, 109] on icon "button" at bounding box center [29, 100] width 19 height 19
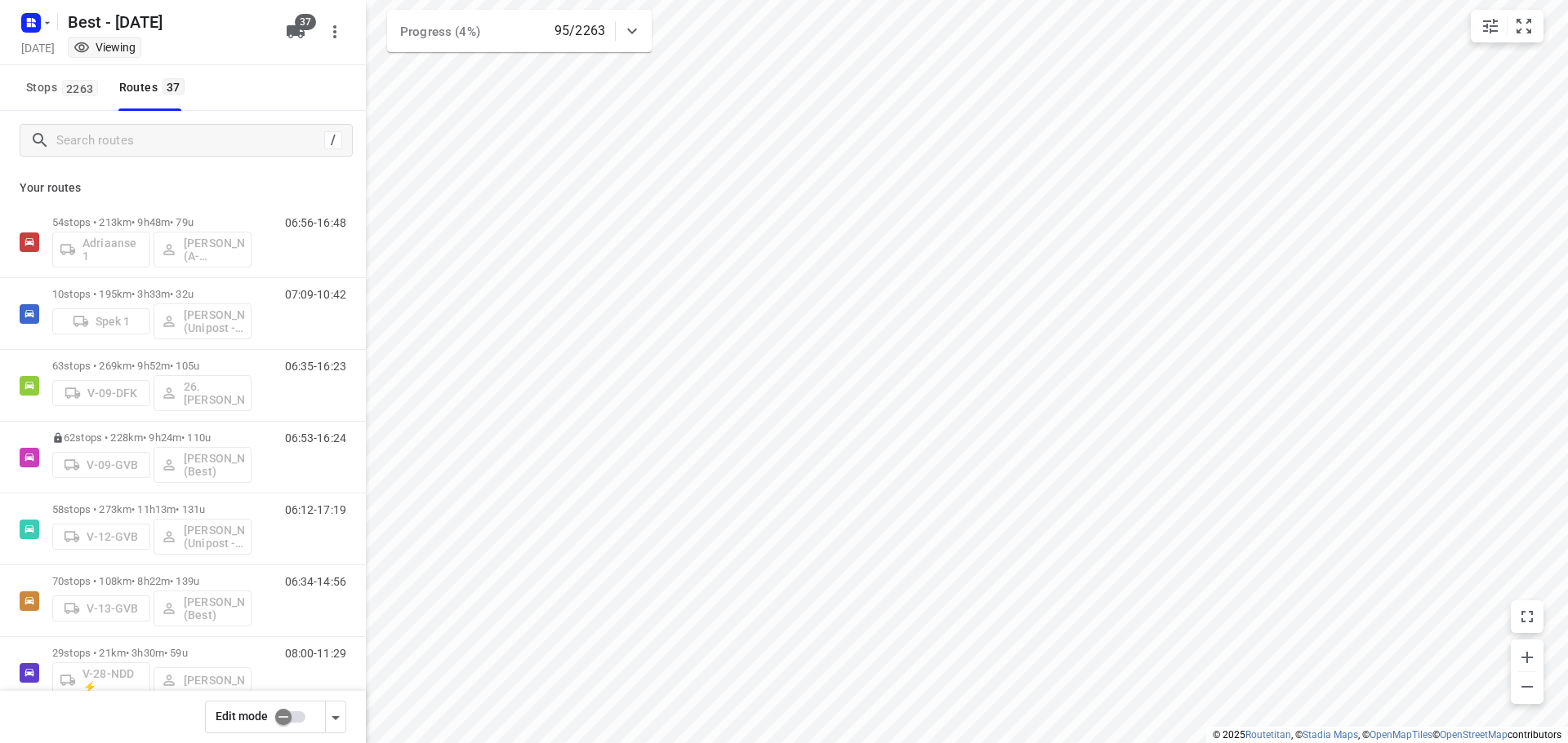
click at [629, 21] on icon at bounding box center [631, 30] width 19 height 19
click at [635, 35] on icon at bounding box center [631, 37] width 19 height 19
click at [650, 32] on div "i © 2025 Routetitan , © Stadia Maps , © OpenMapTiles © OpenStreetMap contributo…" at bounding box center [784, 372] width 1568 height 743
click at [640, 35] on icon at bounding box center [631, 30] width 19 height 19
click at [640, 35] on icon at bounding box center [631, 37] width 19 height 19
